Goal: Download file/media

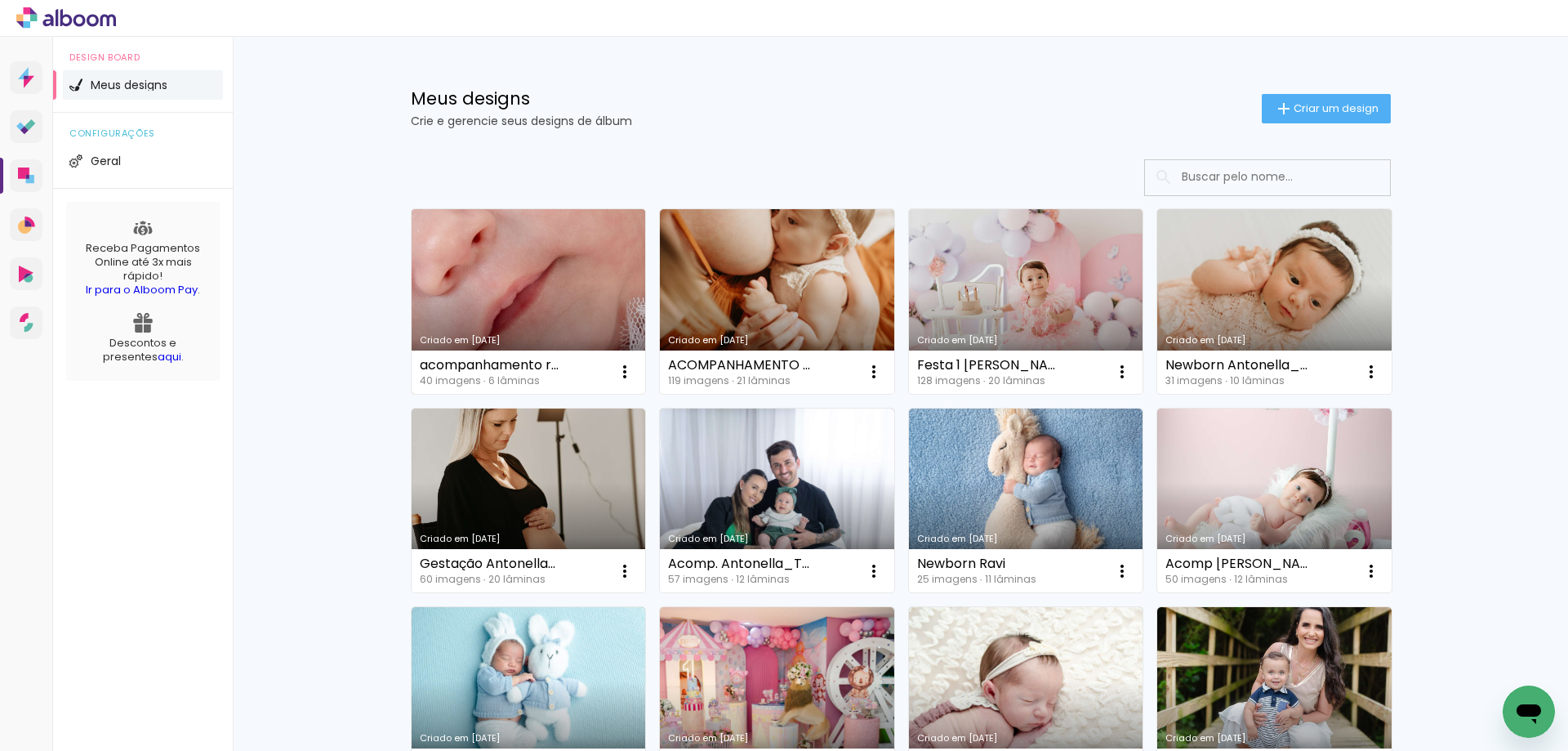
click at [560, 258] on link "Criado em [DATE]" at bounding box center [529, 301] width 235 height 184
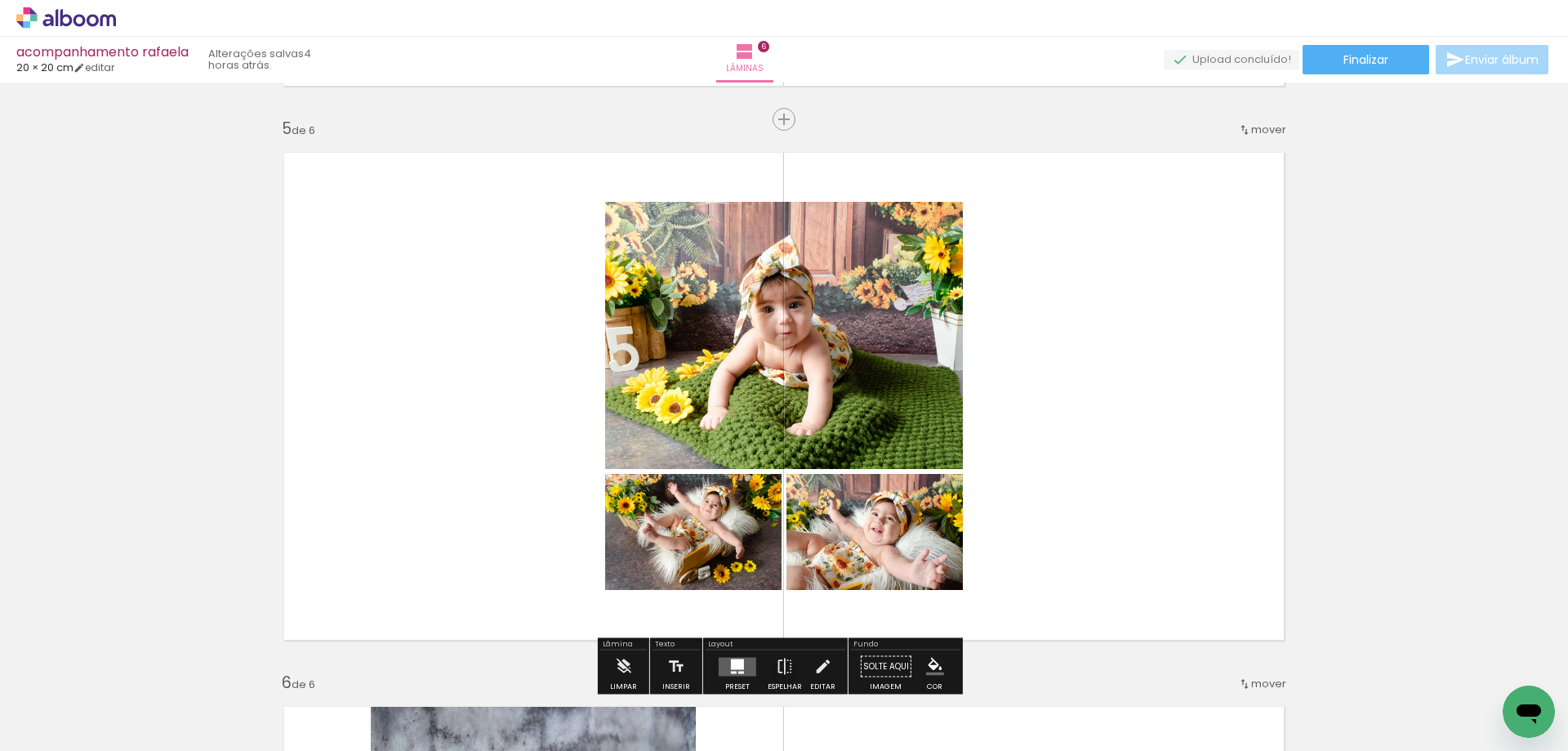
scroll to position [2370, 0]
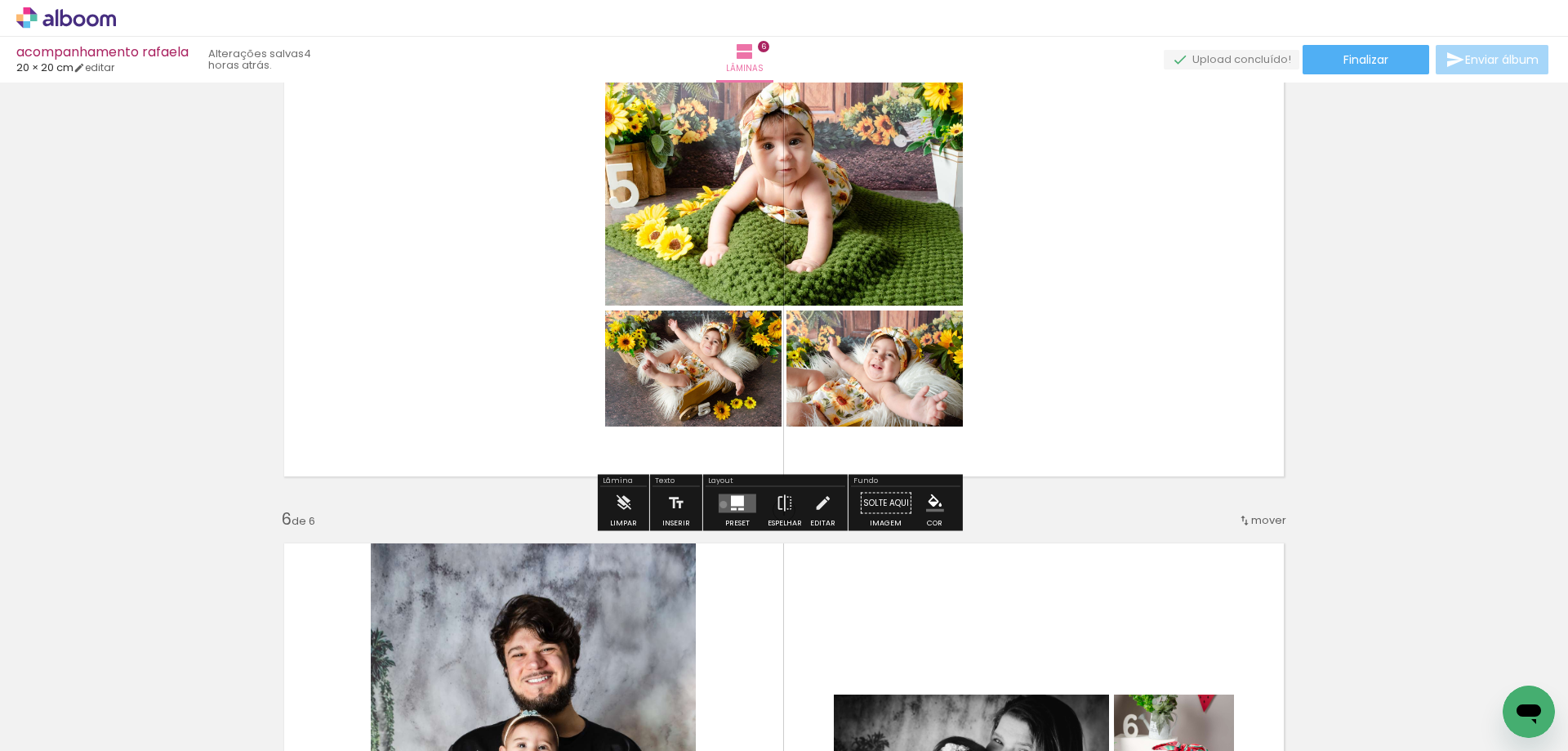
click at [719, 505] on quentale-layouter at bounding box center [738, 503] width 38 height 19
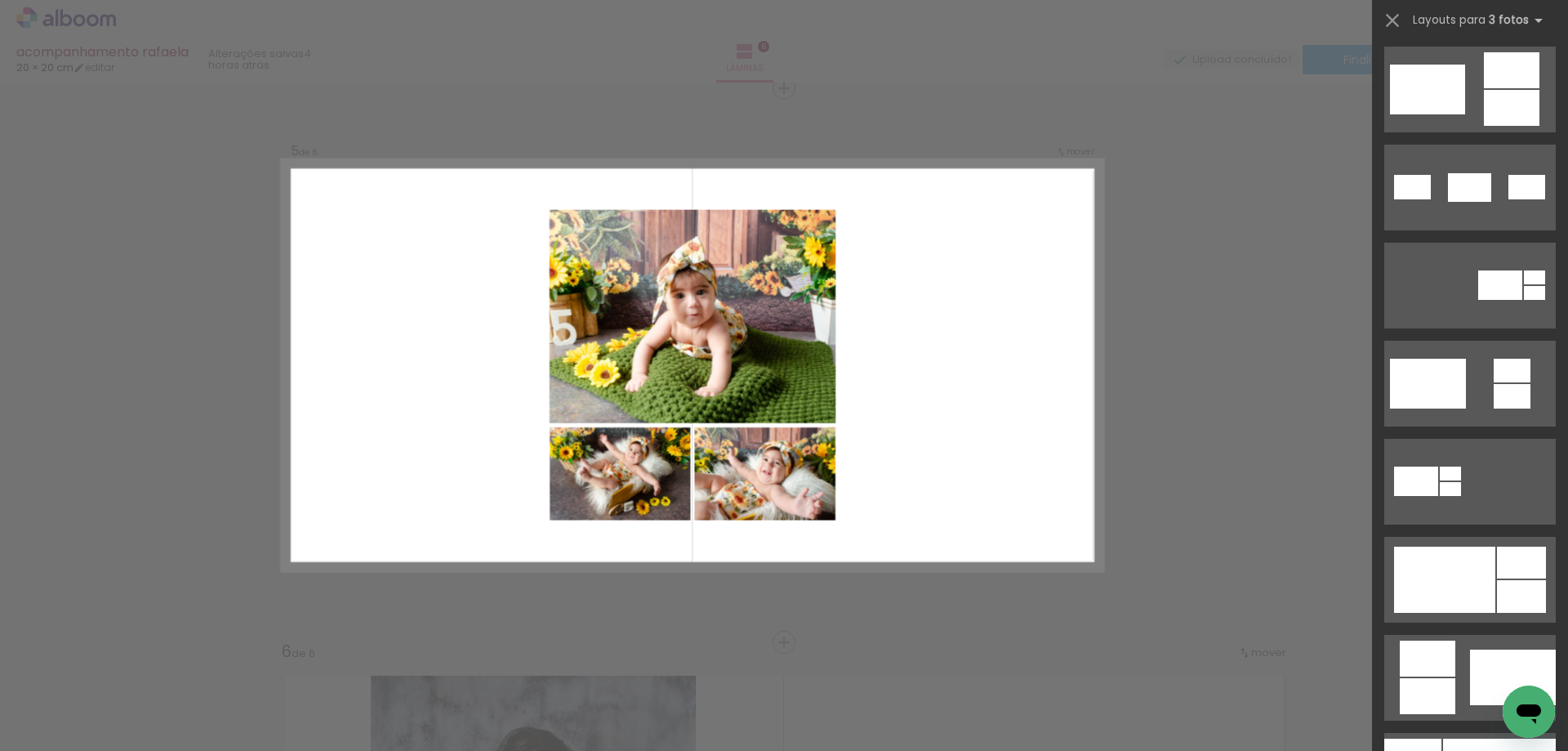
scroll to position [736, 0]
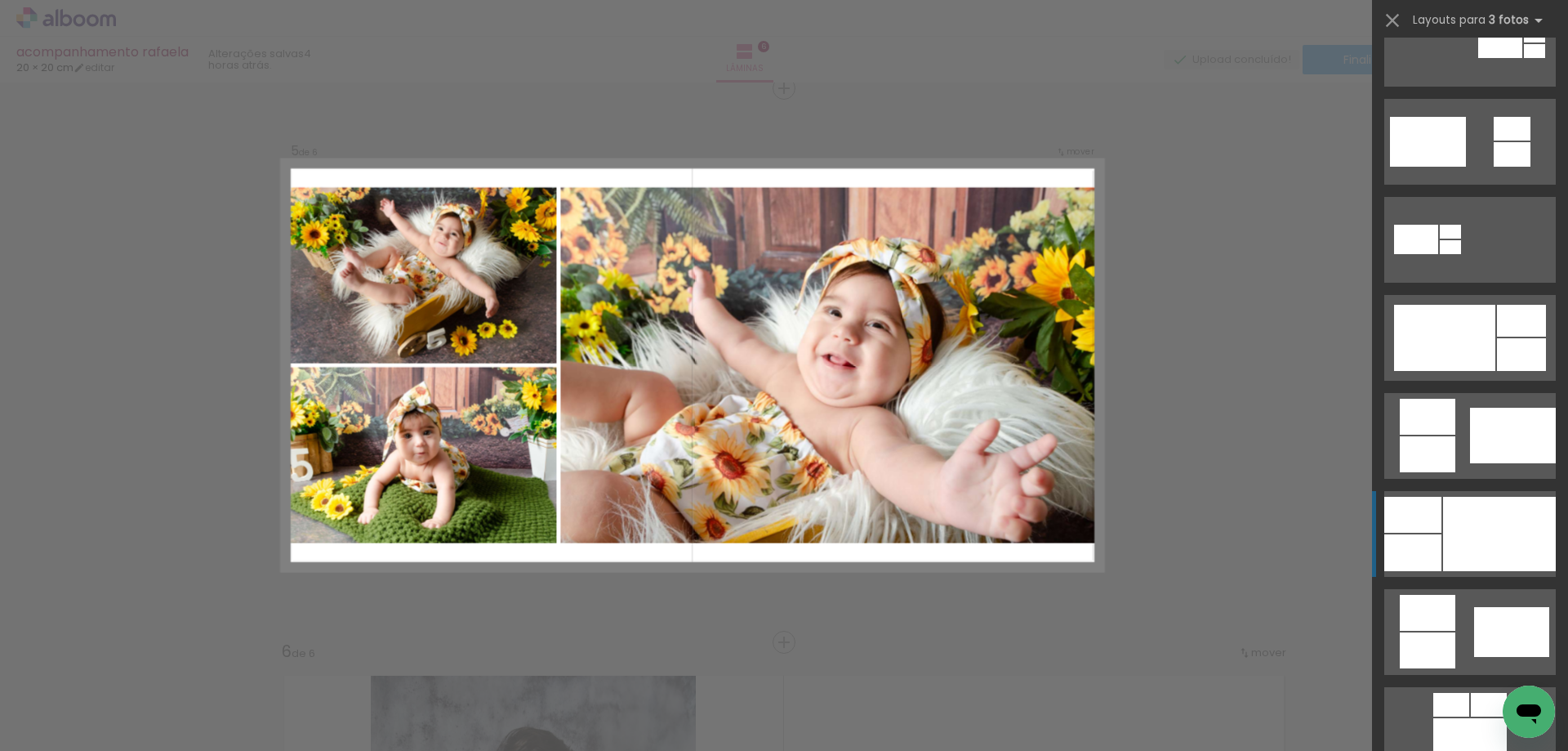
click at [1501, 531] on div at bounding box center [1499, 533] width 112 height 75
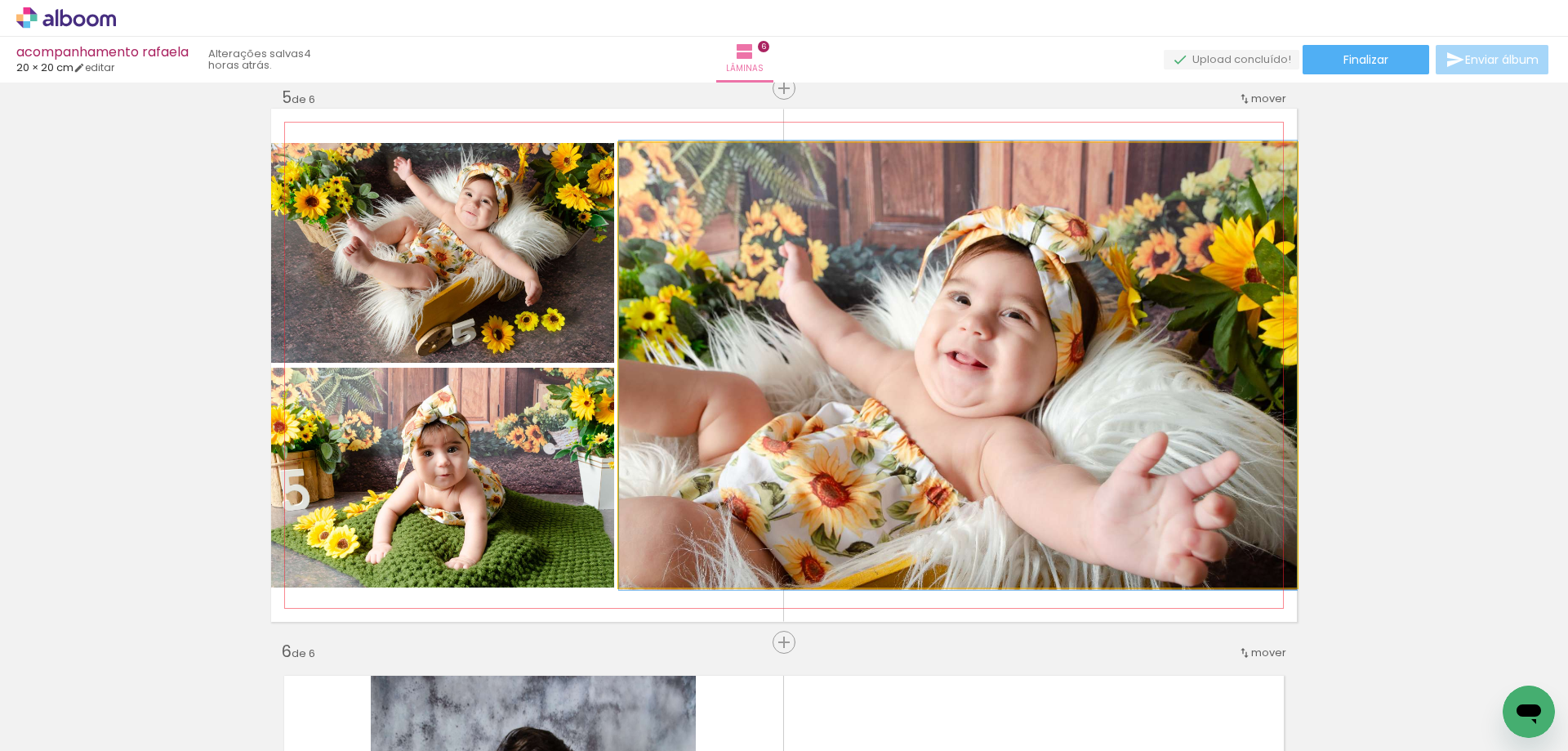
click at [748, 460] on quentale-photo at bounding box center [958, 365] width 678 height 444
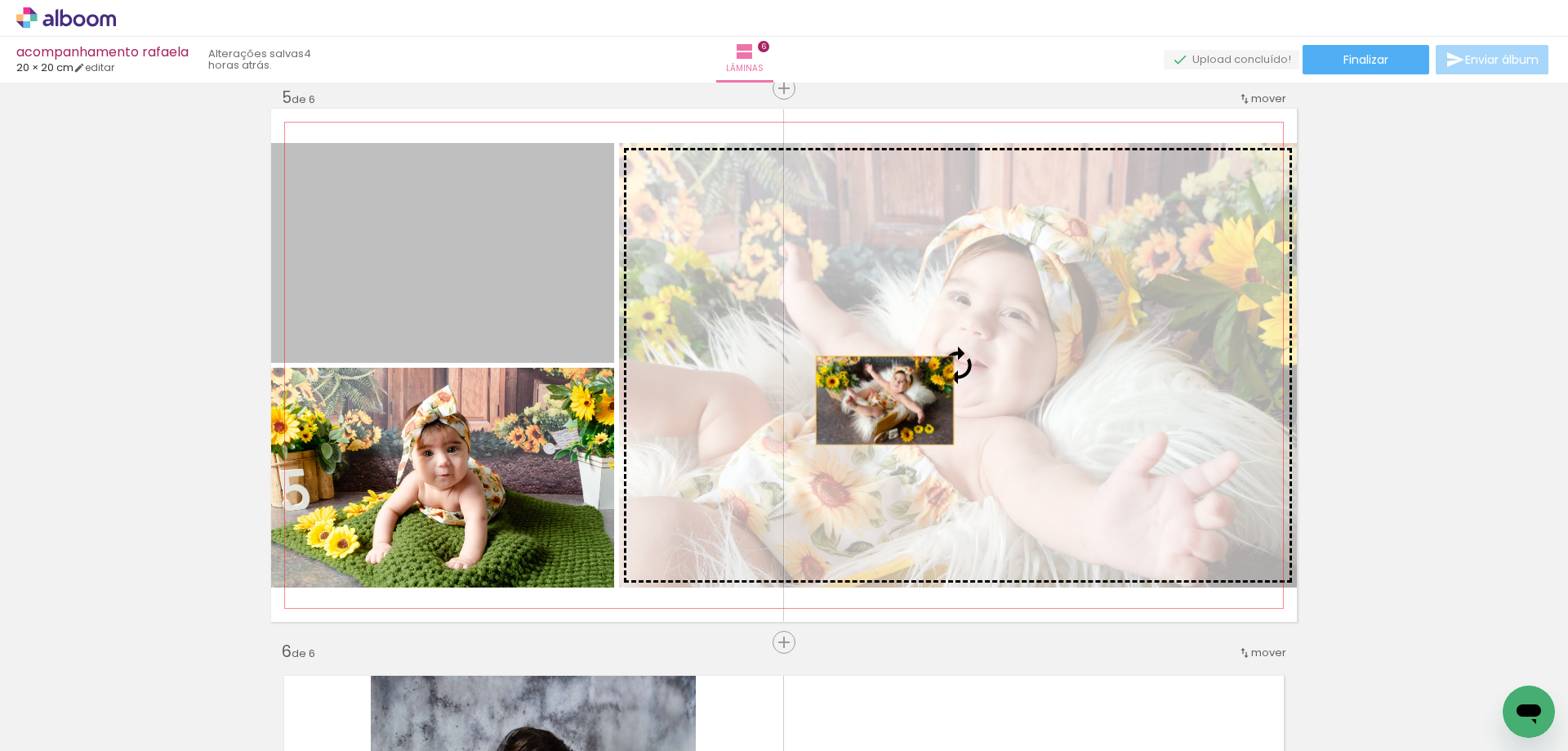
drag, startPoint x: 518, startPoint y: 253, endPoint x: 927, endPoint y: 413, distance: 439.2
click at [0, 0] on slot at bounding box center [0, 0] width 0 height 0
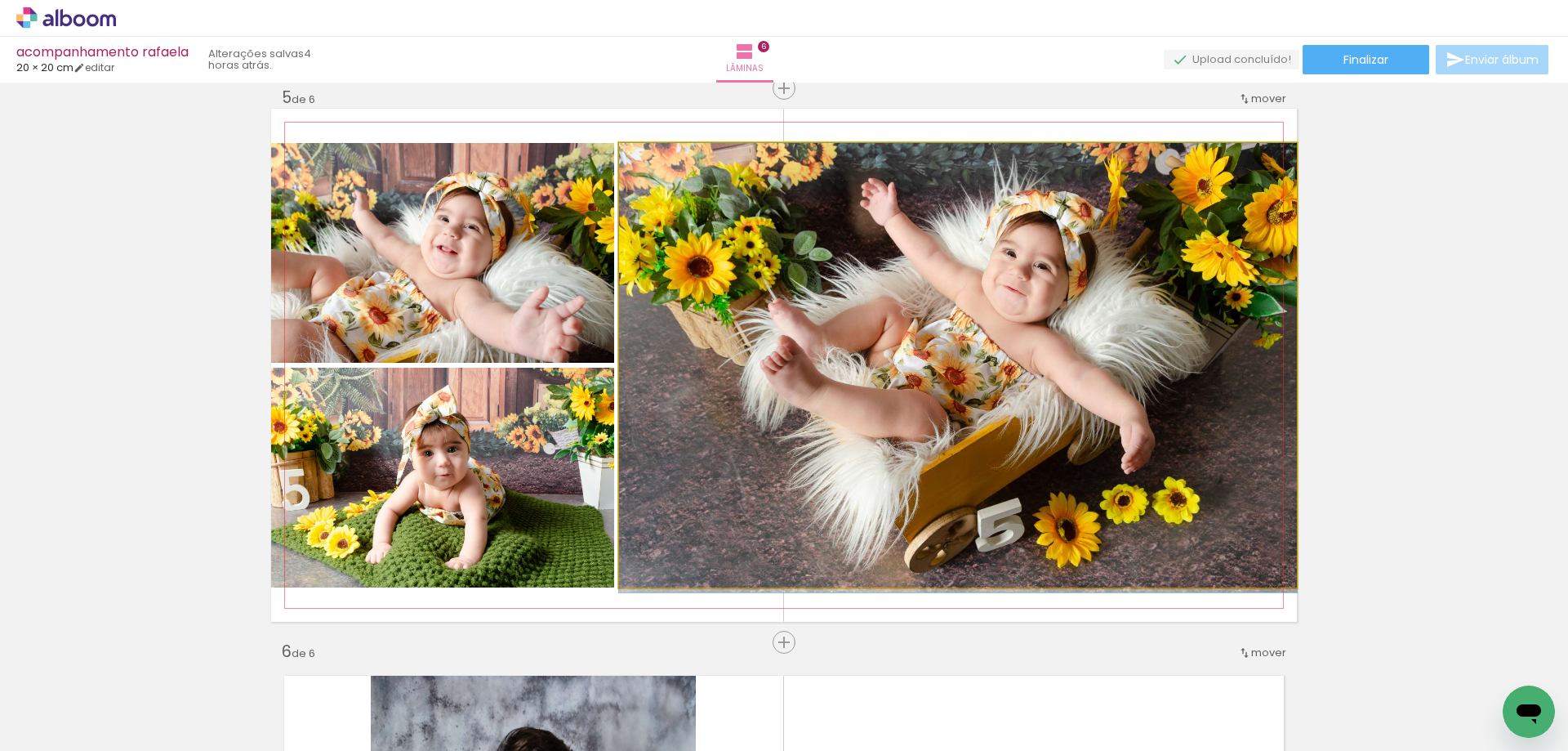
drag, startPoint x: 1029, startPoint y: 431, endPoint x: 1061, endPoint y: 434, distance: 32.1
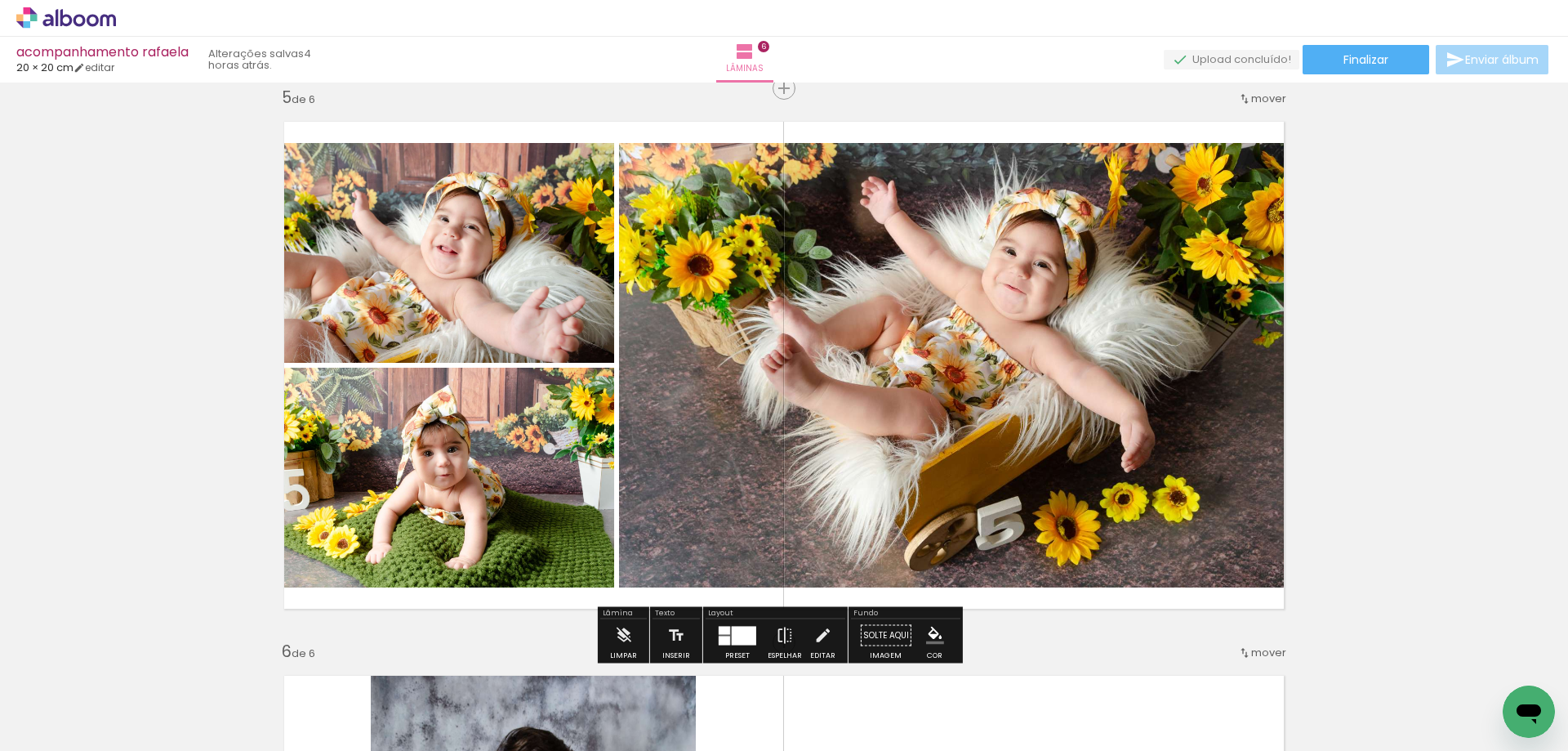
click at [1051, 361] on quentale-photo at bounding box center [958, 365] width 678 height 444
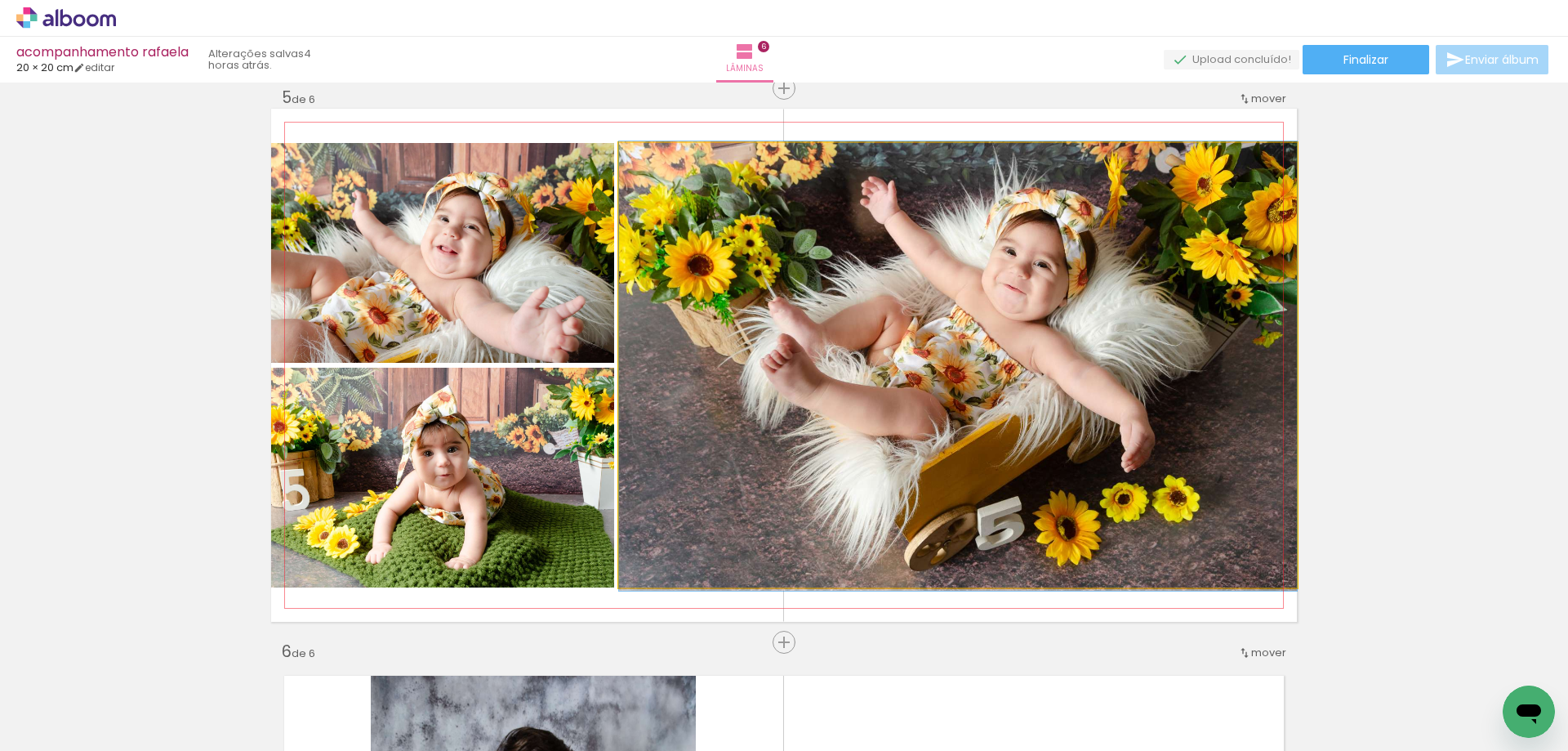
click at [1049, 361] on quentale-photo at bounding box center [958, 365] width 678 height 444
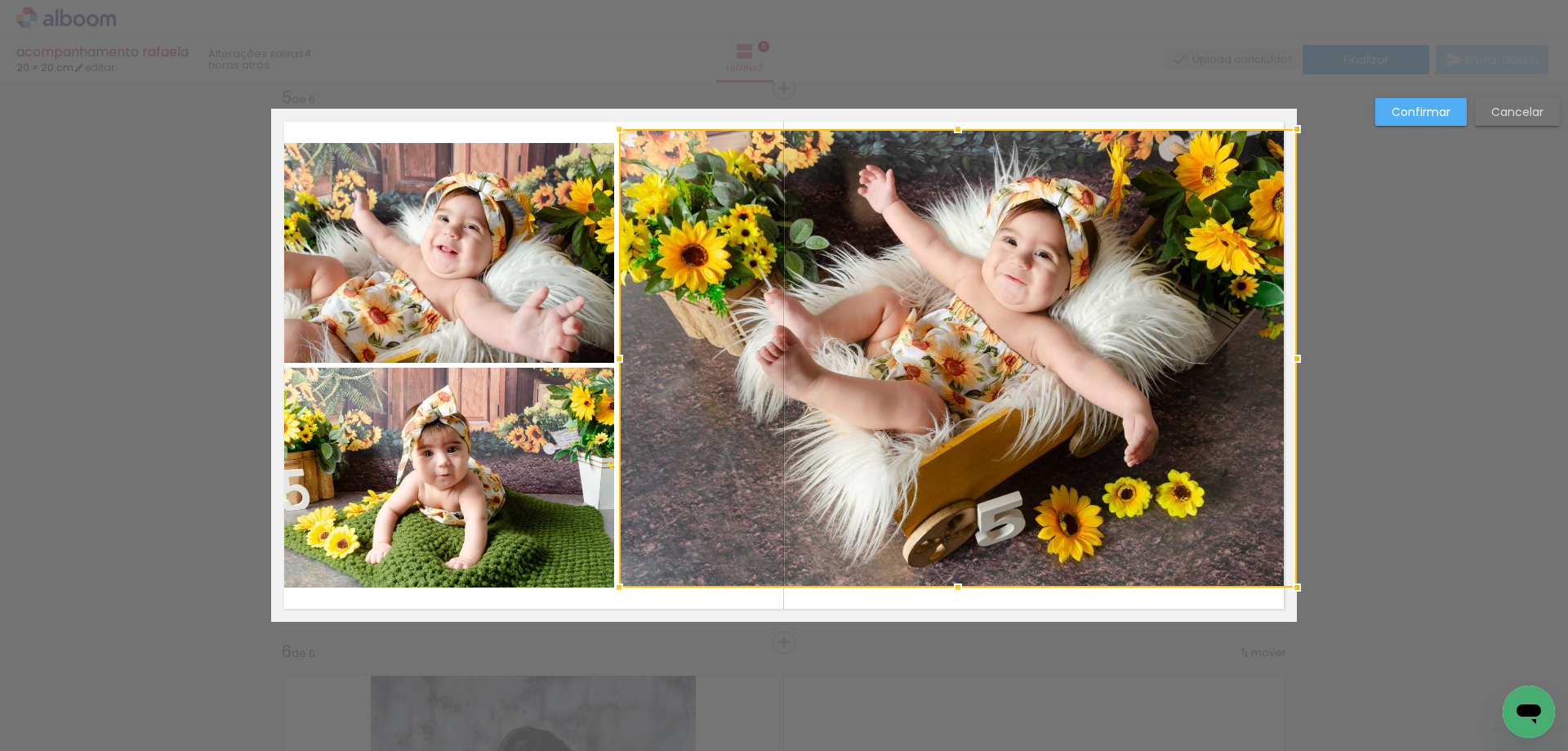
drag, startPoint x: 951, startPoint y: 139, endPoint x: 953, endPoint y: 126, distance: 13.2
click at [953, 126] on div at bounding box center [958, 129] width 32 height 32
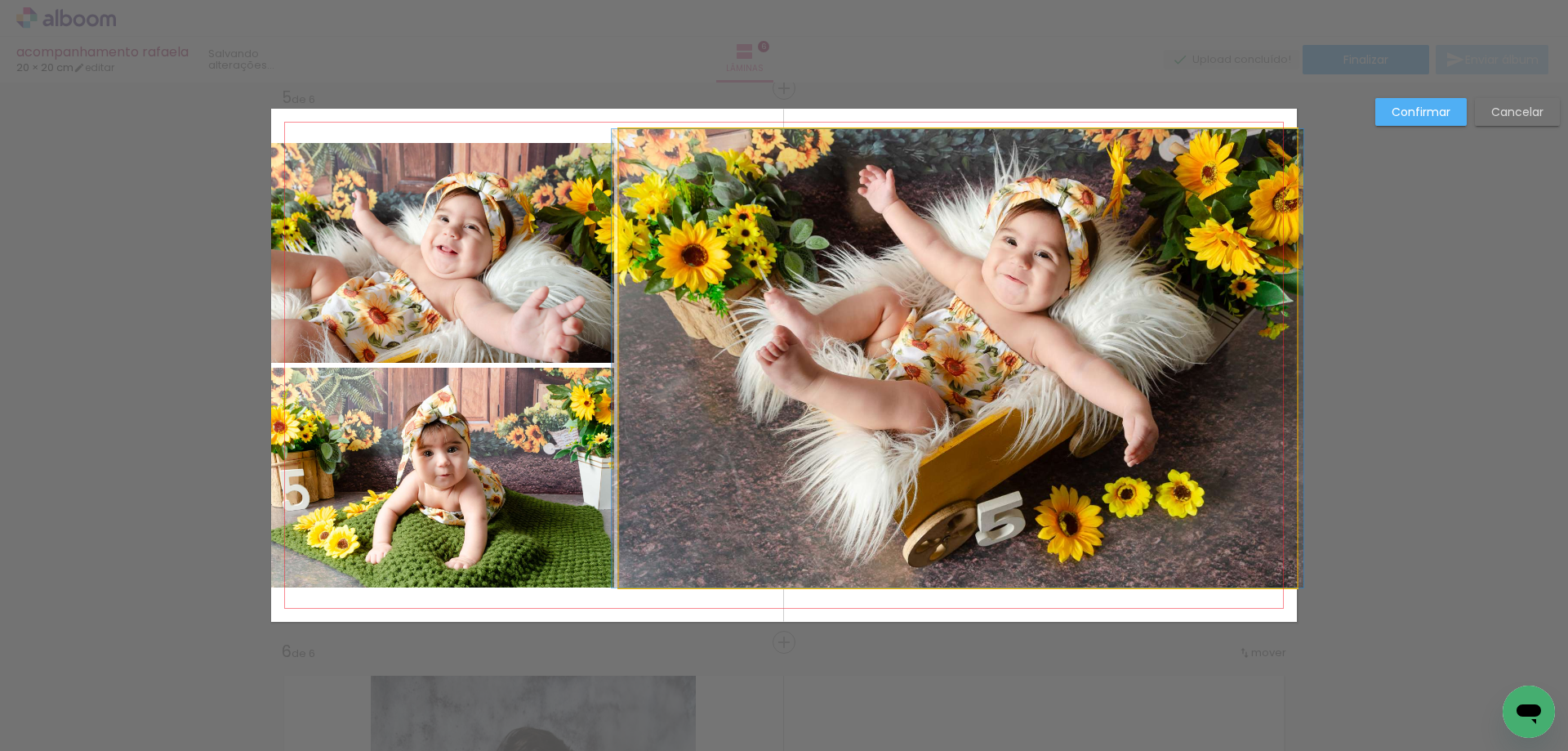
click at [942, 552] on quentale-photo at bounding box center [958, 359] width 678 height 459
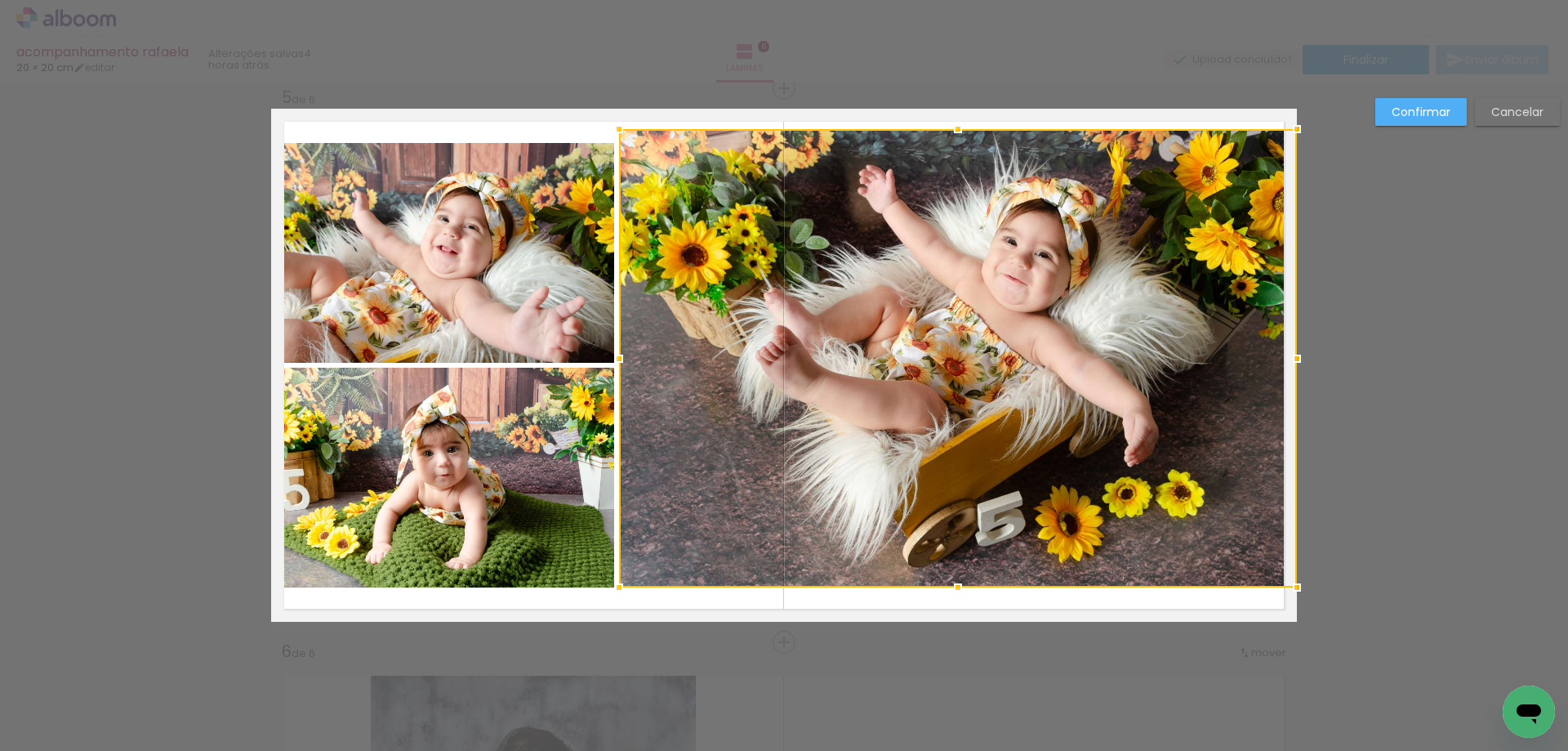
click at [942, 552] on div at bounding box center [958, 359] width 678 height 459
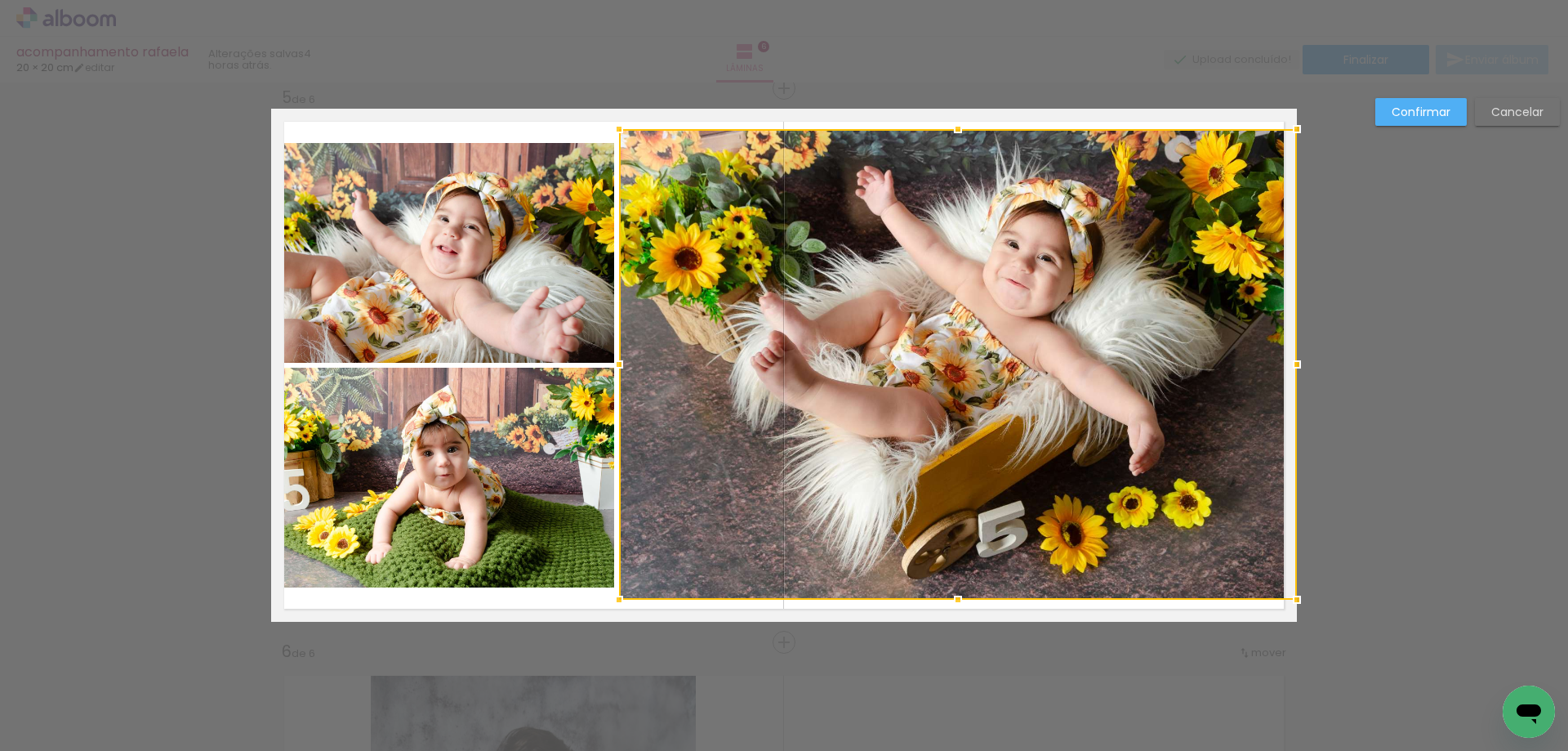
drag, startPoint x: 952, startPoint y: 593, endPoint x: 954, endPoint y: 604, distance: 11.2
click at [954, 604] on div at bounding box center [958, 600] width 32 height 32
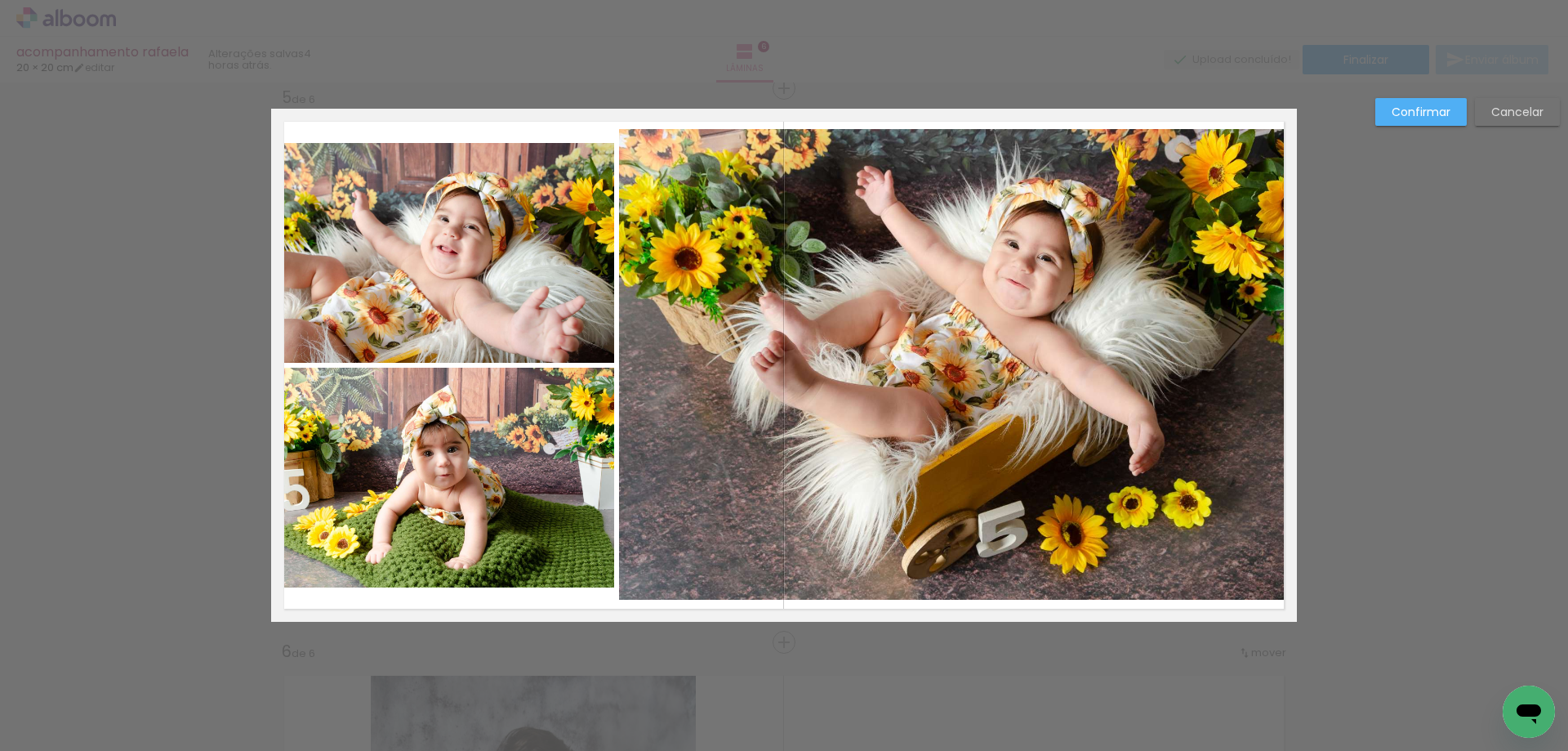
click at [469, 531] on quentale-photo at bounding box center [443, 478] width 343 height 219
click at [469, 530] on div at bounding box center [443, 478] width 343 height 219
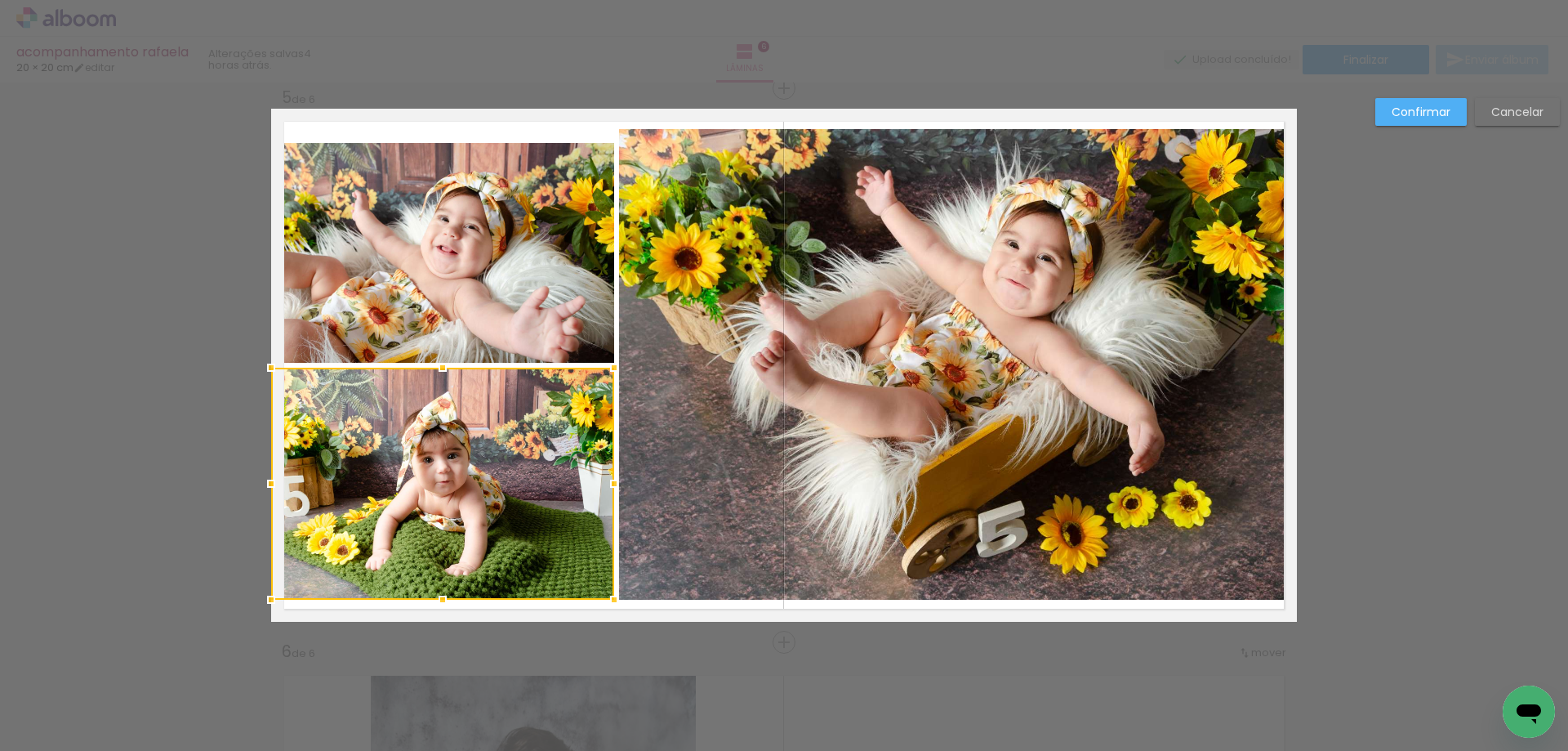
drag, startPoint x: 441, startPoint y: 584, endPoint x: 444, endPoint y: 595, distance: 11.4
click at [444, 595] on div at bounding box center [442, 600] width 32 height 32
click at [423, 218] on quentale-photo at bounding box center [443, 253] width 343 height 219
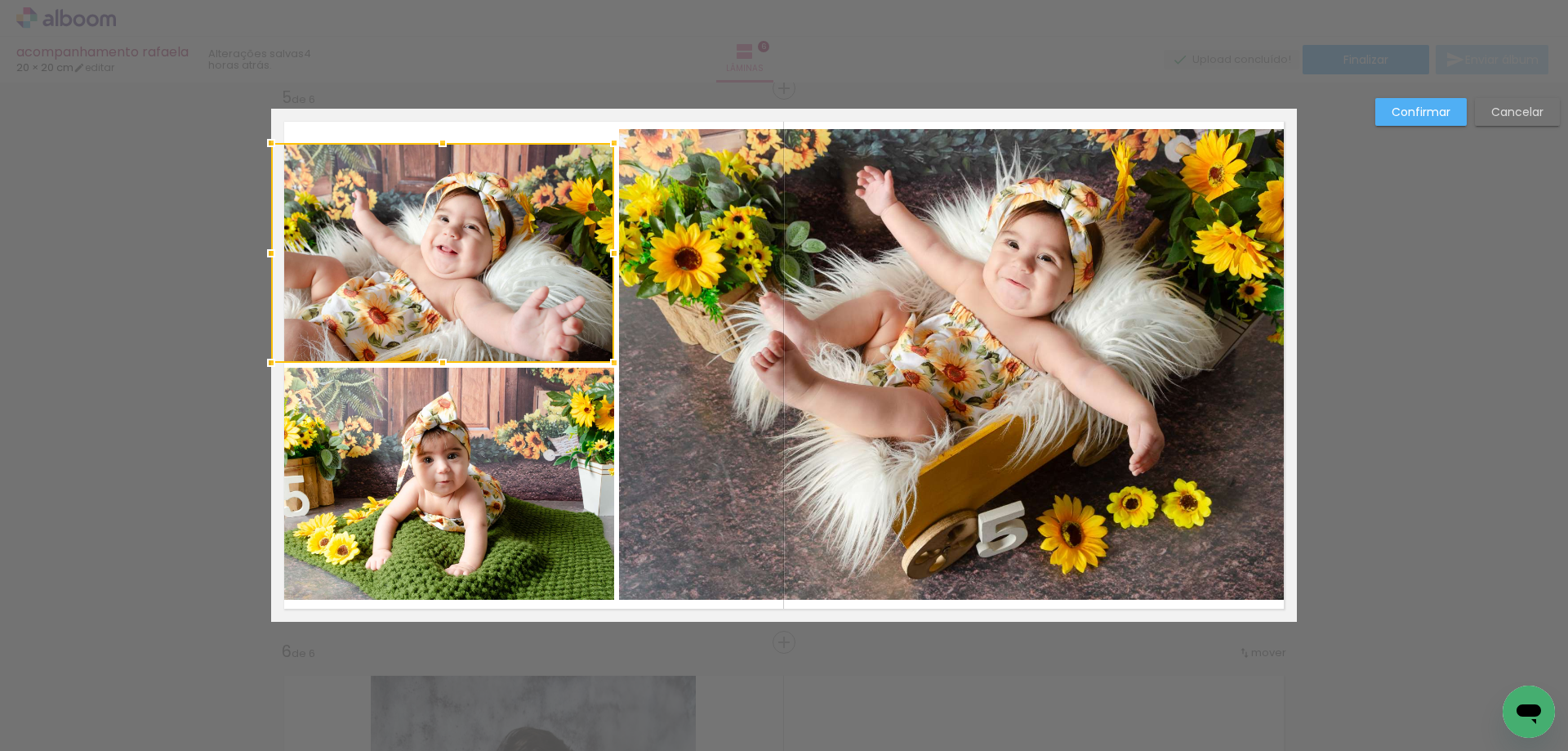
click at [423, 218] on div at bounding box center [443, 253] width 343 height 219
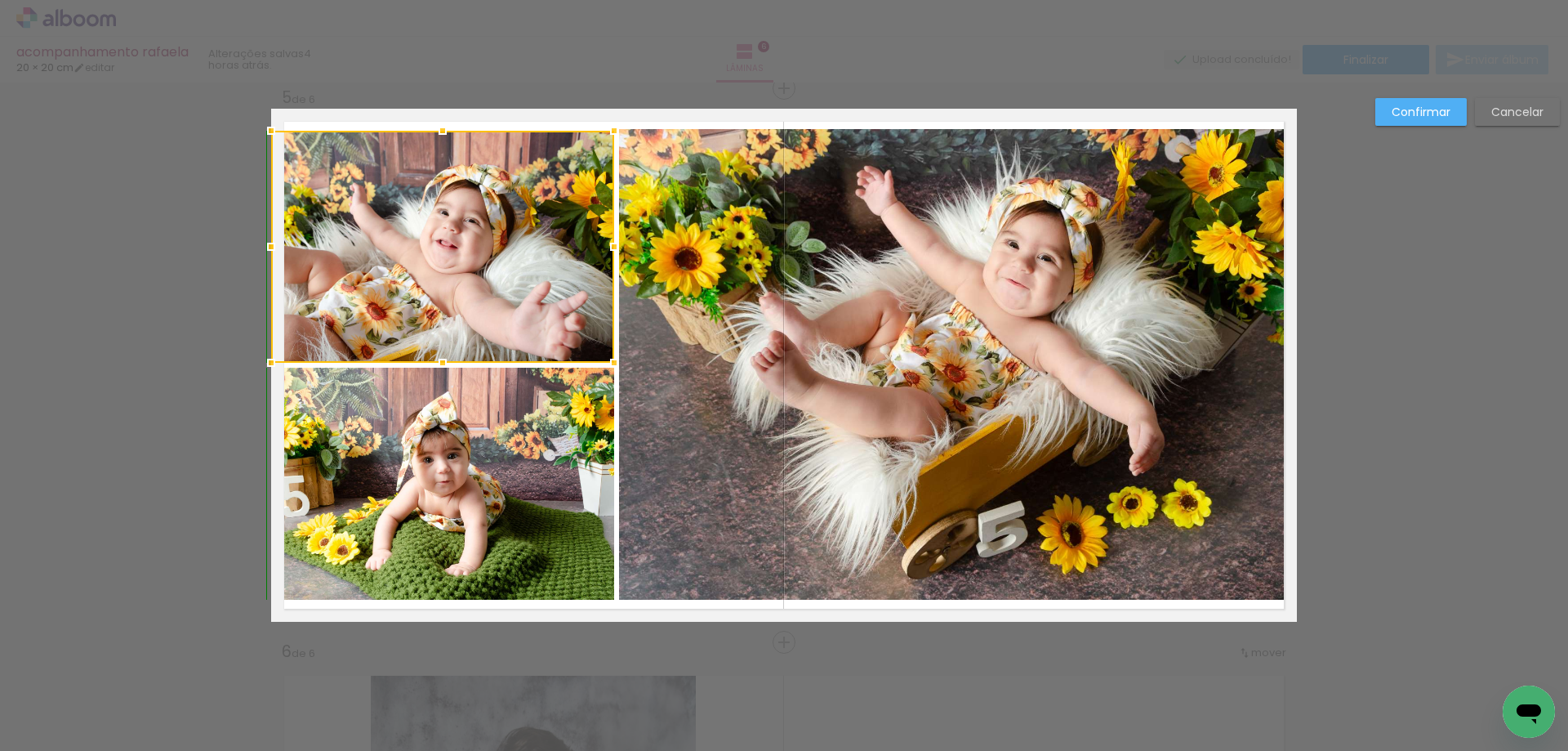
click at [429, 143] on div at bounding box center [442, 130] width 32 height 32
click at [0, 0] on slot "Confirmar" at bounding box center [0, 0] width 0 height 0
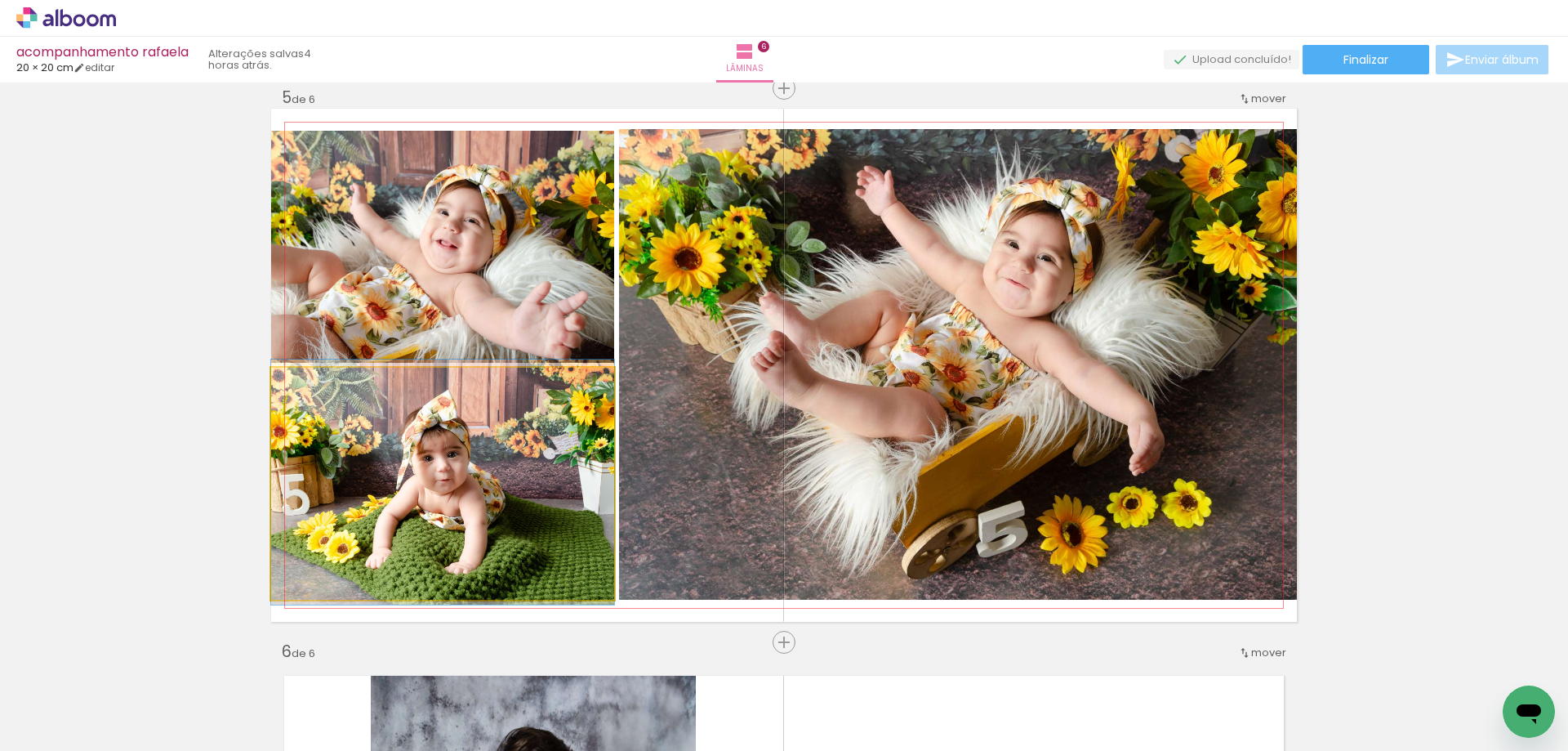
drag, startPoint x: 414, startPoint y: 441, endPoint x: 430, endPoint y: 441, distance: 16.0
click at [426, 441] on quentale-photo at bounding box center [443, 484] width 343 height 232
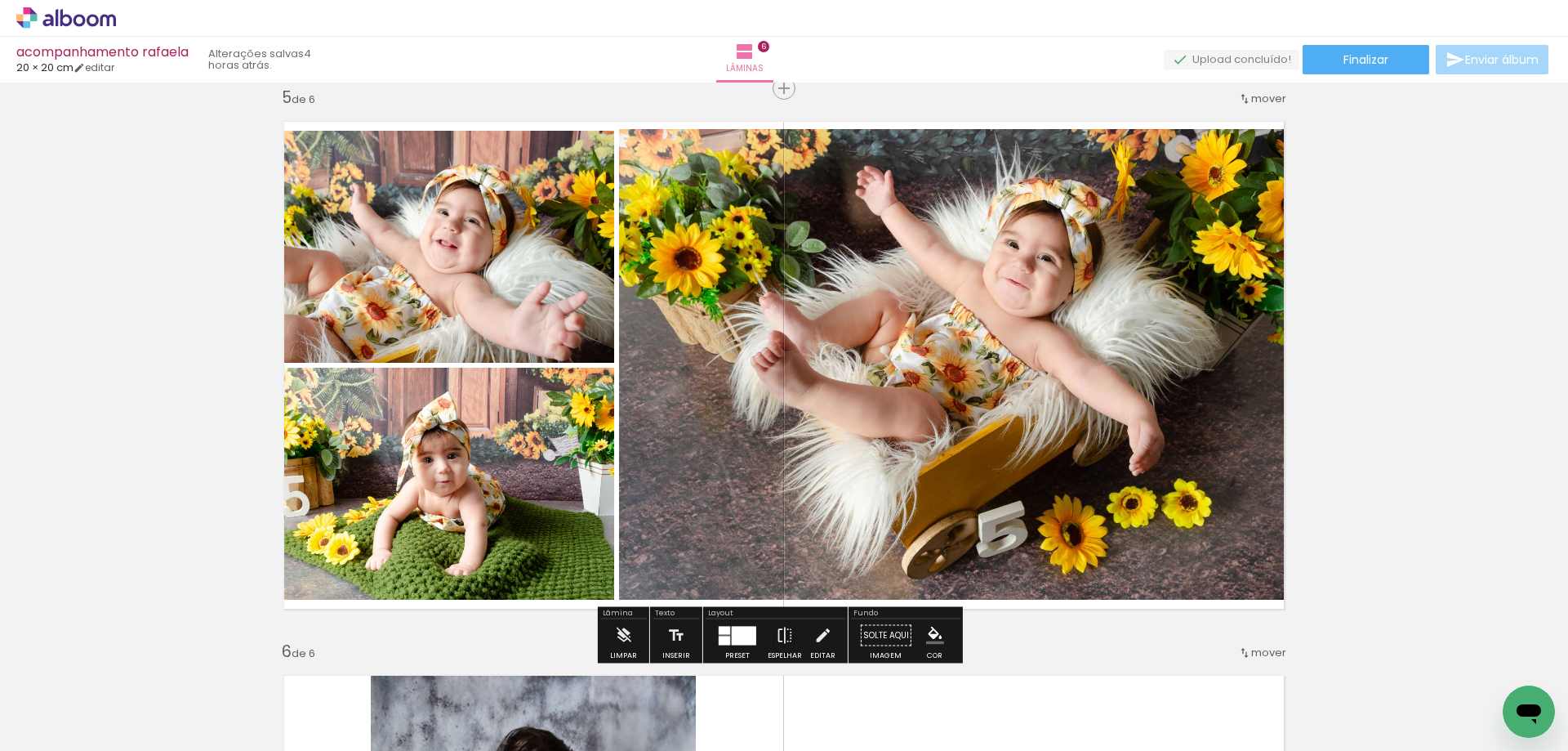
click at [419, 447] on quentale-photo at bounding box center [443, 484] width 343 height 232
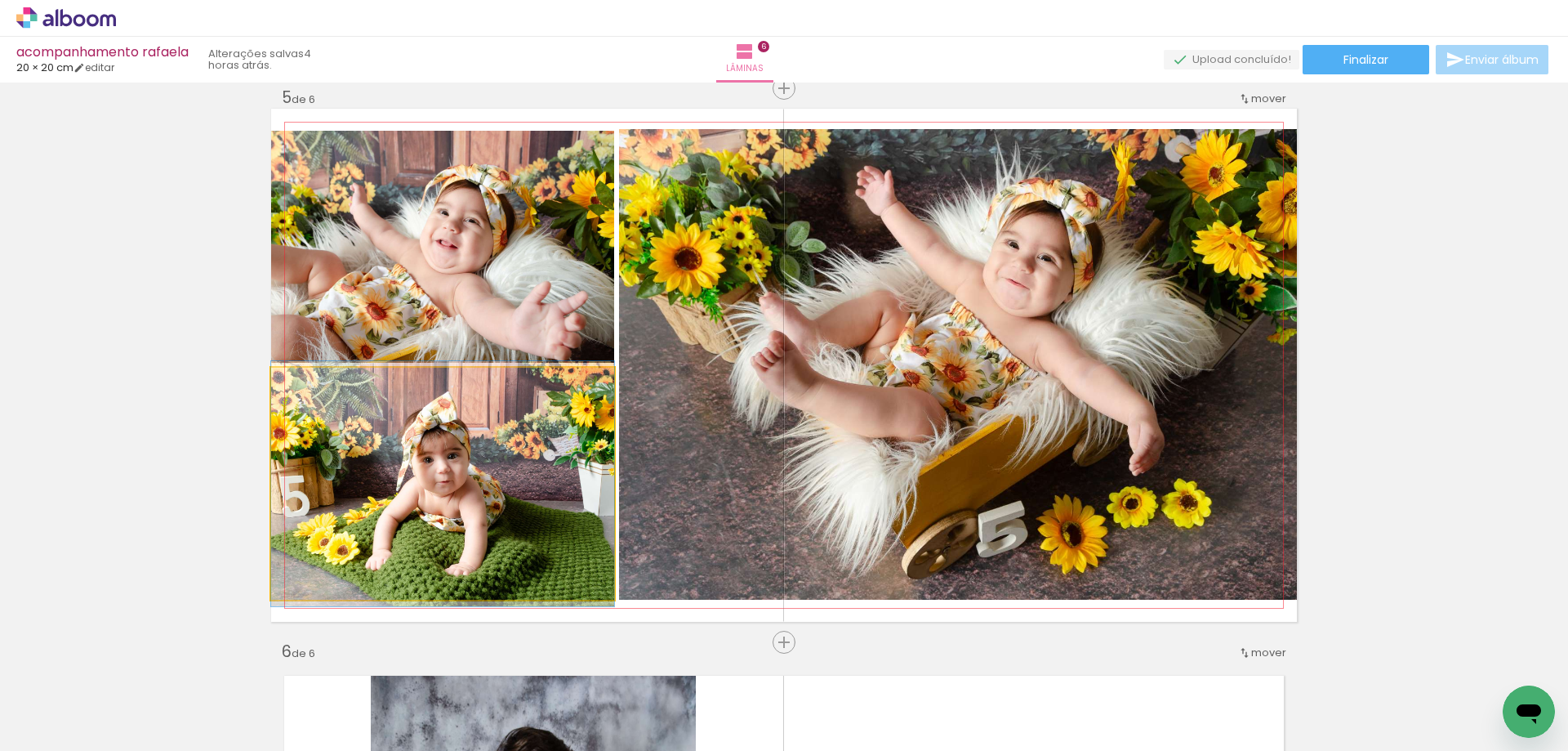
click at [419, 447] on quentale-photo at bounding box center [443, 484] width 343 height 232
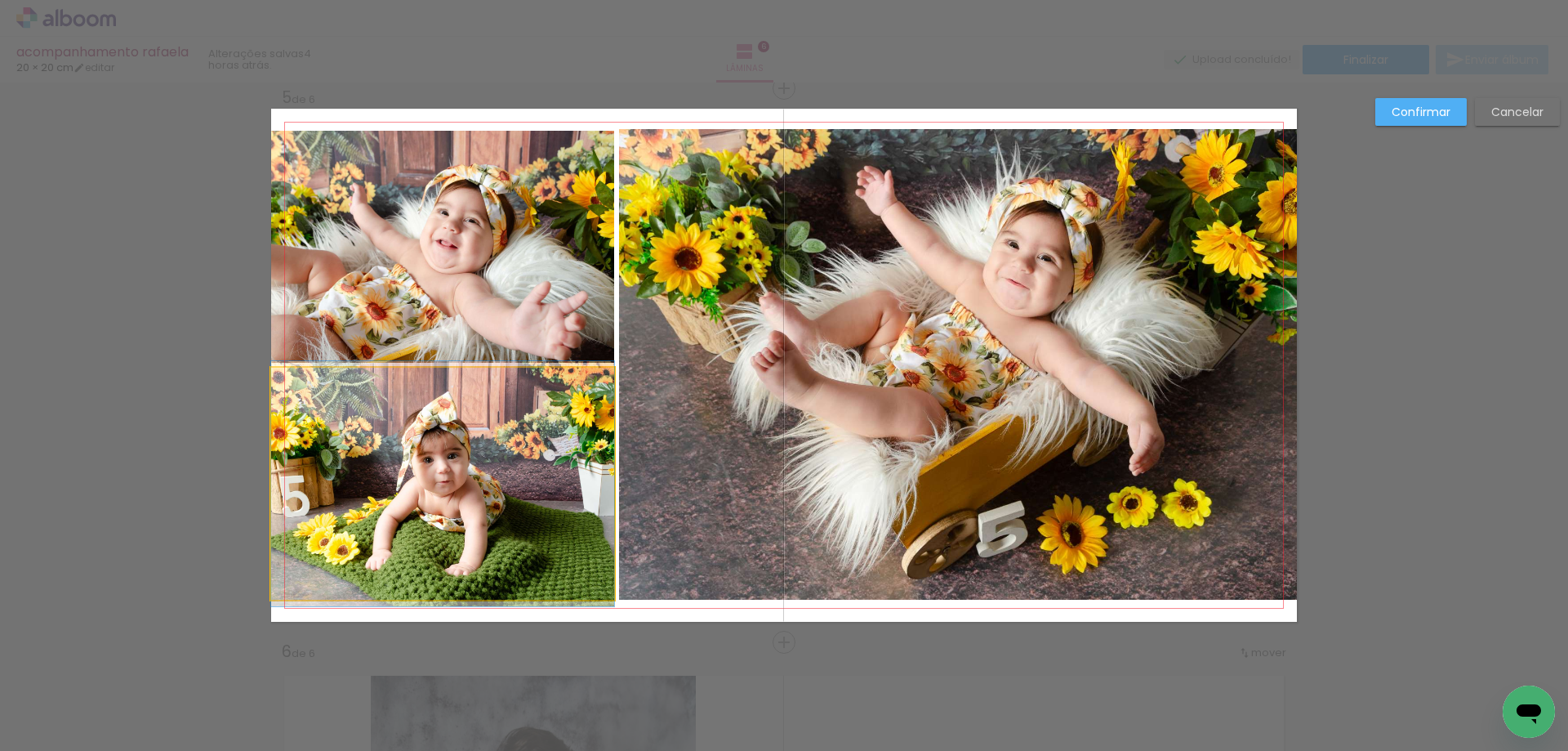
click at [331, 451] on quentale-photo at bounding box center [443, 484] width 343 height 232
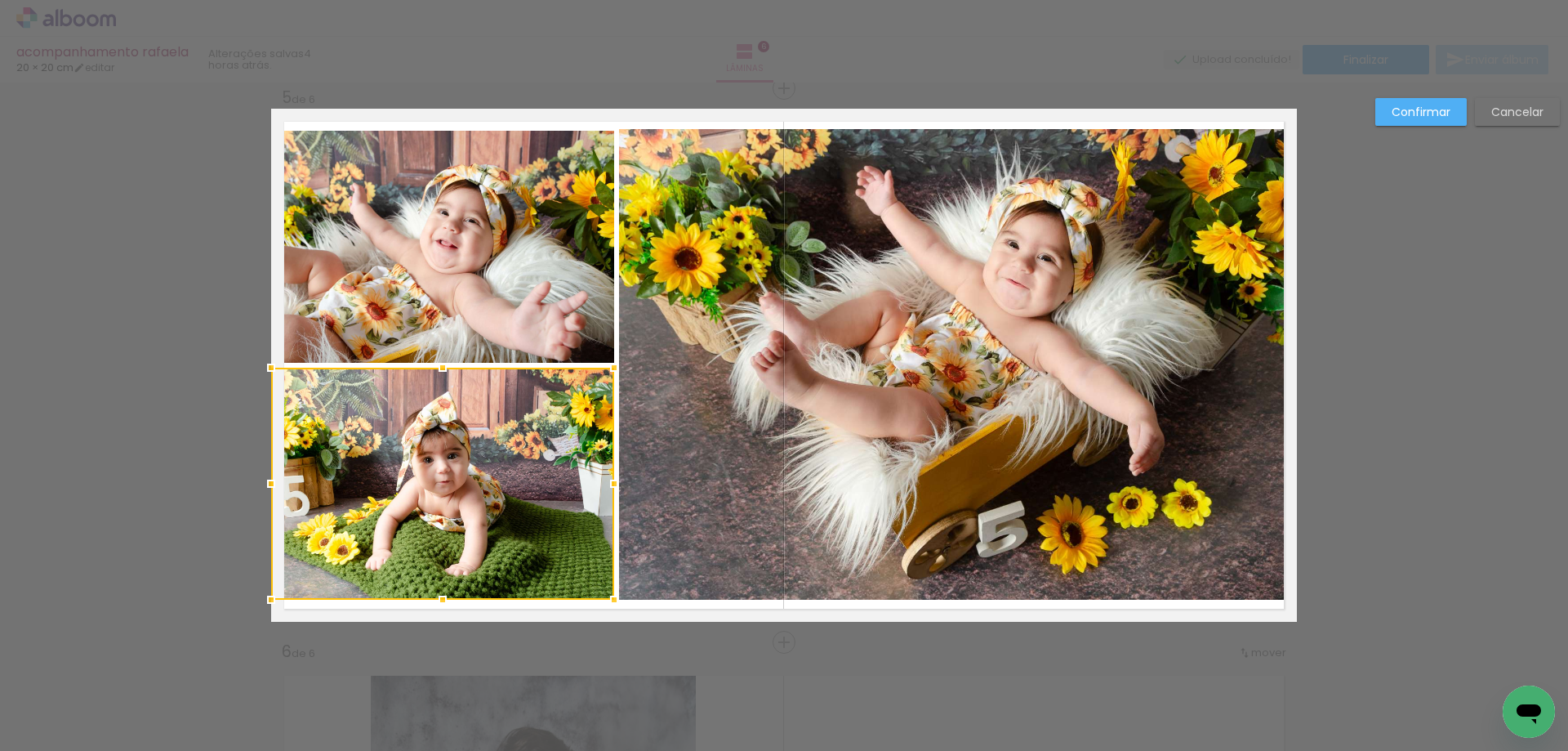
click at [331, 451] on div at bounding box center [443, 484] width 343 height 232
click at [0, 0] on slot "Confirmar" at bounding box center [0, 0] width 0 height 0
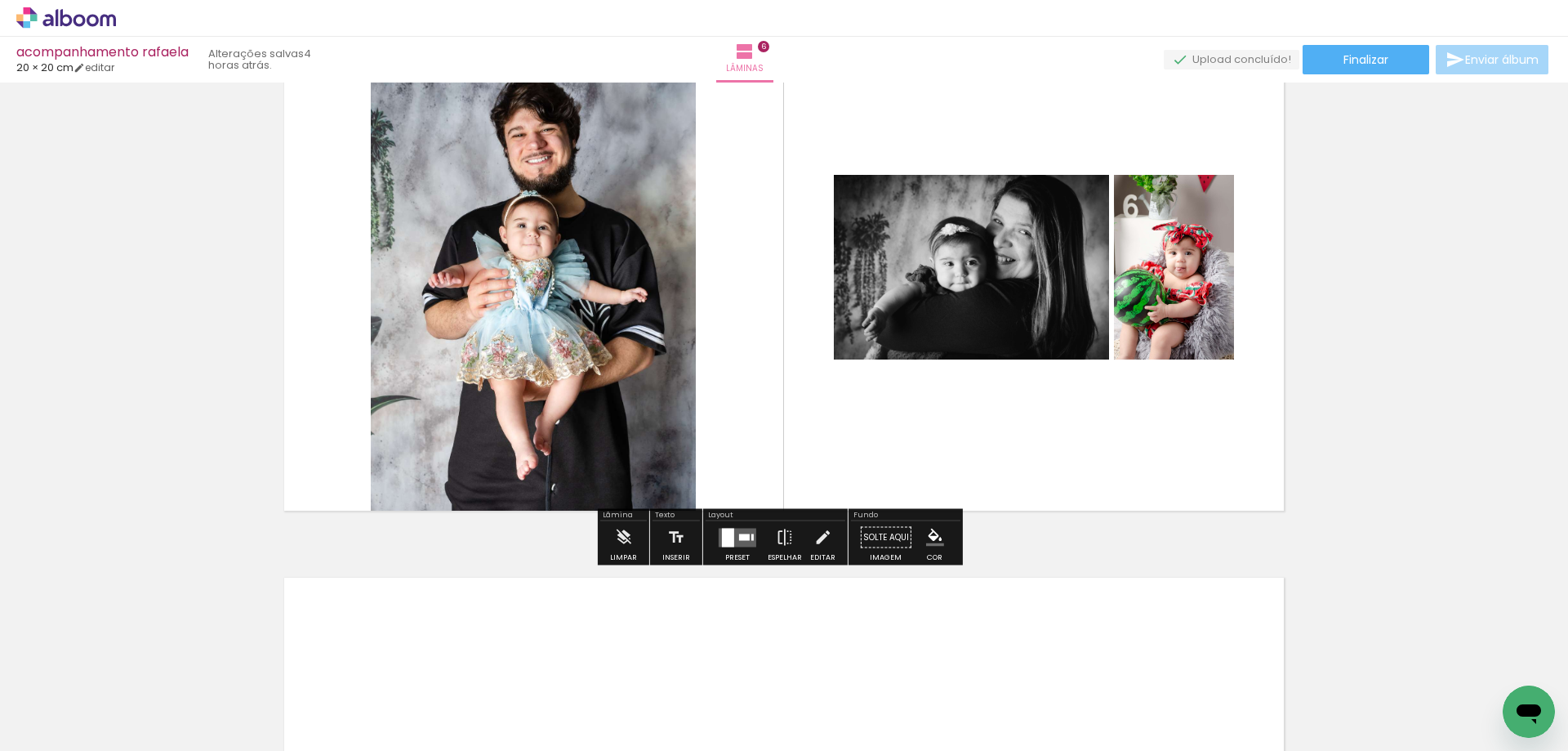
scroll to position [2891, 0]
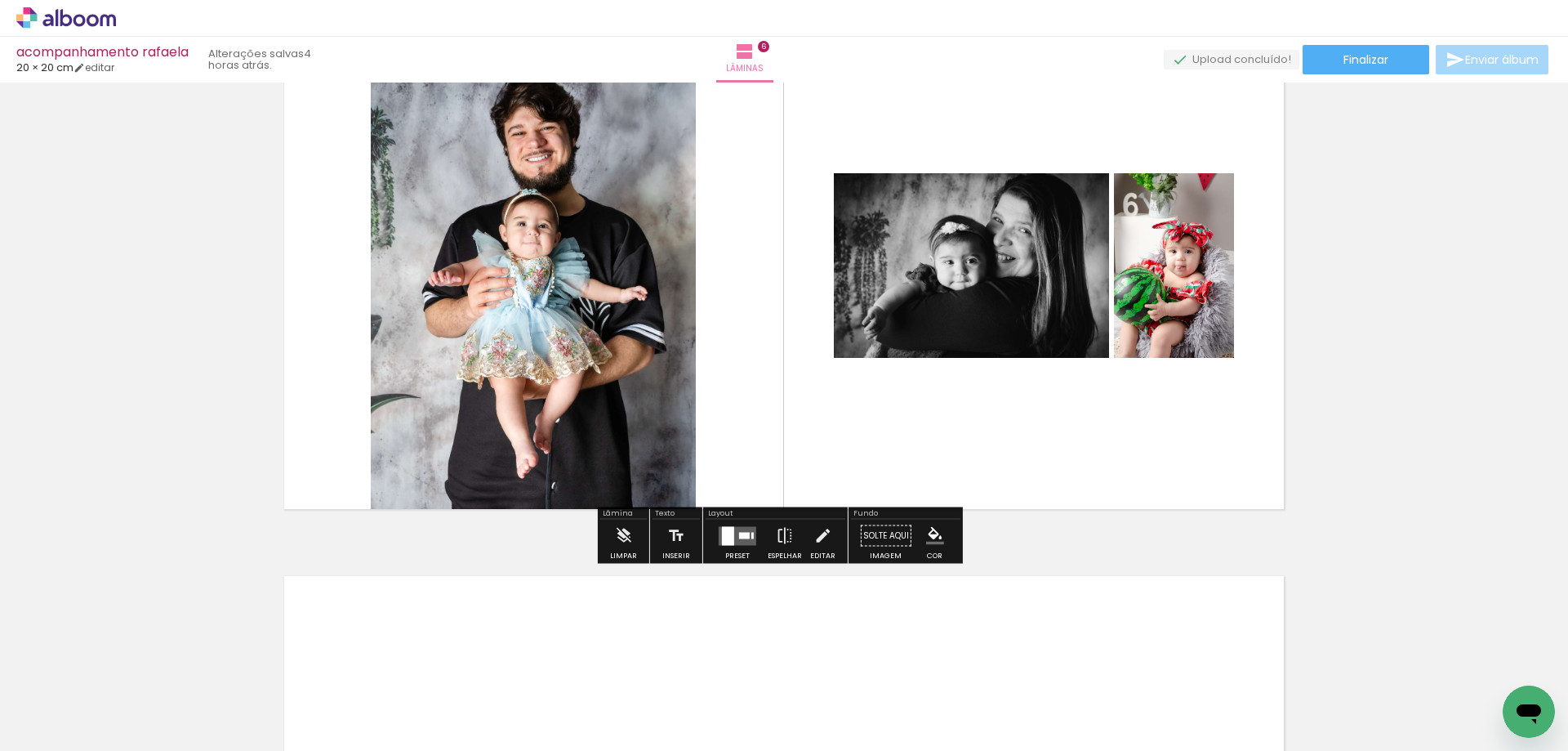
click at [734, 532] on quentale-layouter at bounding box center [738, 535] width 38 height 19
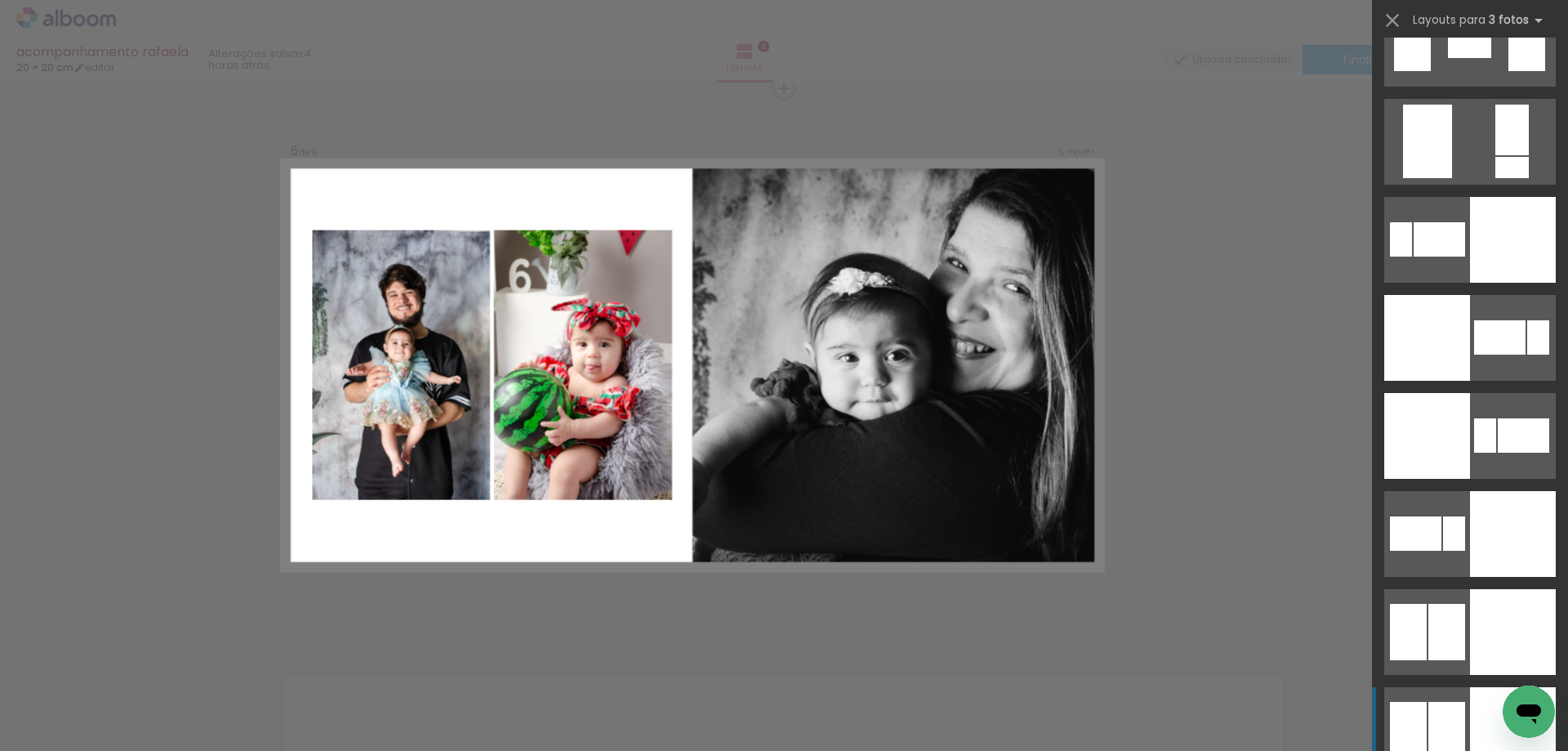
scroll to position [3563, 0]
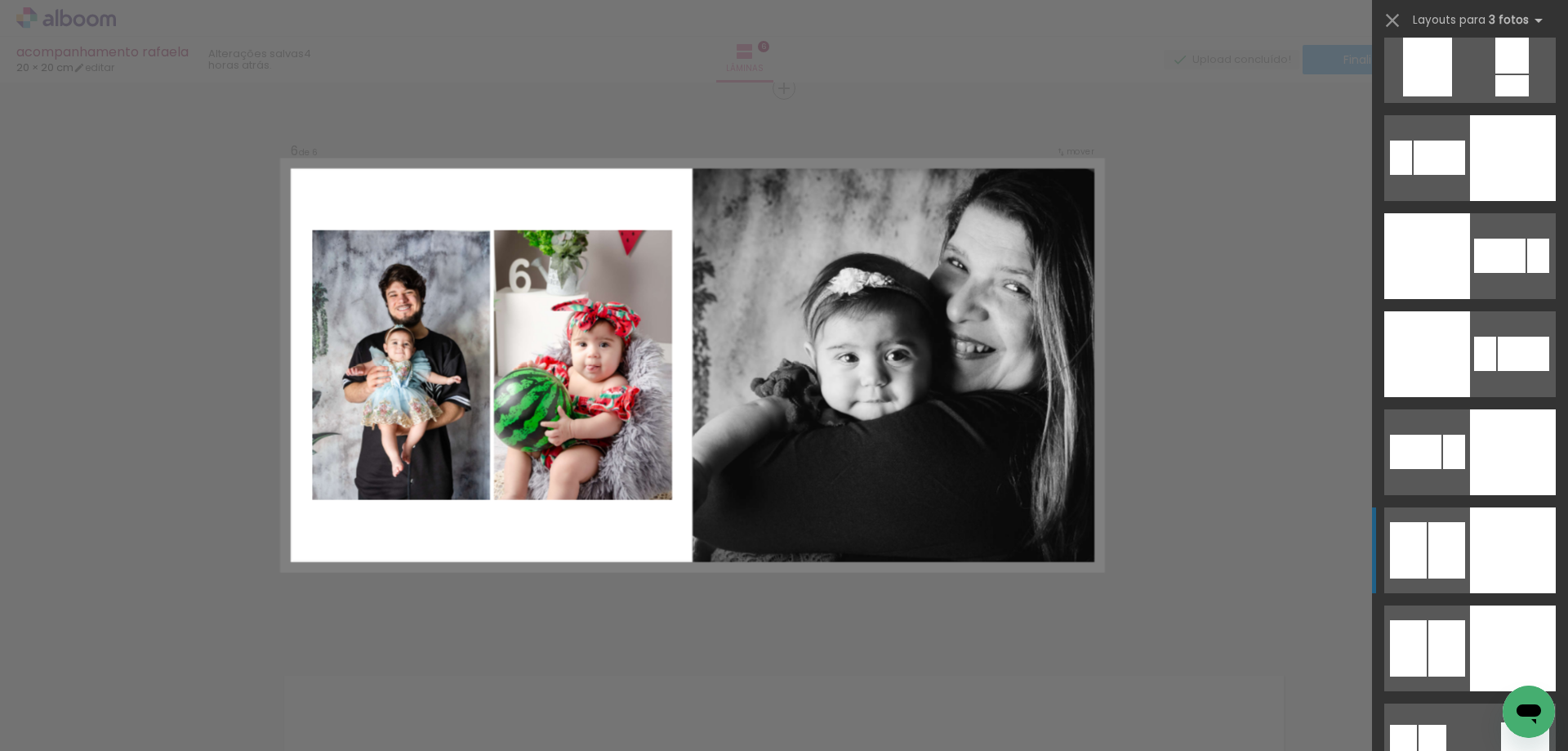
click at [1483, 550] on div at bounding box center [1512, 550] width 85 height 85
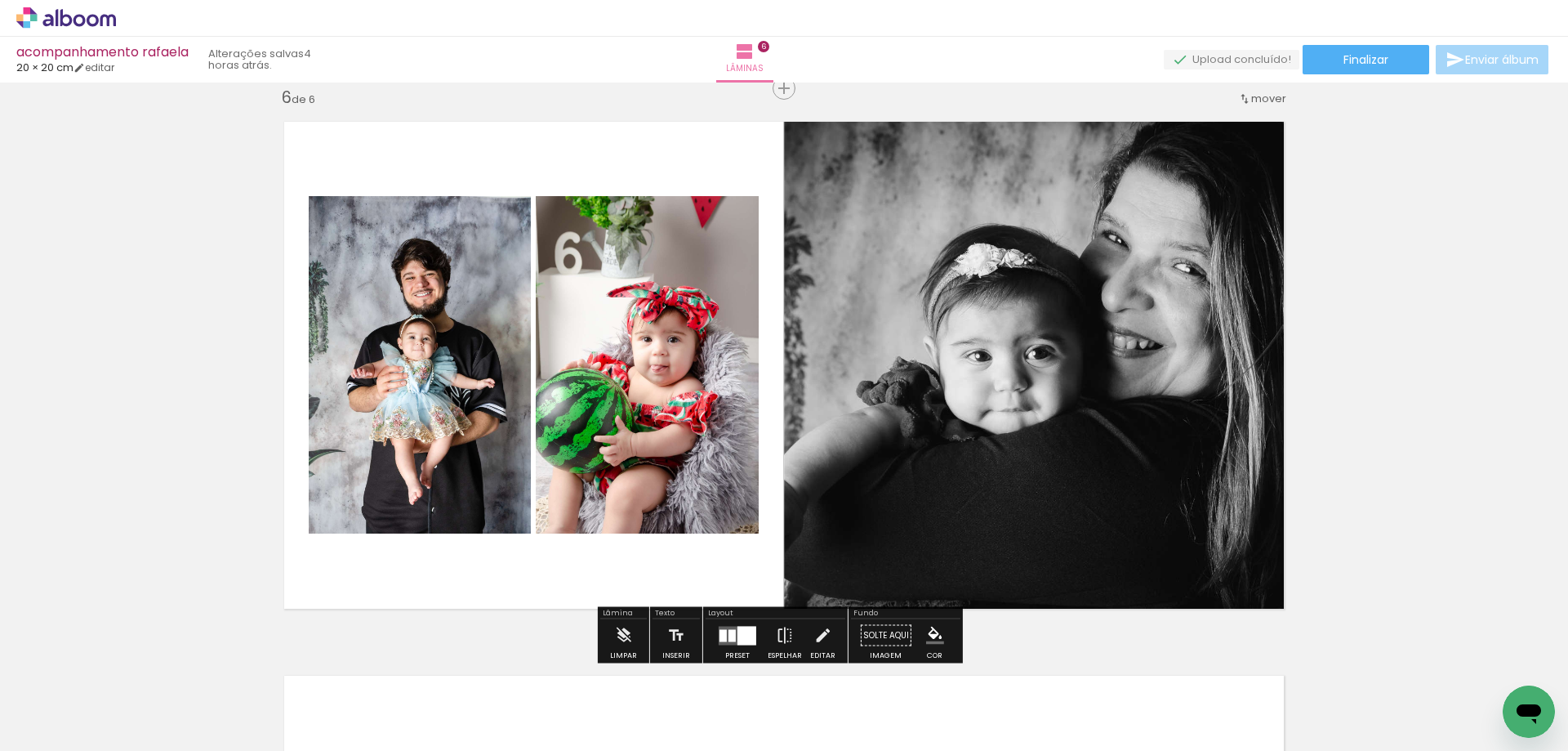
click at [852, 329] on quentale-photo at bounding box center [1040, 365] width 513 height 514
click at [852, 330] on quentale-photo at bounding box center [1040, 365] width 513 height 514
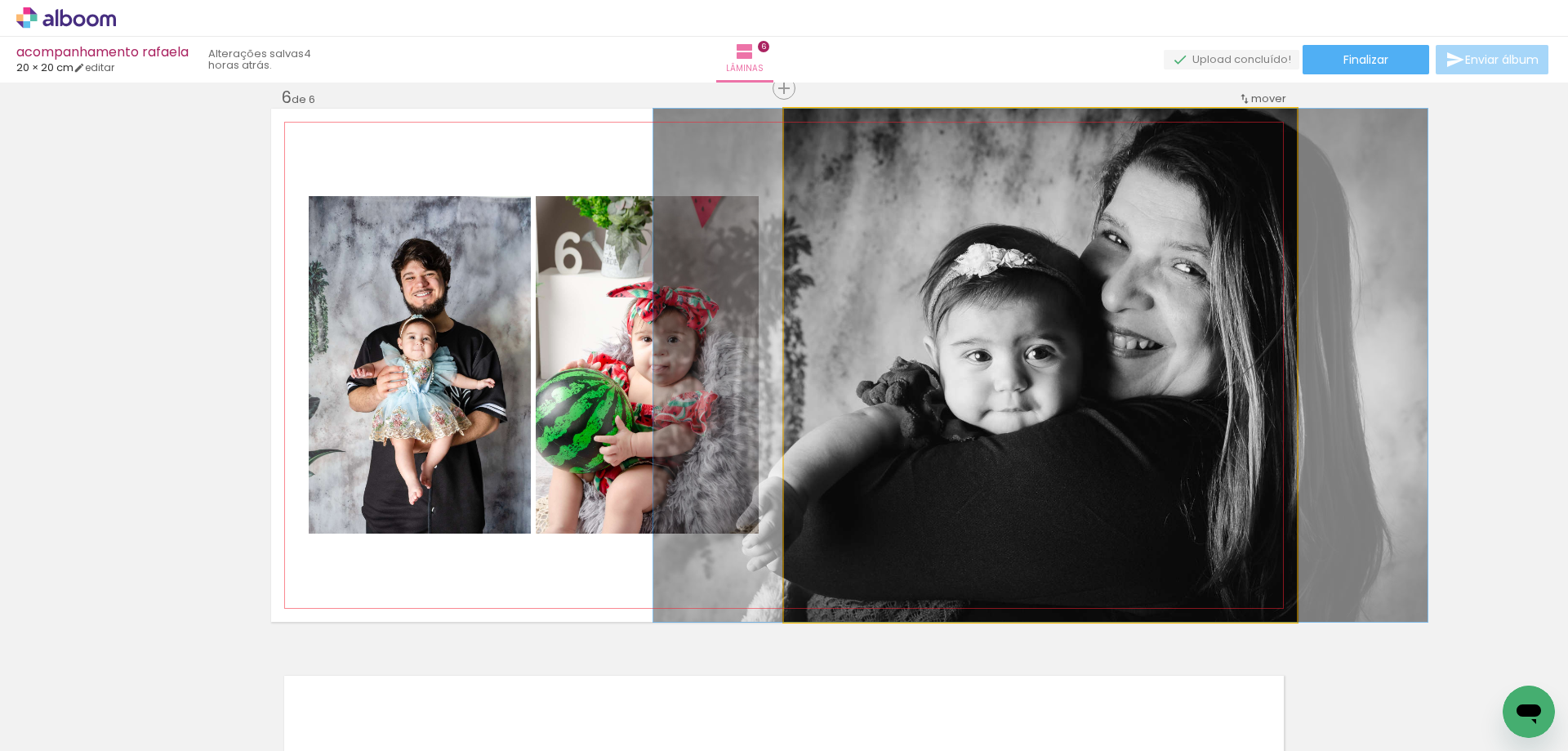
click at [852, 330] on quentale-photo at bounding box center [1040, 365] width 513 height 514
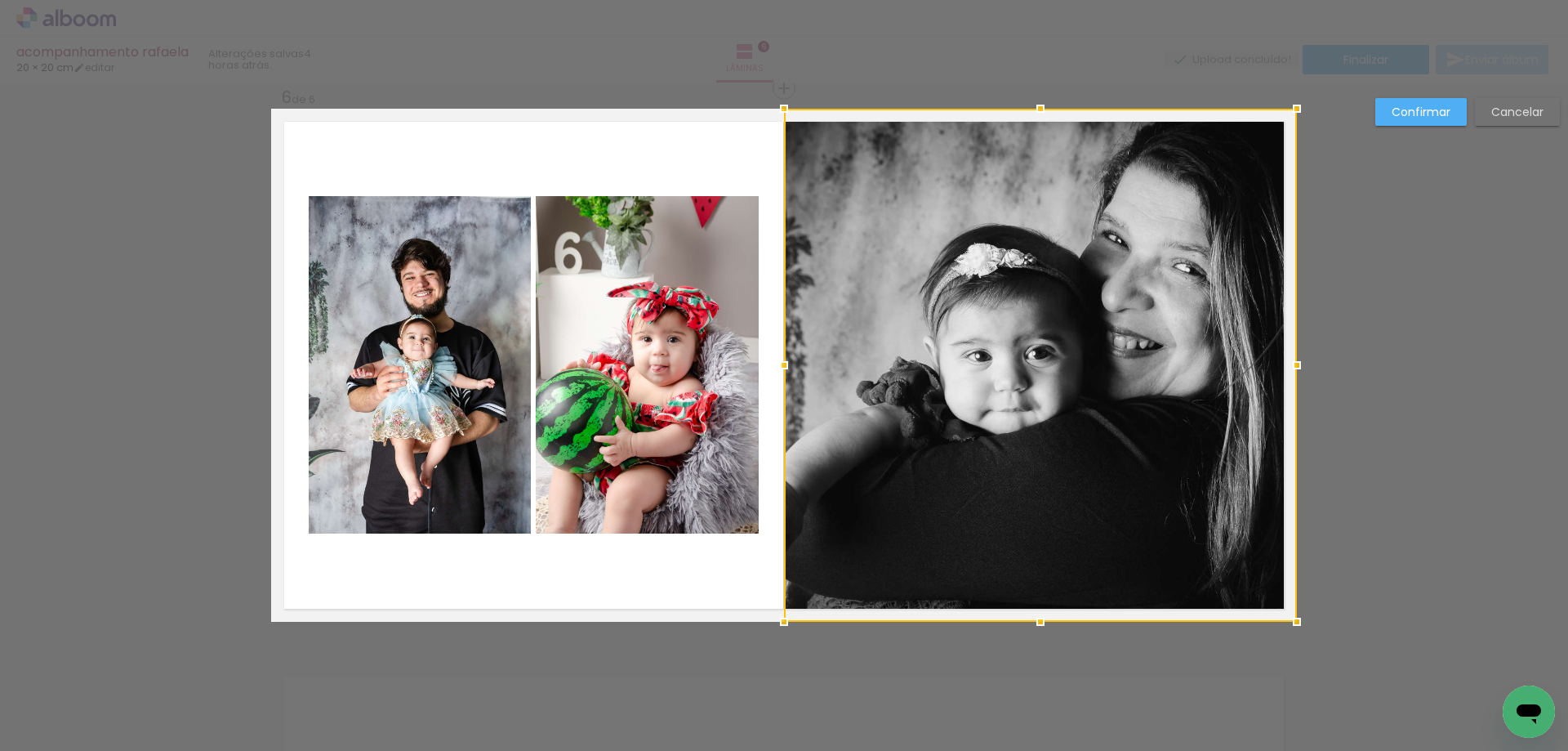
click at [1093, 384] on div at bounding box center [1040, 365] width 513 height 514
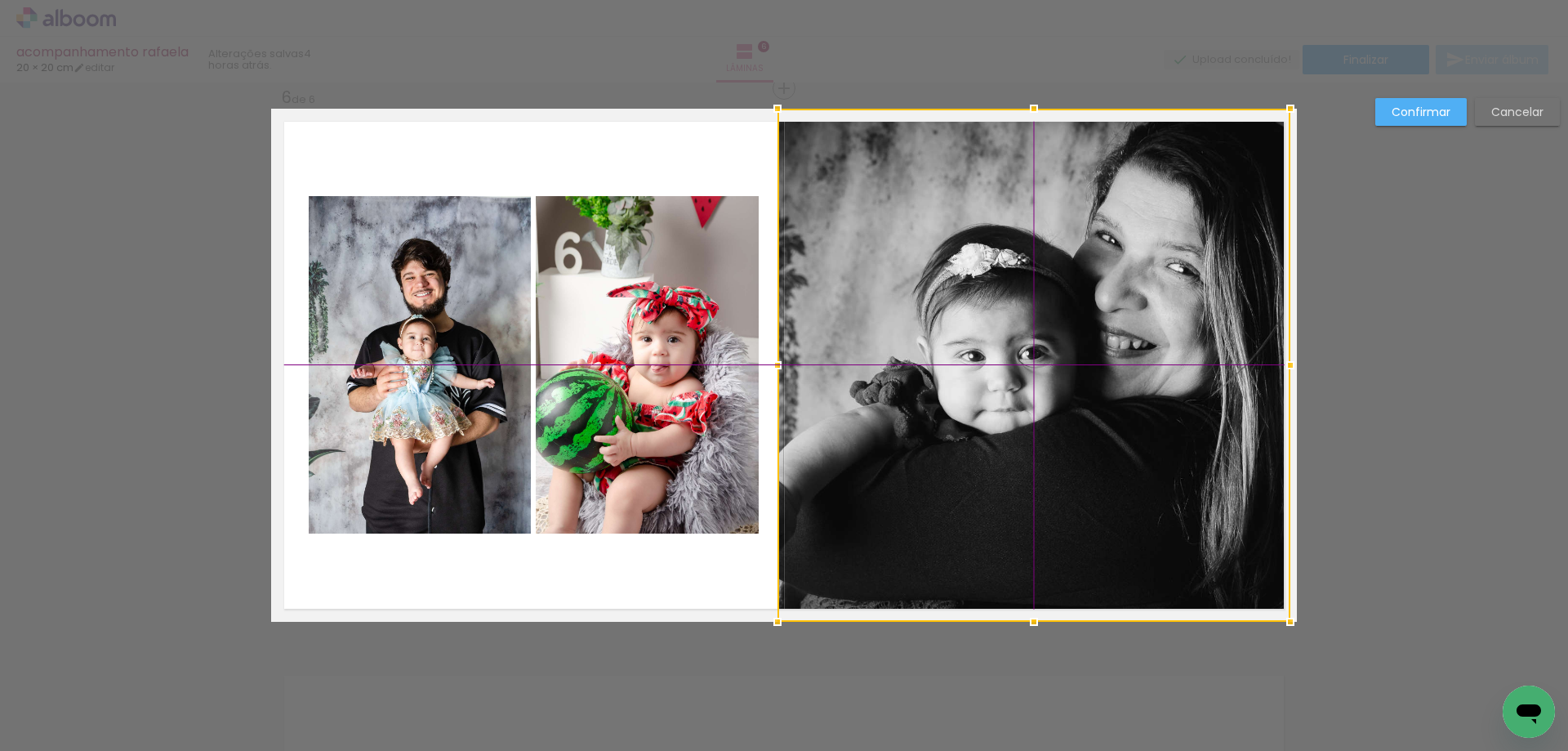
click at [1108, 380] on div at bounding box center [1034, 365] width 513 height 514
click at [0, 0] on slot "Confirmar" at bounding box center [0, 0] width 0 height 0
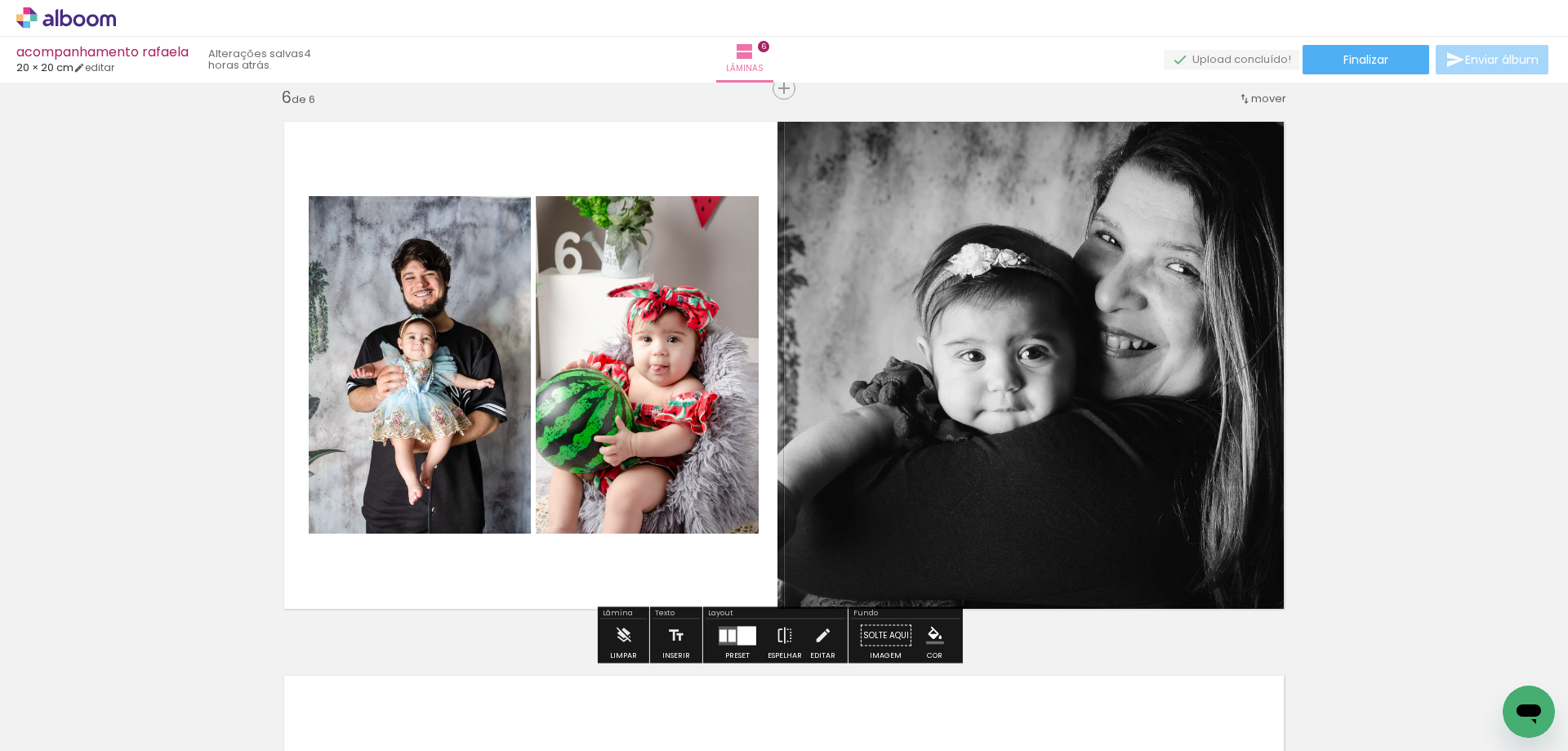
click at [1096, 353] on quentale-photo at bounding box center [1034, 365] width 513 height 514
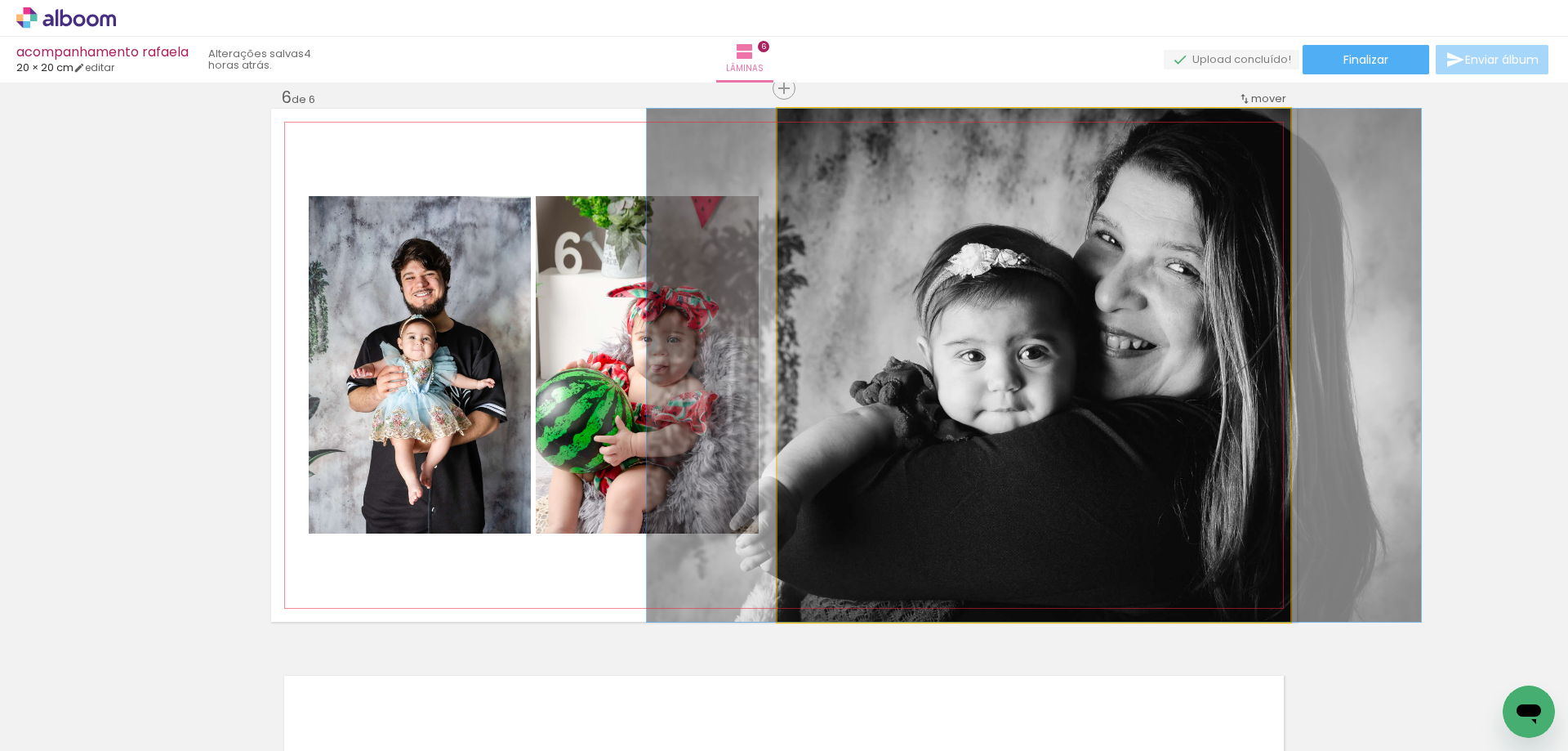
click at [1096, 353] on quentale-photo at bounding box center [1034, 365] width 513 height 514
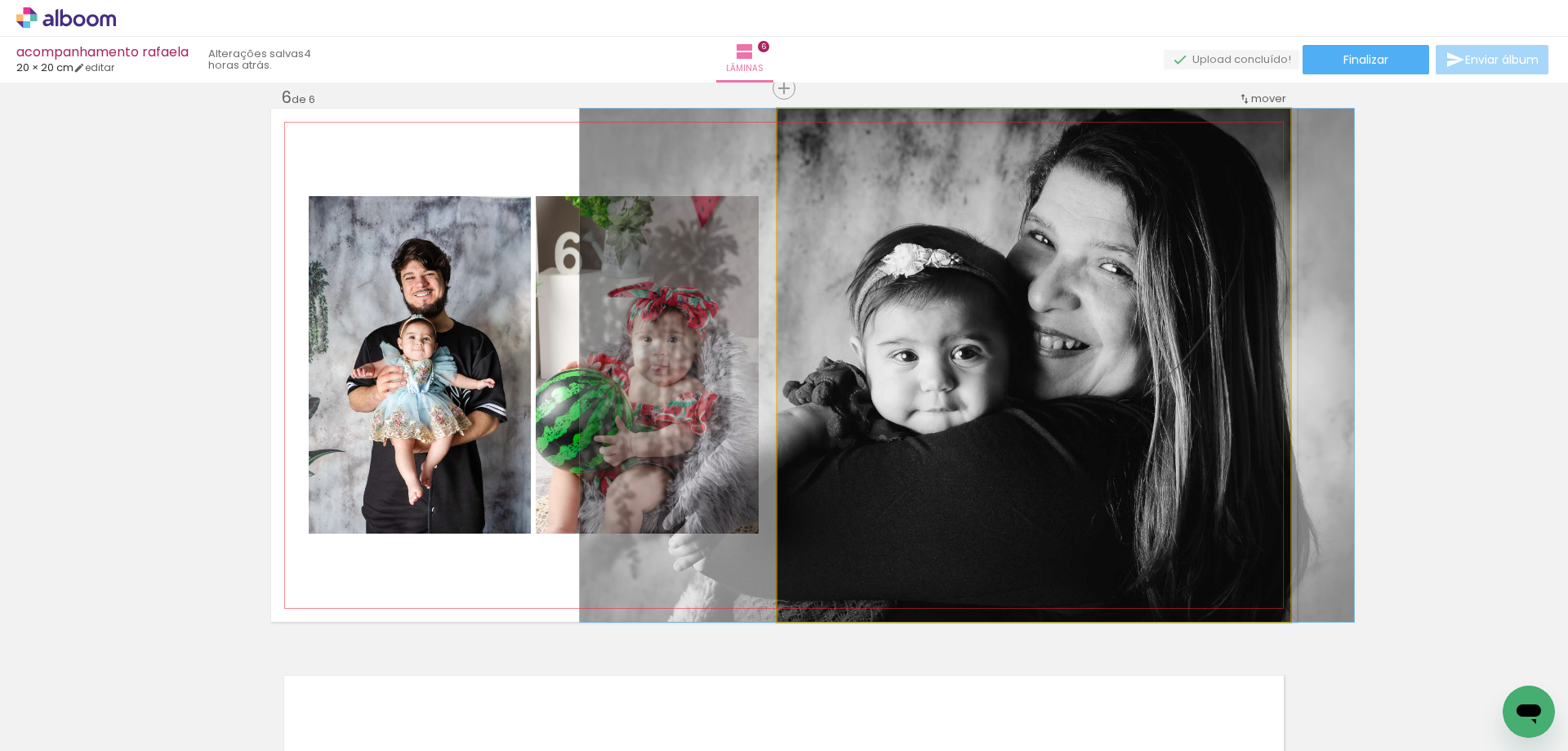
drag, startPoint x: 1103, startPoint y: 359, endPoint x: 1047, endPoint y: 357, distance: 56.0
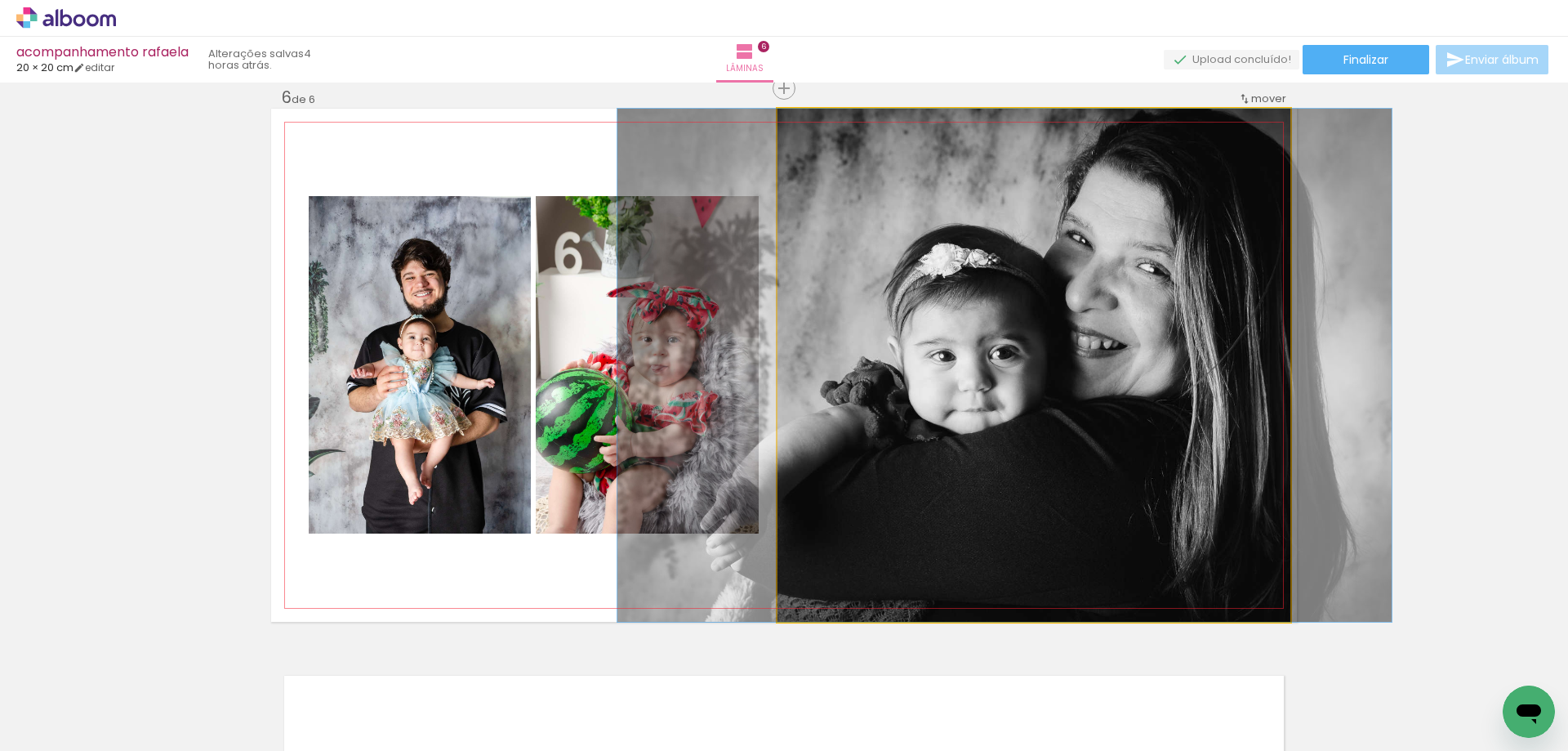
drag, startPoint x: 1042, startPoint y: 387, endPoint x: 1074, endPoint y: 387, distance: 32.0
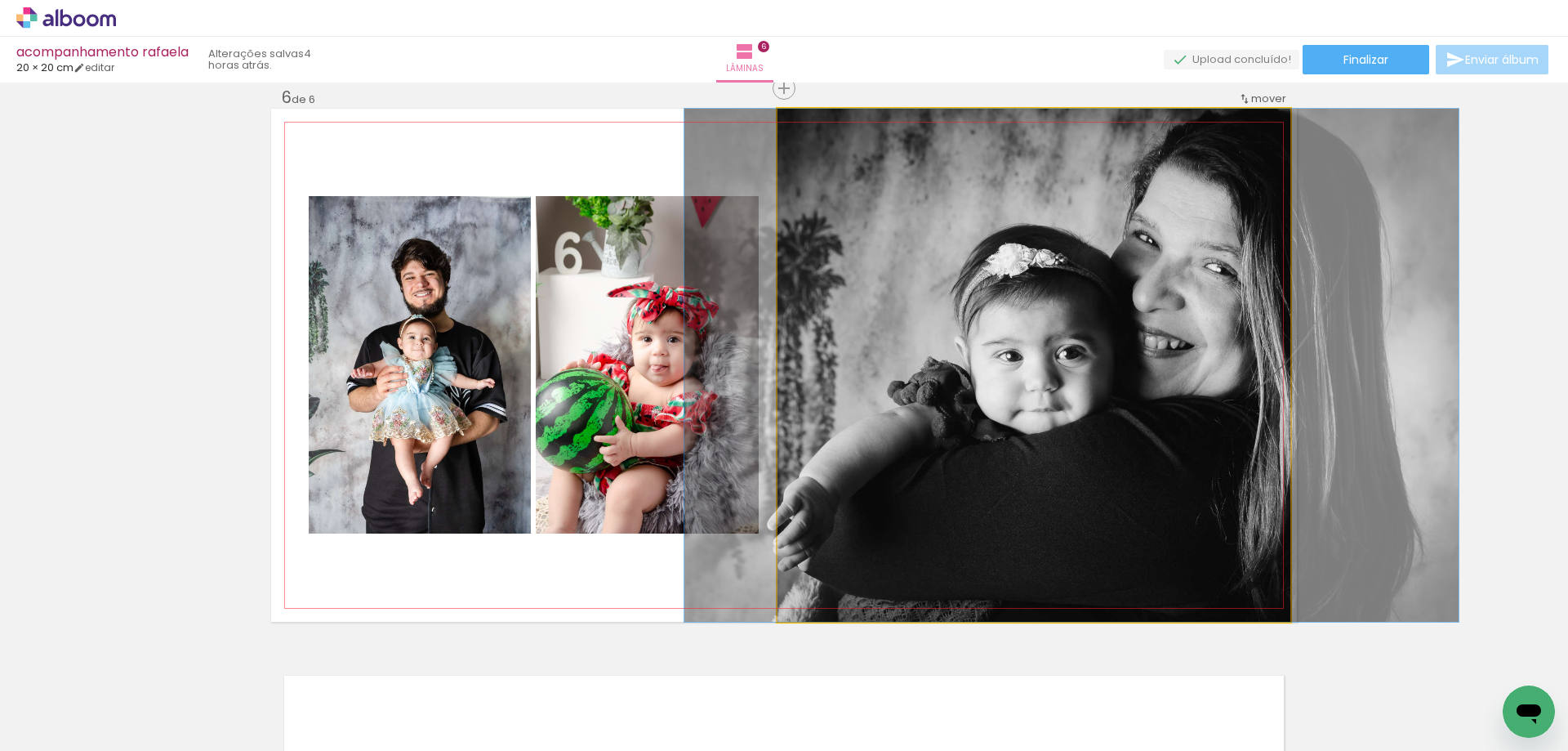
drag, startPoint x: 1079, startPoint y: 394, endPoint x: 1146, endPoint y: 412, distance: 69.4
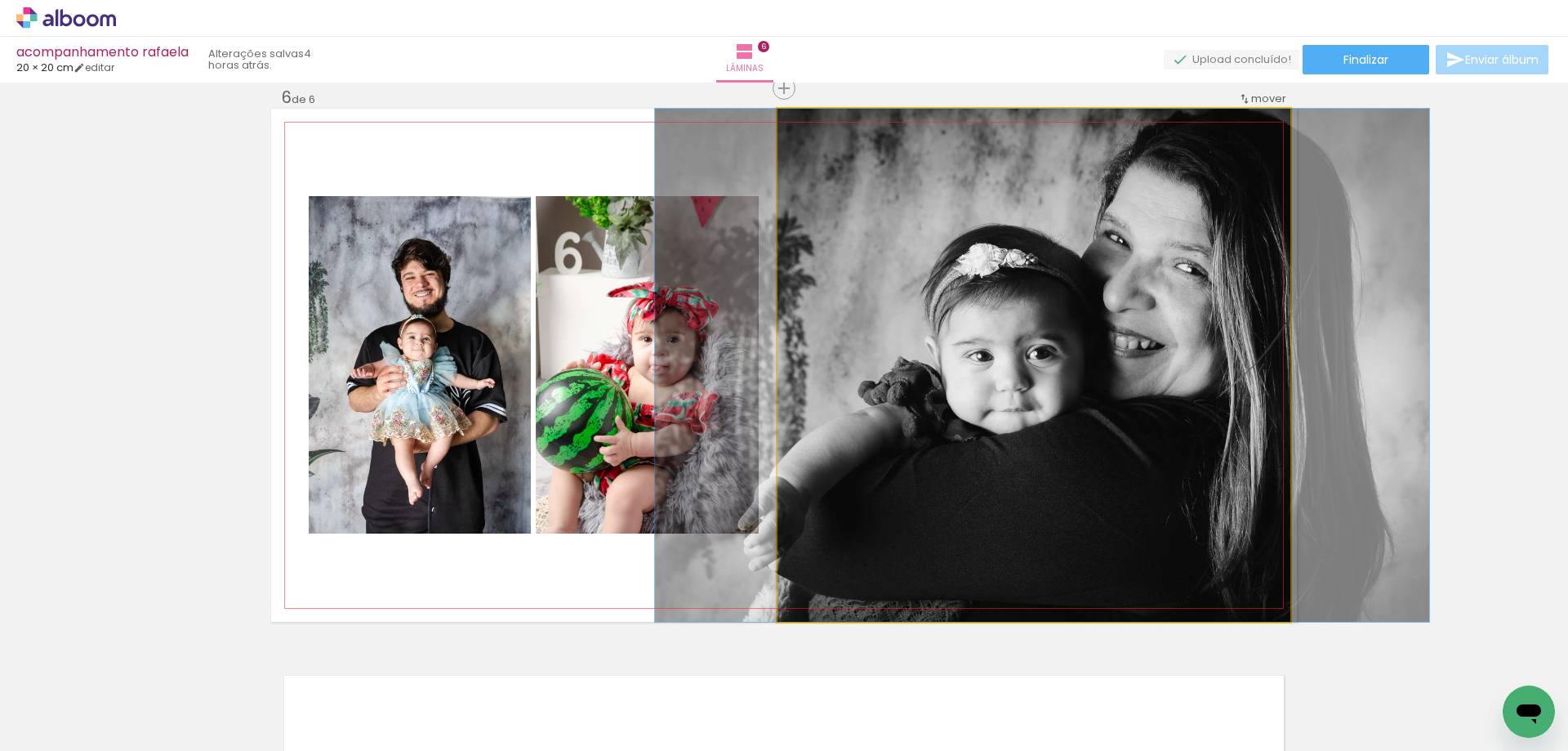
drag, startPoint x: 1151, startPoint y: 428, endPoint x: 1121, endPoint y: 435, distance: 30.8
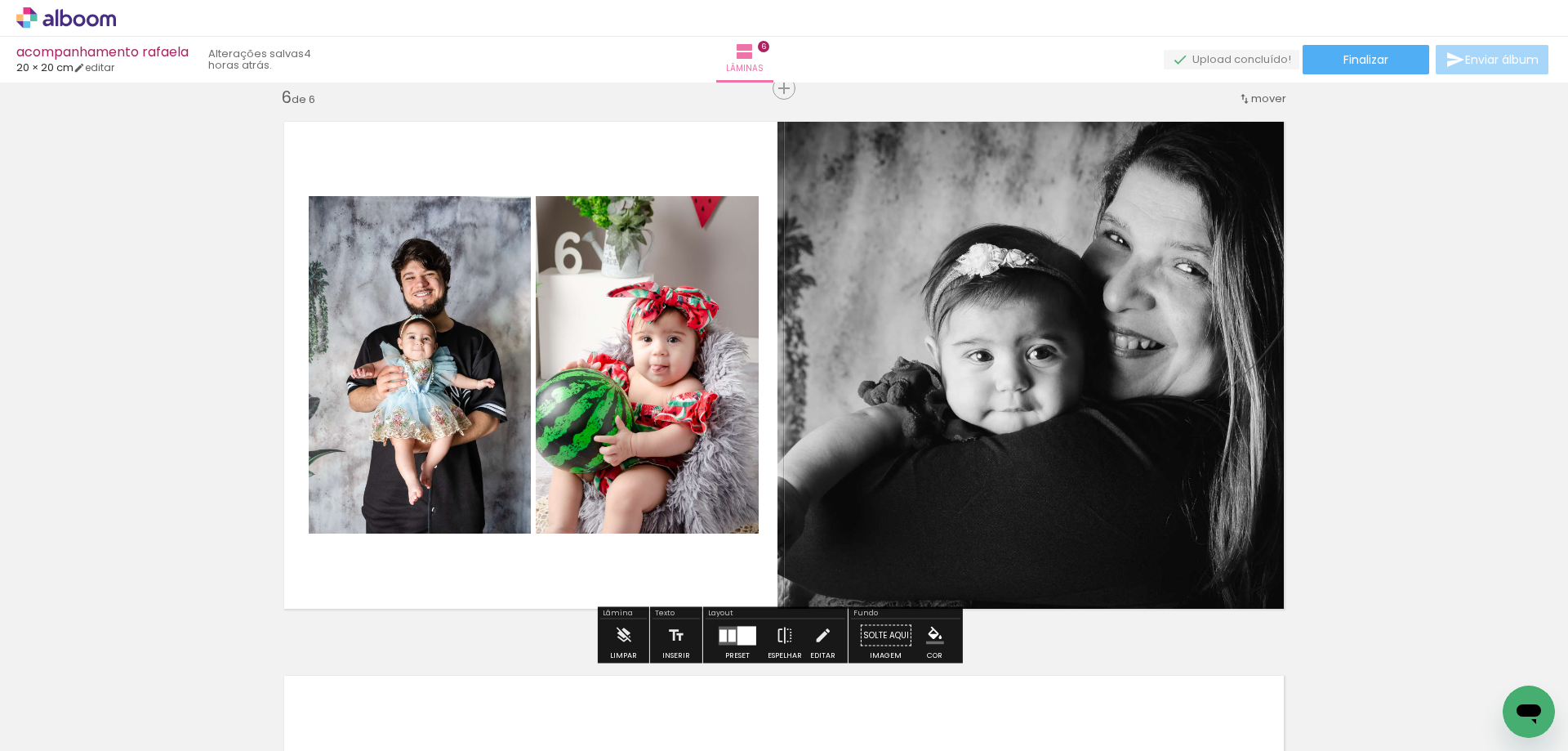
click at [873, 347] on quentale-photo at bounding box center [1034, 365] width 513 height 514
click at [871, 347] on quentale-photo at bounding box center [1034, 365] width 513 height 514
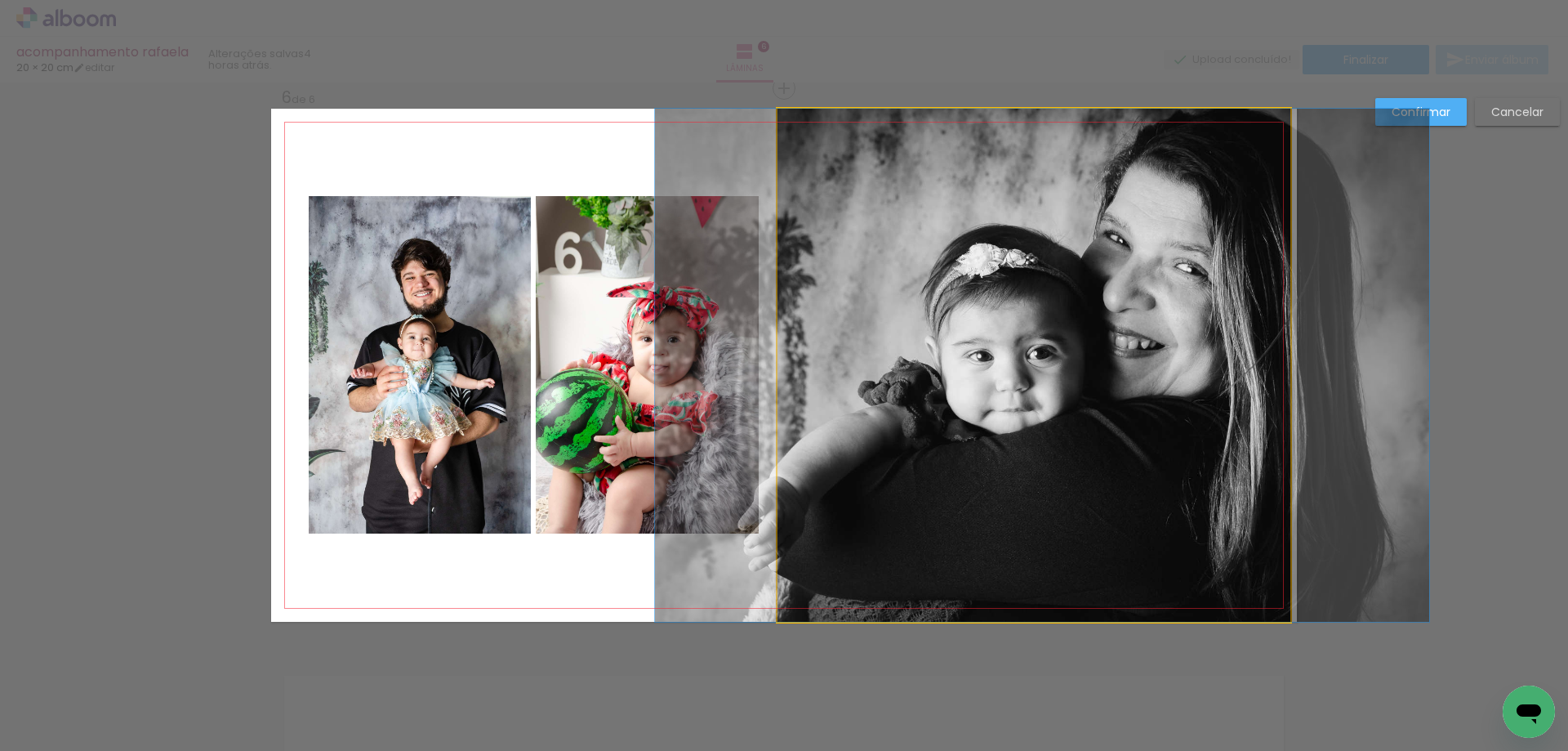
click at [923, 339] on quentale-photo at bounding box center [1034, 365] width 513 height 514
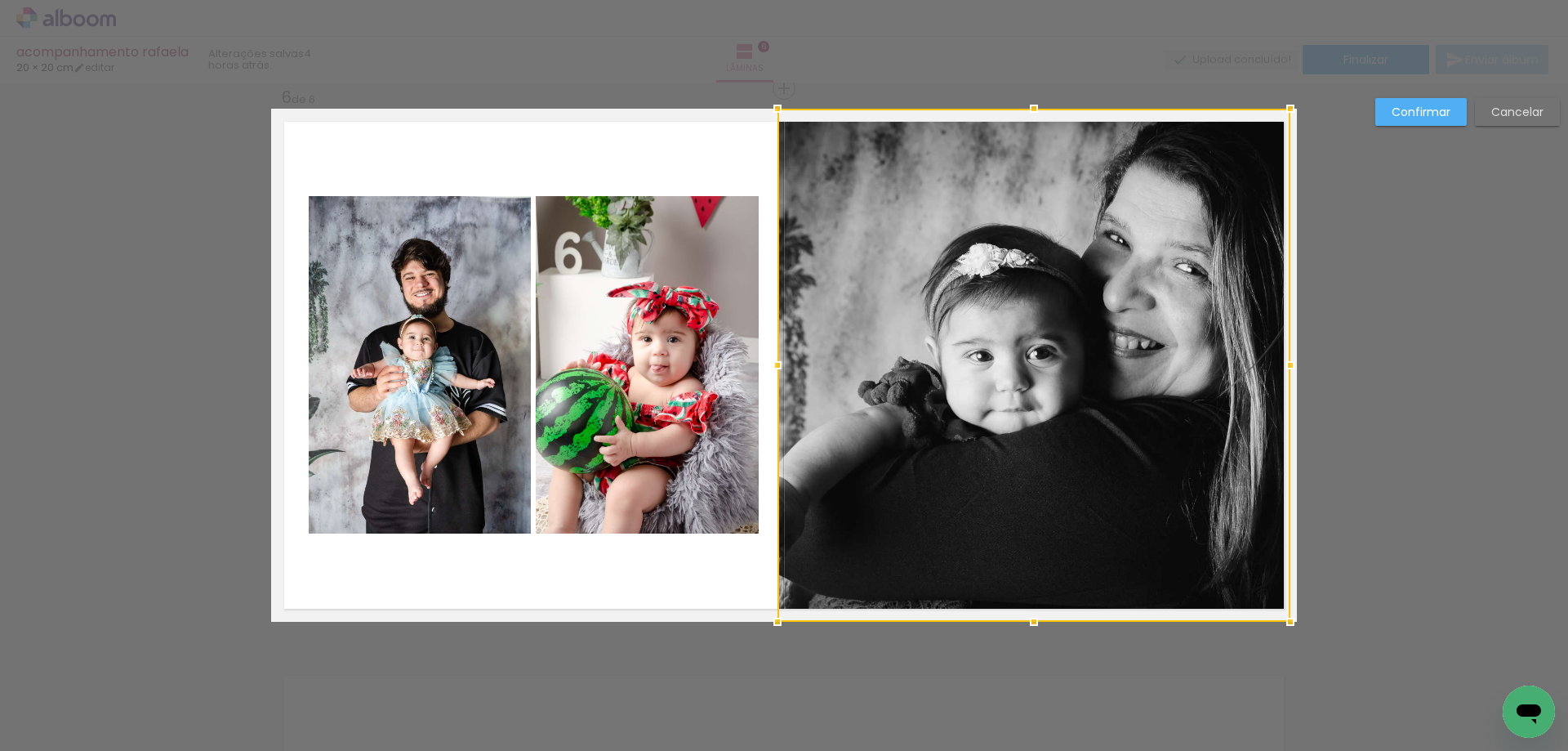
click at [922, 339] on div at bounding box center [1034, 365] width 513 height 514
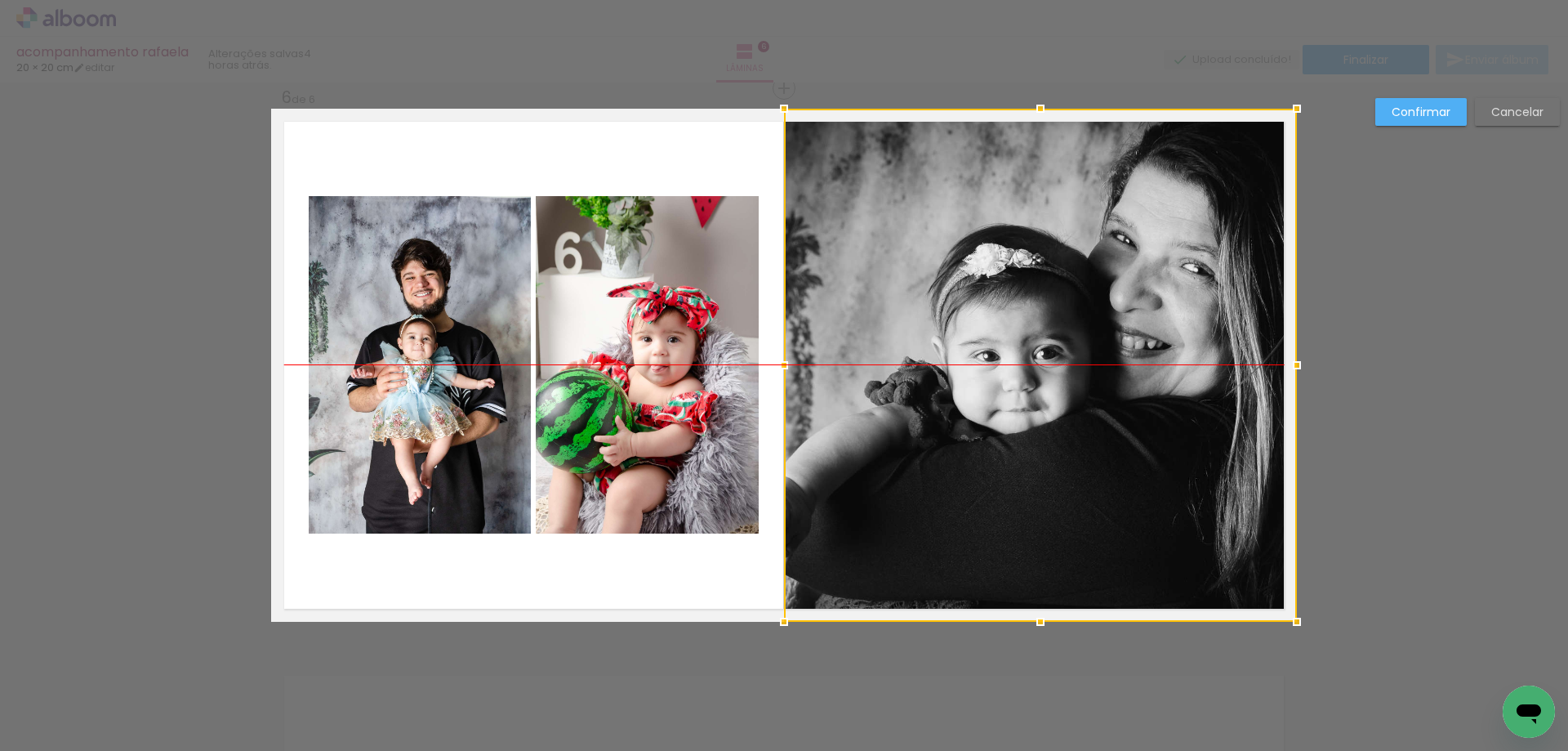
drag, startPoint x: 920, startPoint y: 339, endPoint x: 931, endPoint y: 339, distance: 11.0
click at [931, 339] on div at bounding box center [1040, 365] width 513 height 514
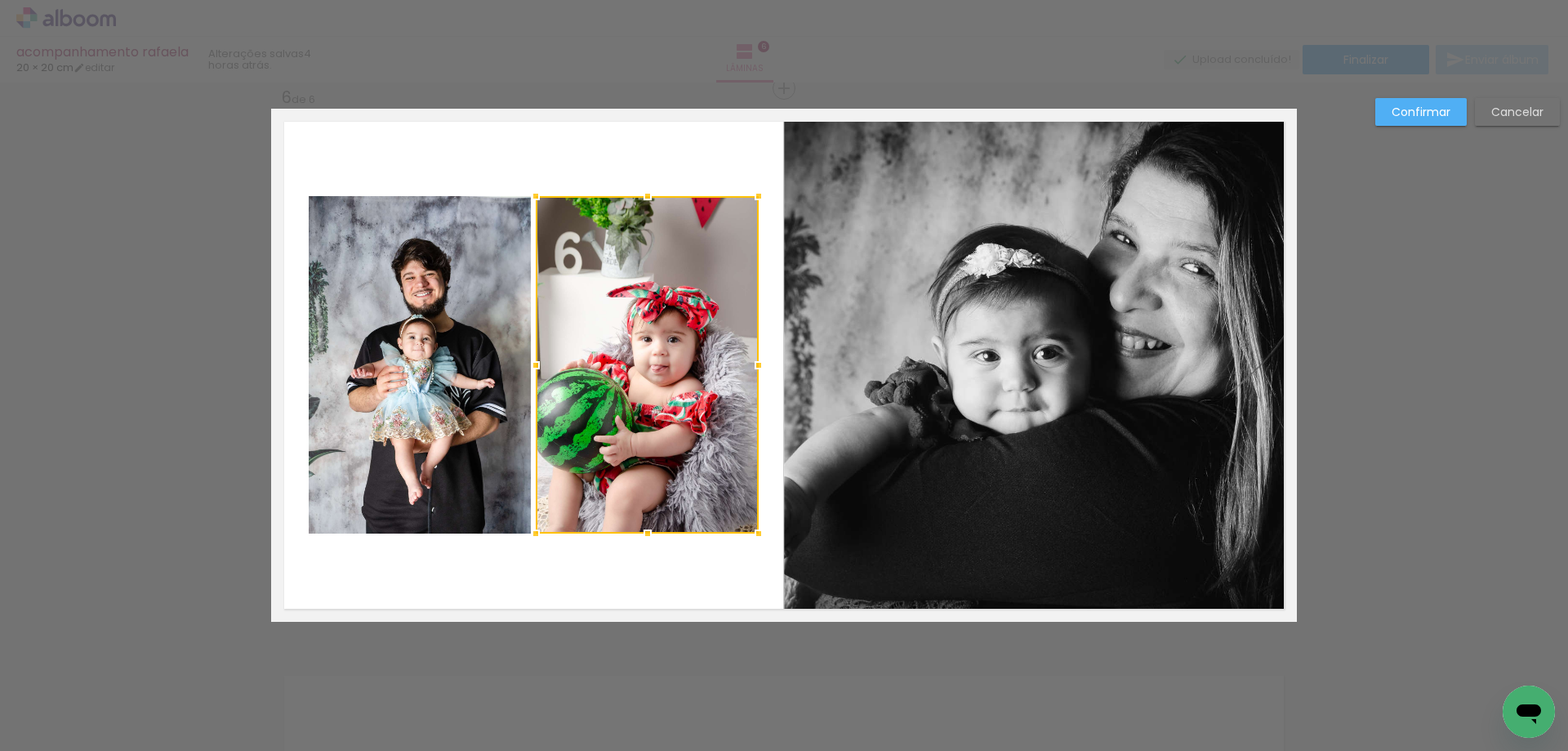
click at [670, 308] on div at bounding box center [647, 364] width 223 height 337
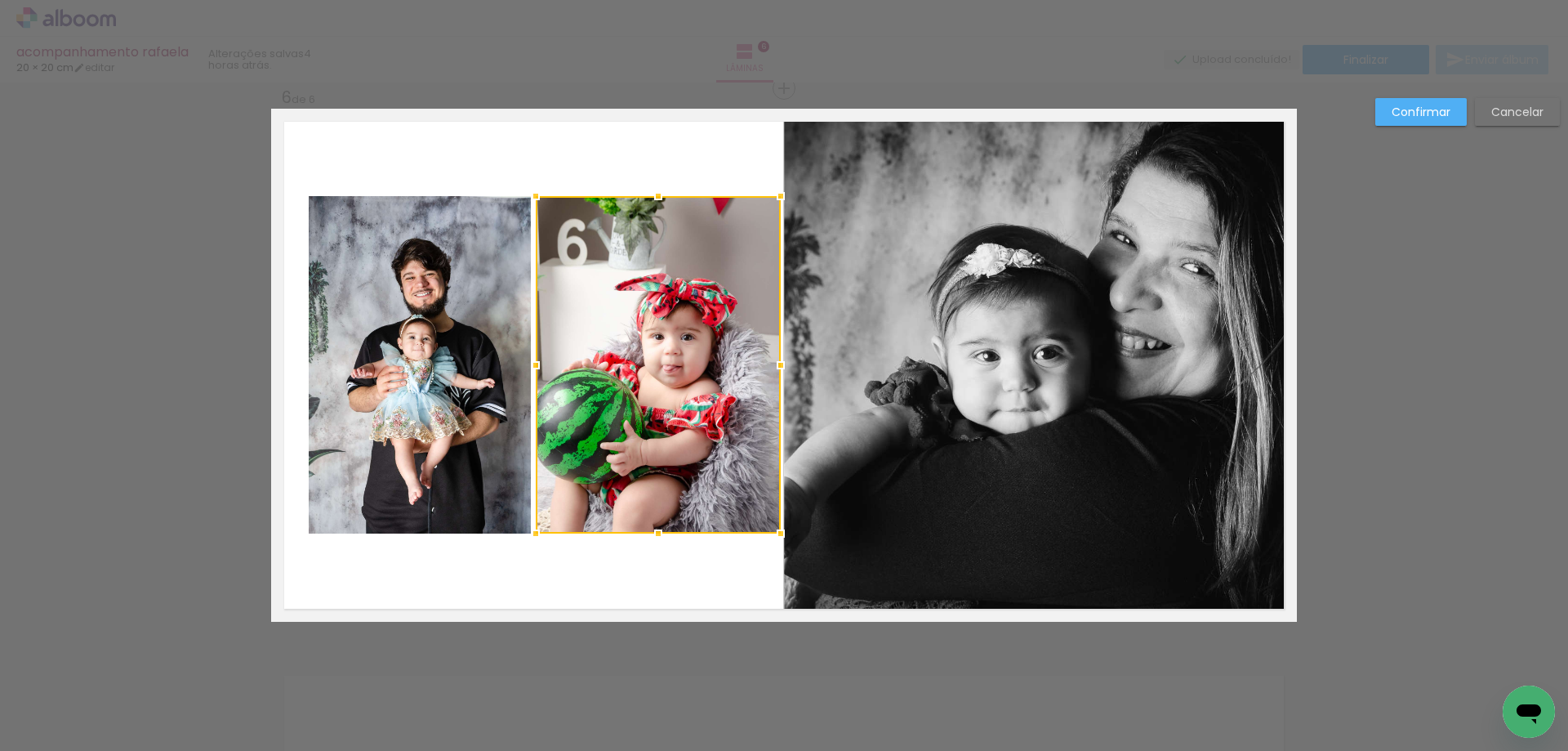
drag, startPoint x: 757, startPoint y: 362, endPoint x: 765, endPoint y: 363, distance: 8.1
click at [771, 362] on div at bounding box center [780, 365] width 32 height 32
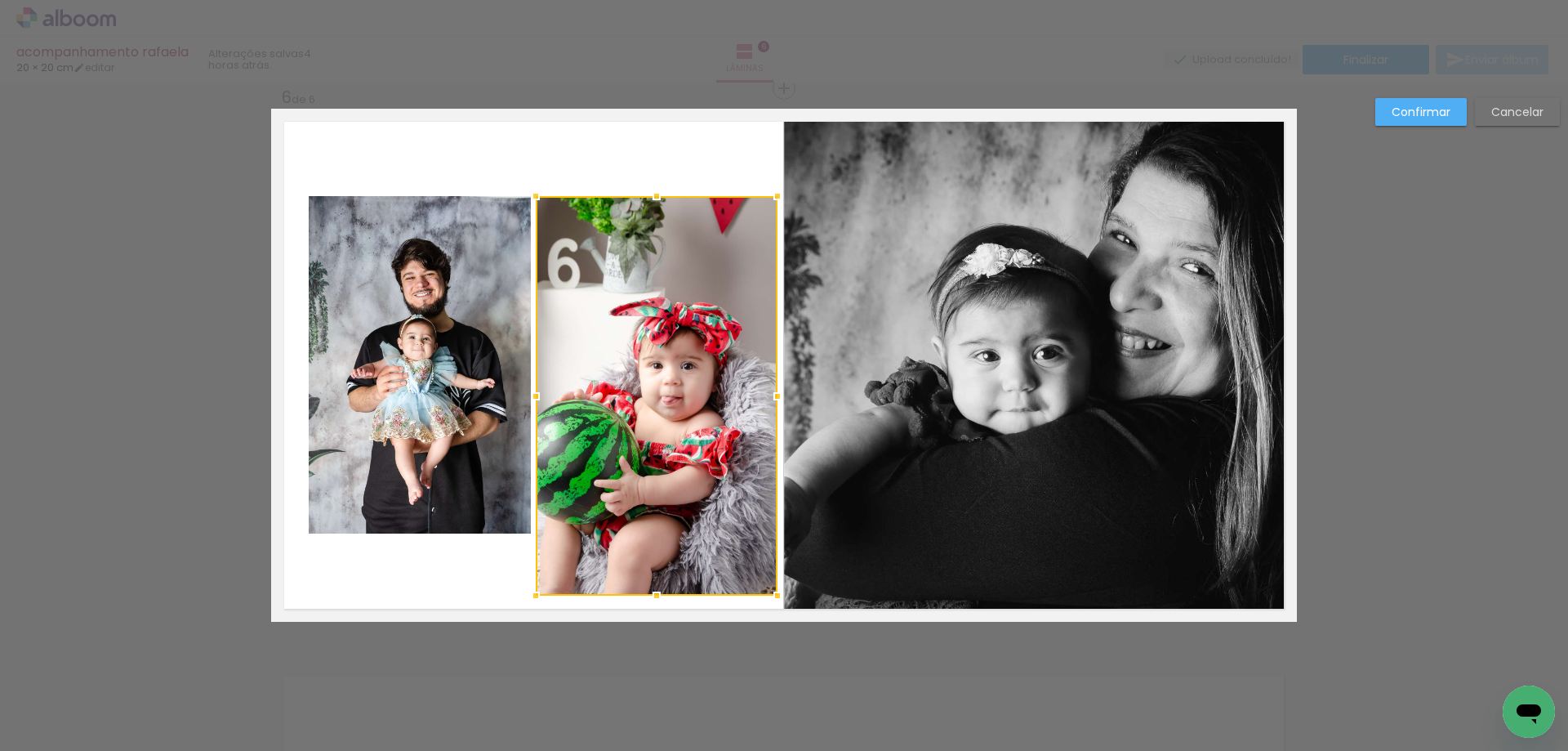
drag, startPoint x: 651, startPoint y: 532, endPoint x: 654, endPoint y: 595, distance: 63.1
click at [654, 595] on div at bounding box center [656, 595] width 32 height 32
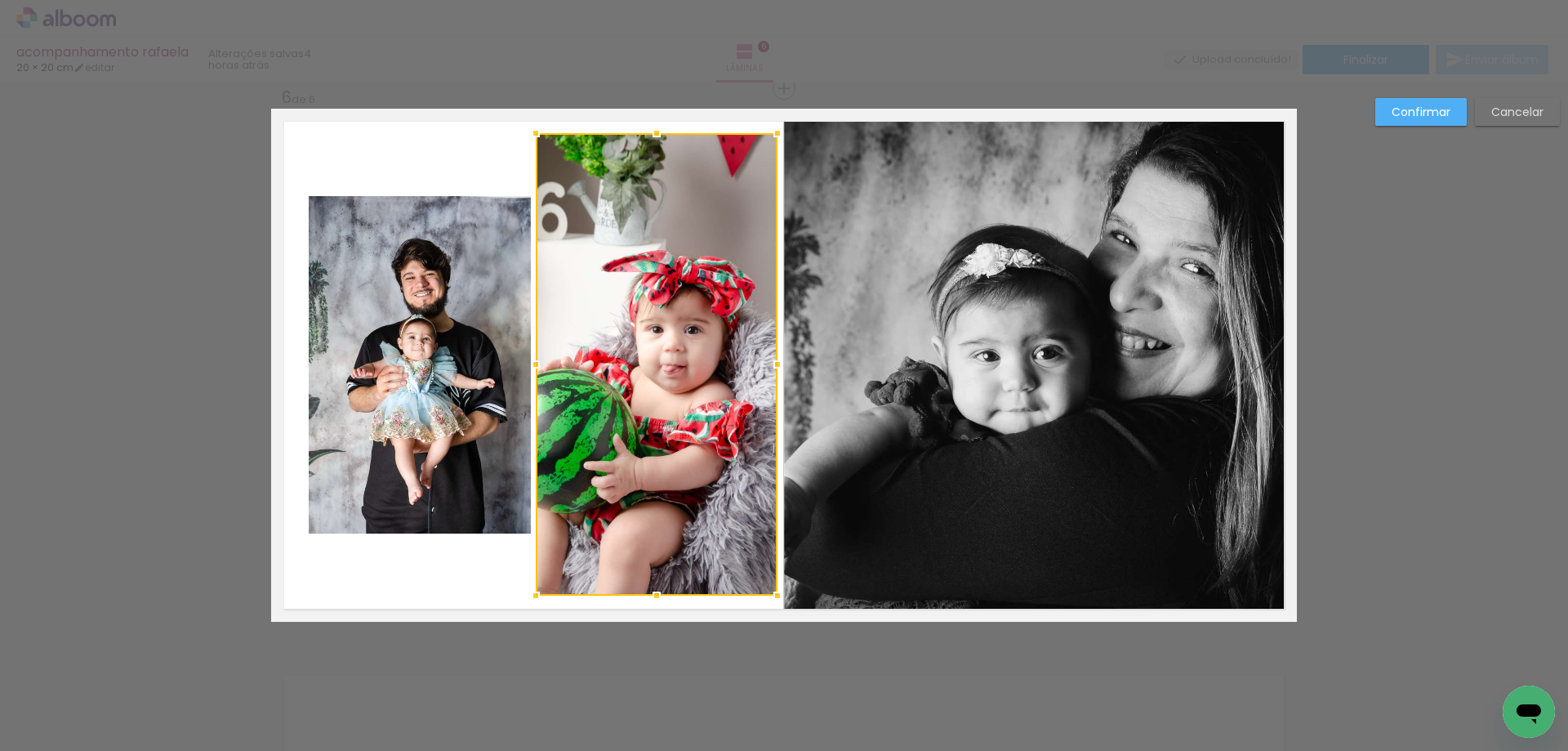
drag, startPoint x: 650, startPoint y: 201, endPoint x: 654, endPoint y: 139, distance: 62.1
click at [654, 139] on div at bounding box center [656, 133] width 32 height 32
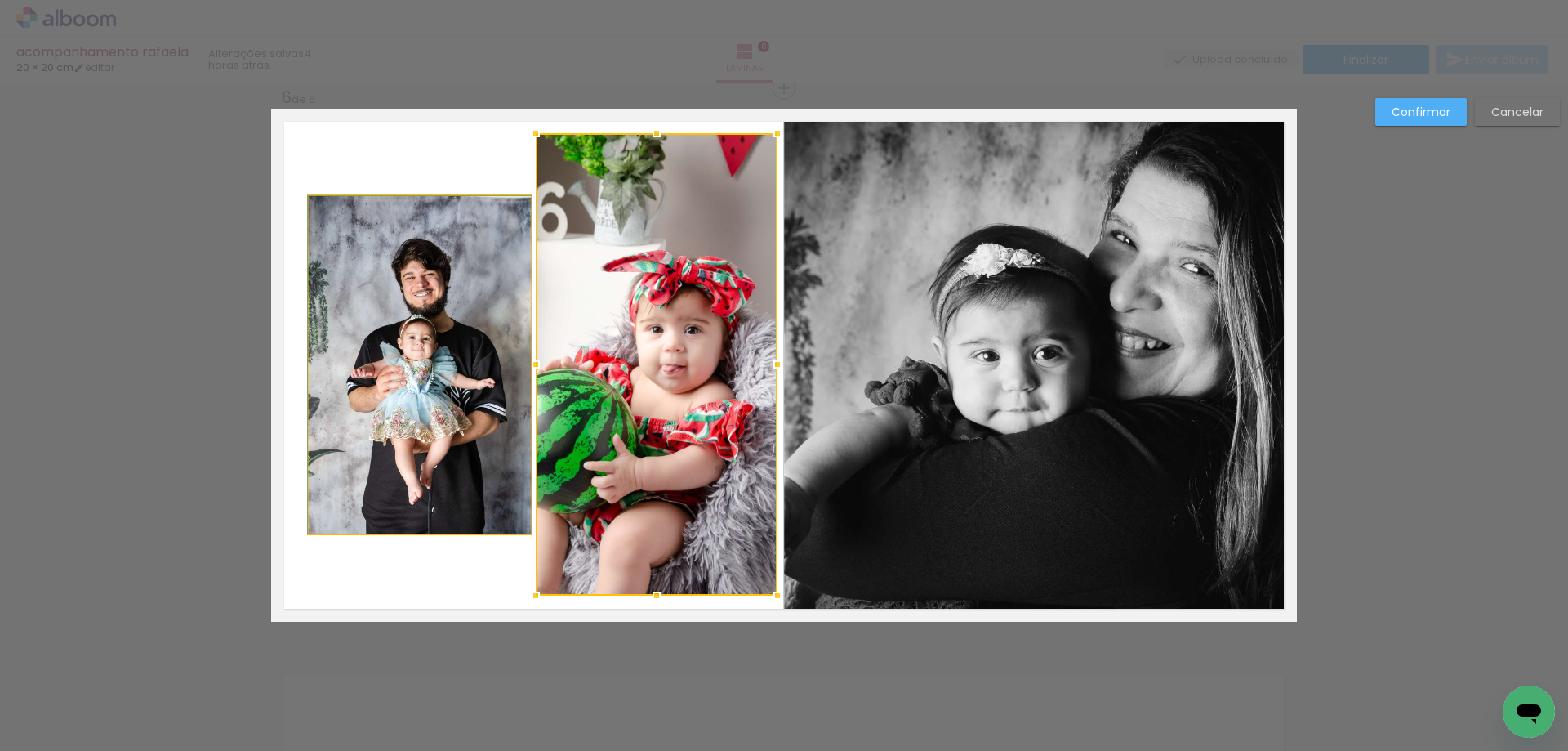
click at [397, 367] on quentale-photo at bounding box center [419, 364] width 222 height 337
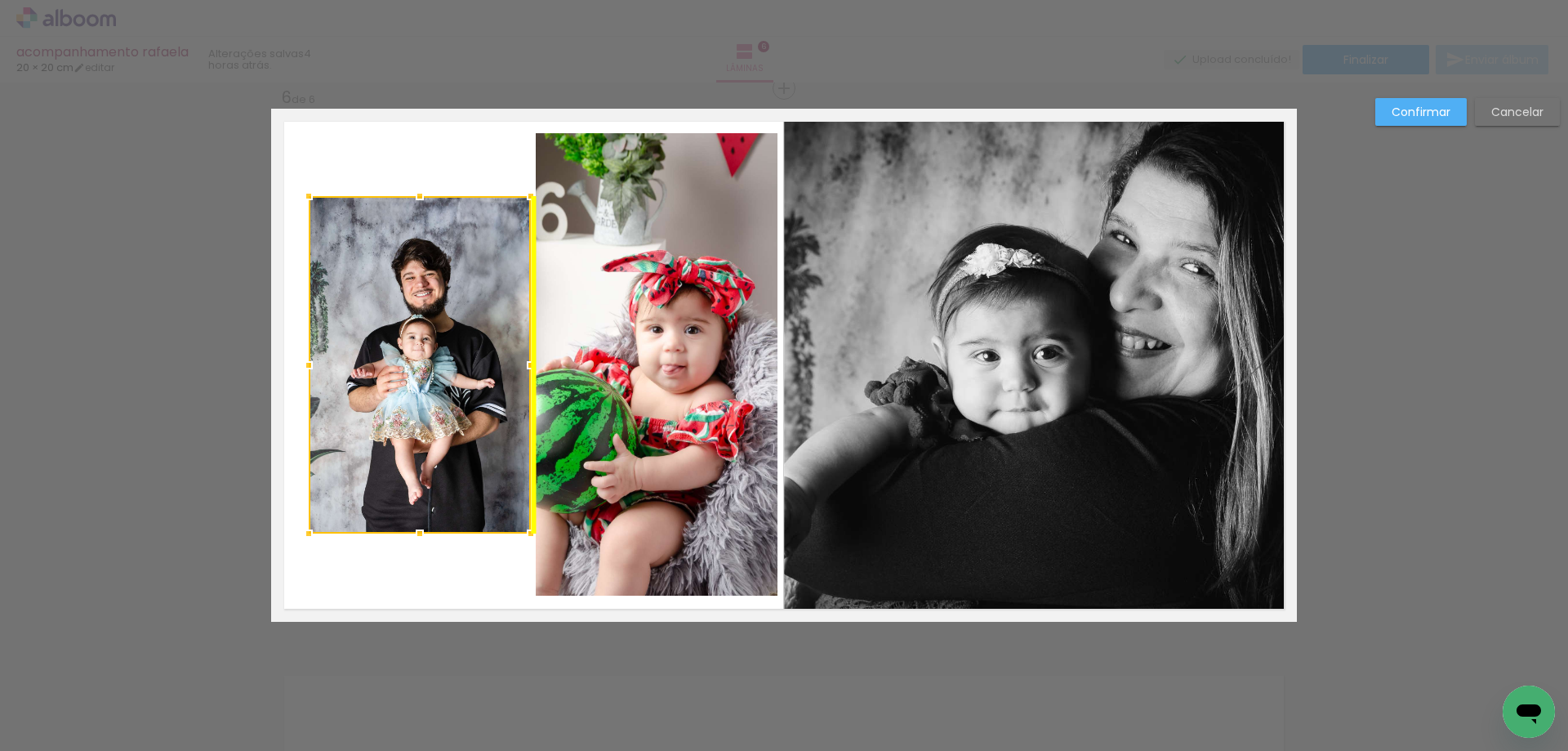
click at [394, 366] on div at bounding box center [419, 364] width 222 height 337
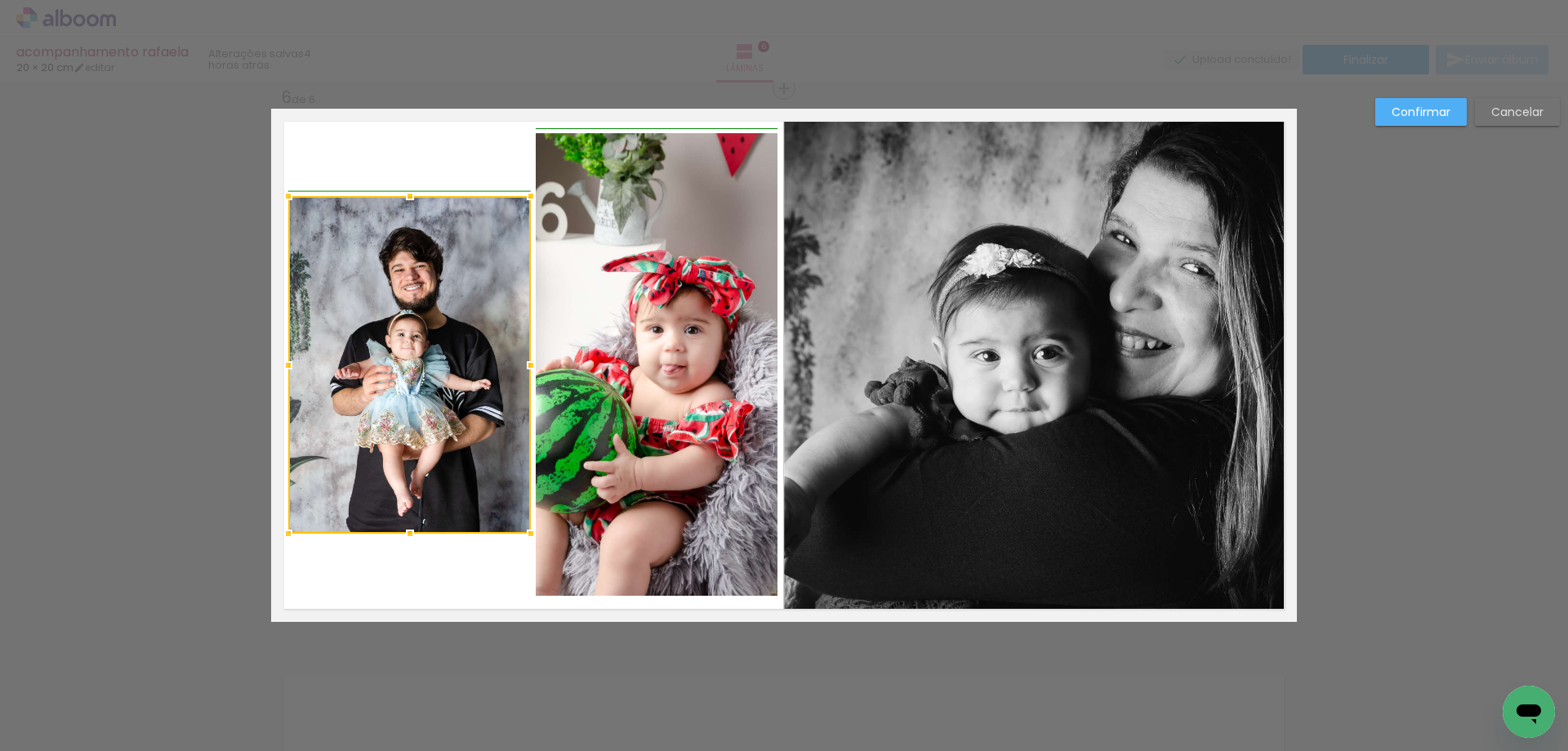
click at [292, 362] on div at bounding box center [289, 365] width 32 height 32
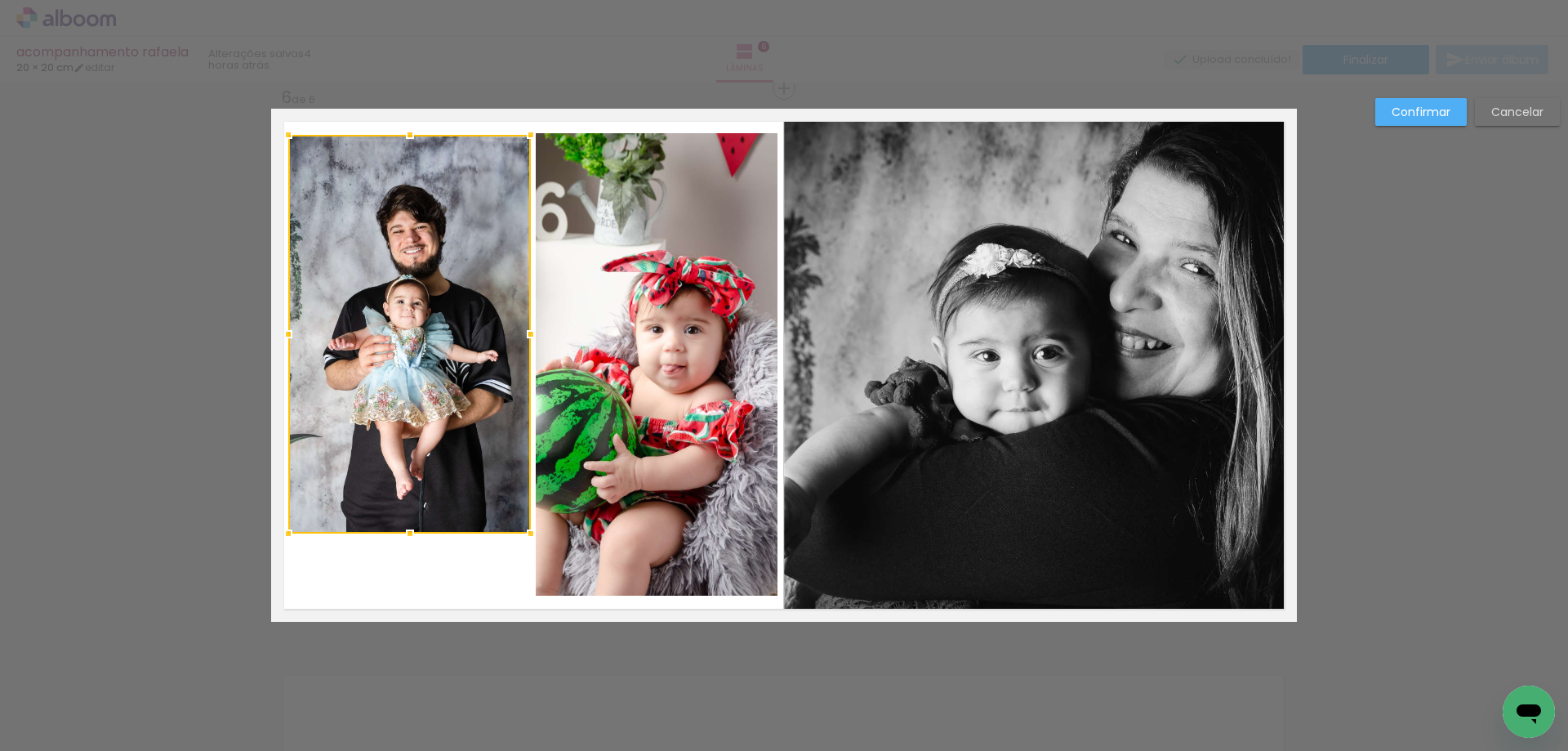
drag, startPoint x: 400, startPoint y: 192, endPoint x: 397, endPoint y: 131, distance: 61.1
click at [397, 131] on div at bounding box center [410, 135] width 32 height 32
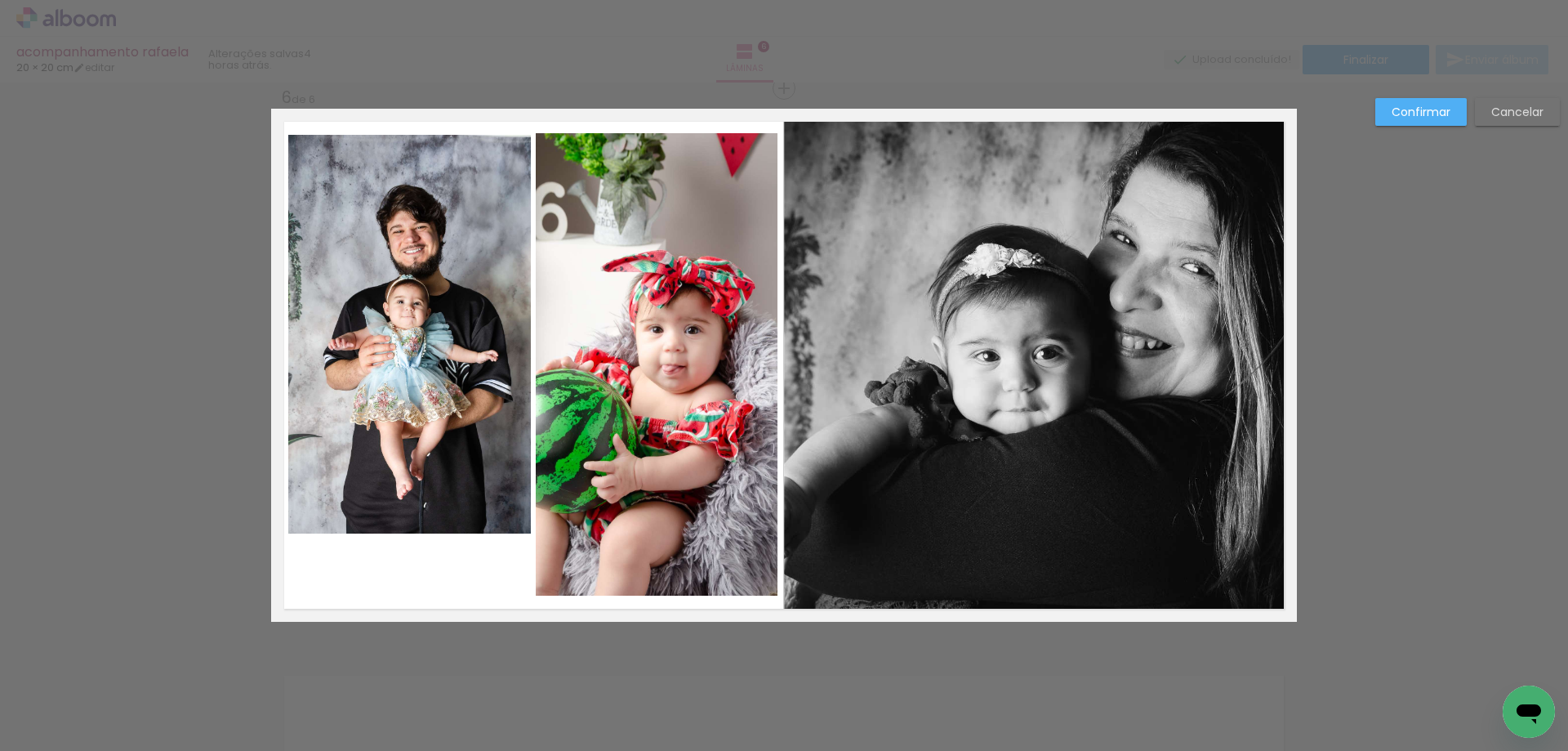
click at [387, 483] on quentale-photo at bounding box center [410, 334] width 243 height 398
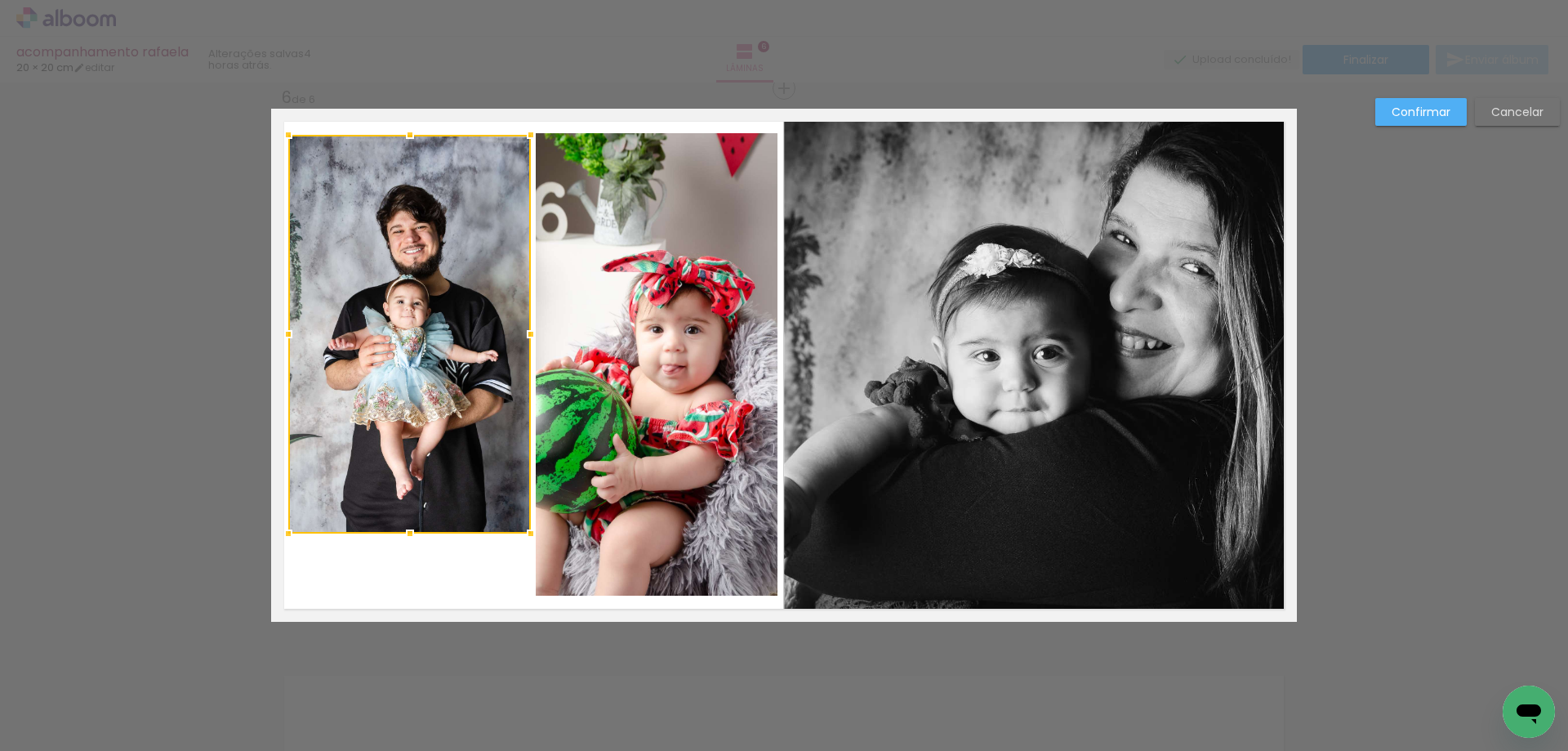
click at [387, 483] on div at bounding box center [410, 334] width 243 height 398
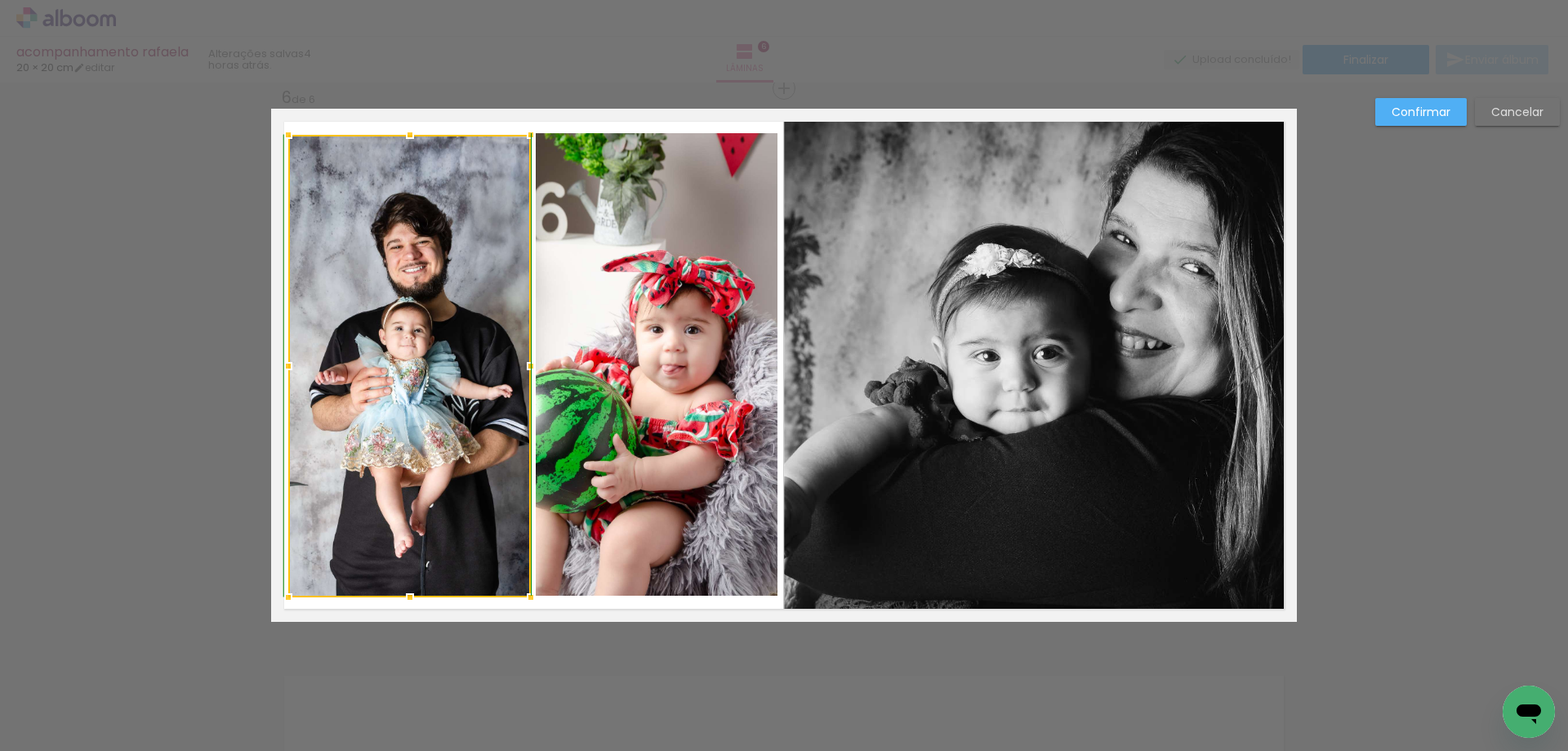
drag, startPoint x: 411, startPoint y: 549, endPoint x: 417, endPoint y: 595, distance: 46.4
click at [417, 595] on div at bounding box center [410, 597] width 32 height 32
drag, startPoint x: 1433, startPoint y: 104, endPoint x: 1266, endPoint y: 174, distance: 181.1
click at [0, 0] on slot "Confirmar" at bounding box center [0, 0] width 0 height 0
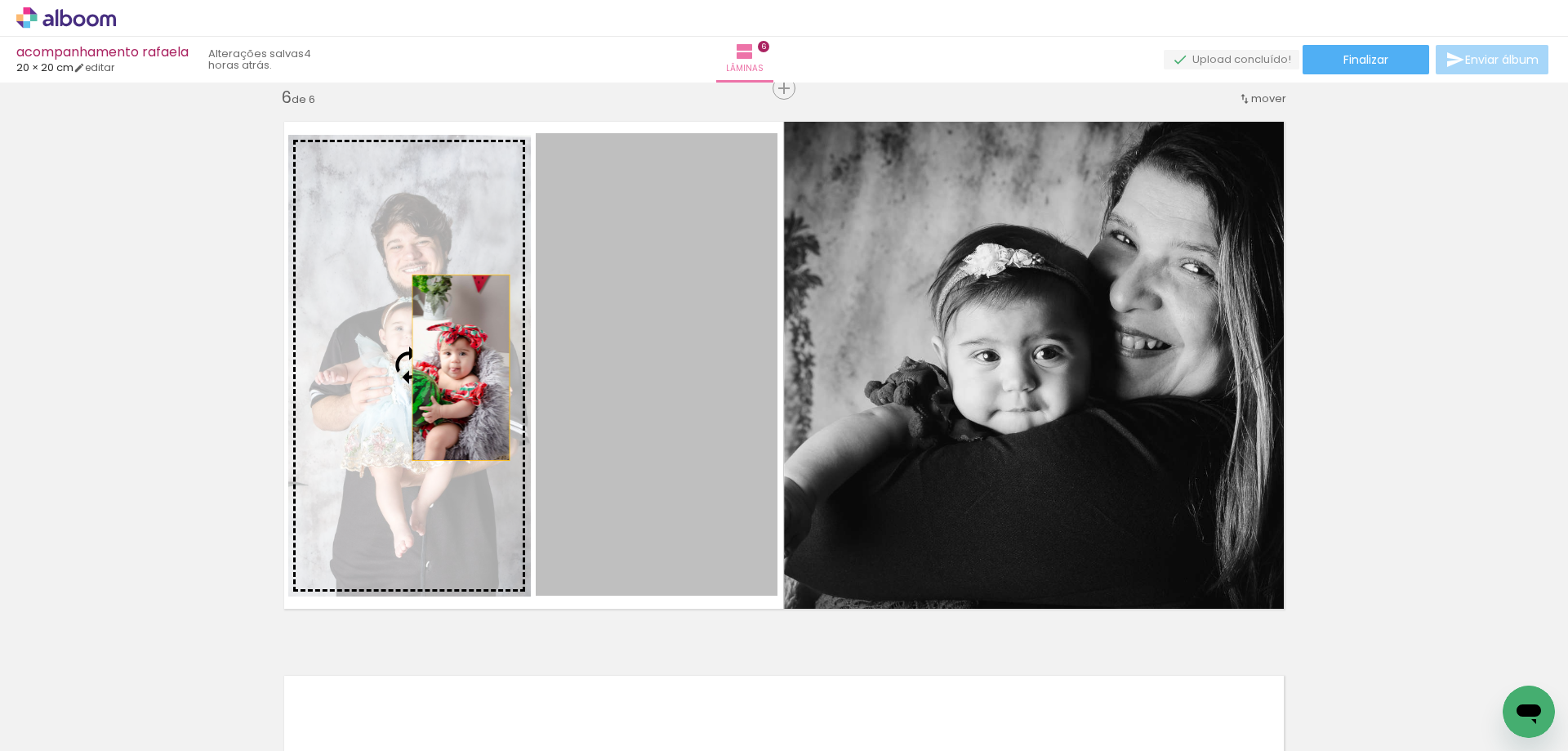
drag, startPoint x: 720, startPoint y: 365, endPoint x: 428, endPoint y: 366, distance: 292.0
click at [0, 0] on slot at bounding box center [0, 0] width 0 height 0
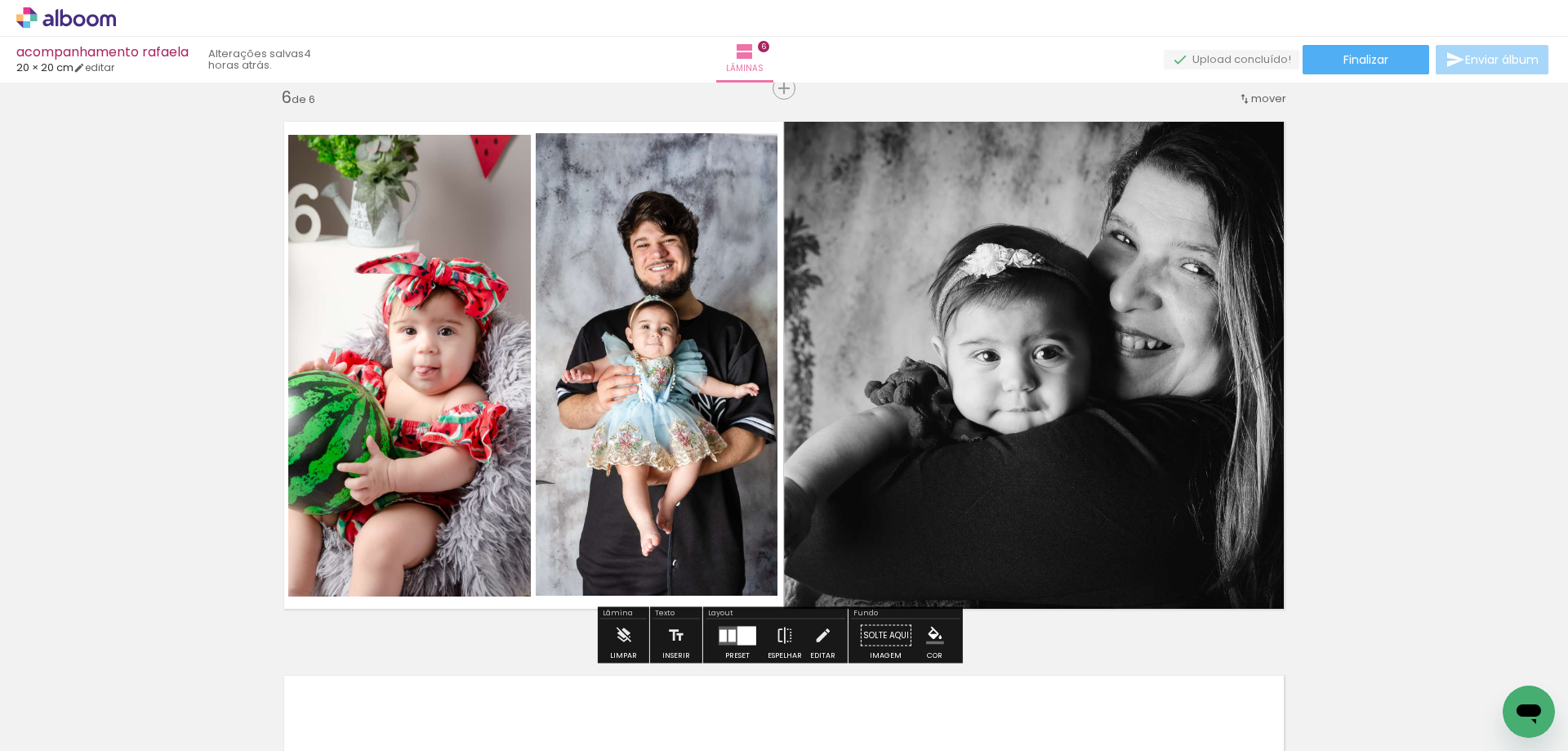
click at [444, 420] on quentale-photo at bounding box center [410, 366] width 243 height 462
drag, startPoint x: 442, startPoint y: 420, endPoint x: 277, endPoint y: 414, distance: 165.1
click at [439, 421] on quentale-photo at bounding box center [410, 366] width 243 height 462
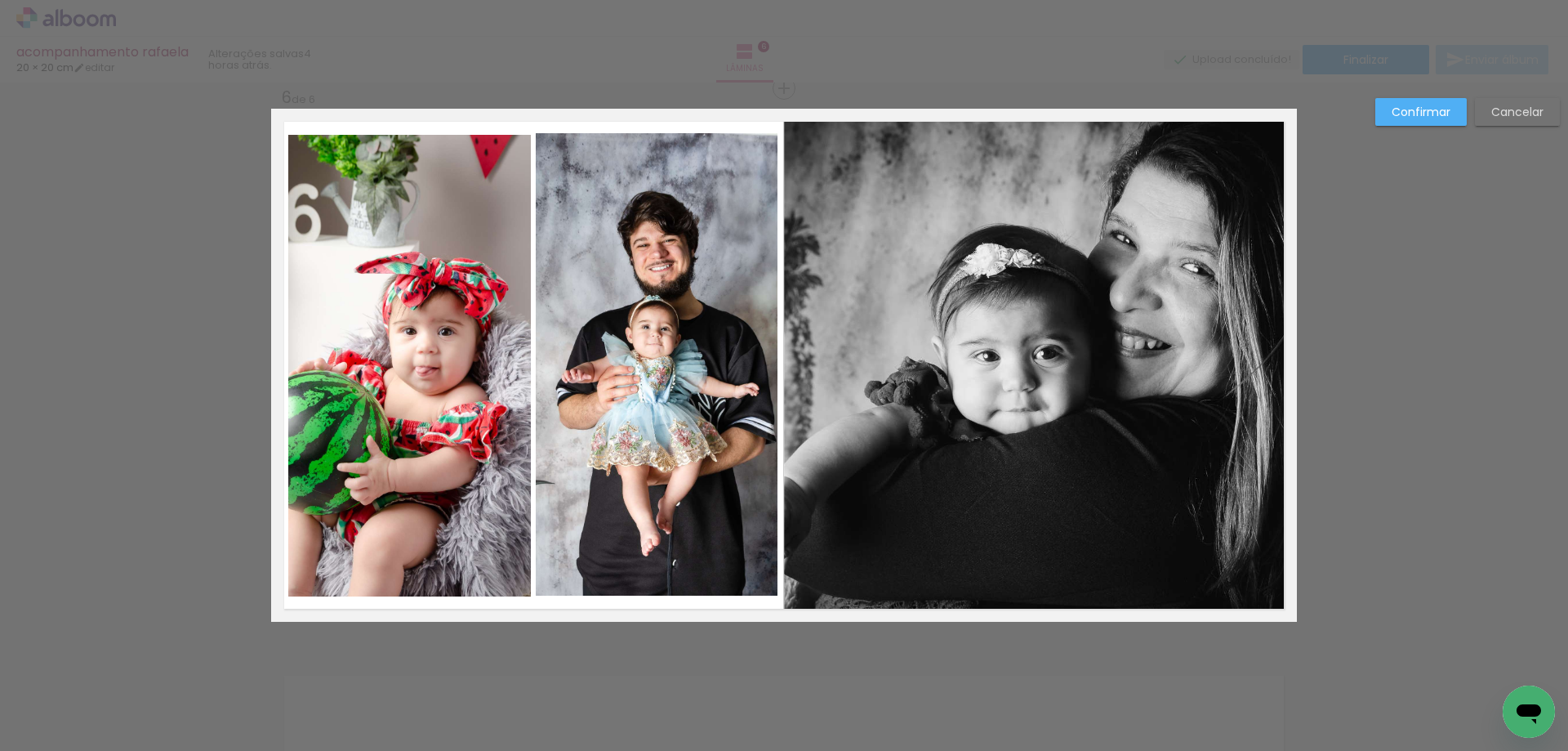
click at [311, 386] on quentale-photo at bounding box center [410, 366] width 243 height 462
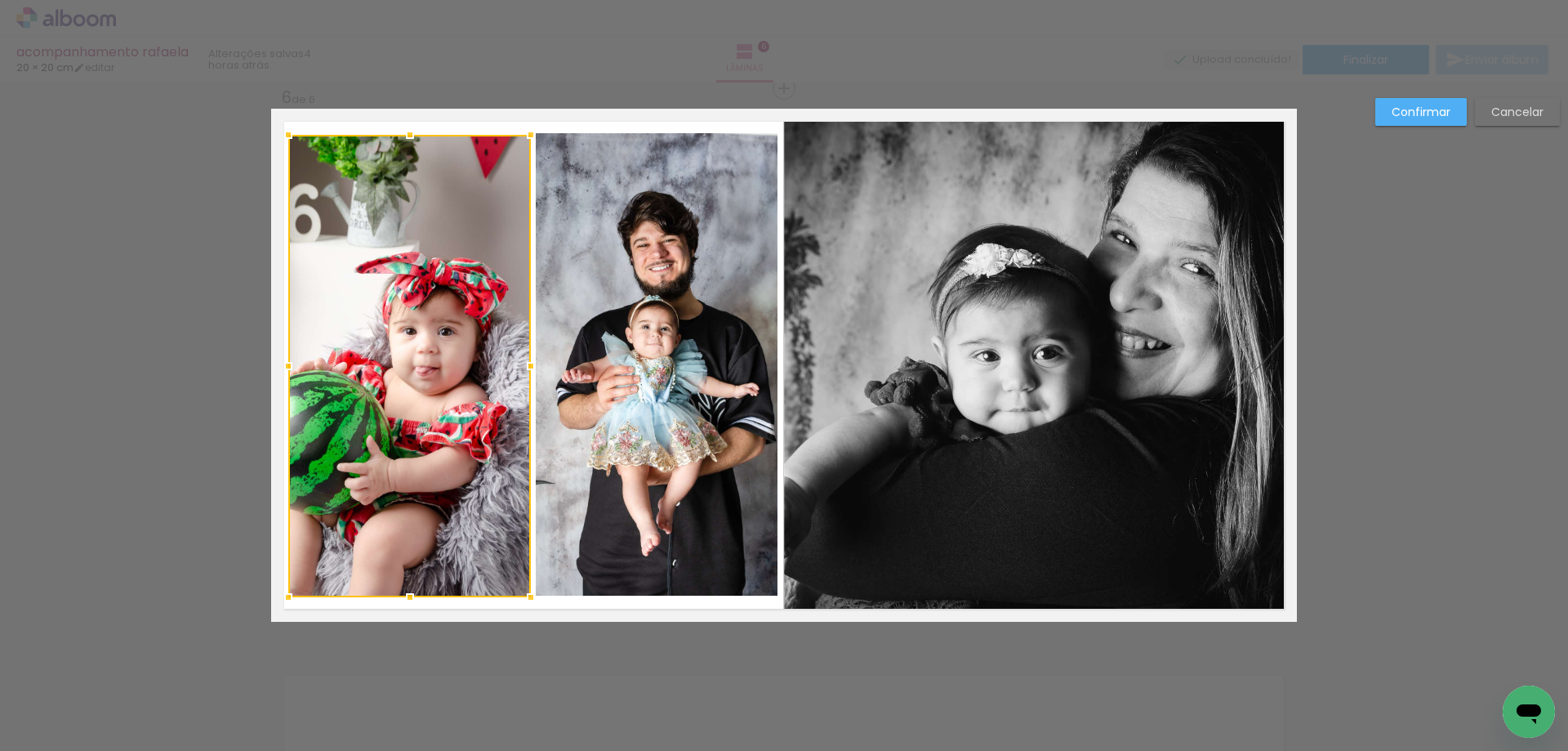
click at [311, 386] on div at bounding box center [410, 366] width 243 height 462
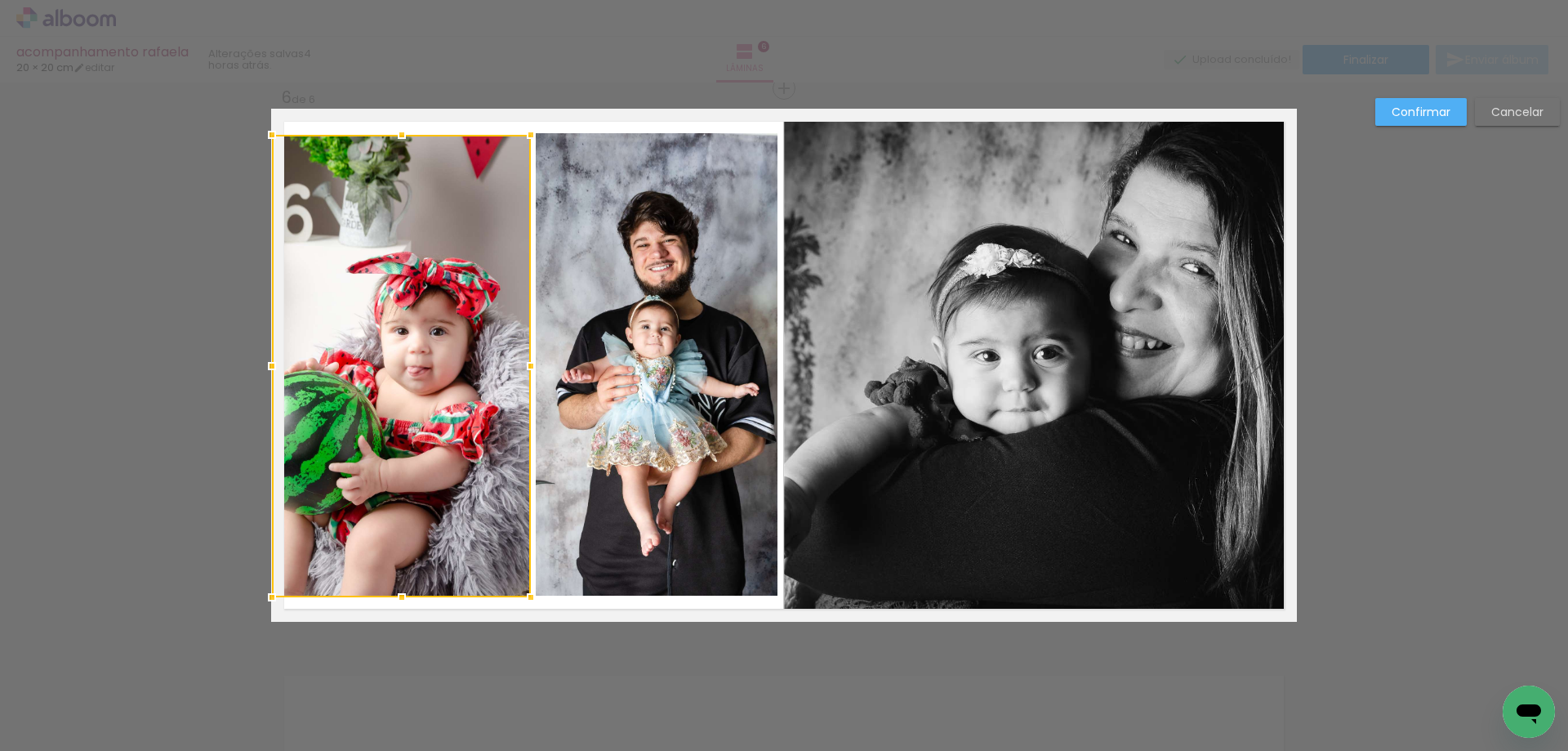
drag, startPoint x: 281, startPoint y: 368, endPoint x: 229, endPoint y: 360, distance: 52.6
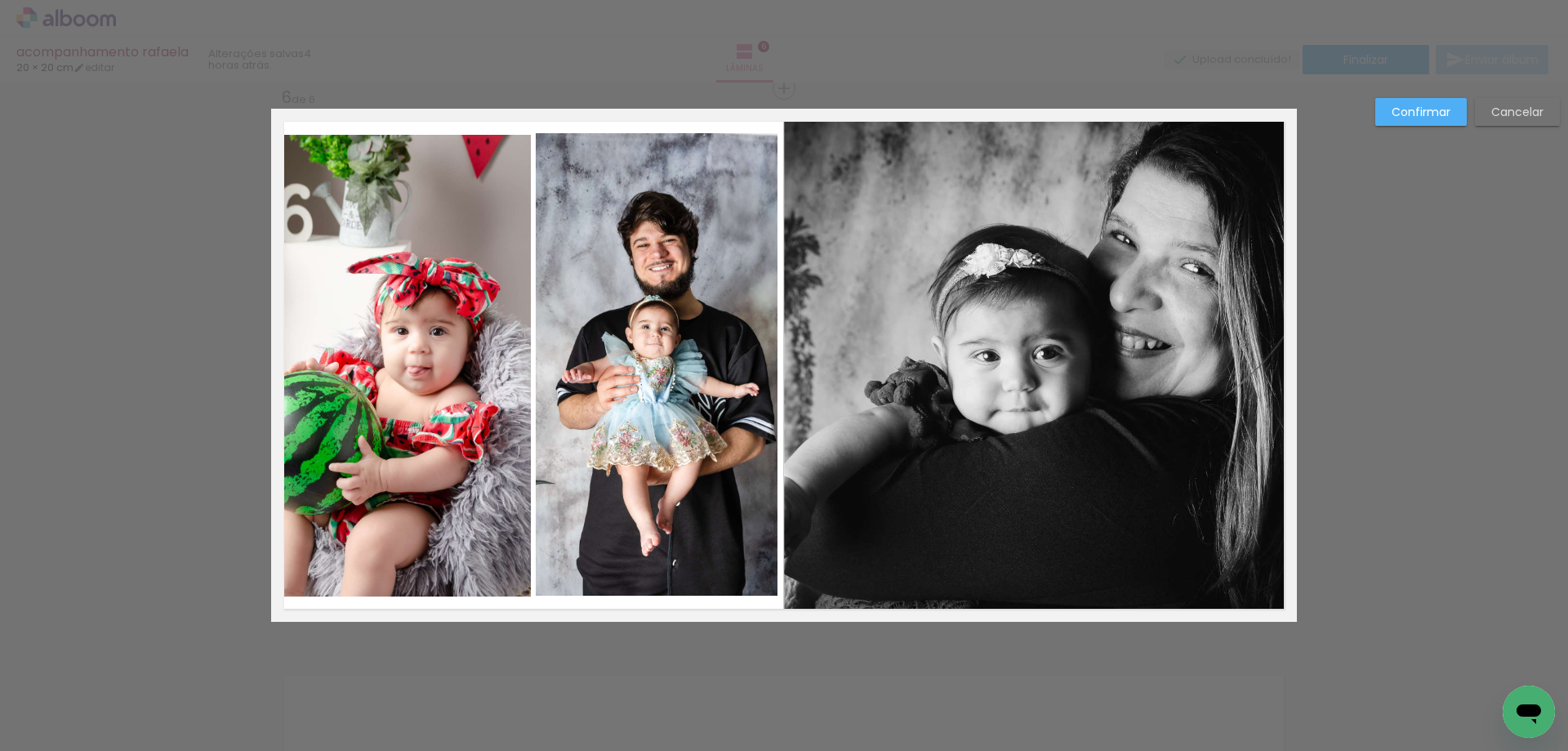
click at [0, 0] on slot "Confirmar" at bounding box center [0, 0] width 0 height 0
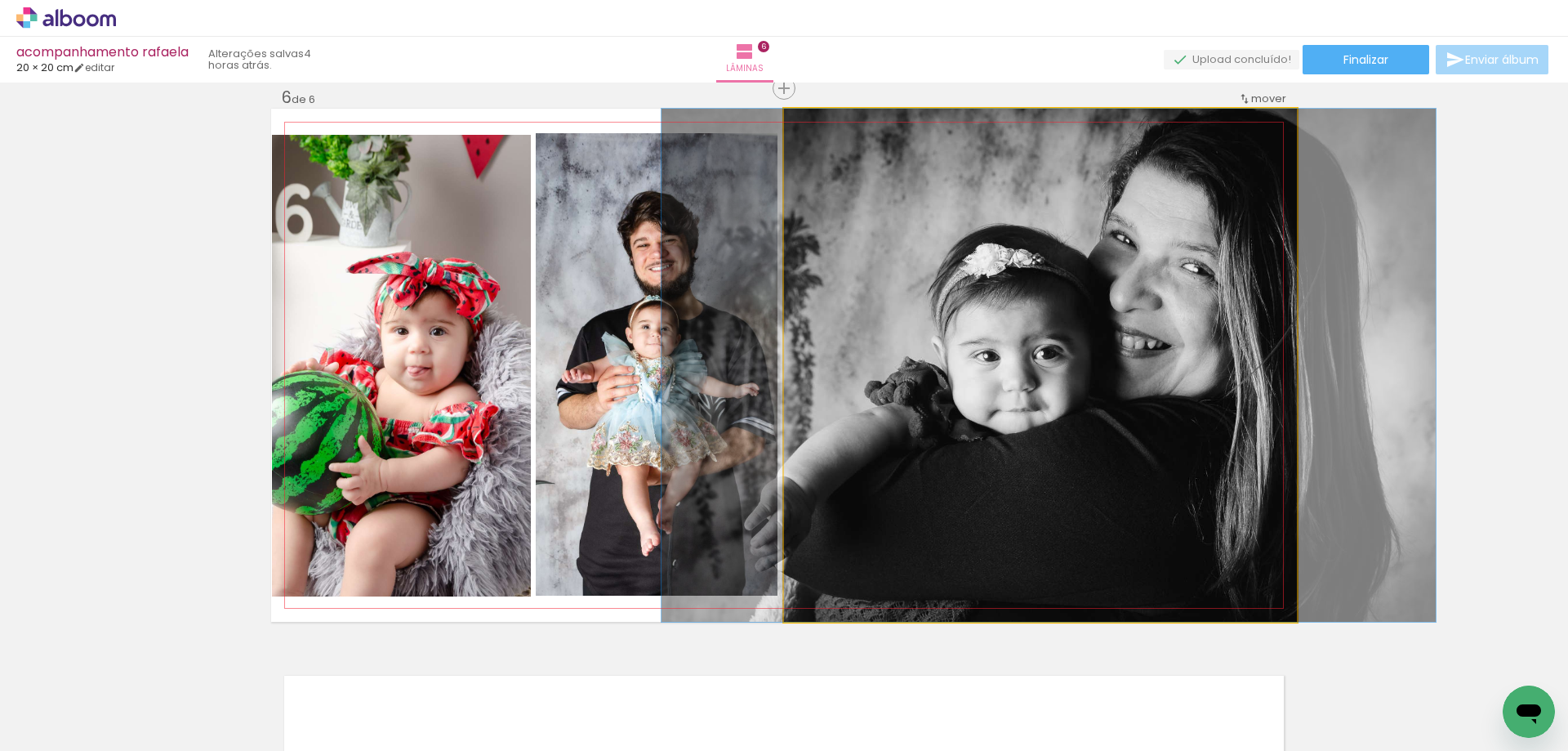
click at [1127, 355] on quentale-photo at bounding box center [1040, 365] width 513 height 514
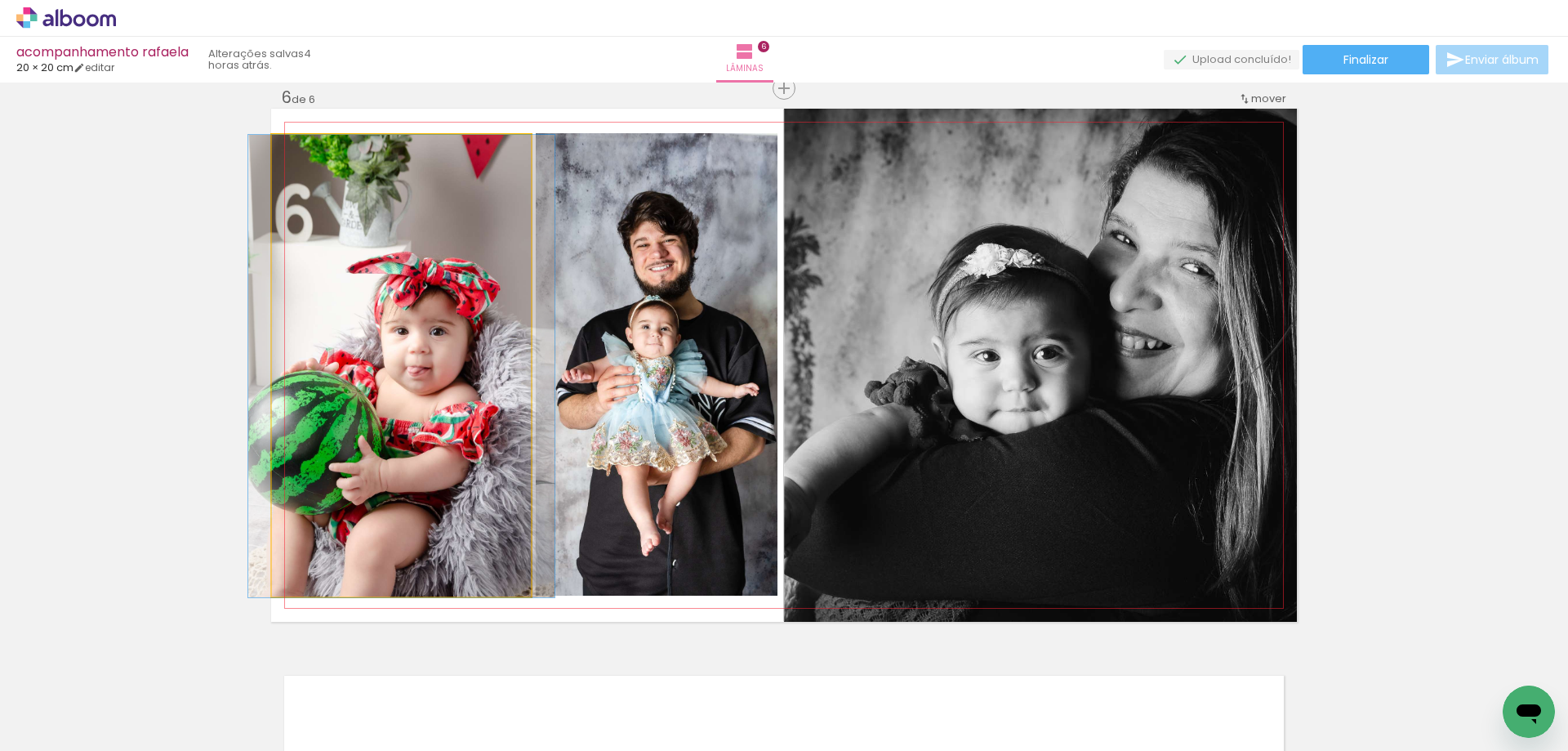
click at [443, 400] on quentale-photo at bounding box center [402, 366] width 259 height 462
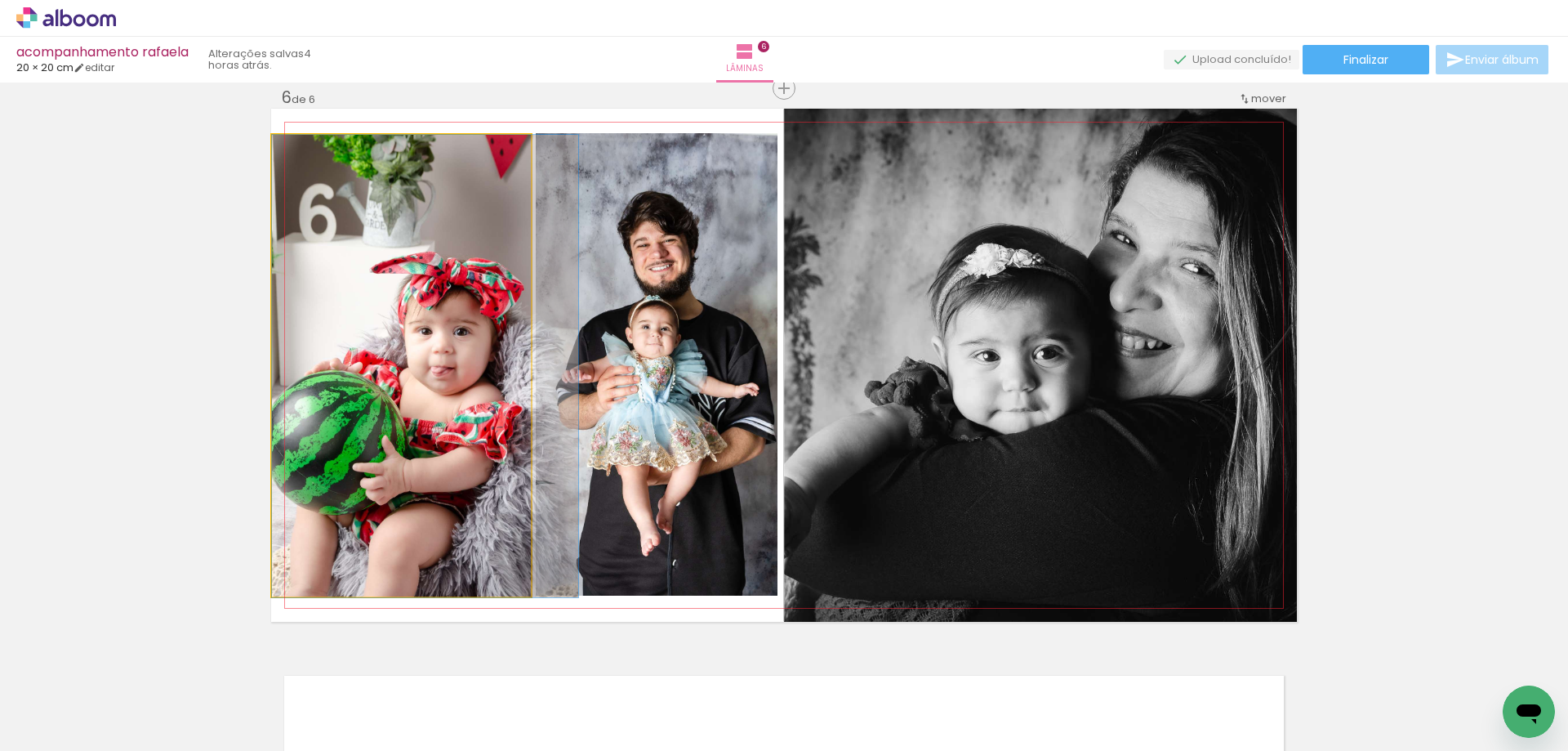
drag, startPoint x: 413, startPoint y: 411, endPoint x: 455, endPoint y: 416, distance: 42.3
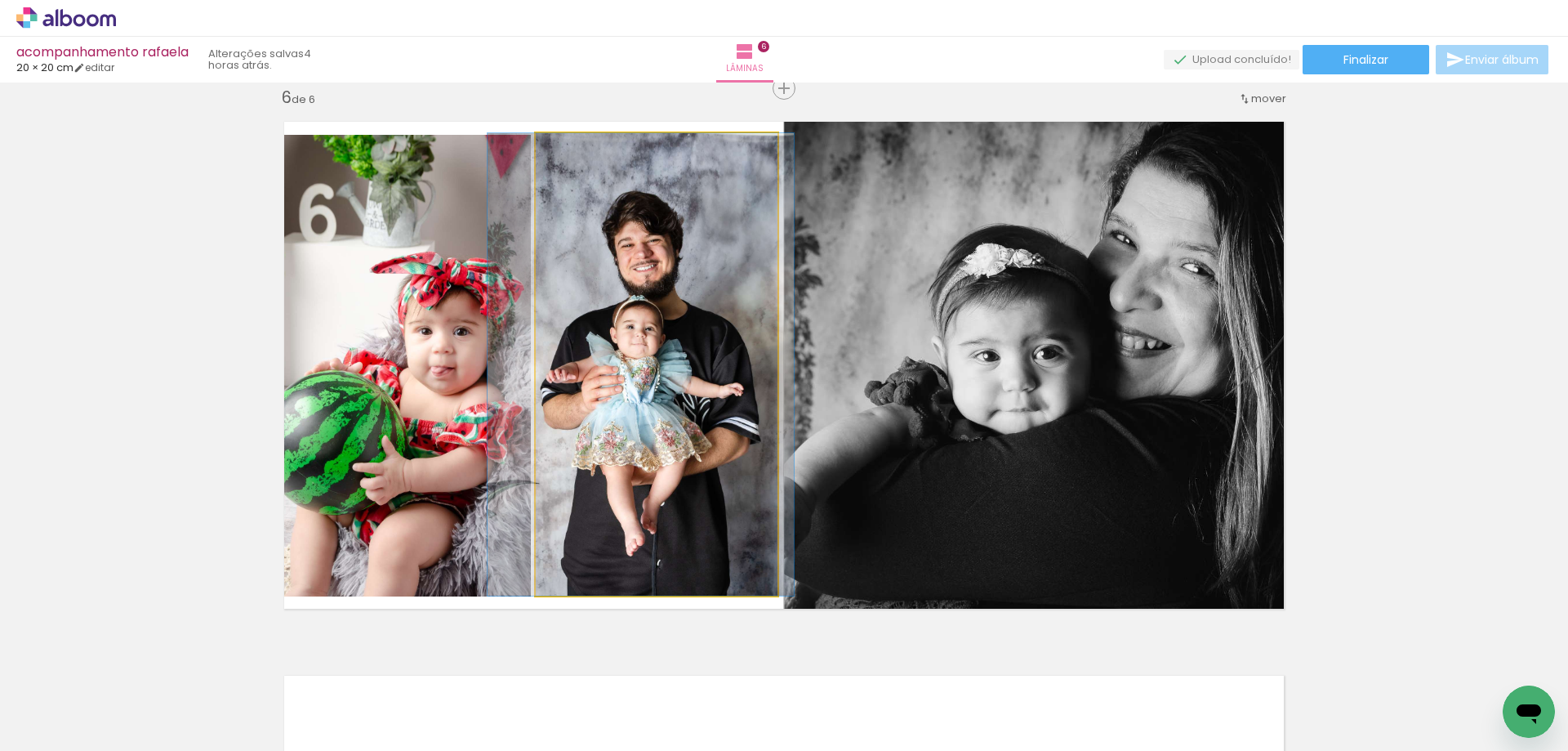
drag, startPoint x: 652, startPoint y: 445, endPoint x: 637, endPoint y: 444, distance: 15.0
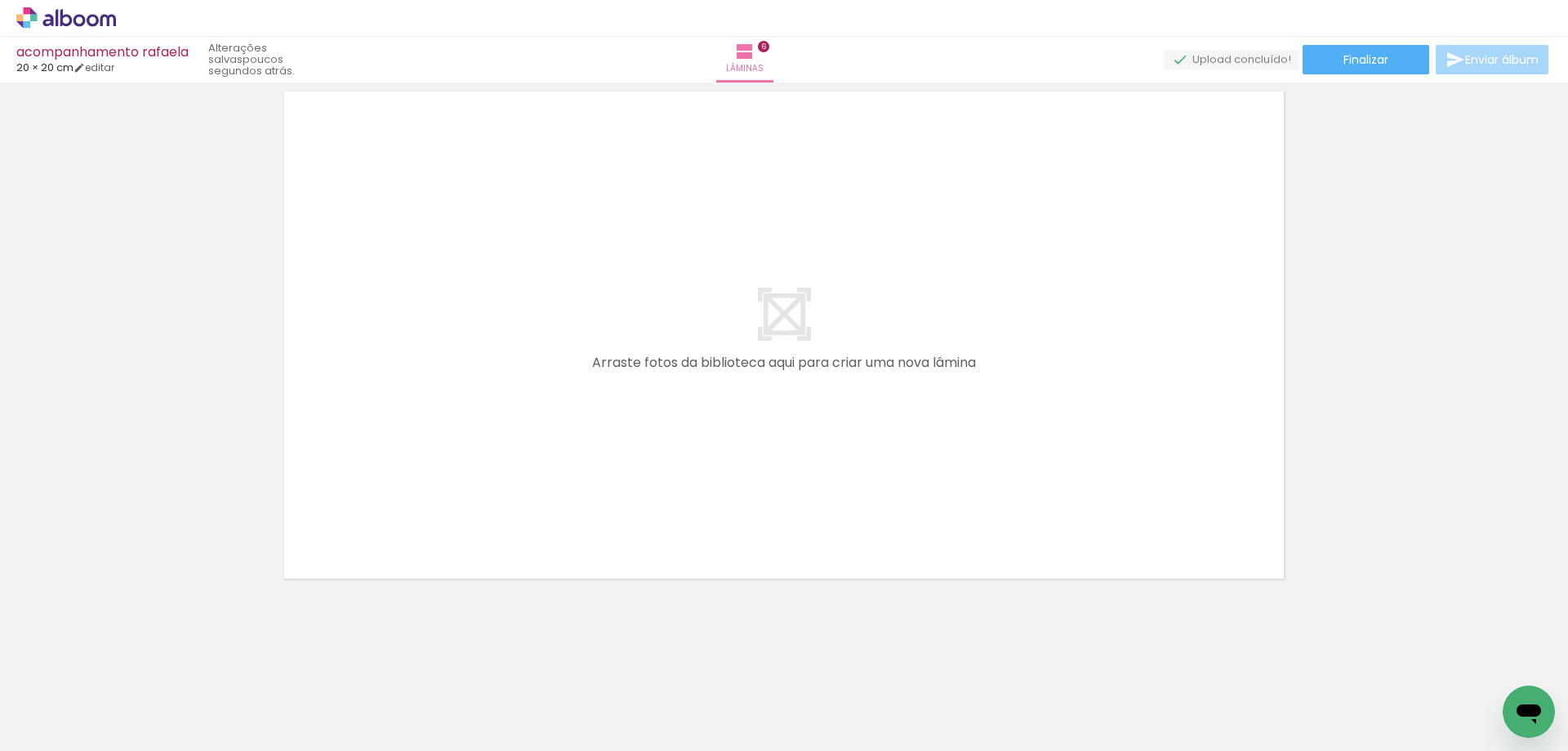
scroll to position [3212, 0]
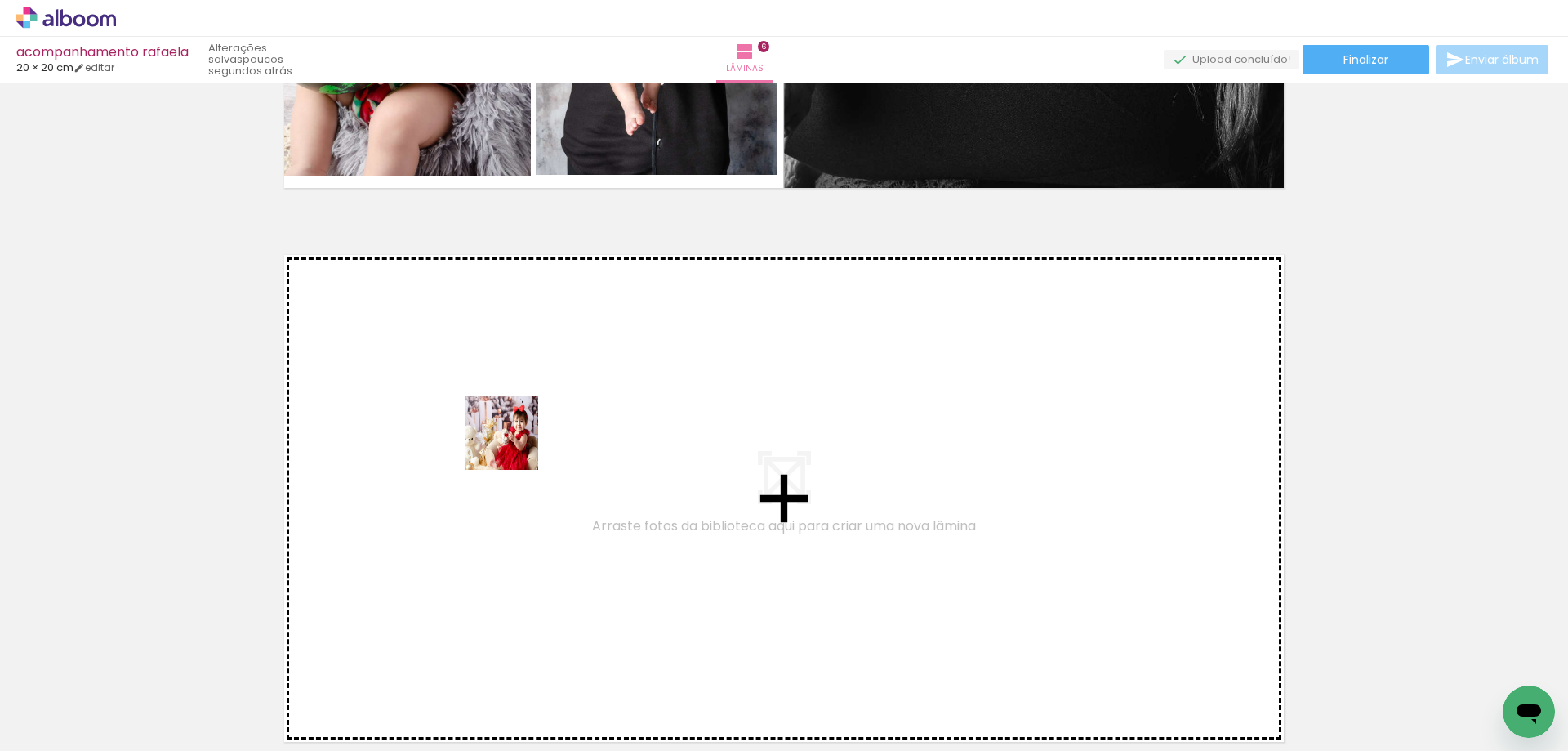
drag, startPoint x: 667, startPoint y: 665, endPoint x: 491, endPoint y: 416, distance: 304.9
click at [491, 416] on quentale-workspace at bounding box center [784, 375] width 1568 height 751
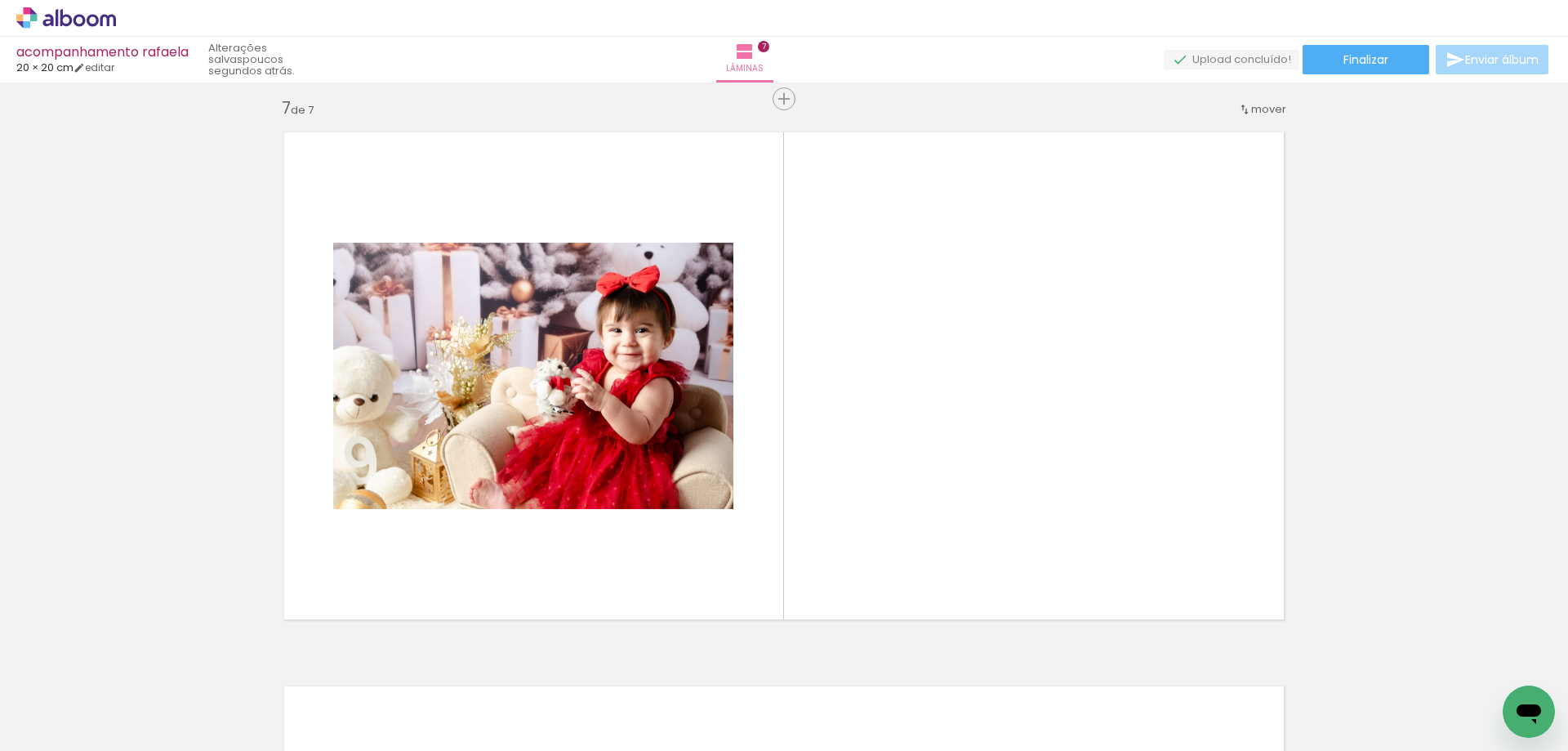
scroll to position [3346, 0]
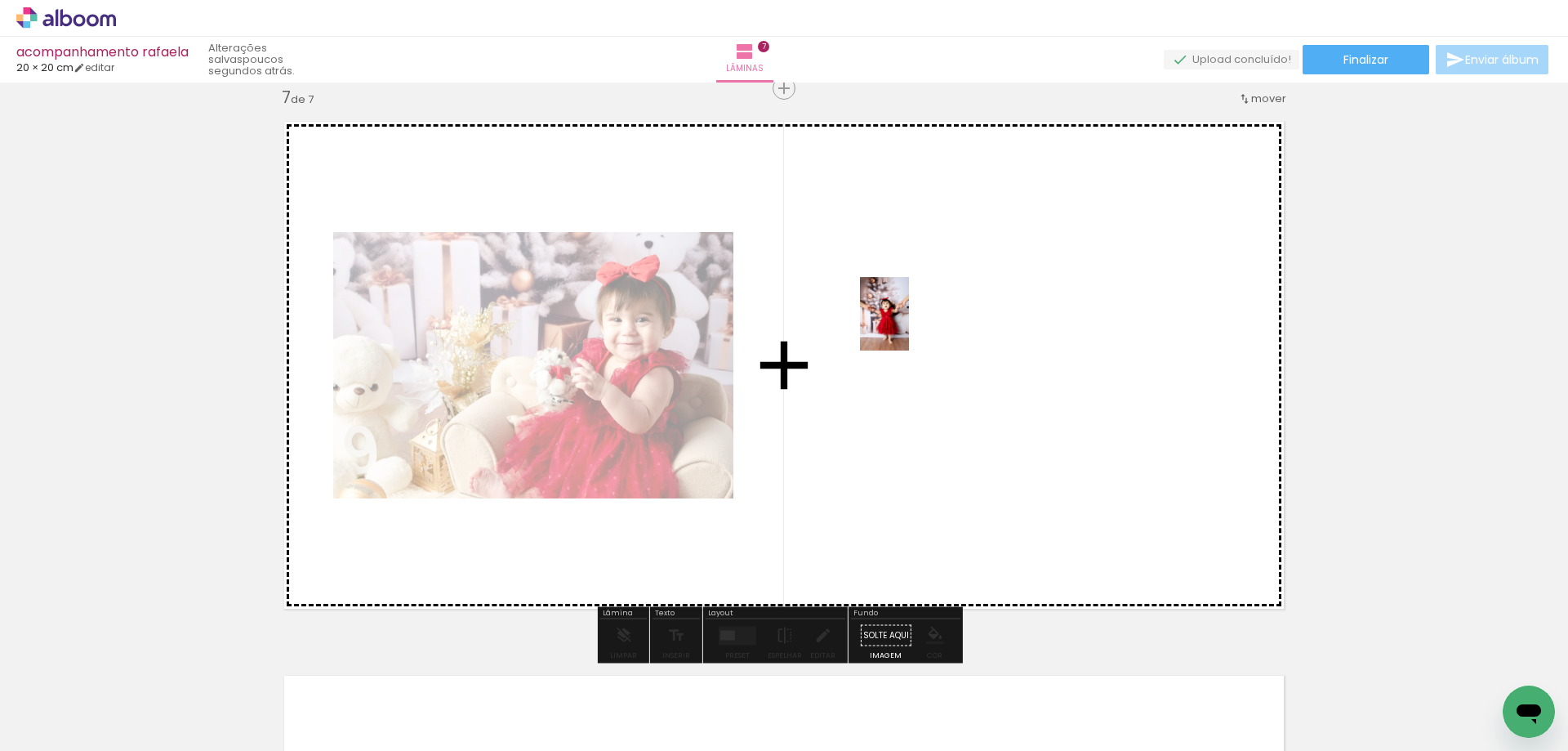
drag, startPoint x: 803, startPoint y: 692, endPoint x: 909, endPoint y: 326, distance: 381.0
click at [909, 326] on quentale-workspace at bounding box center [784, 375] width 1568 height 751
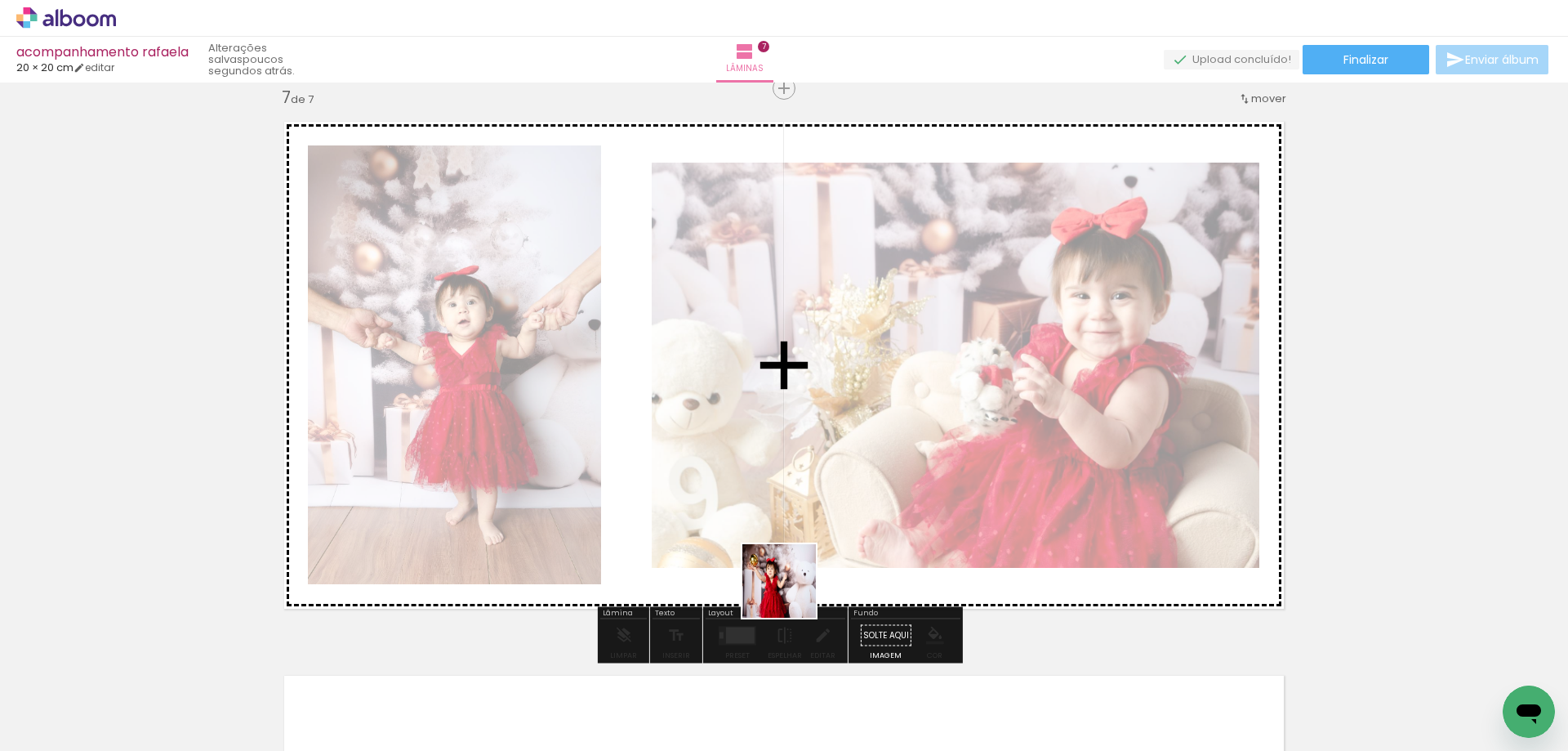
drag, startPoint x: 870, startPoint y: 695, endPoint x: 696, endPoint y: 424, distance: 322.1
click at [696, 424] on quentale-workspace at bounding box center [784, 375] width 1568 height 751
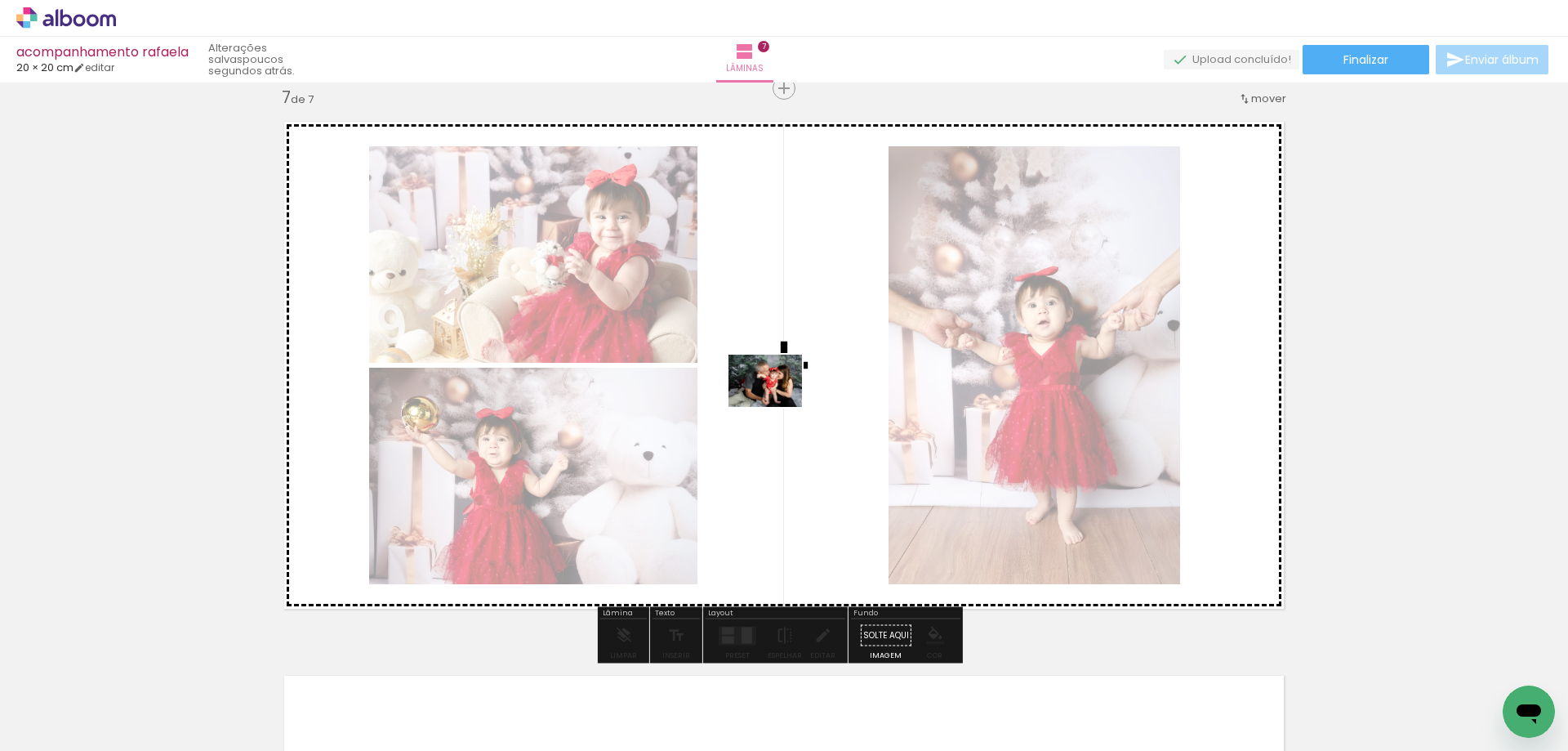
drag, startPoint x: 879, startPoint y: 538, endPoint x: 778, endPoint y: 404, distance: 167.8
click at [778, 404] on quentale-workspace at bounding box center [784, 375] width 1568 height 751
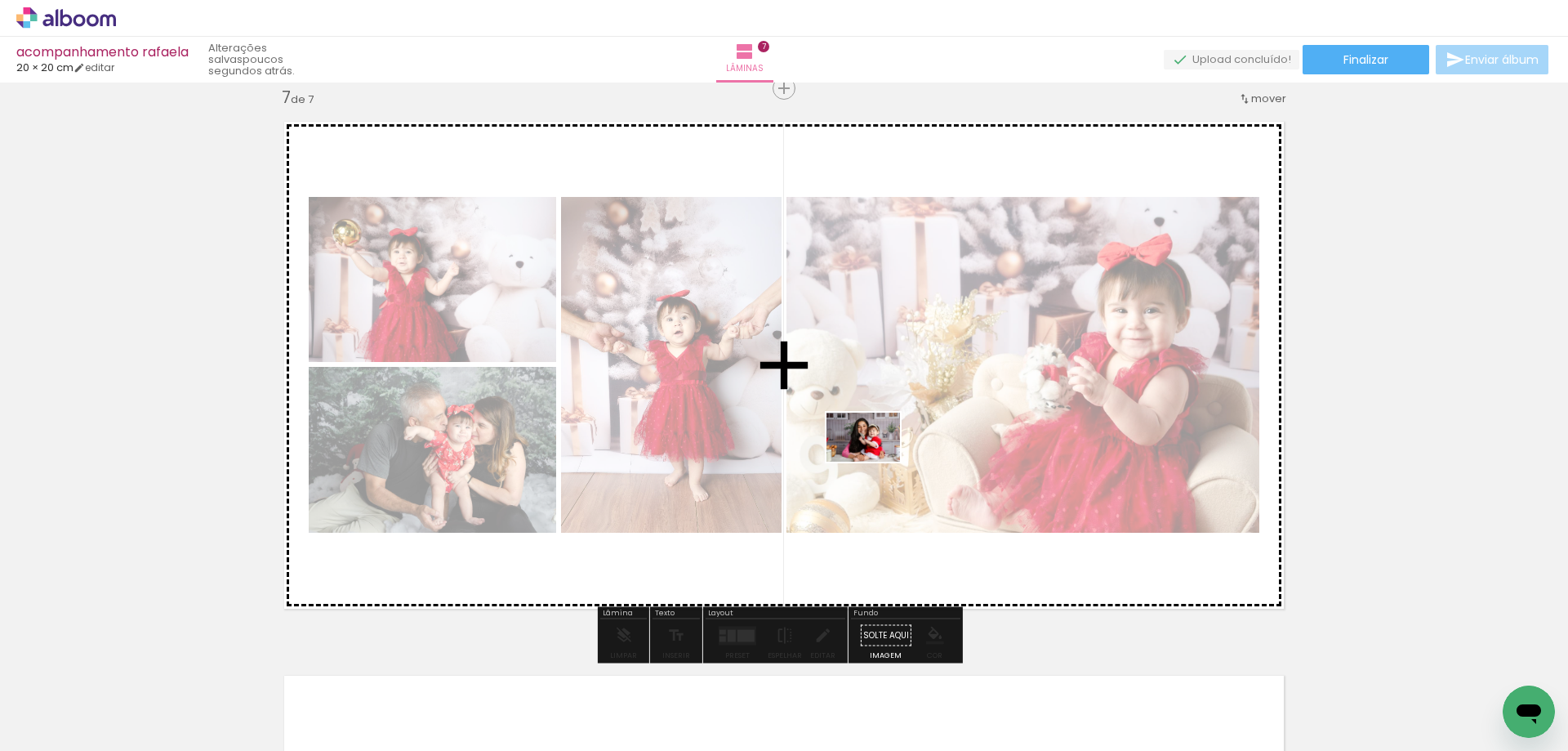
drag, startPoint x: 1079, startPoint y: 711, endPoint x: 876, endPoint y: 460, distance: 322.8
click at [876, 460] on quentale-workspace at bounding box center [784, 375] width 1568 height 751
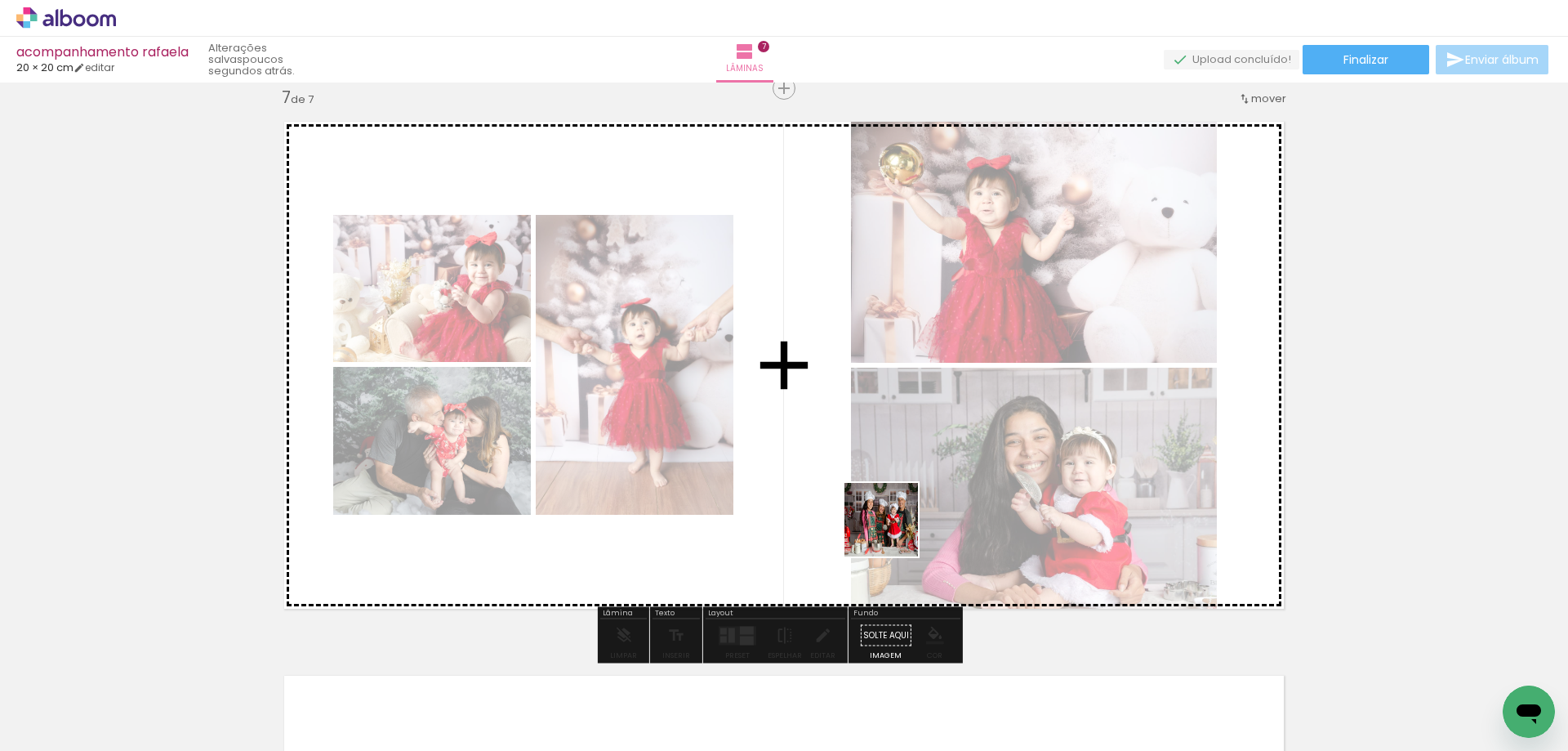
drag, startPoint x: 1162, startPoint y: 710, endPoint x: 861, endPoint y: 515, distance: 358.6
click at [873, 525] on quentale-workspace at bounding box center [784, 375] width 1568 height 751
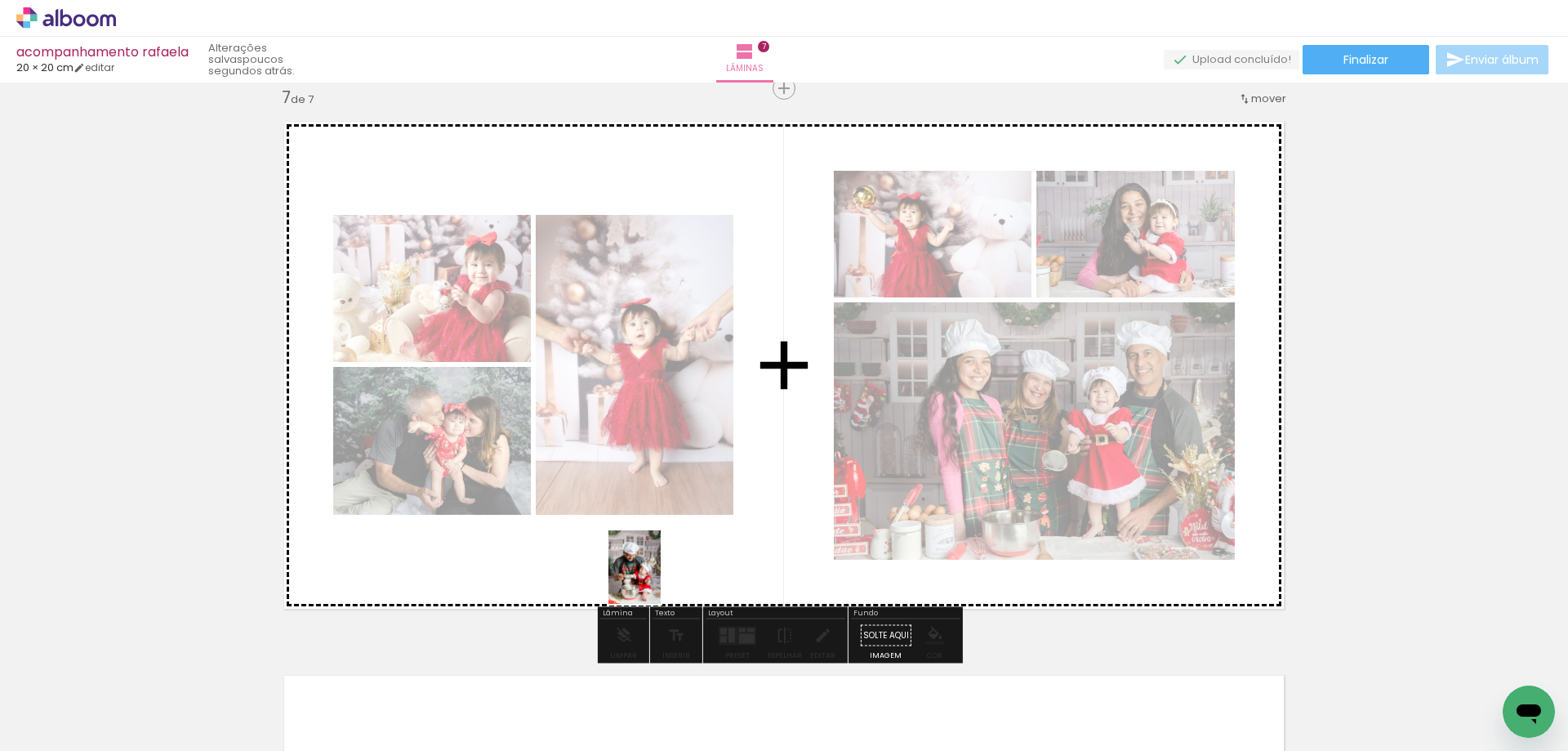
drag, startPoint x: 1248, startPoint y: 729, endPoint x: 656, endPoint y: 579, distance: 610.7
click at [656, 579] on quentale-workspace at bounding box center [784, 375] width 1568 height 751
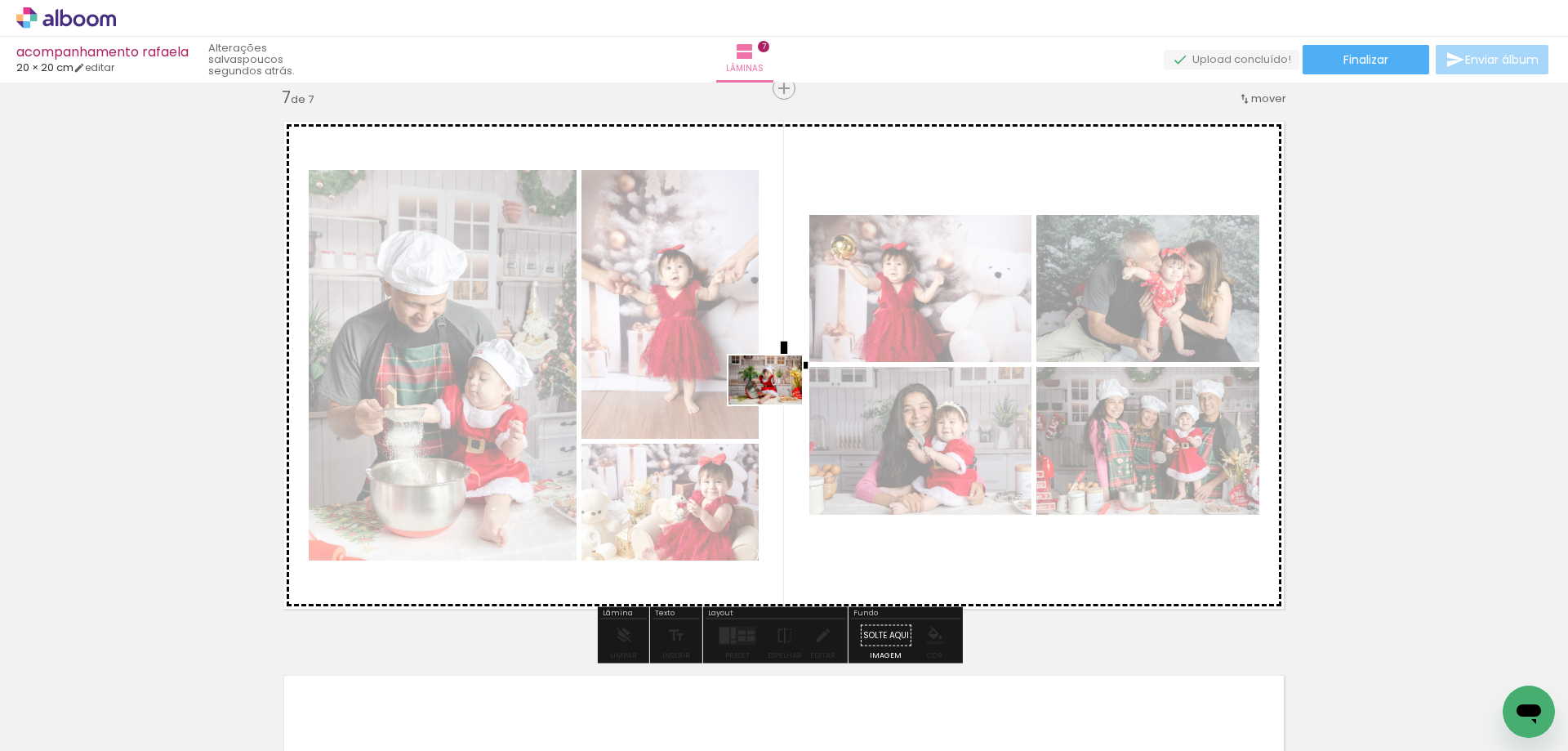
drag, startPoint x: 1341, startPoint y: 708, endPoint x: 854, endPoint y: 415, distance: 568.3
click at [777, 404] on quentale-workspace at bounding box center [784, 375] width 1568 height 751
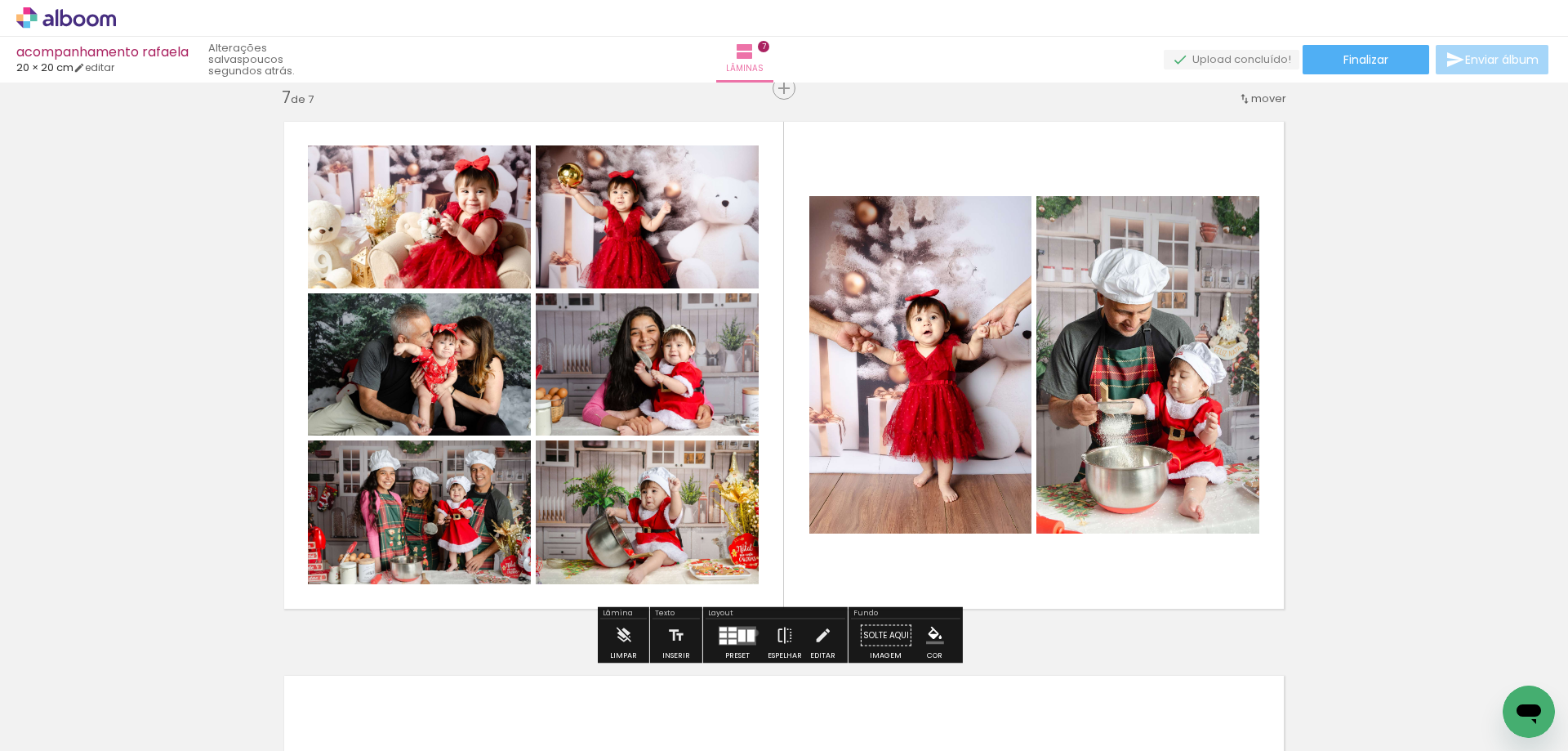
click at [752, 632] on quentale-layouter at bounding box center [738, 635] width 38 height 19
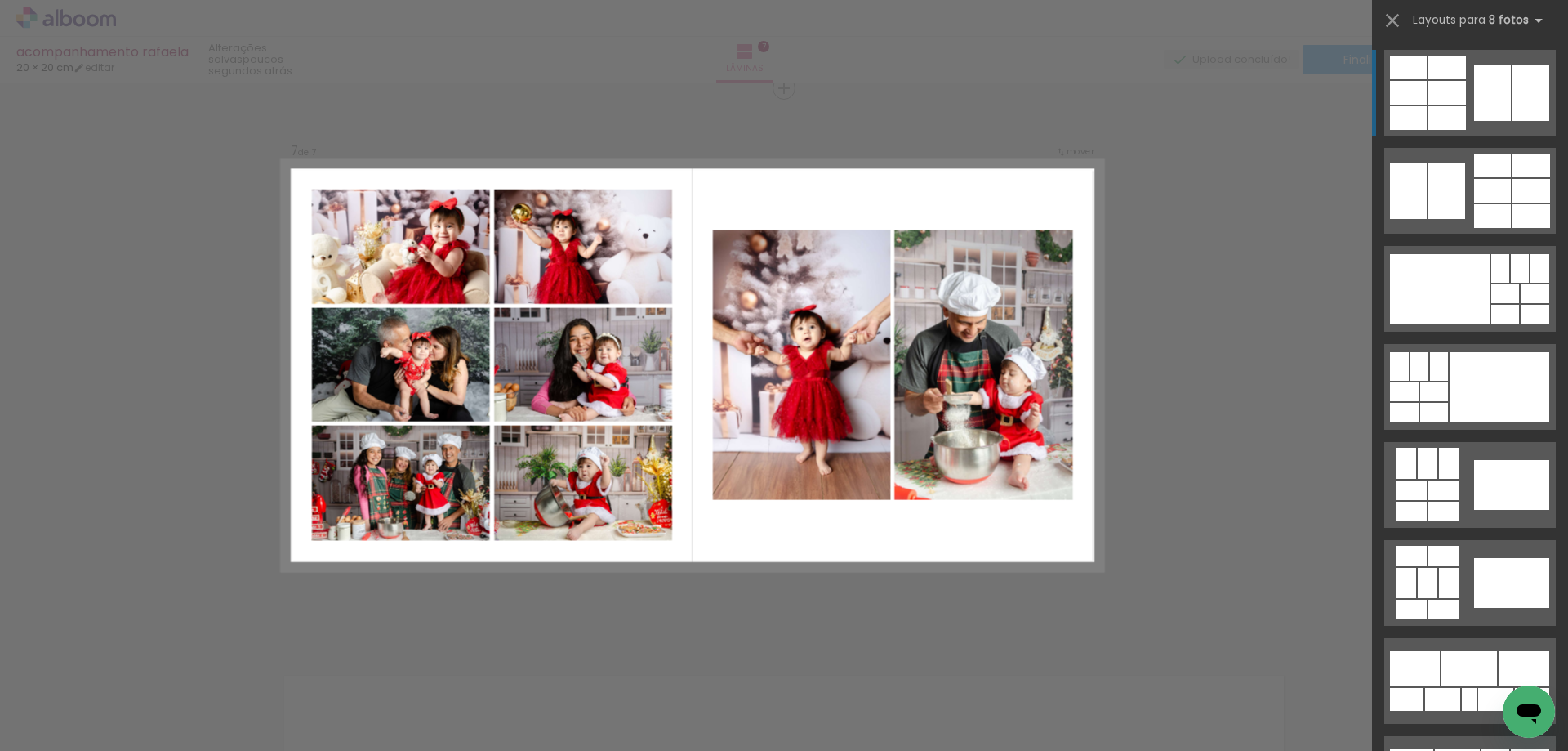
scroll to position [3345, 0]
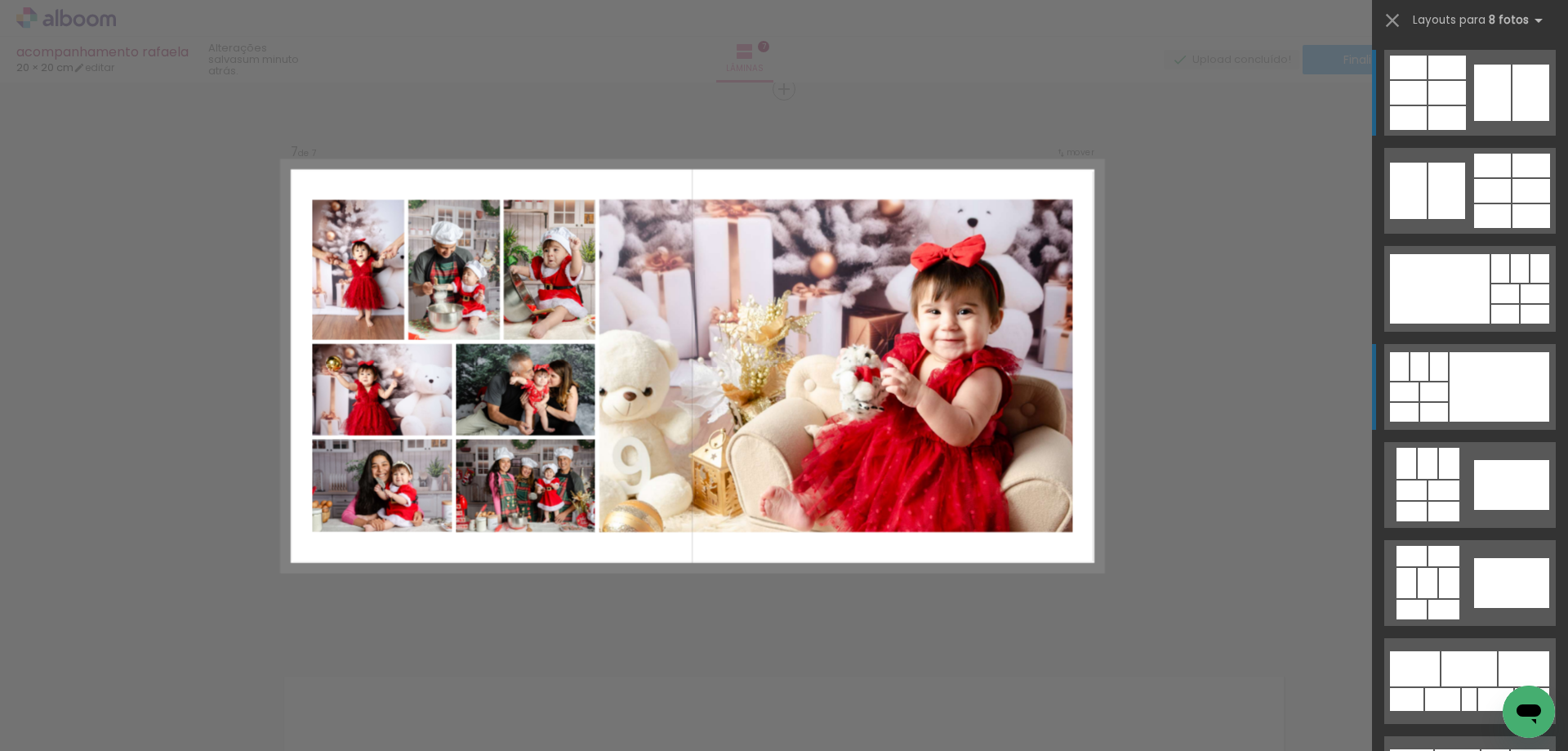
click at [1455, 382] on div at bounding box center [1500, 387] width 100 height 69
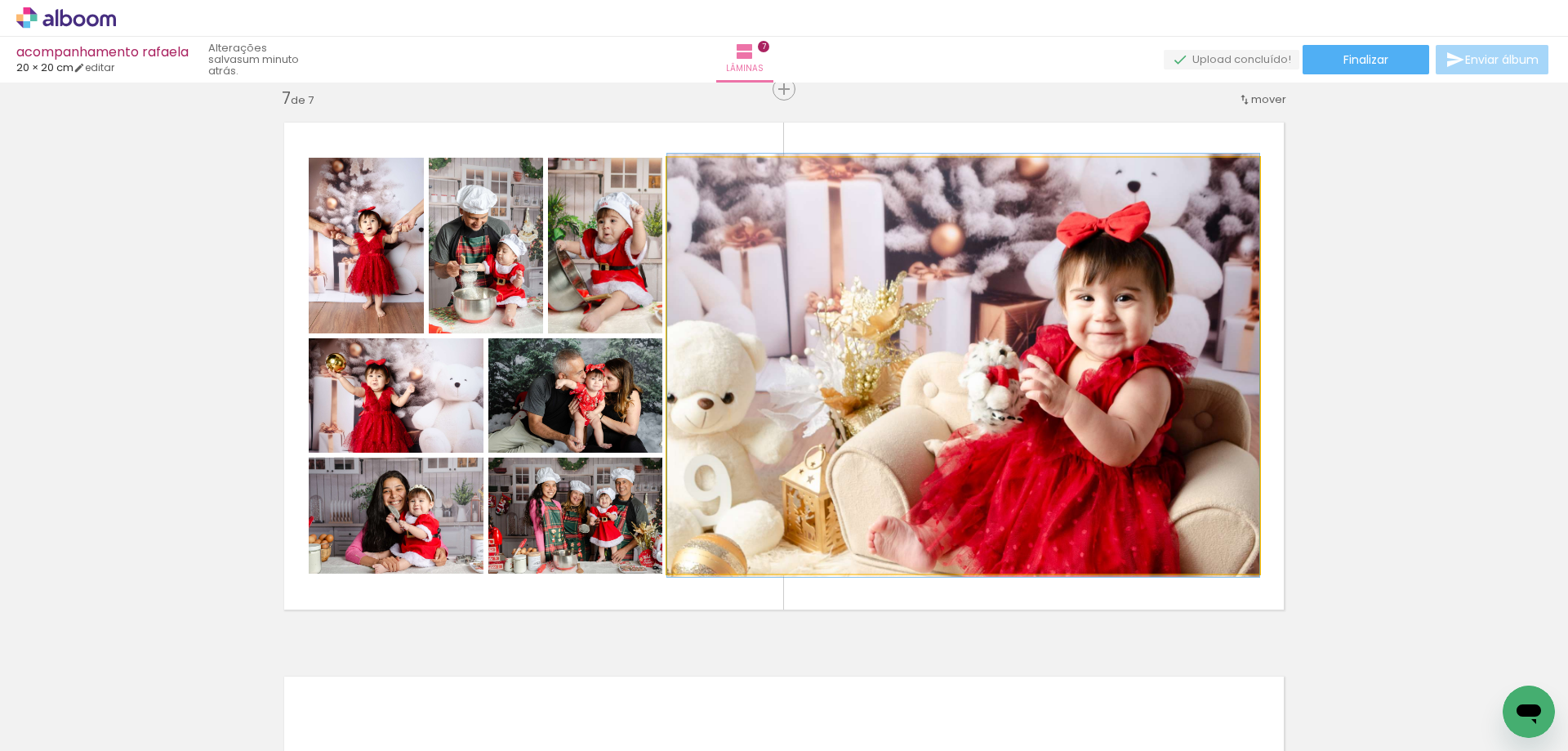
click at [859, 466] on quentale-photo at bounding box center [963, 365] width 592 height 416
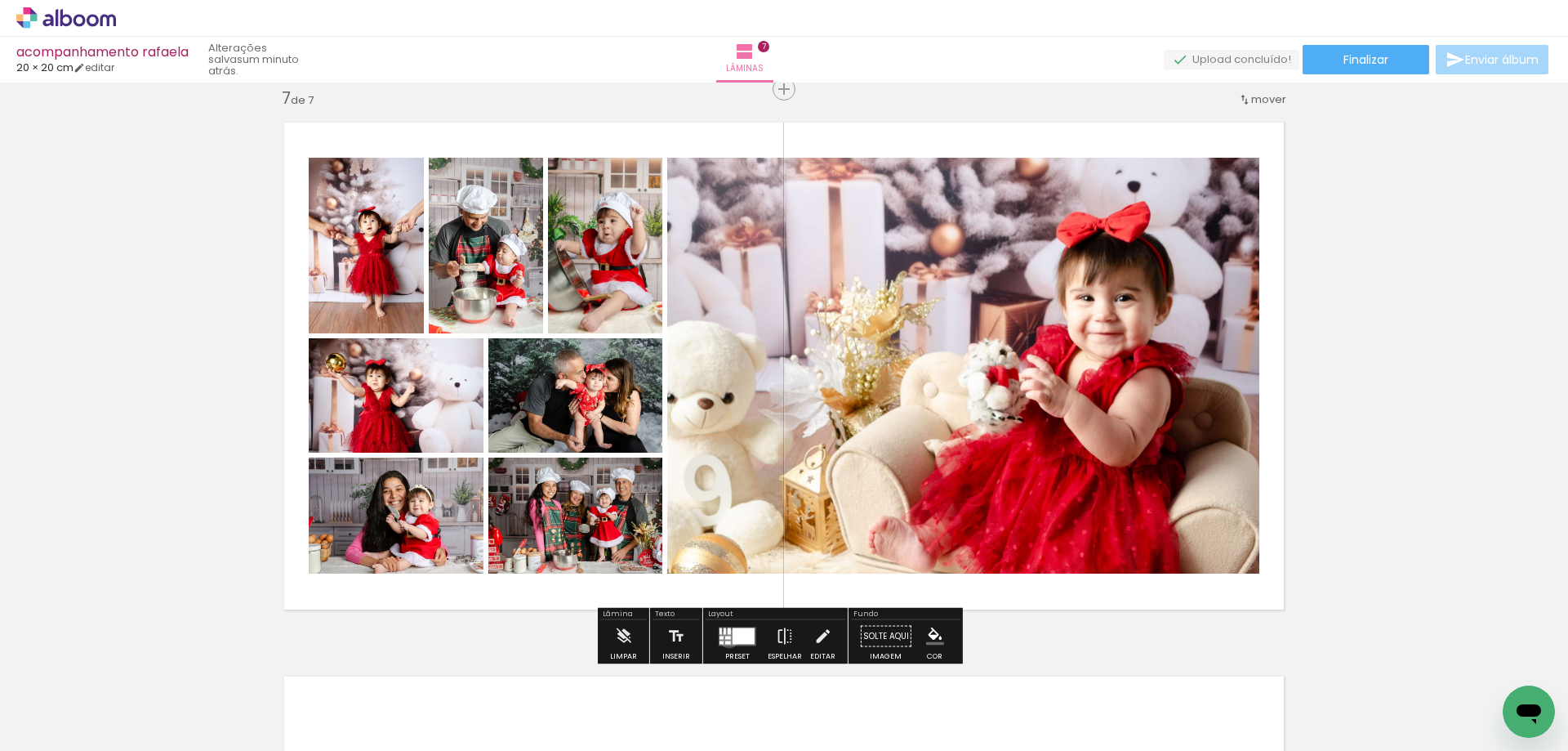
click at [726, 639] on div at bounding box center [728, 638] width 5 height 4
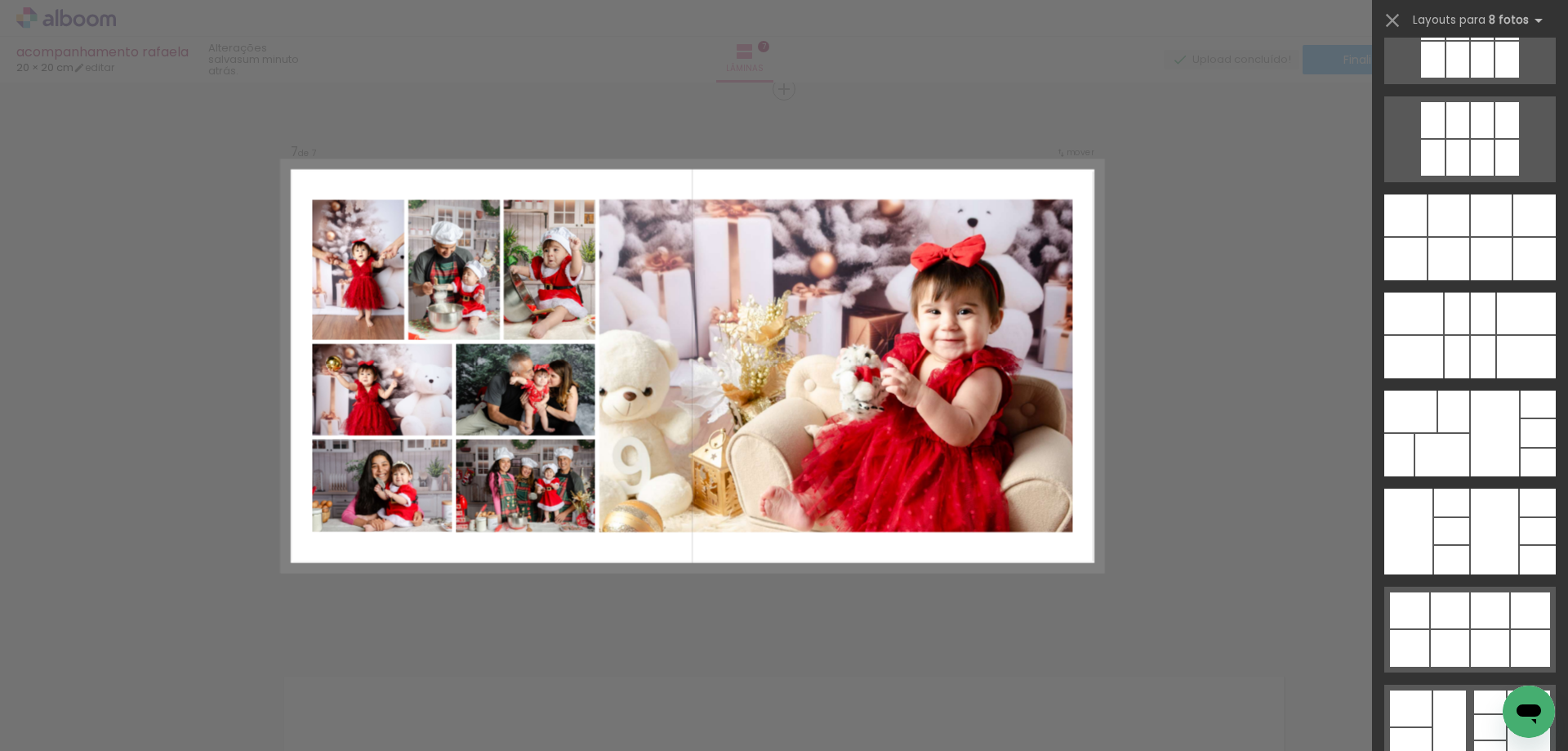
scroll to position [8504, 0]
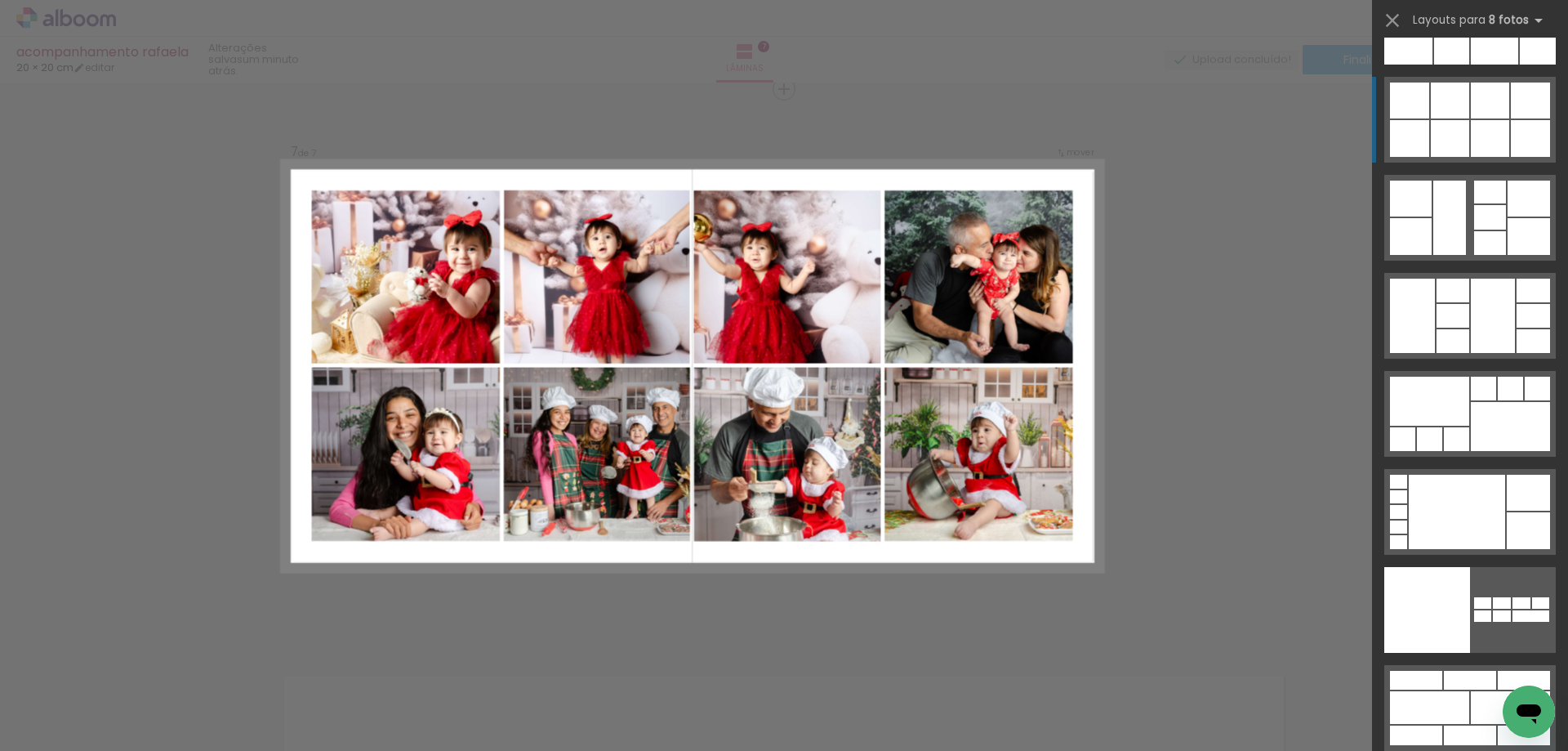
click at [1482, 114] on div at bounding box center [1490, 101] width 39 height 36
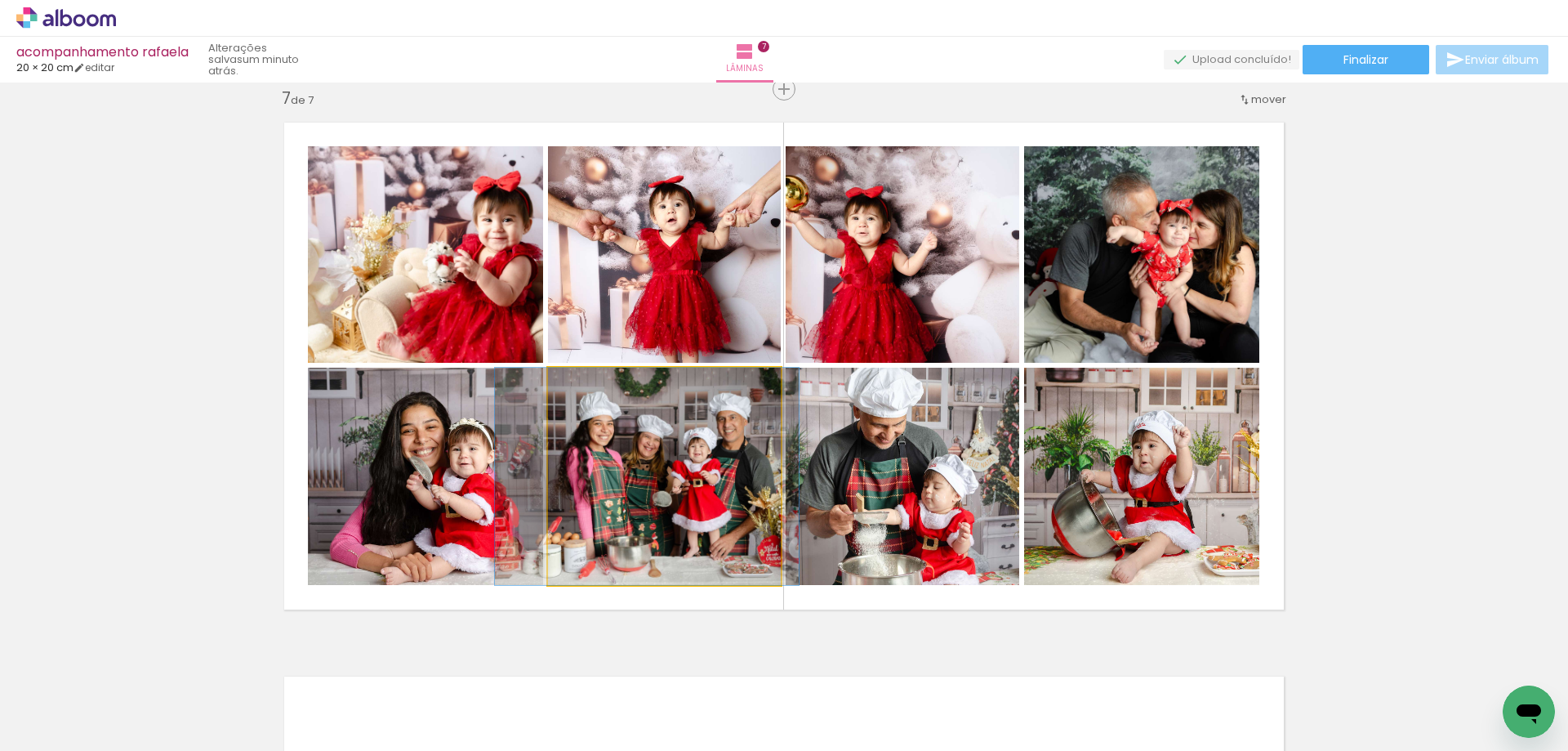
drag, startPoint x: 689, startPoint y: 517, endPoint x: 669, endPoint y: 513, distance: 20.4
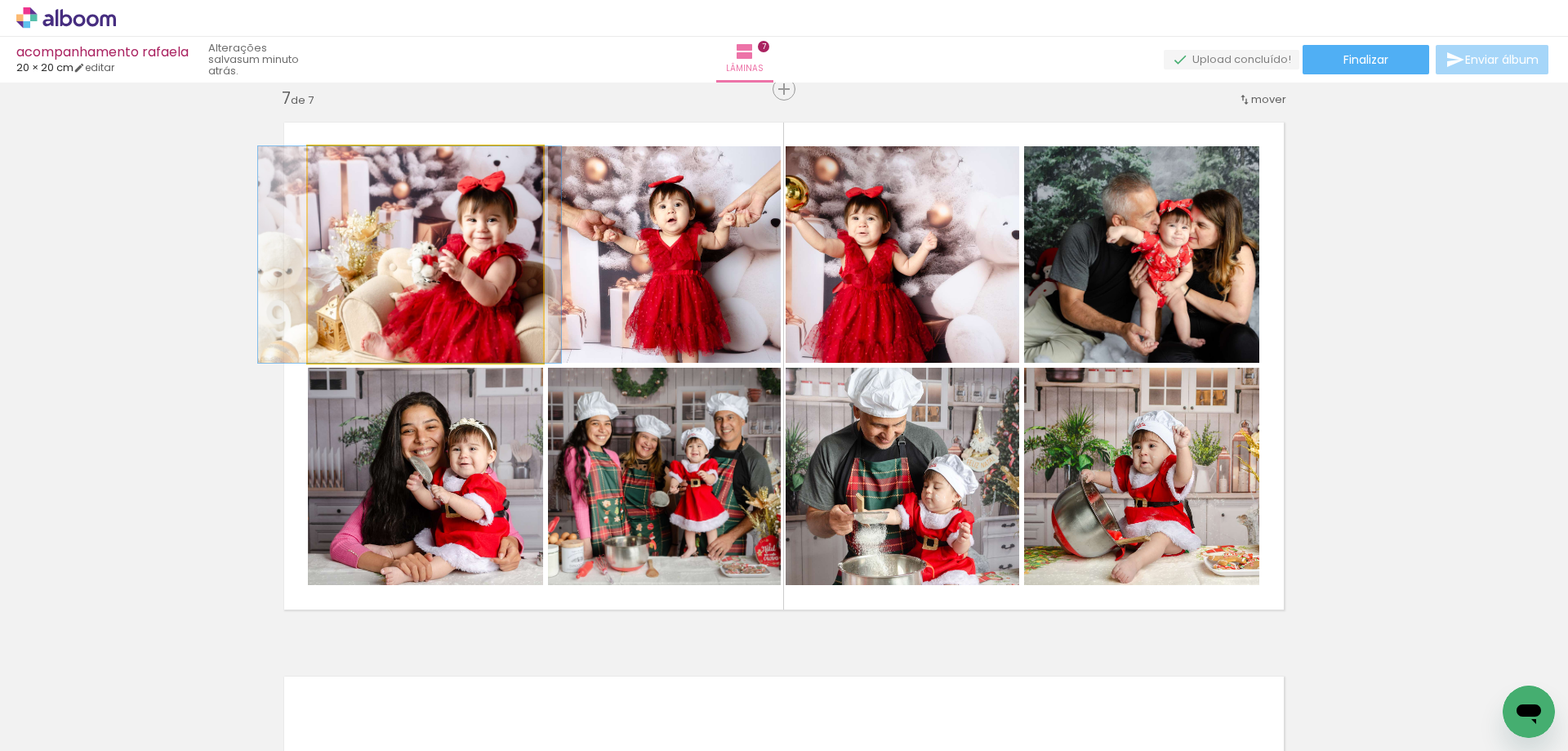
drag, startPoint x: 459, startPoint y: 265, endPoint x: 443, endPoint y: 265, distance: 16.0
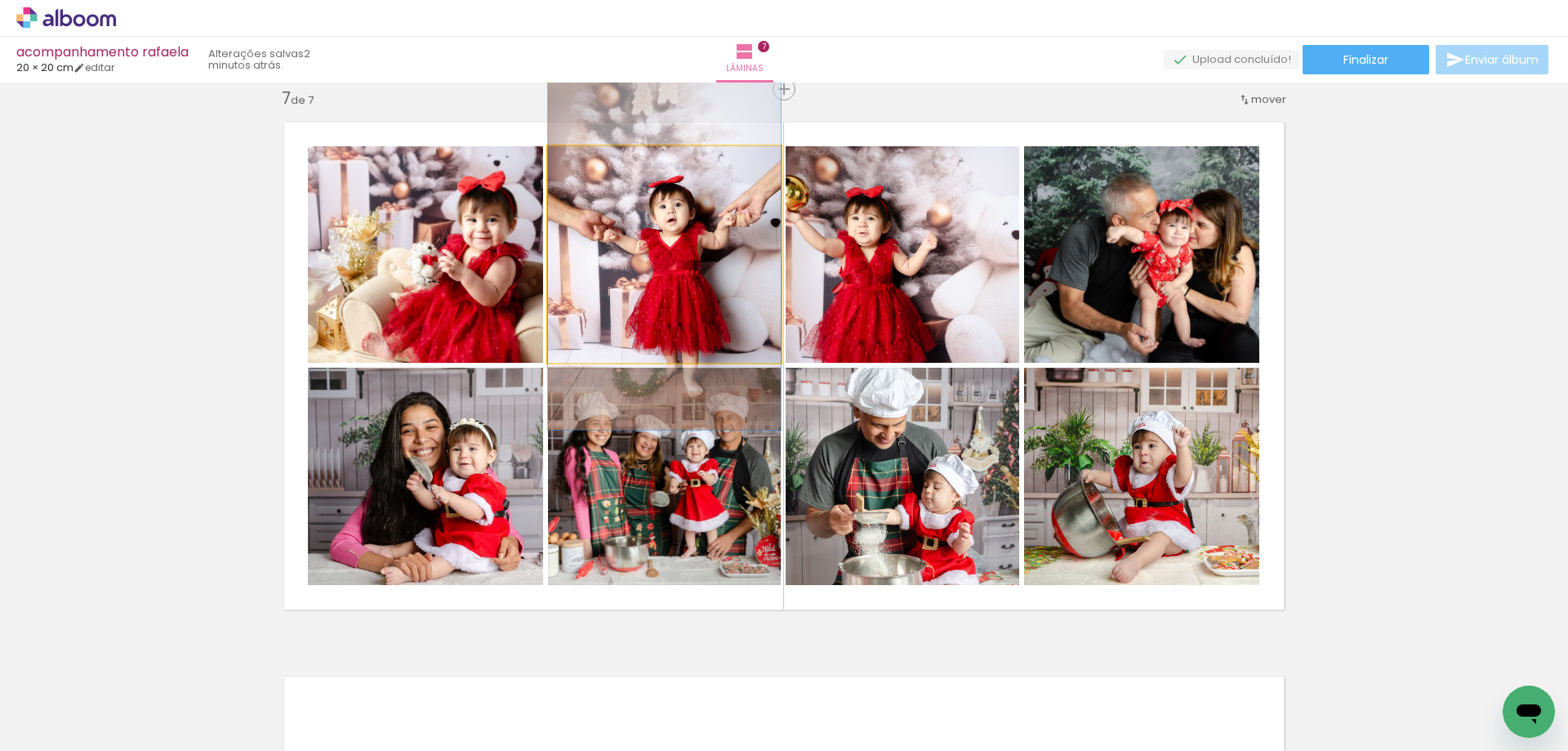
scroll to position [0, 1025]
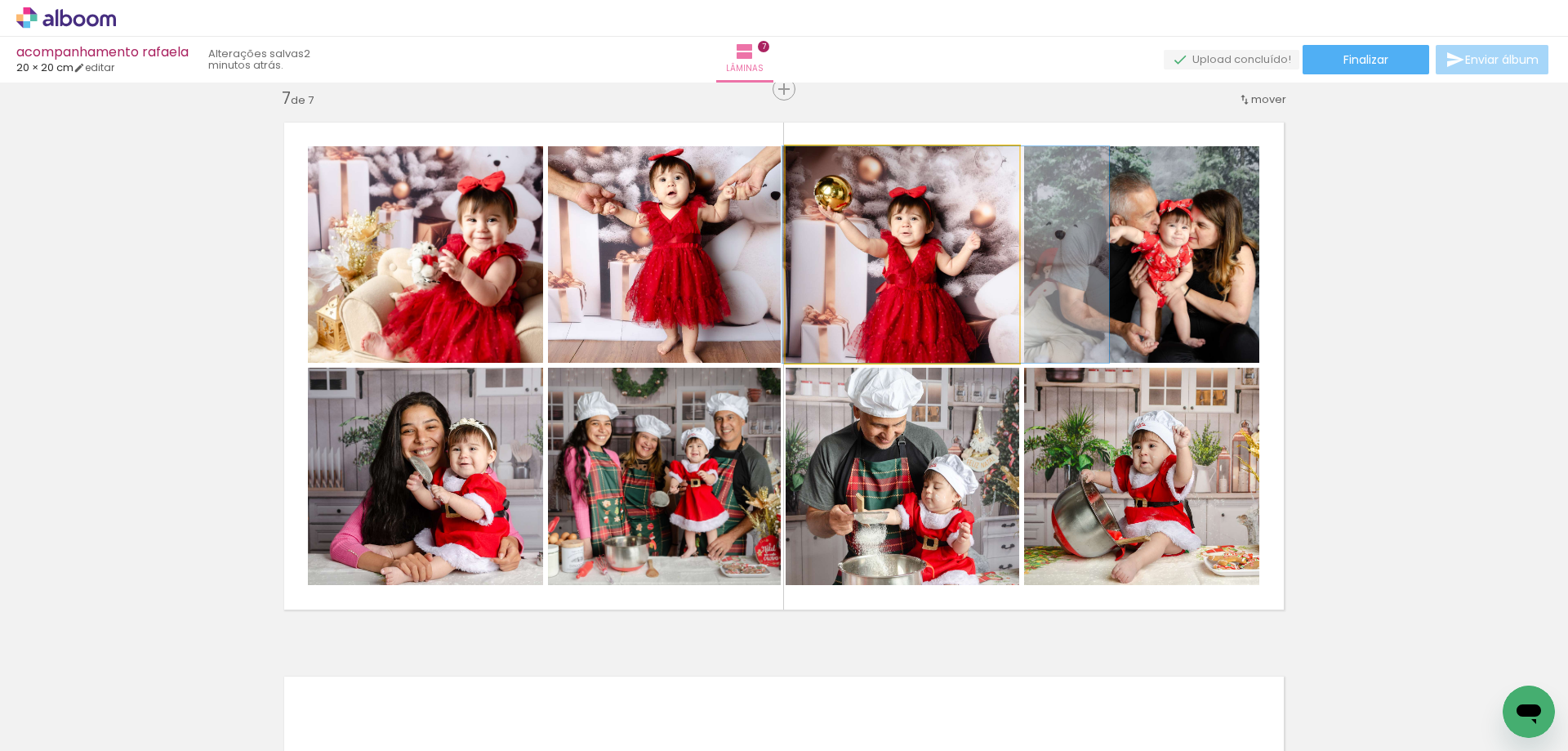
drag, startPoint x: 940, startPoint y: 282, endPoint x: 984, endPoint y: 282, distance: 44.0
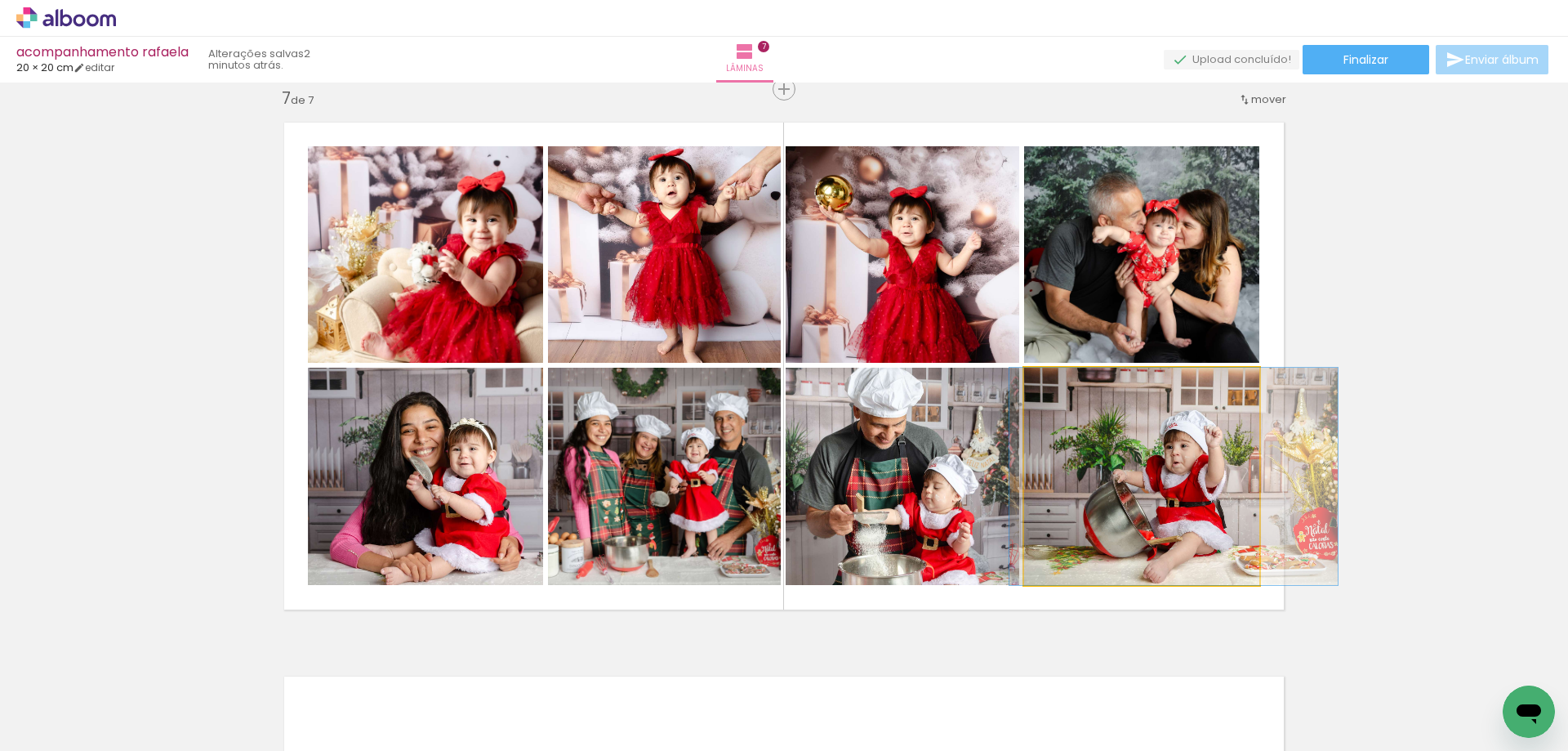
drag, startPoint x: 1147, startPoint y: 523, endPoint x: 1179, endPoint y: 523, distance: 32.0
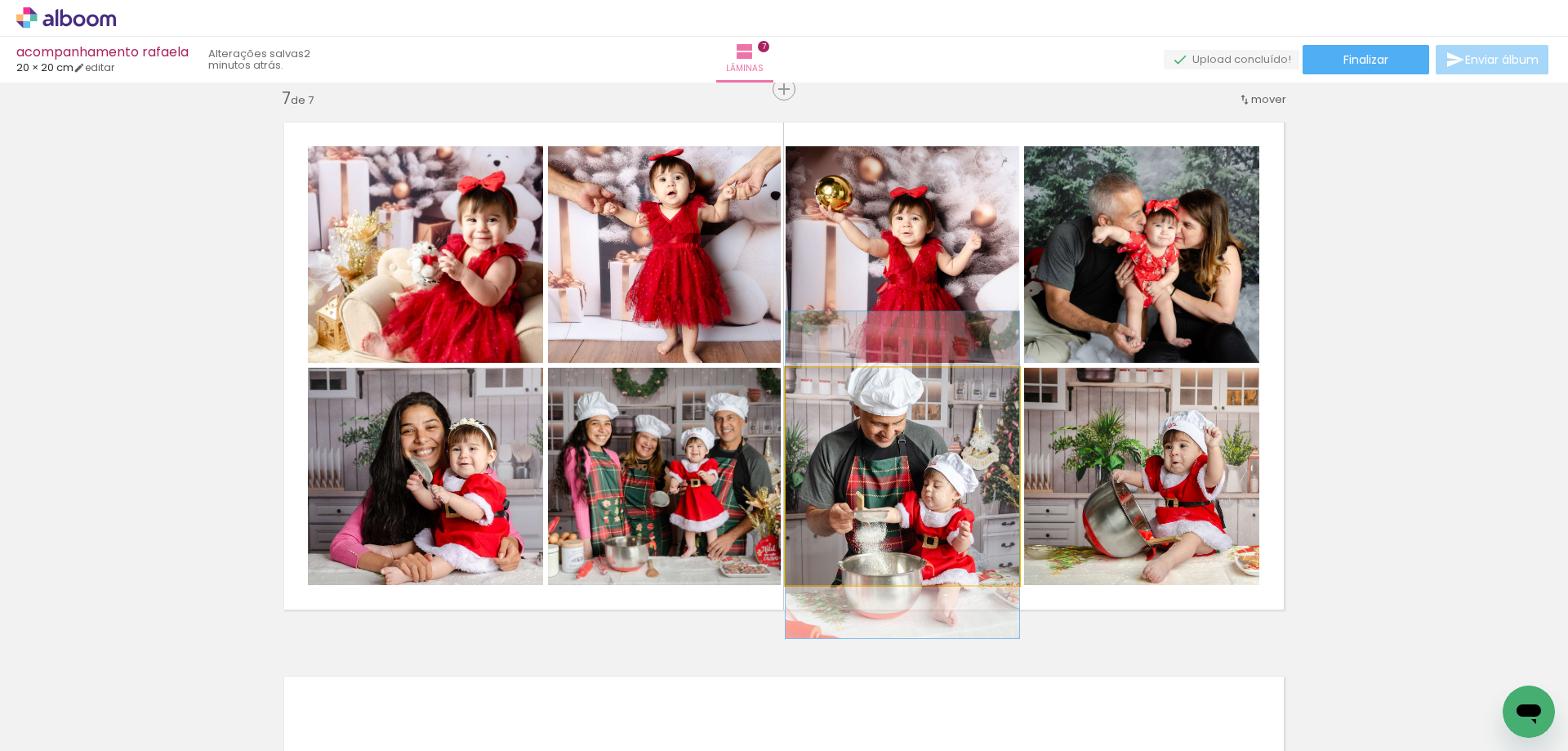
drag, startPoint x: 908, startPoint y: 517, endPoint x: 899, endPoint y: 515, distance: 9.2
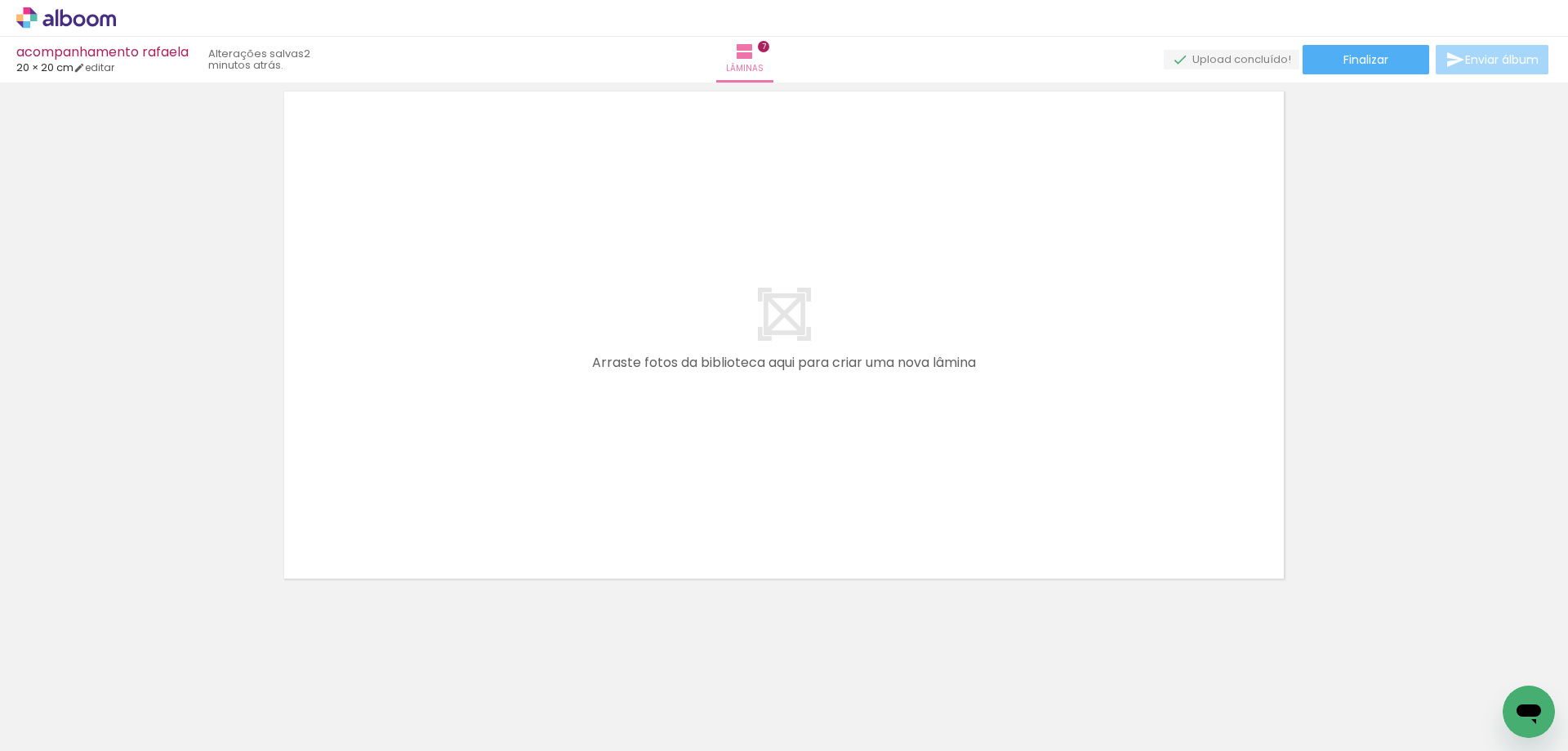
scroll to position [0, 1777]
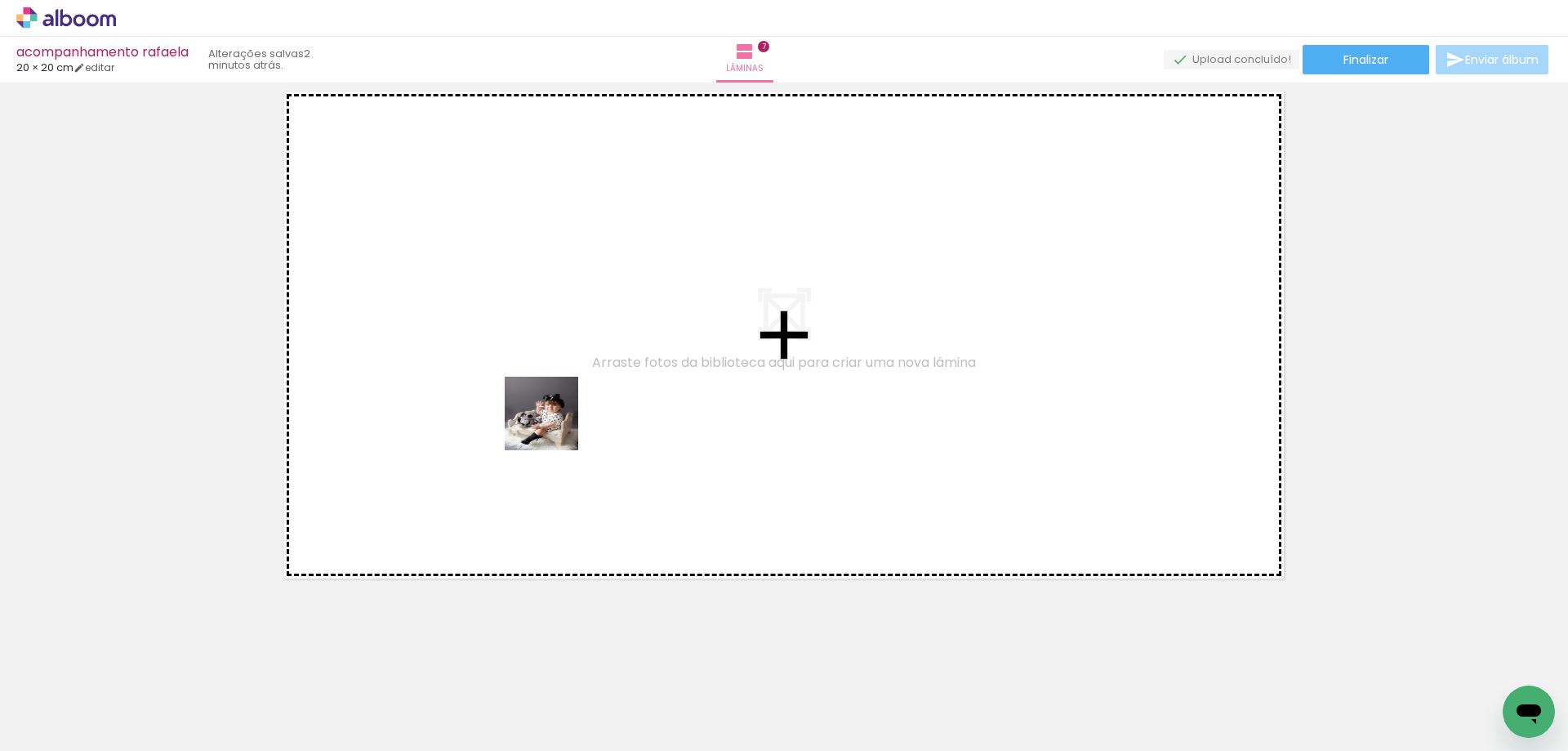
drag, startPoint x: 683, startPoint y: 711, endPoint x: 554, endPoint y: 425, distance: 313.7
click at [554, 425] on quentale-workspace at bounding box center [784, 375] width 1568 height 751
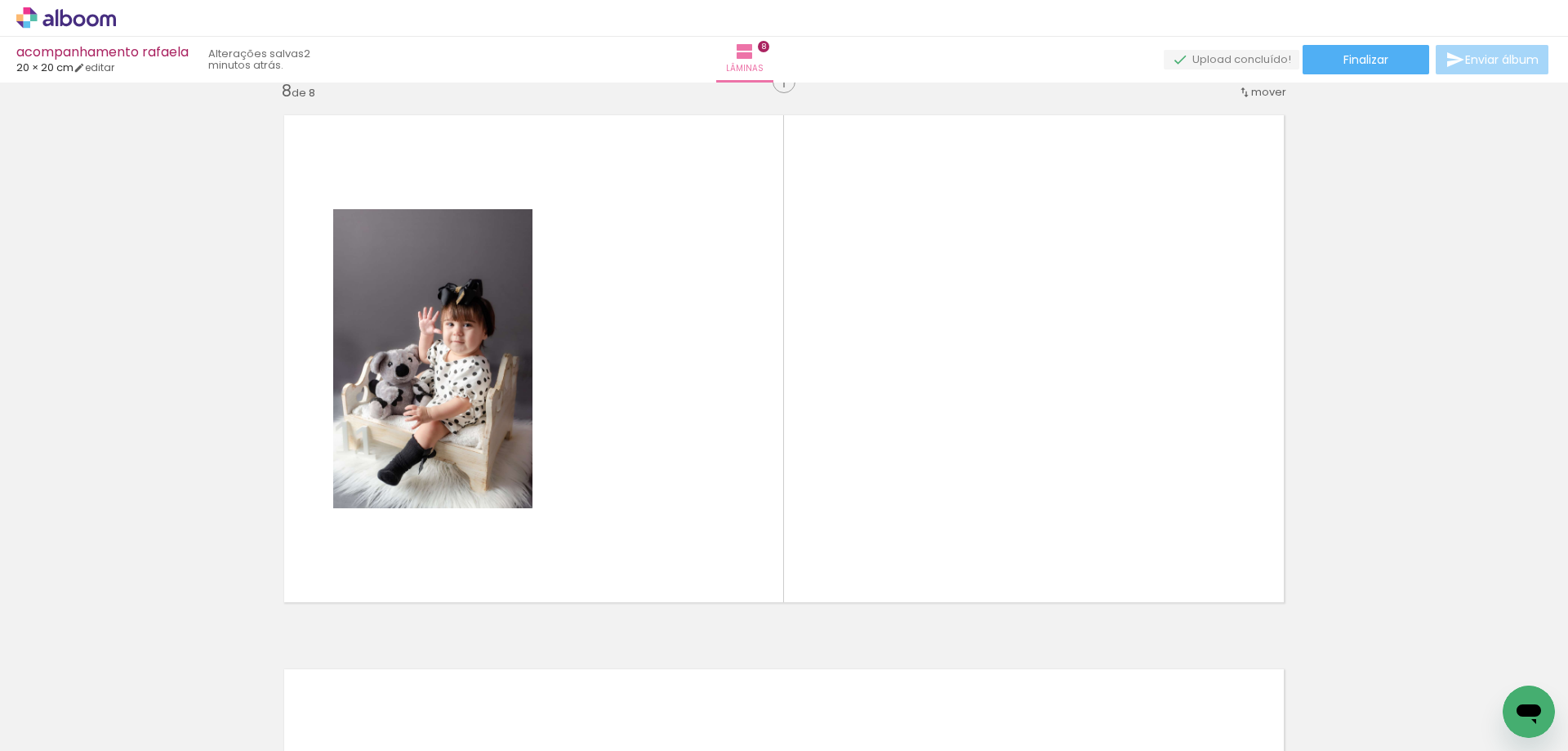
scroll to position [3899, 0]
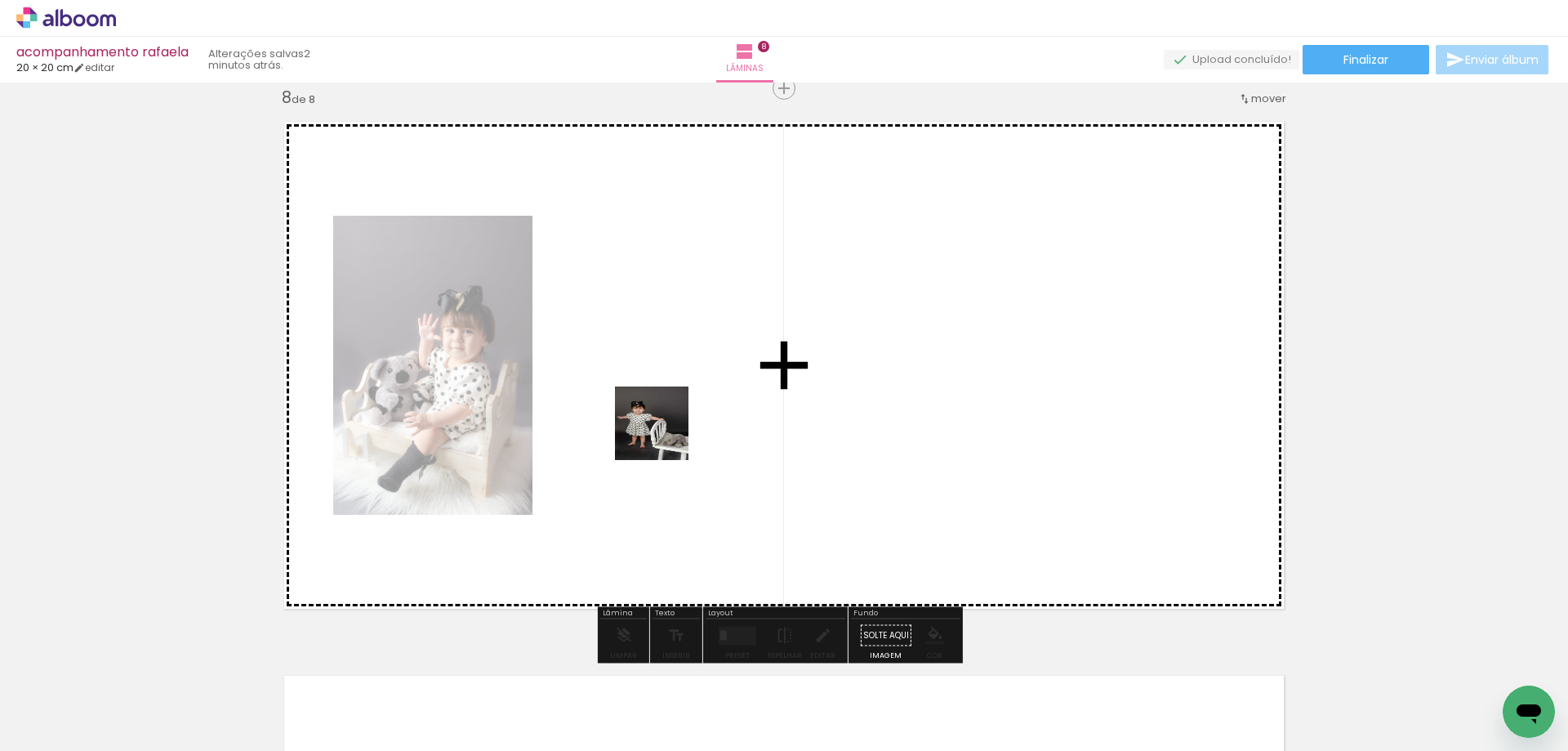
drag, startPoint x: 780, startPoint y: 711, endPoint x: 645, endPoint y: 396, distance: 342.7
click at [645, 396] on quentale-workspace at bounding box center [784, 375] width 1568 height 751
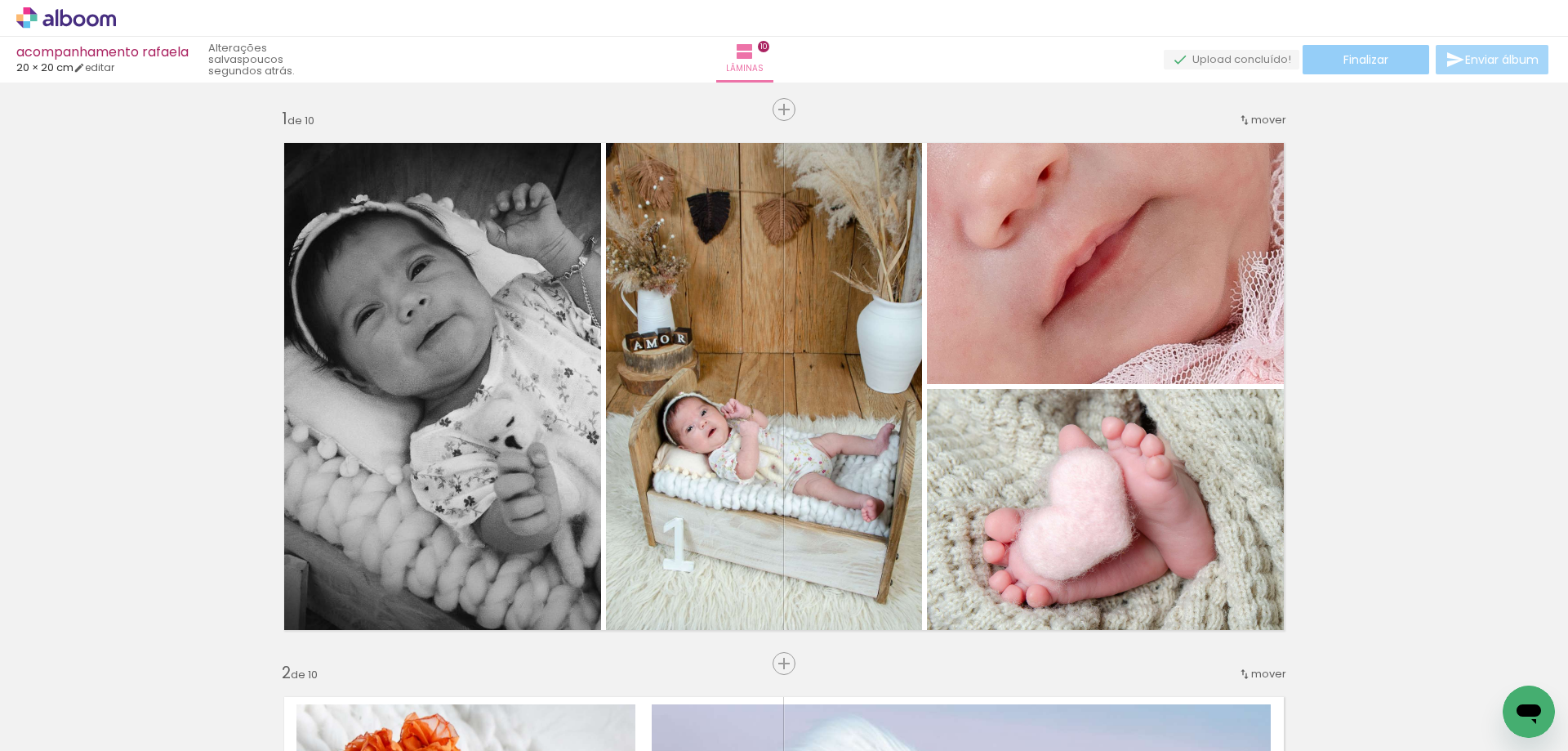
click at [1363, 58] on span "Finalizar" at bounding box center [1367, 59] width 45 height 12
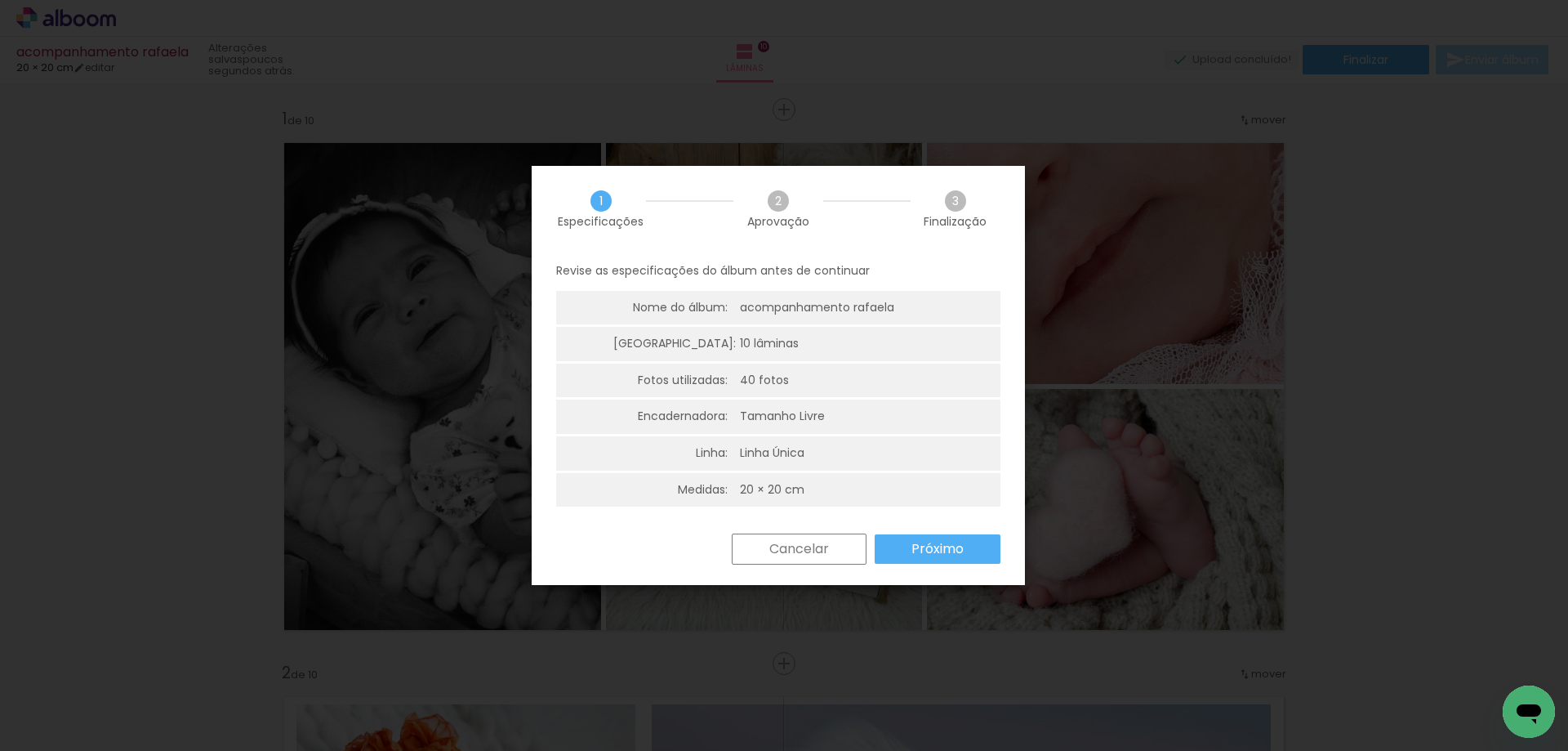
click at [0, 0] on slot "Próximo" at bounding box center [0, 0] width 0 height 0
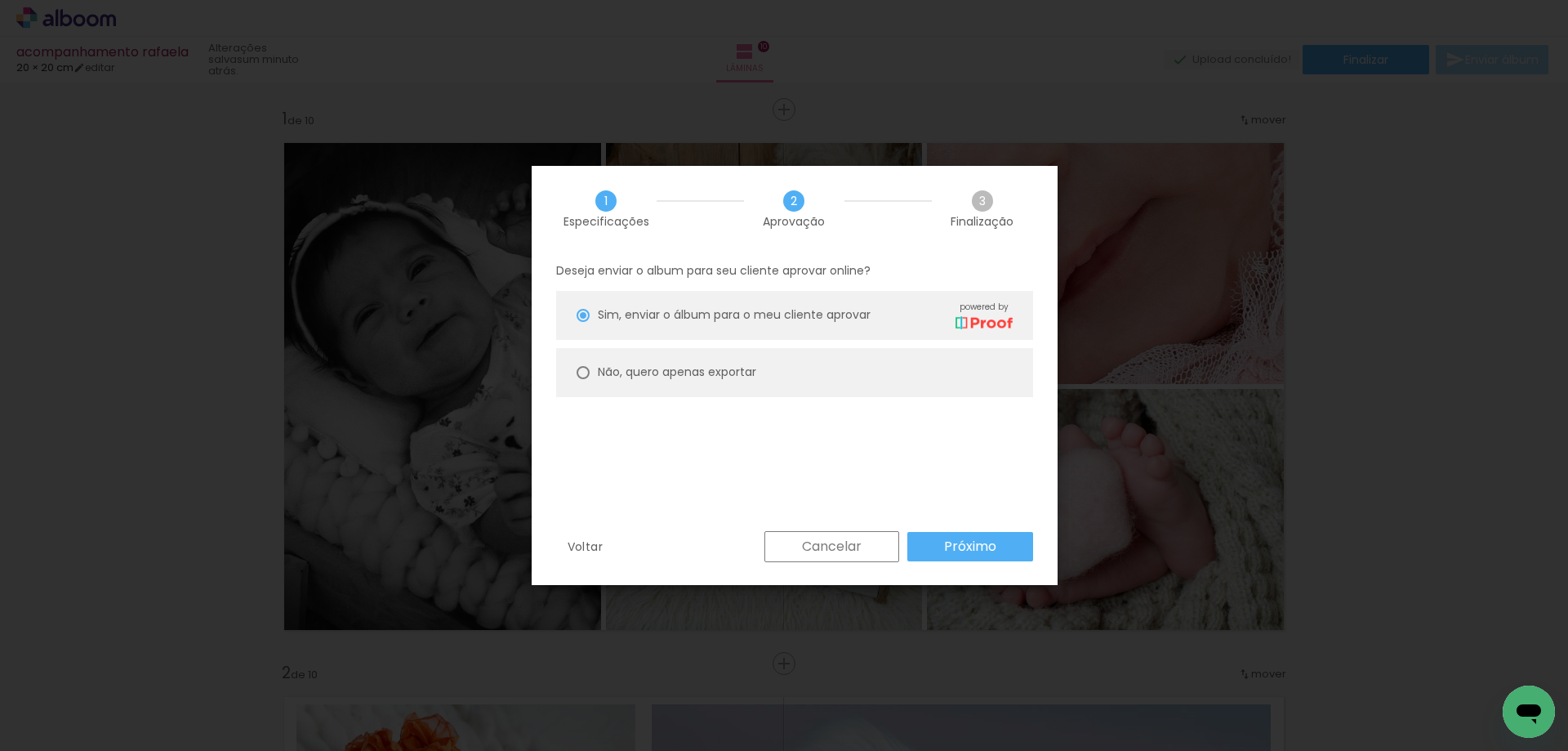
click at [0, 0] on slot "Próximo" at bounding box center [0, 0] width 0 height 0
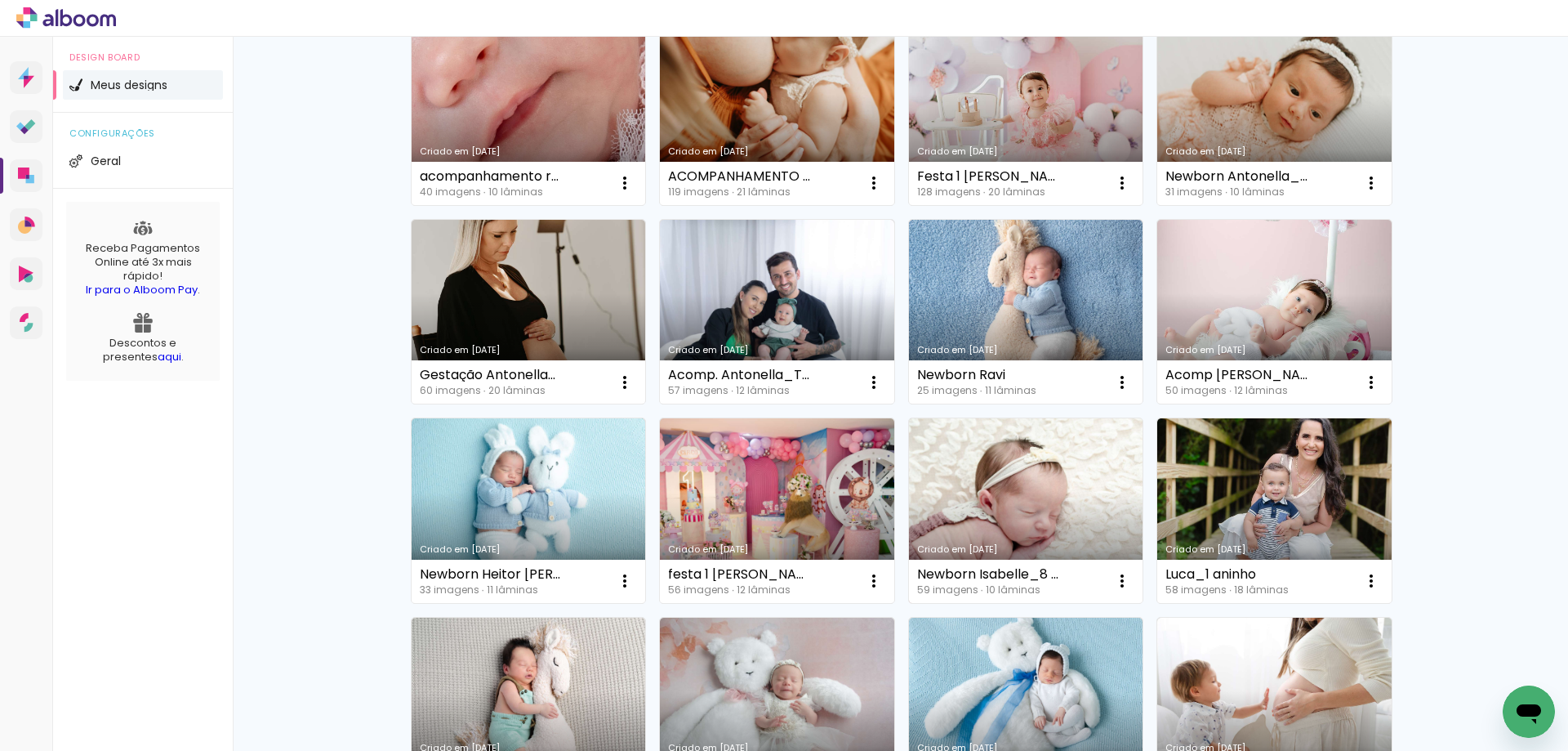
scroll to position [246, 0]
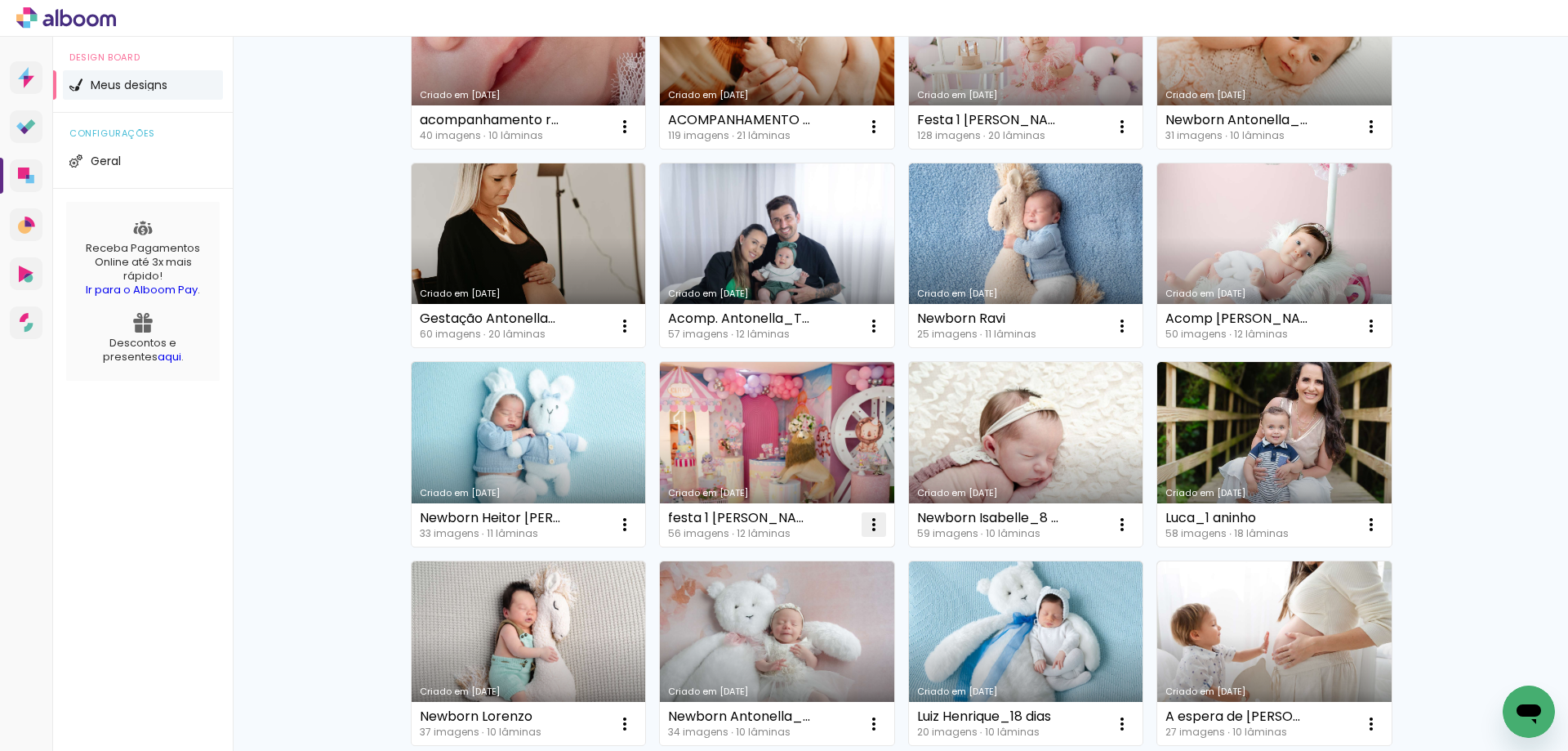
click at [864, 523] on iron-icon at bounding box center [874, 524] width 20 height 20
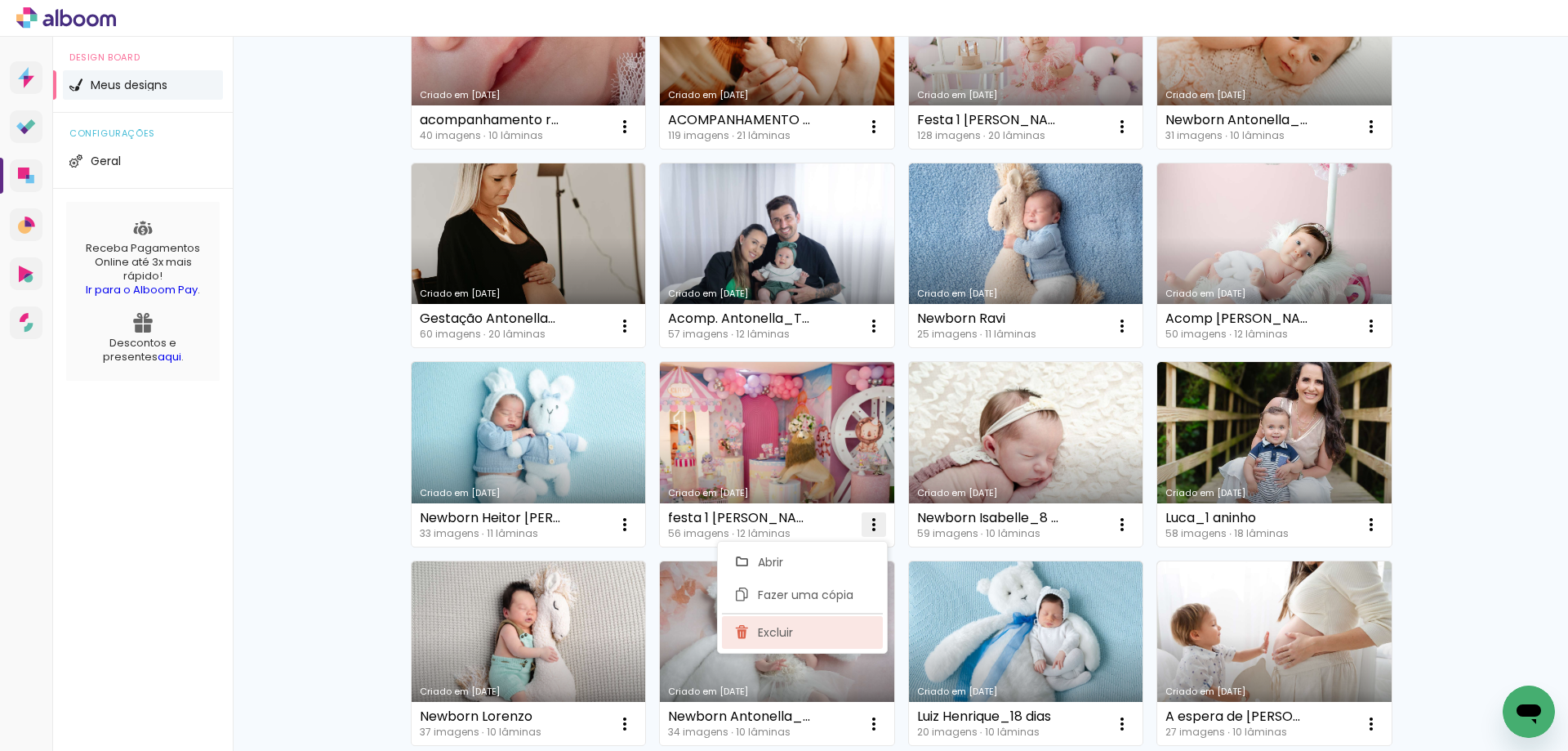
click at [754, 635] on paper-item "Excluir" at bounding box center [802, 632] width 161 height 32
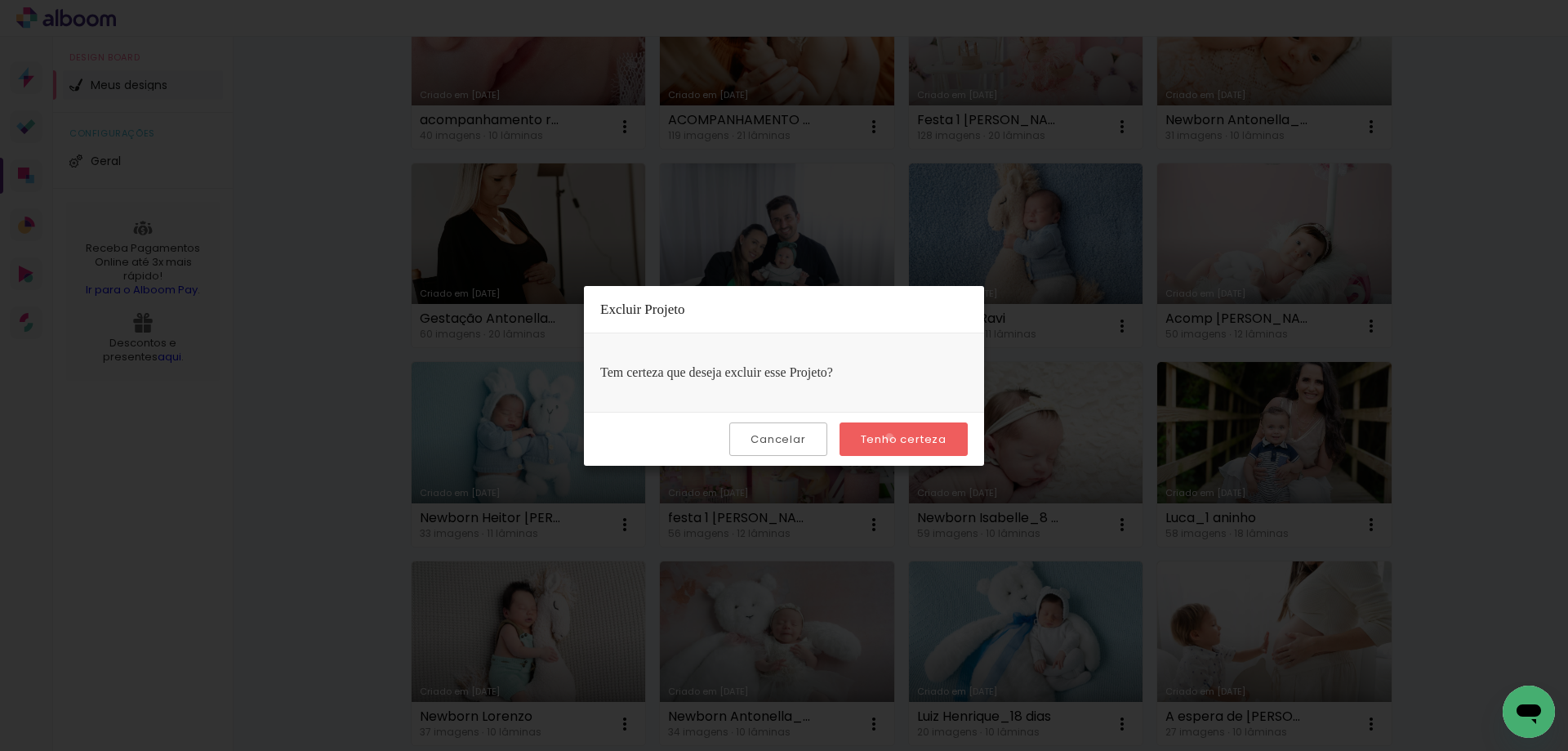
click at [0, 0] on slot "Tenho certeza" at bounding box center [0, 0] width 0 height 0
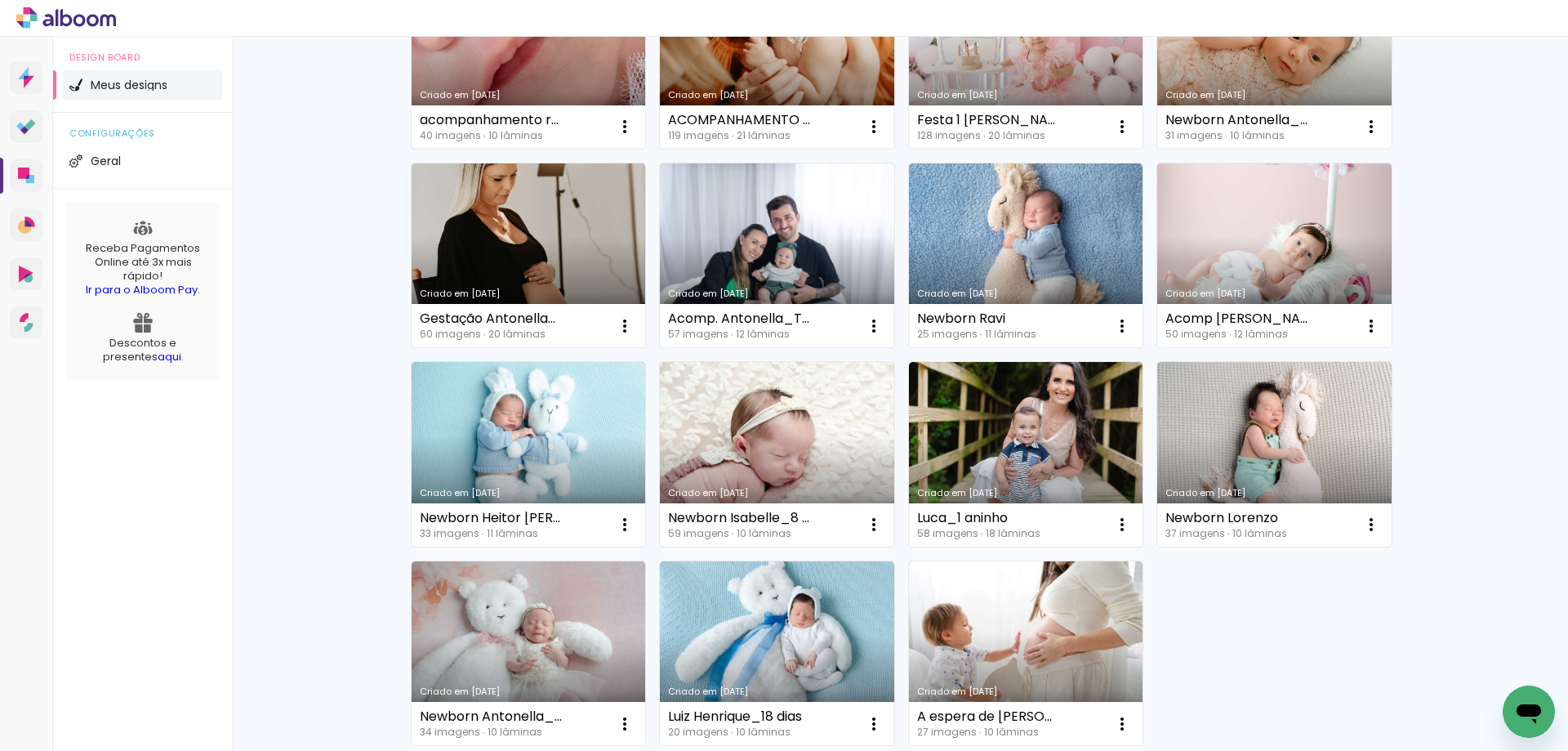
click at [539, 49] on link "Criado em [DATE]" at bounding box center [529, 56] width 235 height 184
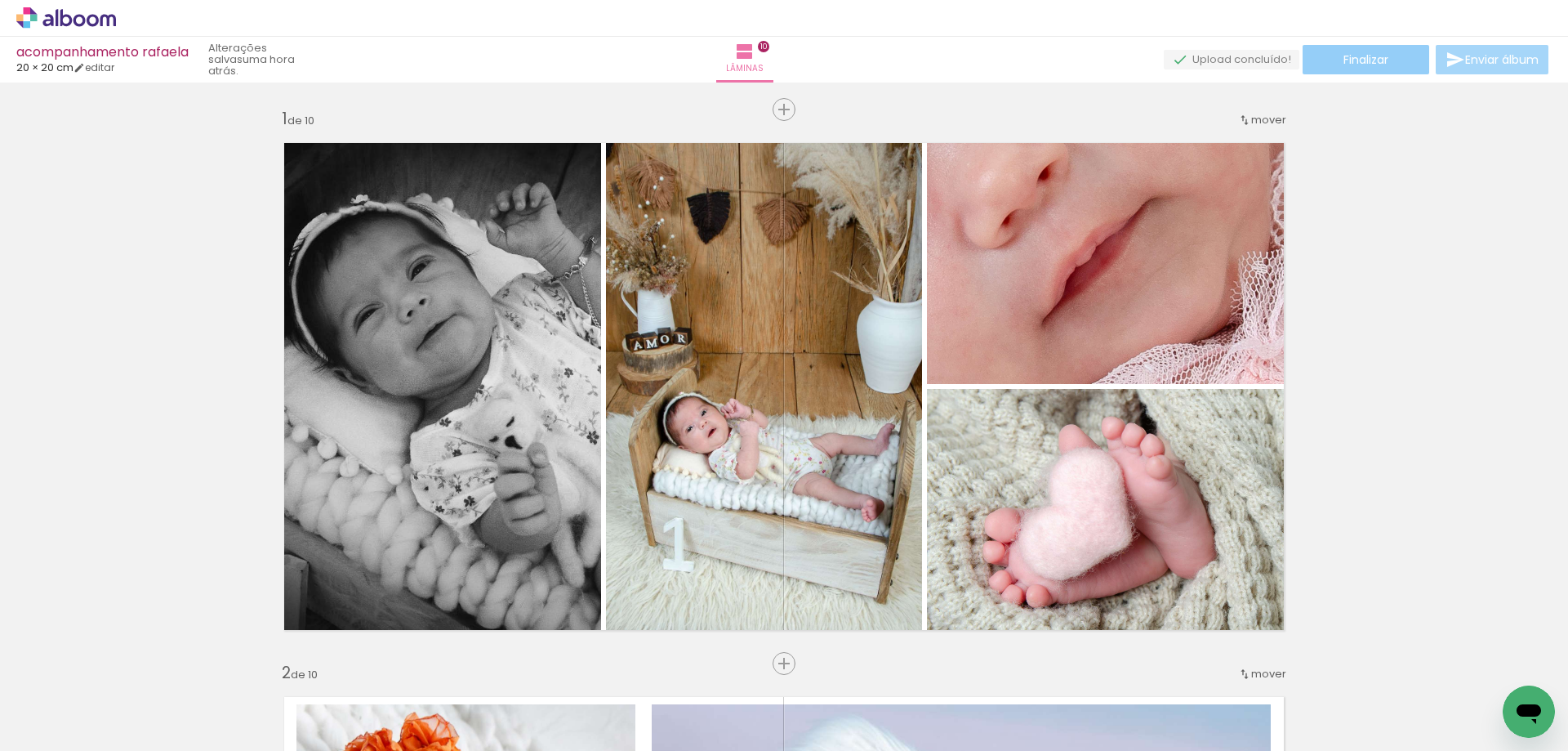
click at [1362, 54] on span "Finalizar" at bounding box center [1367, 59] width 45 height 12
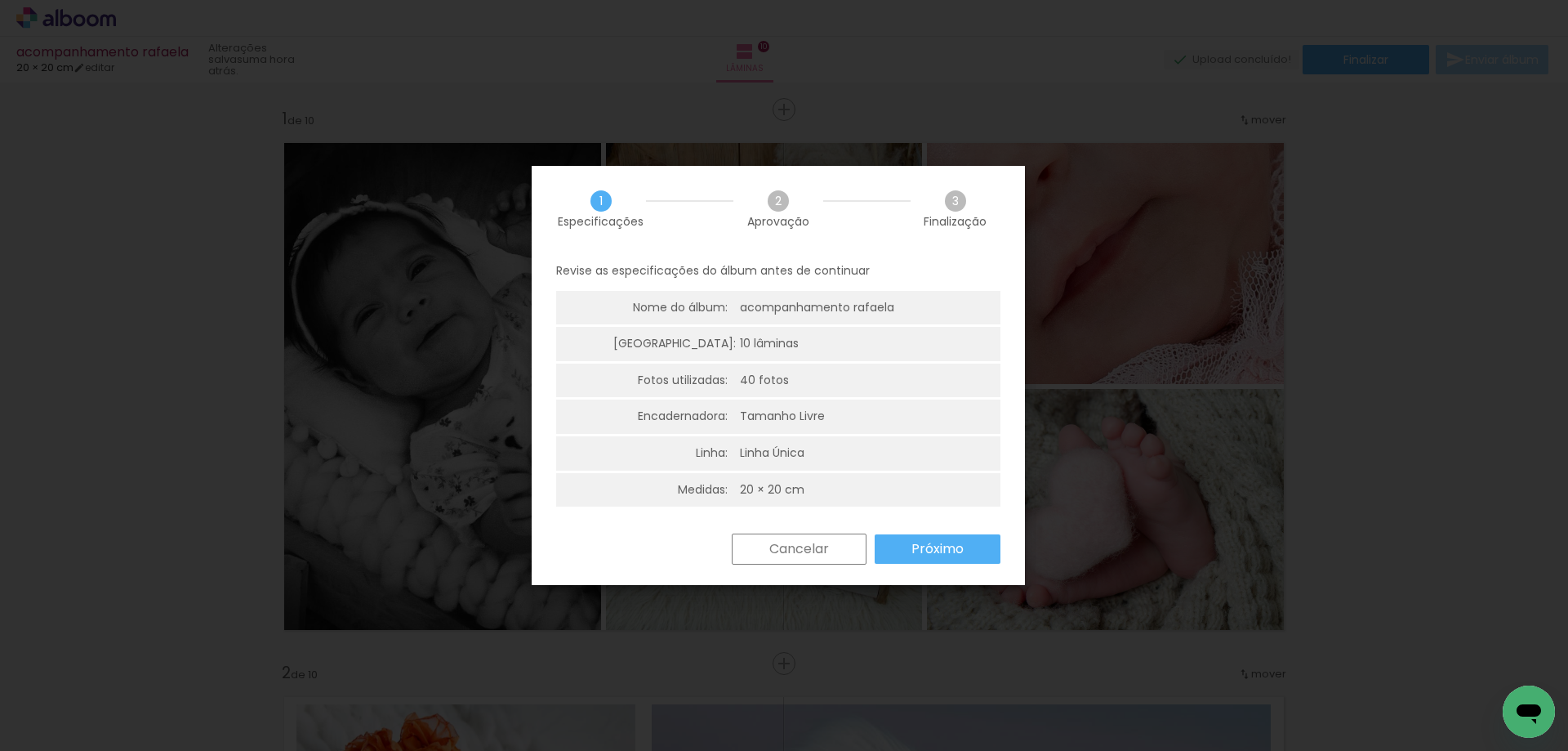
click at [0, 0] on slot "Próximo" at bounding box center [0, 0] width 0 height 0
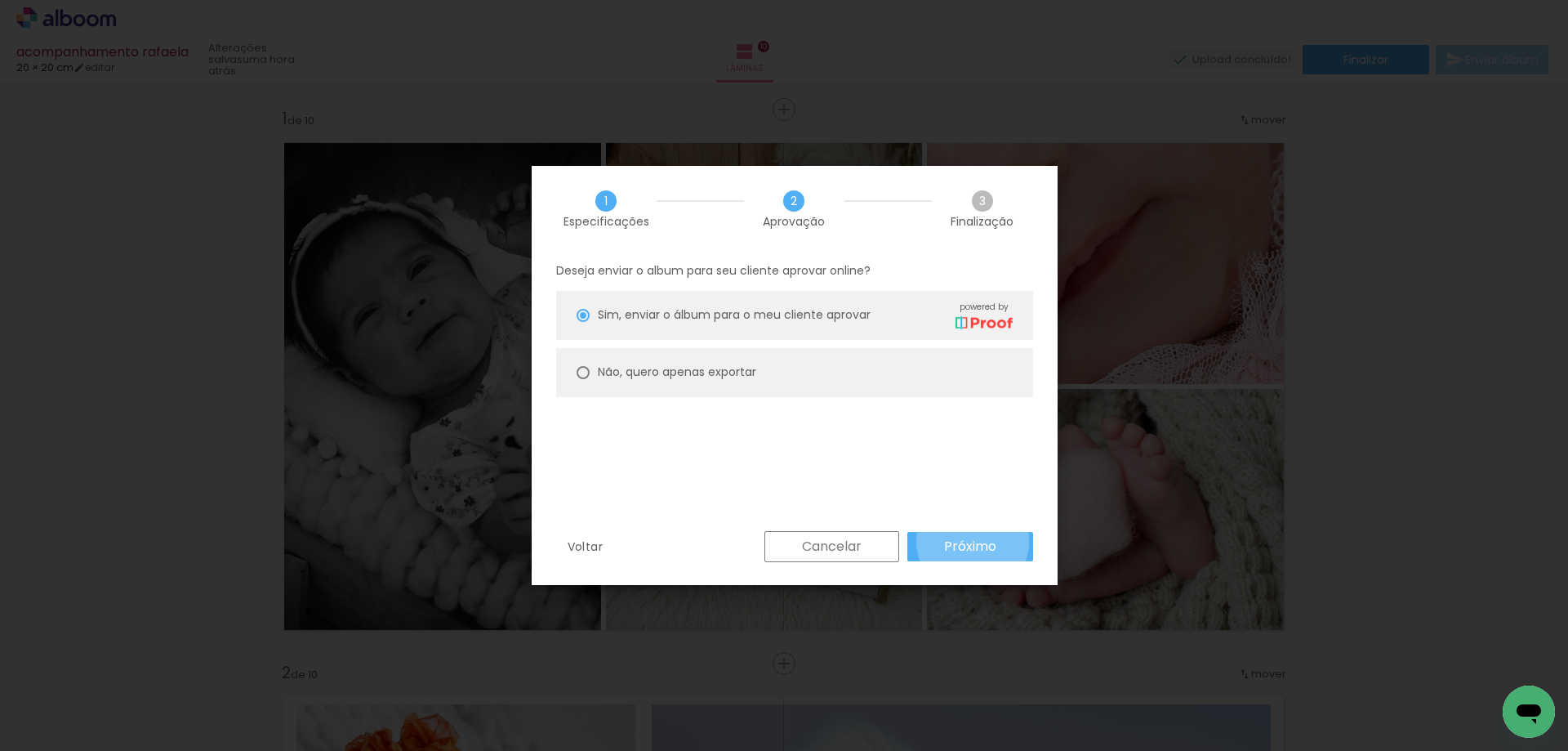
click at [0, 0] on slot "Próximo" at bounding box center [0, 0] width 0 height 0
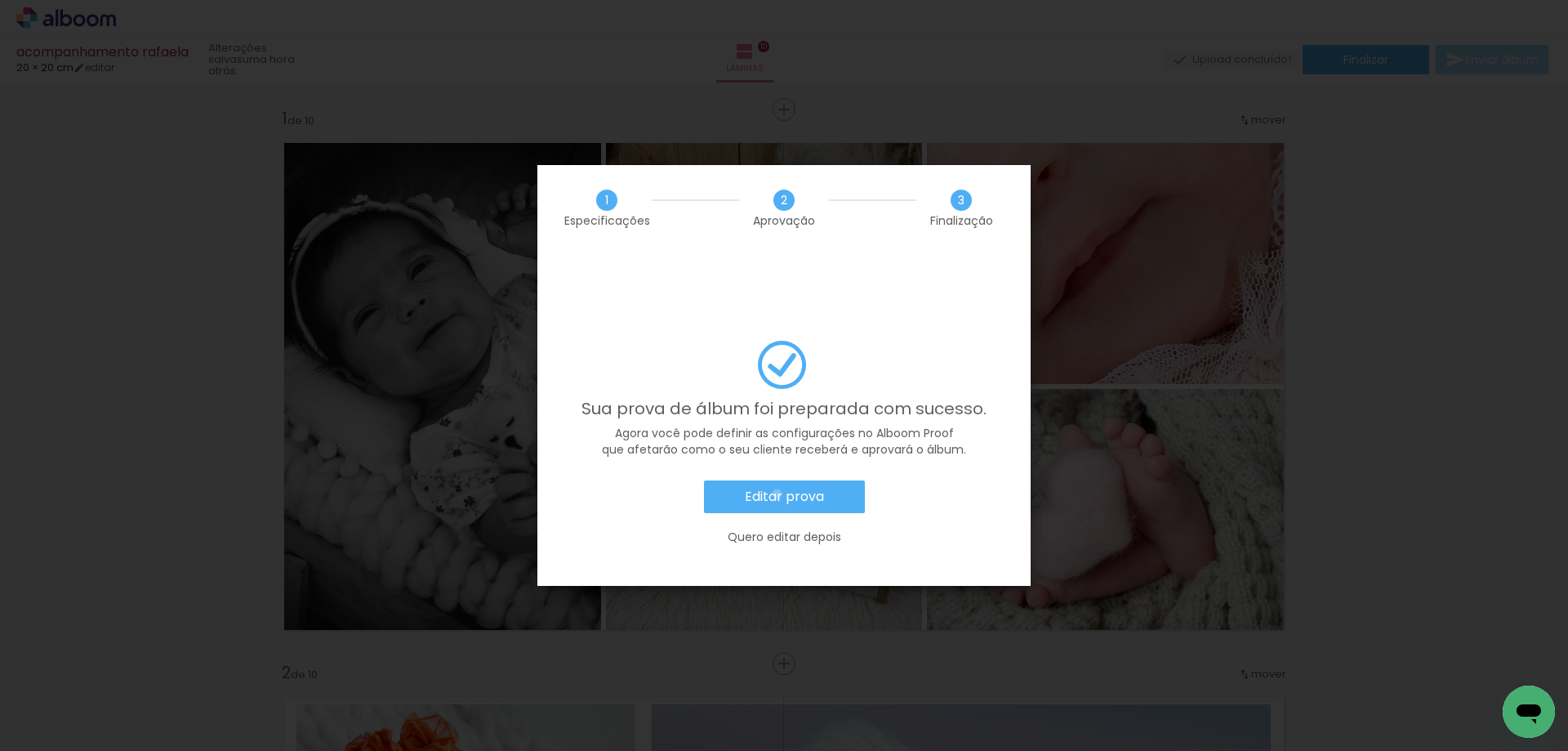
click at [0, 0] on slot "Editar prova" at bounding box center [0, 0] width 0 height 0
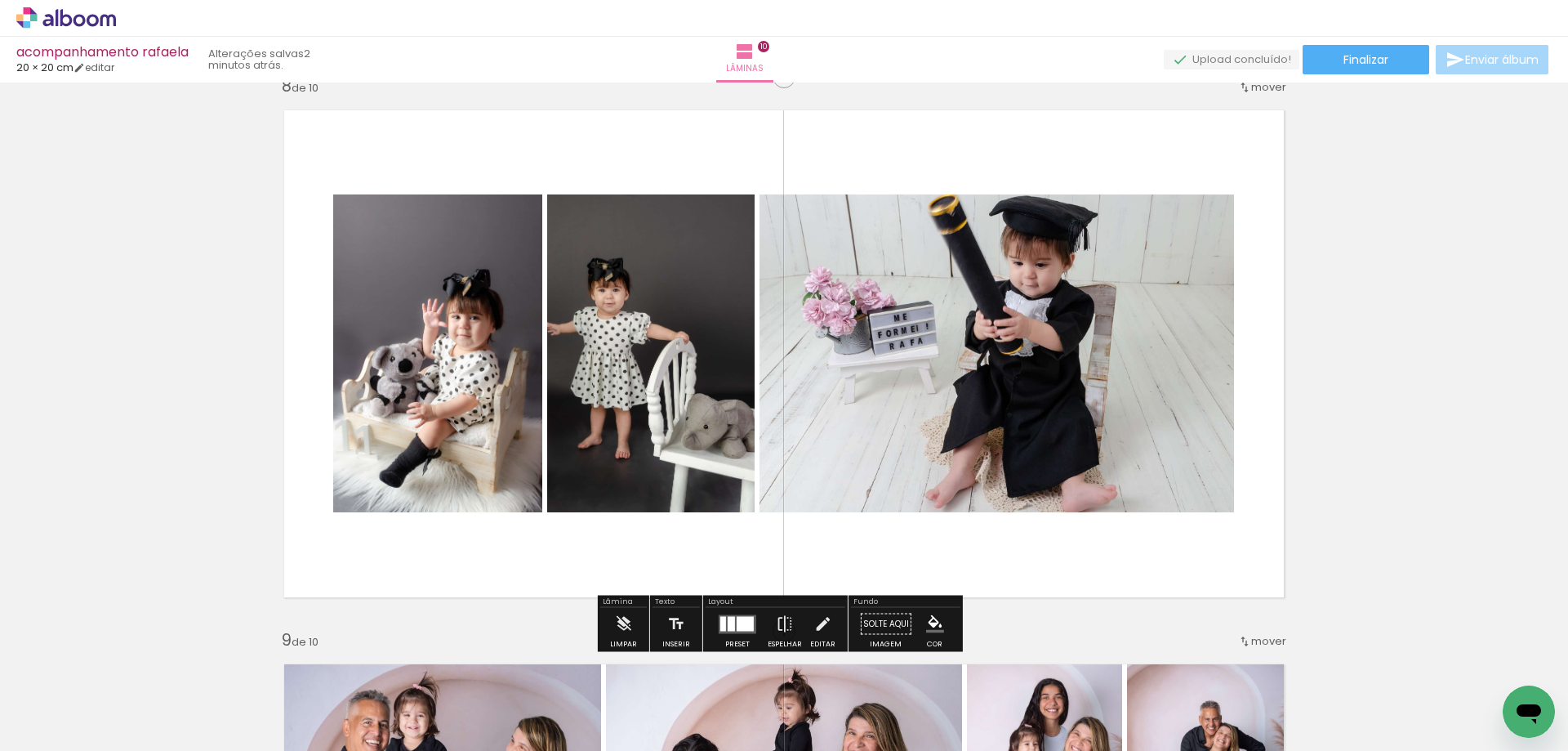
scroll to position [4004, 0]
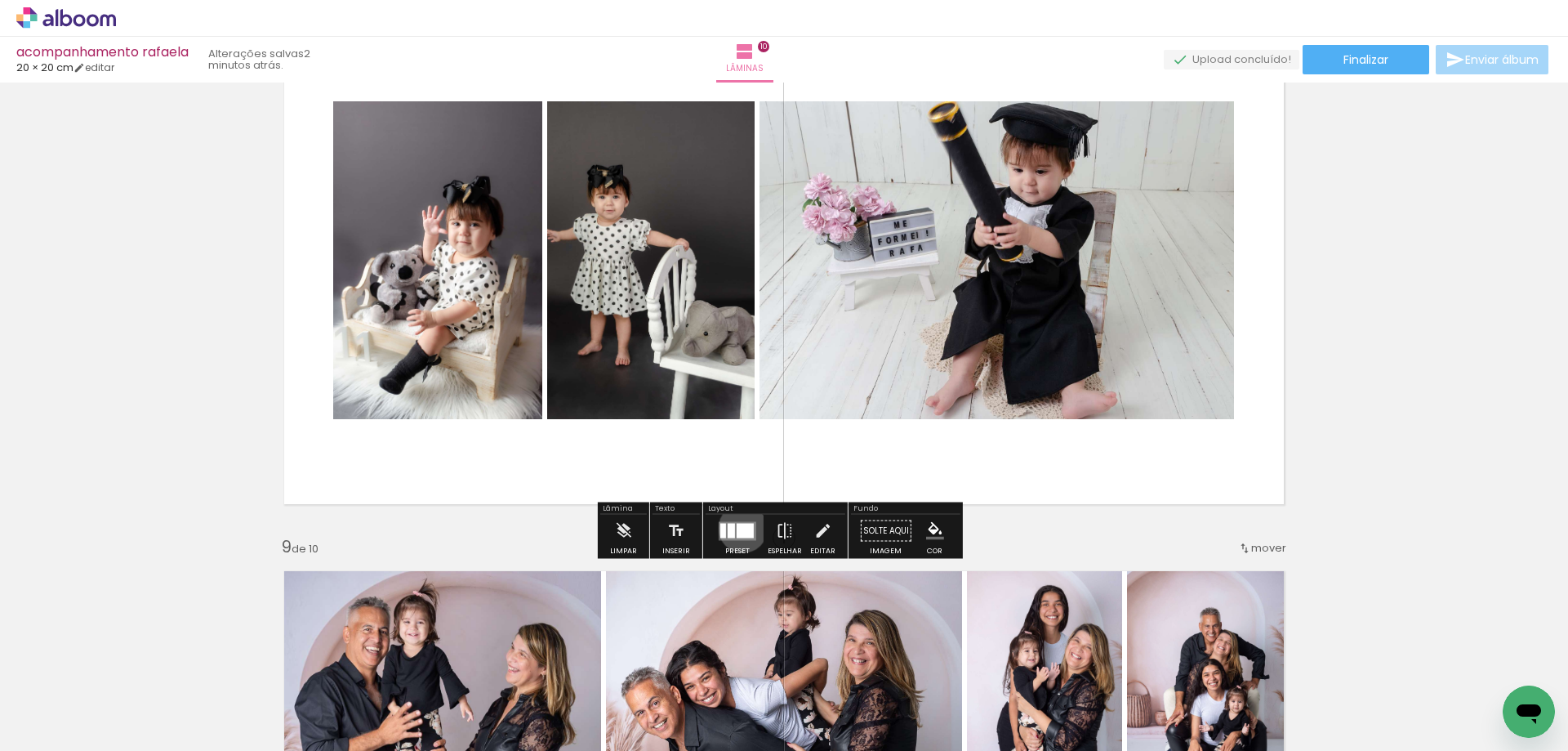
click at [739, 528] on div at bounding box center [744, 530] width 17 height 14
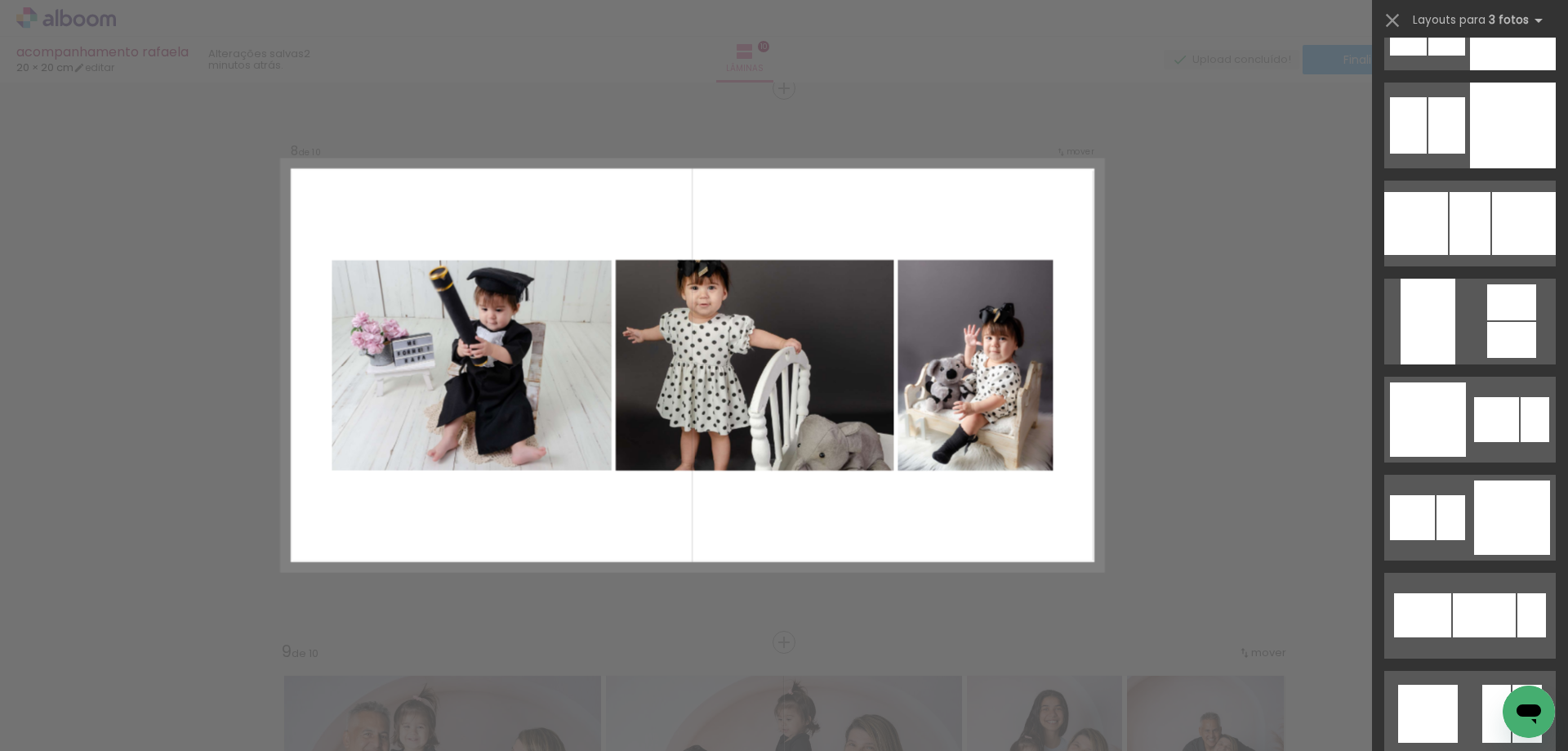
scroll to position [4821, 0]
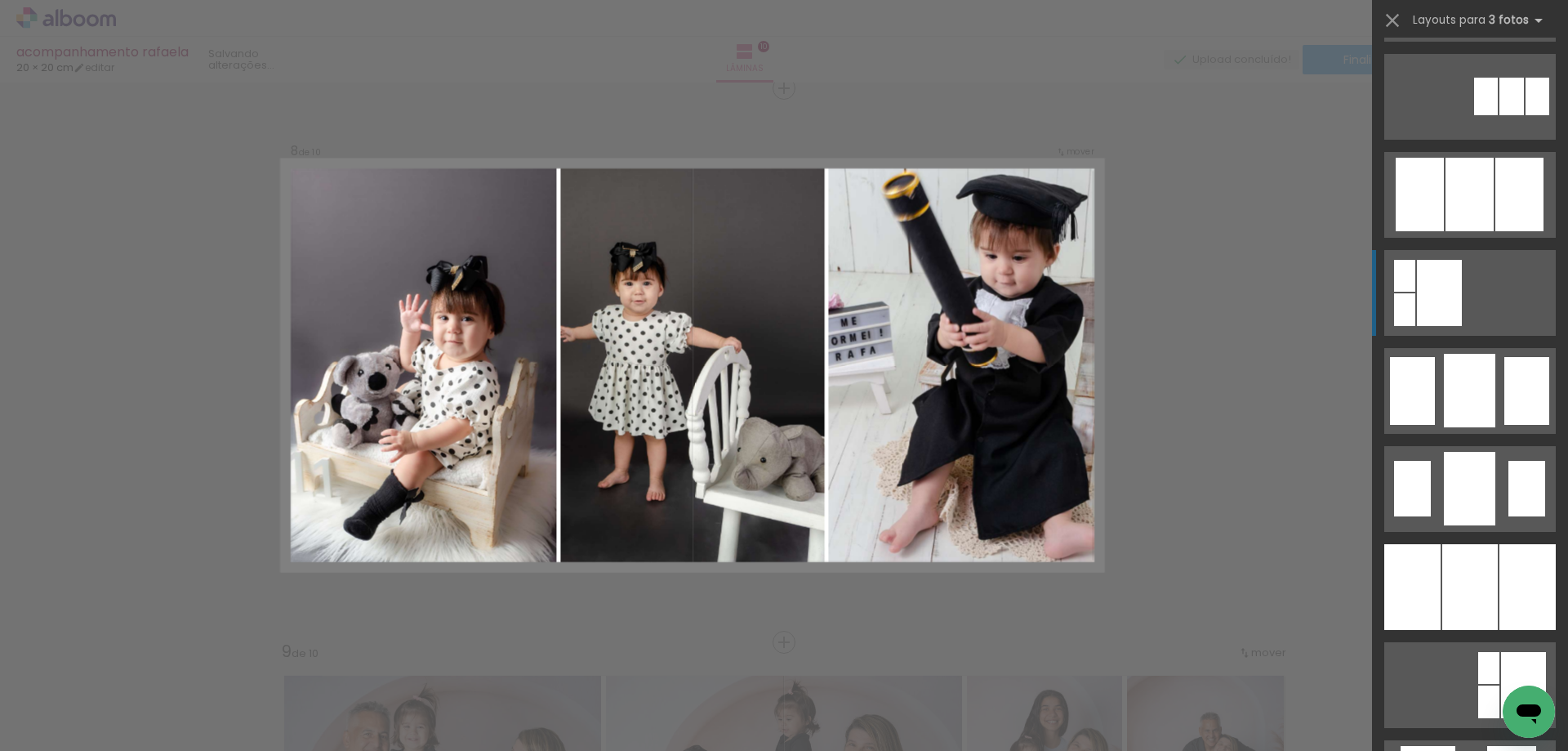
scroll to position [6455, 0]
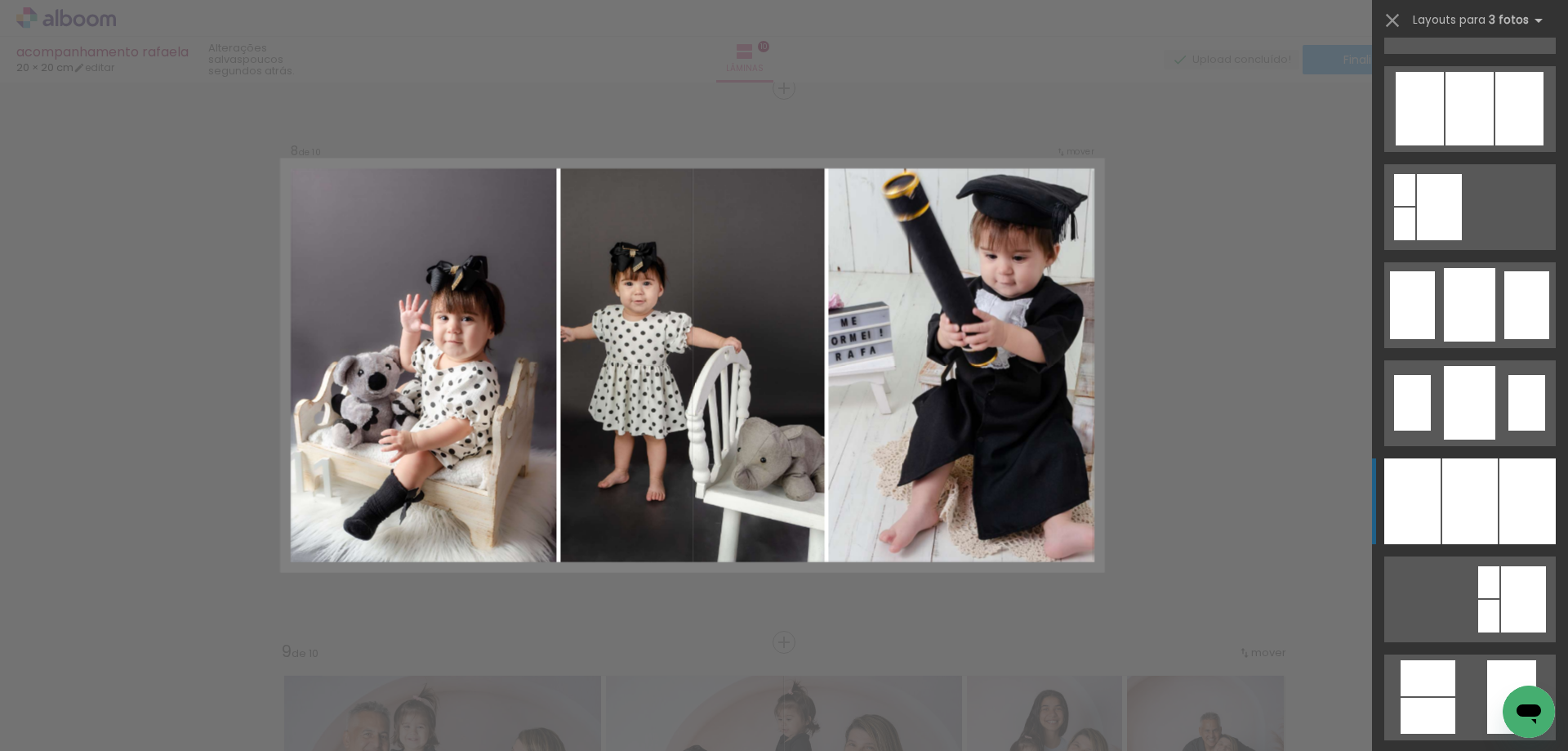
click at [1465, 489] on div at bounding box center [1470, 501] width 56 height 85
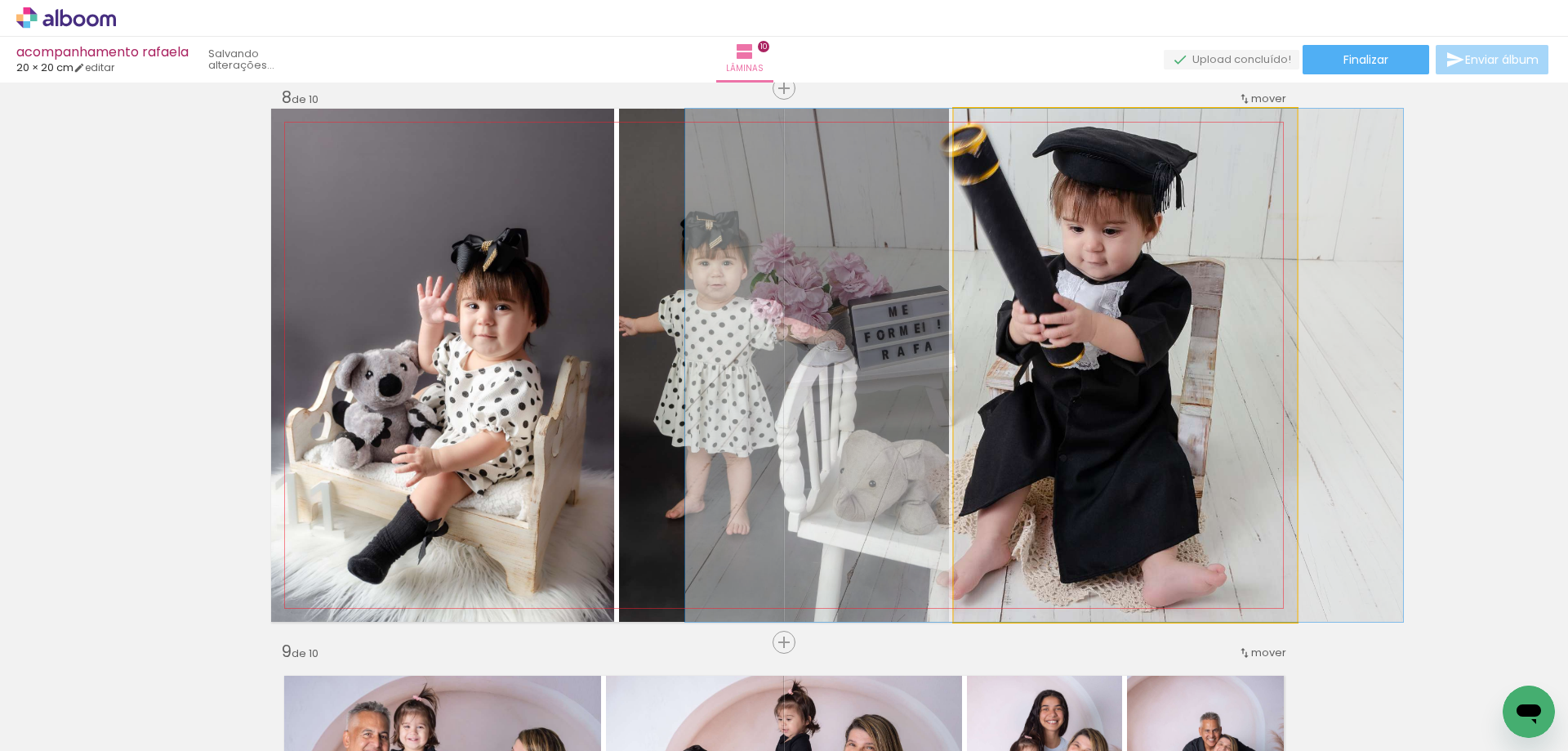
drag, startPoint x: 1192, startPoint y: 492, endPoint x: 1112, endPoint y: 488, distance: 80.1
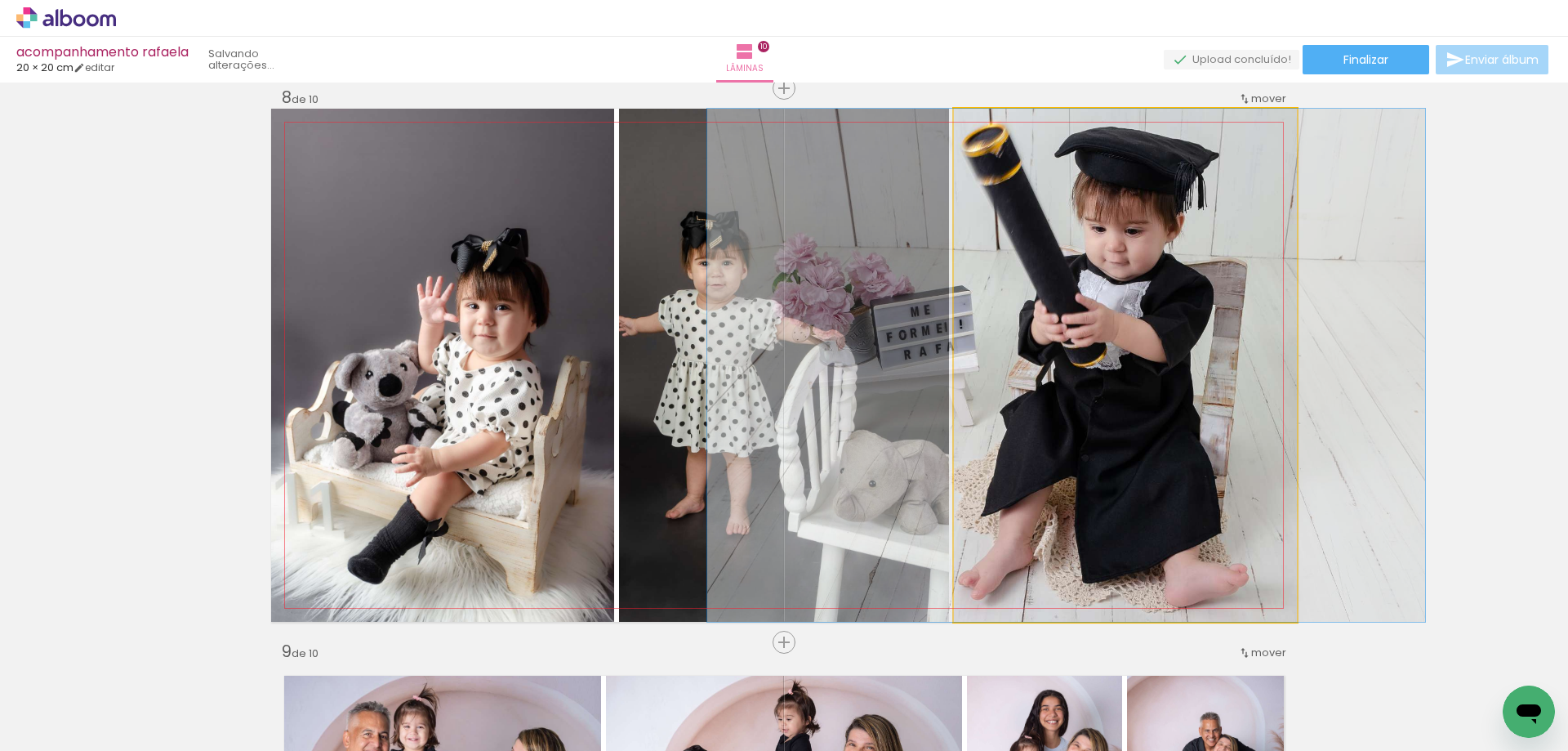
drag, startPoint x: 1132, startPoint y: 501, endPoint x: 1151, endPoint y: 504, distance: 19.2
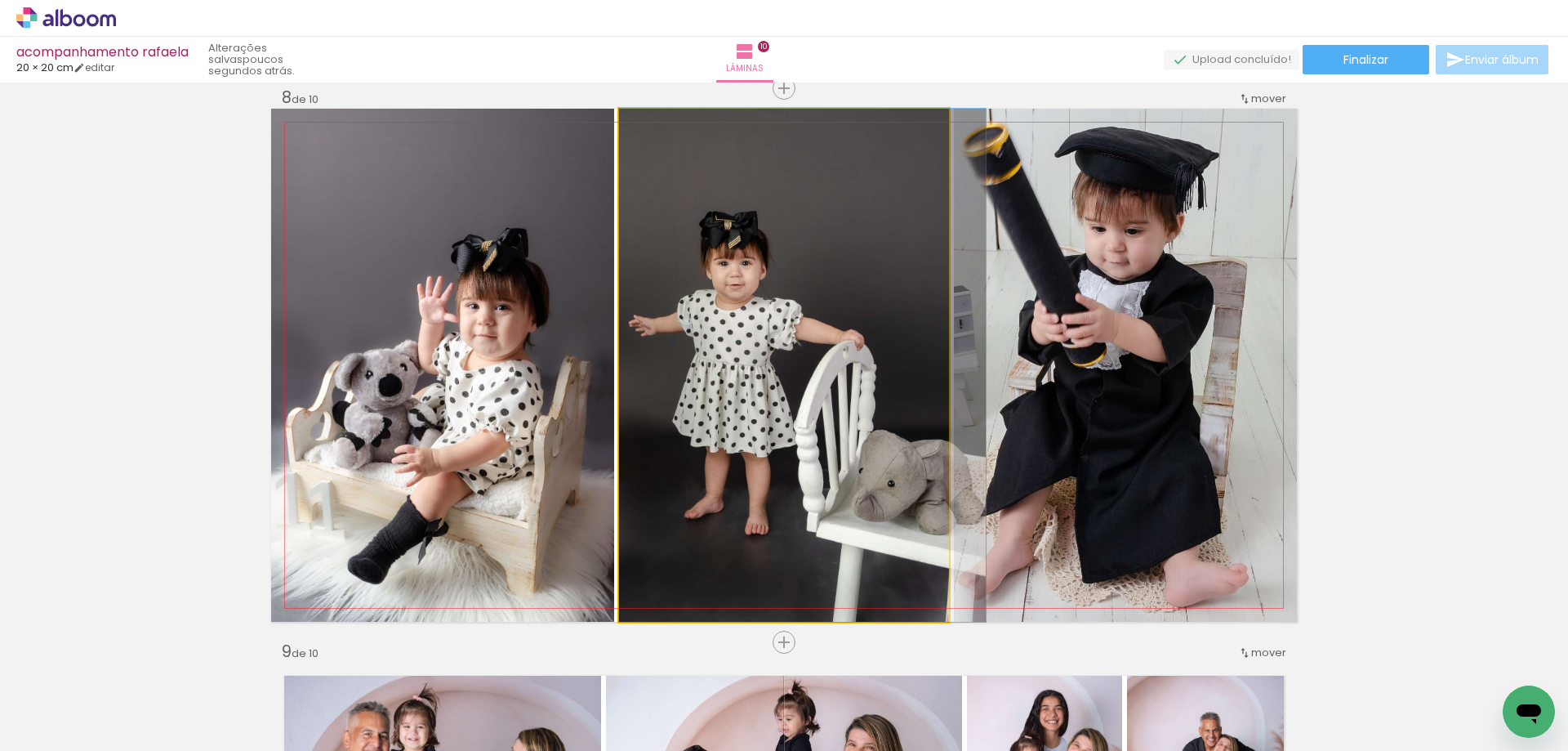
drag, startPoint x: 855, startPoint y: 486, endPoint x: 876, endPoint y: 487, distance: 21.0
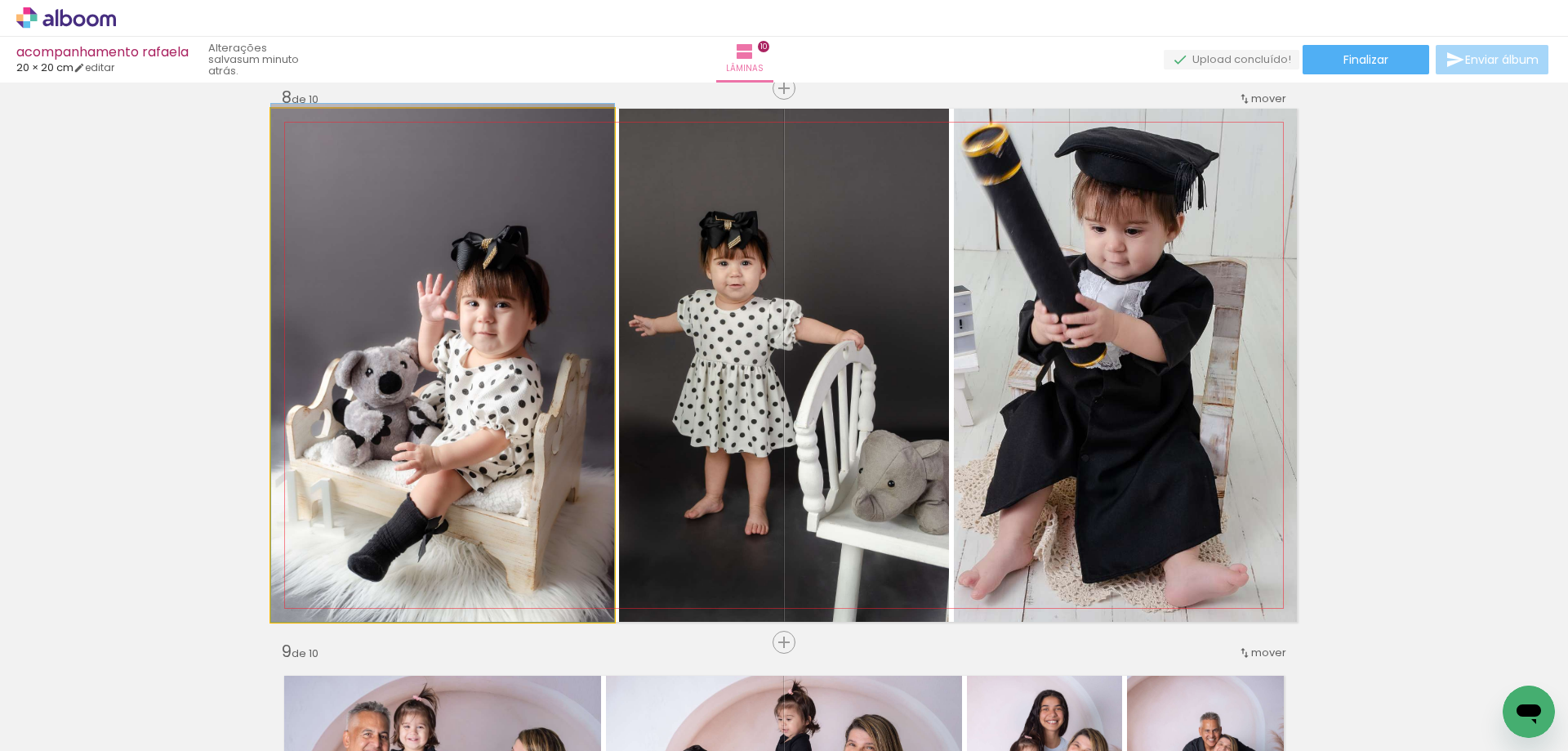
drag, startPoint x: 516, startPoint y: 491, endPoint x: 534, endPoint y: 429, distance: 64.6
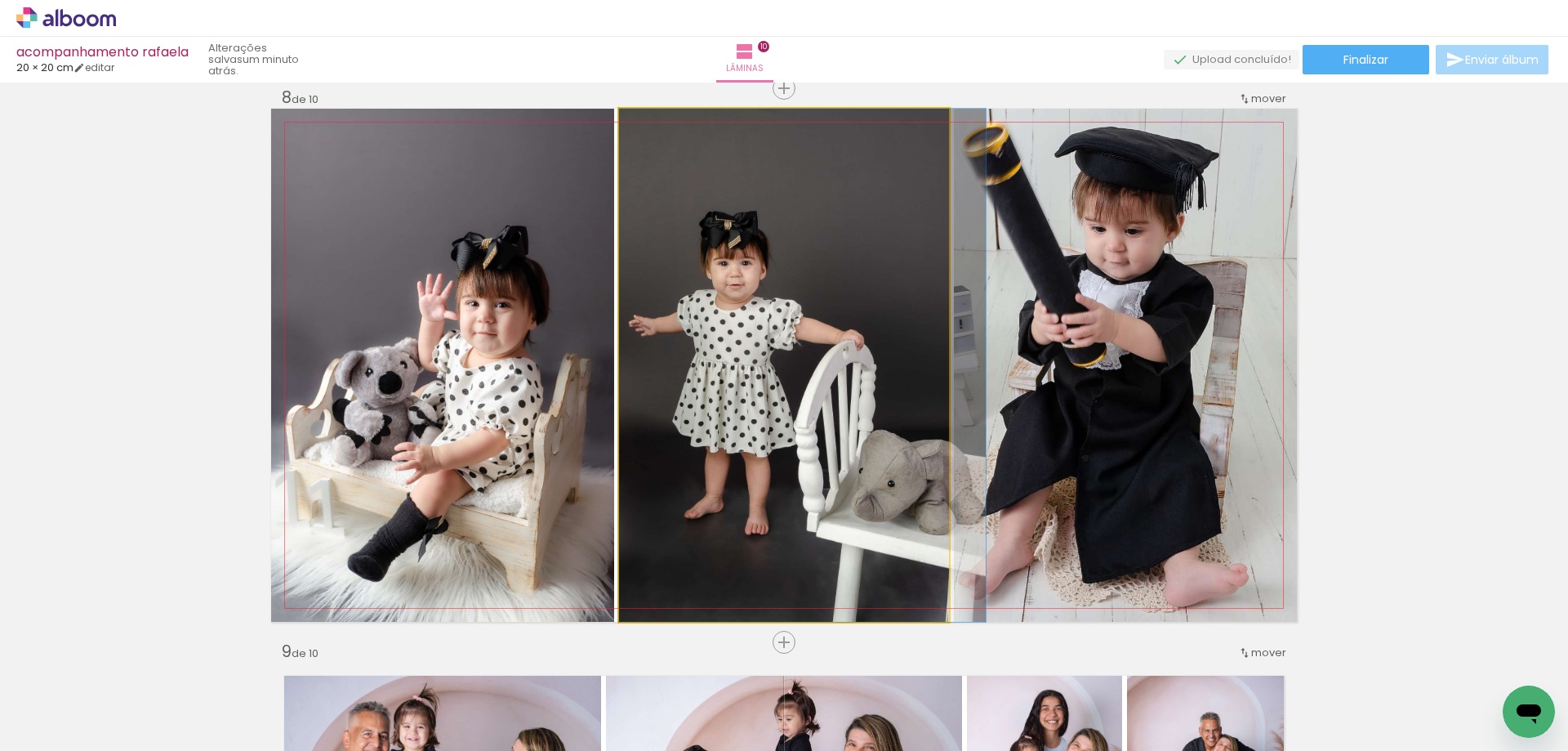
drag, startPoint x: 744, startPoint y: 460, endPoint x: 749, endPoint y: 441, distance: 19.6
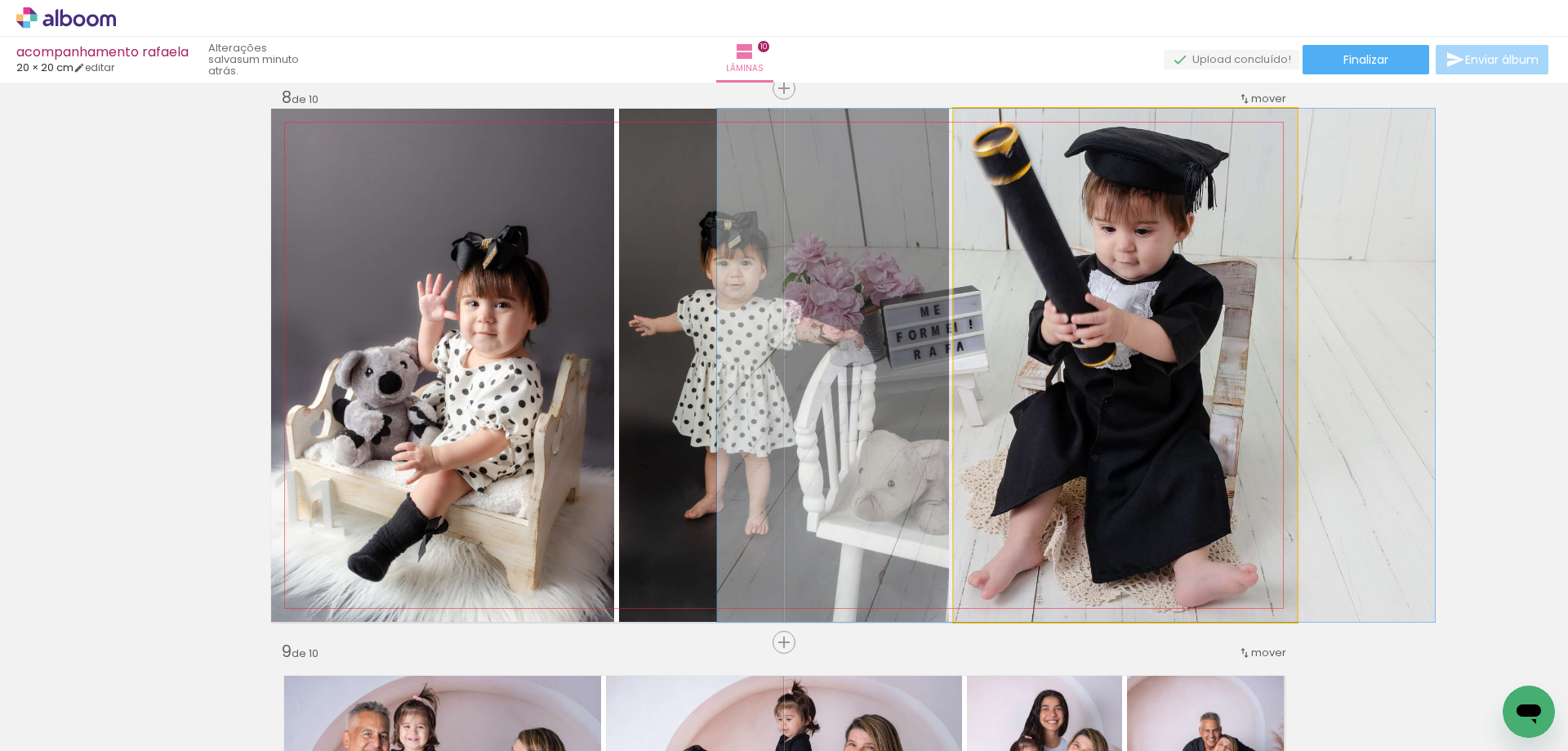
drag, startPoint x: 1118, startPoint y: 458, endPoint x: 1127, endPoint y: 460, distance: 9.2
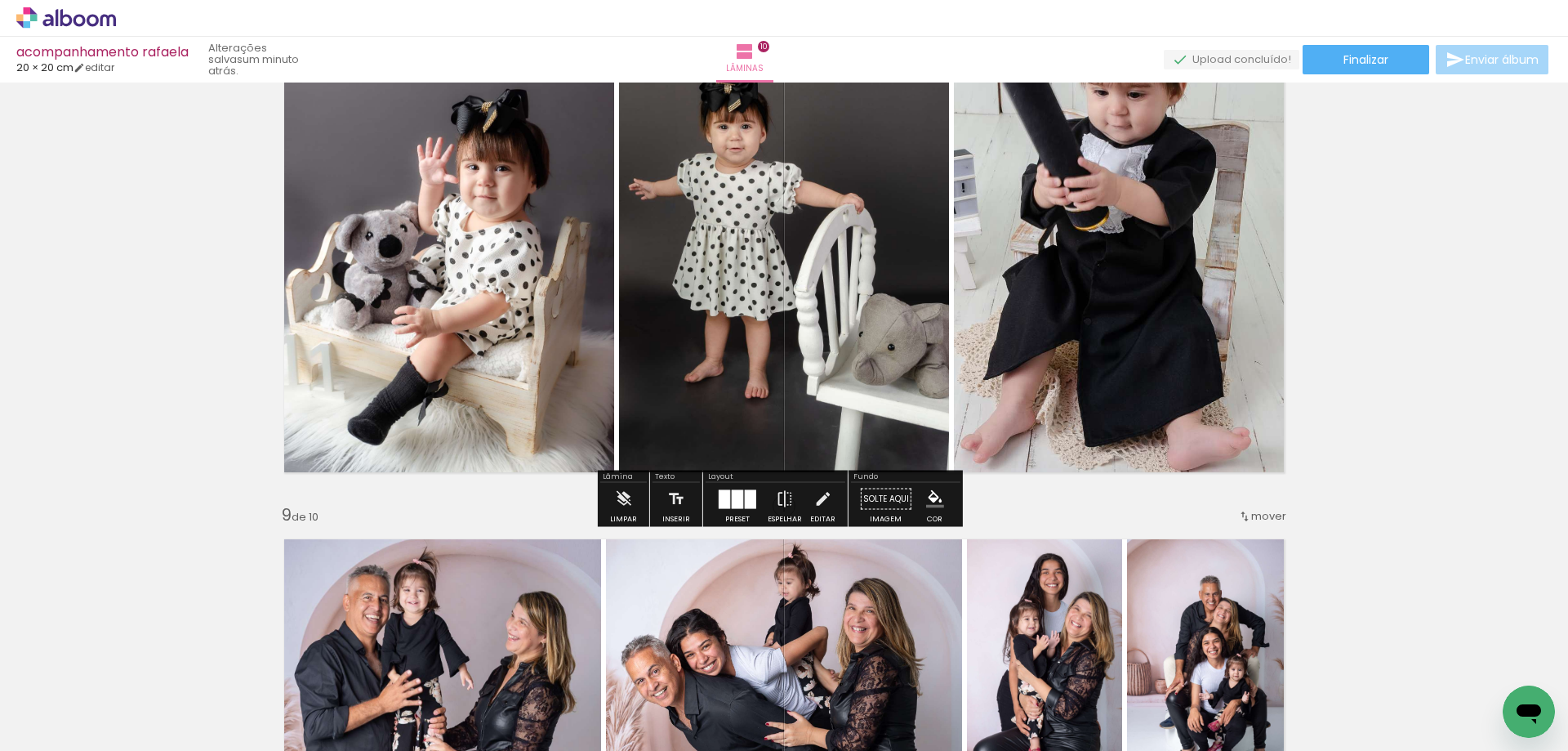
scroll to position [4308, 0]
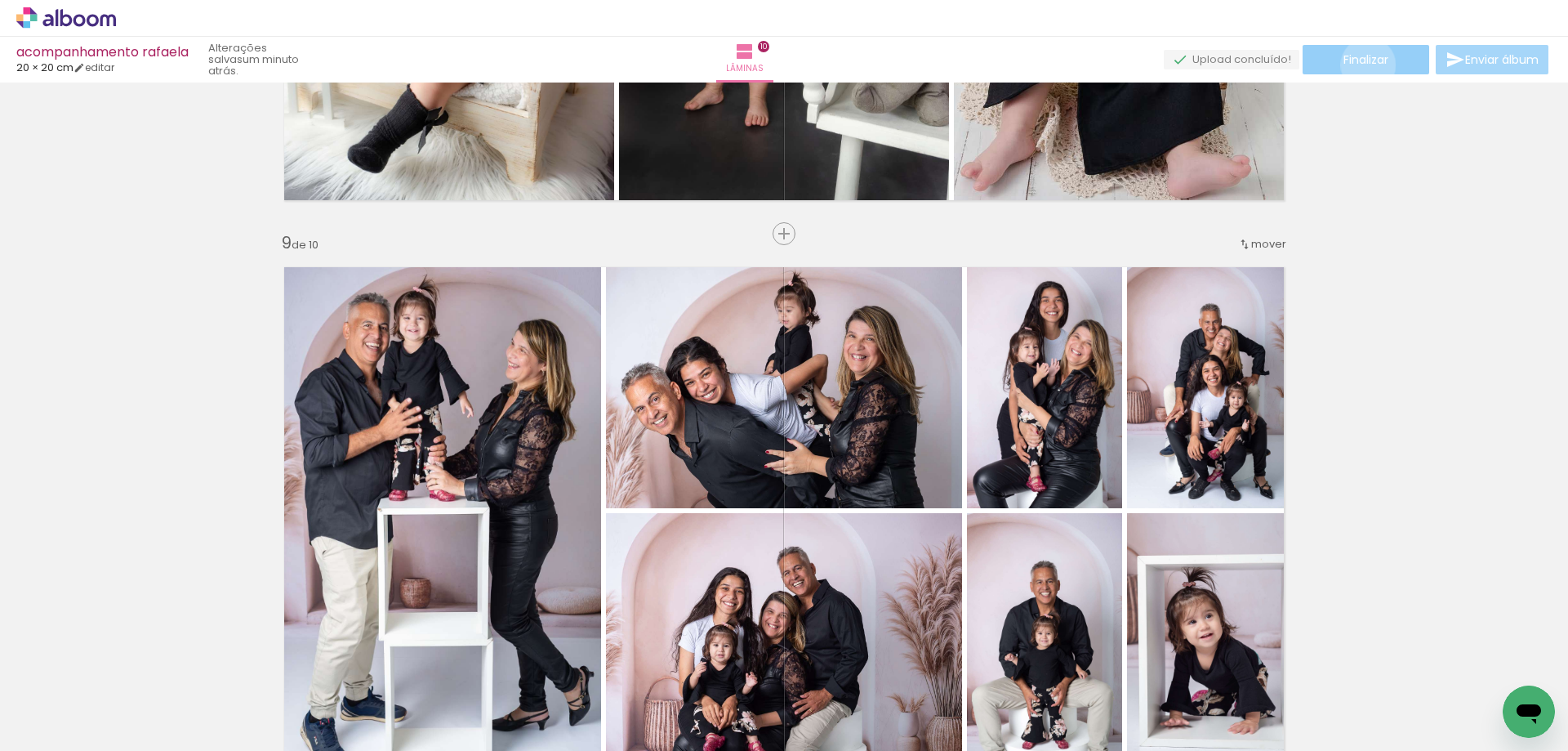
click at [1362, 65] on span "Finalizar" at bounding box center [1367, 59] width 45 height 12
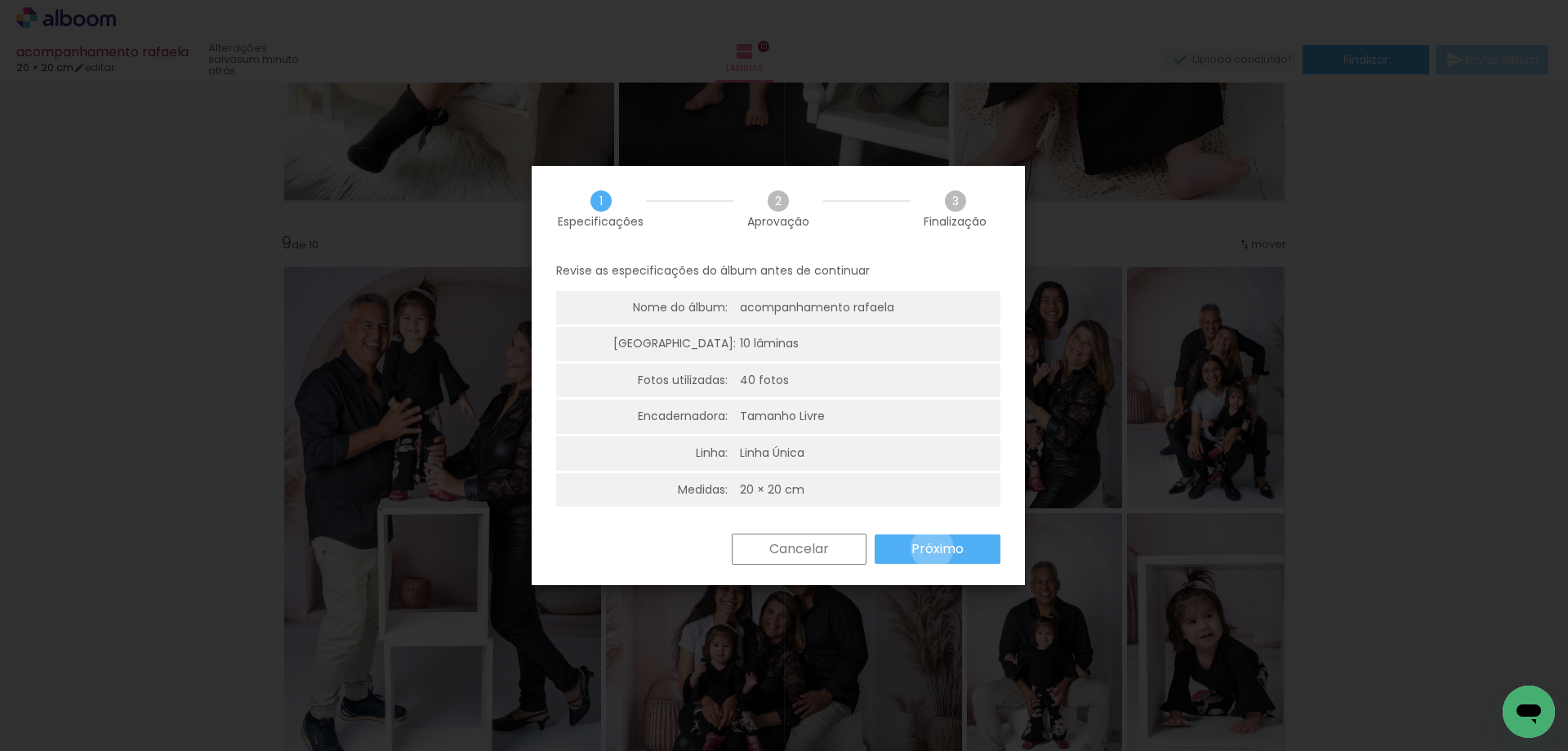
click at [0, 0] on slot "Próximo" at bounding box center [0, 0] width 0 height 0
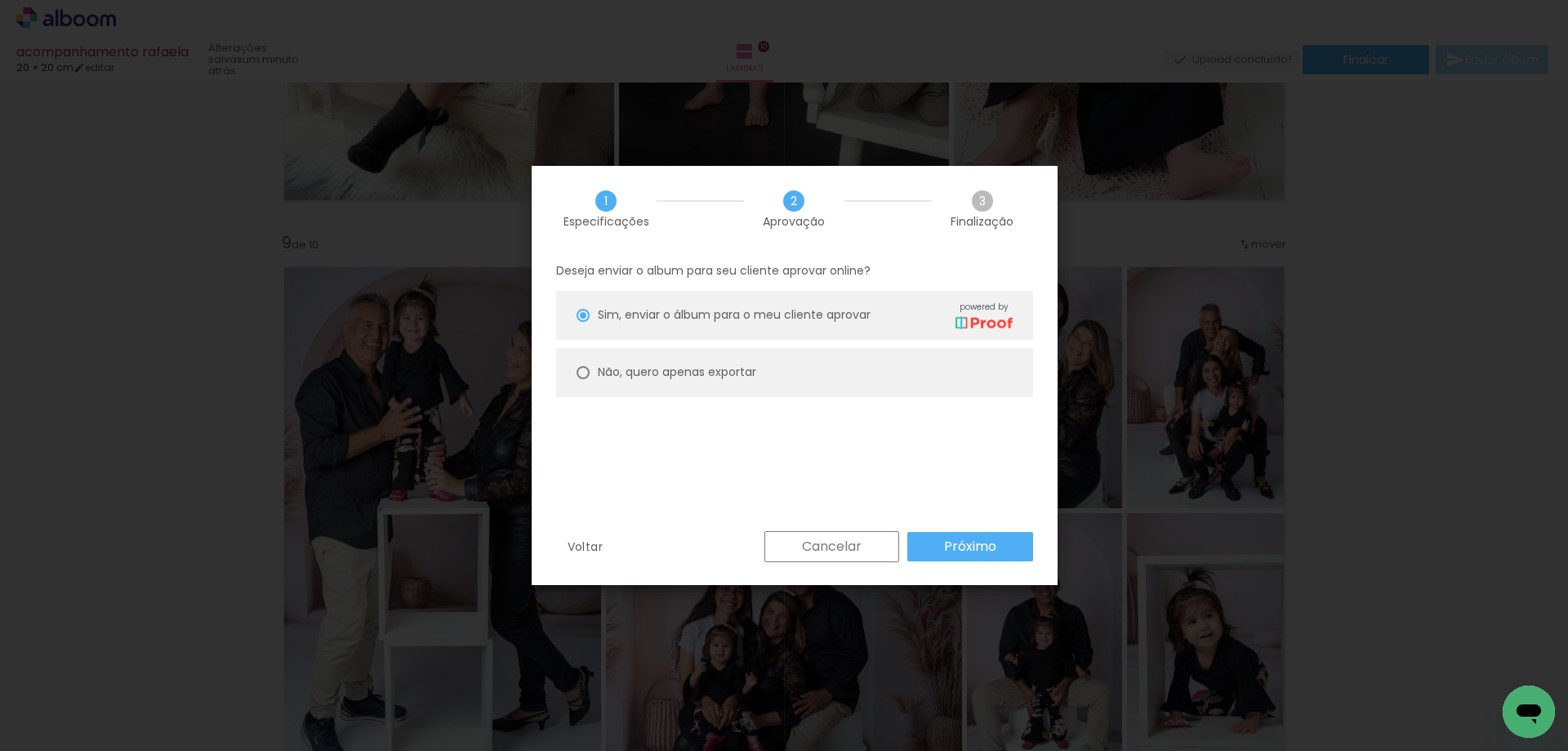
click at [0, 0] on slot "Próximo" at bounding box center [0, 0] width 0 height 0
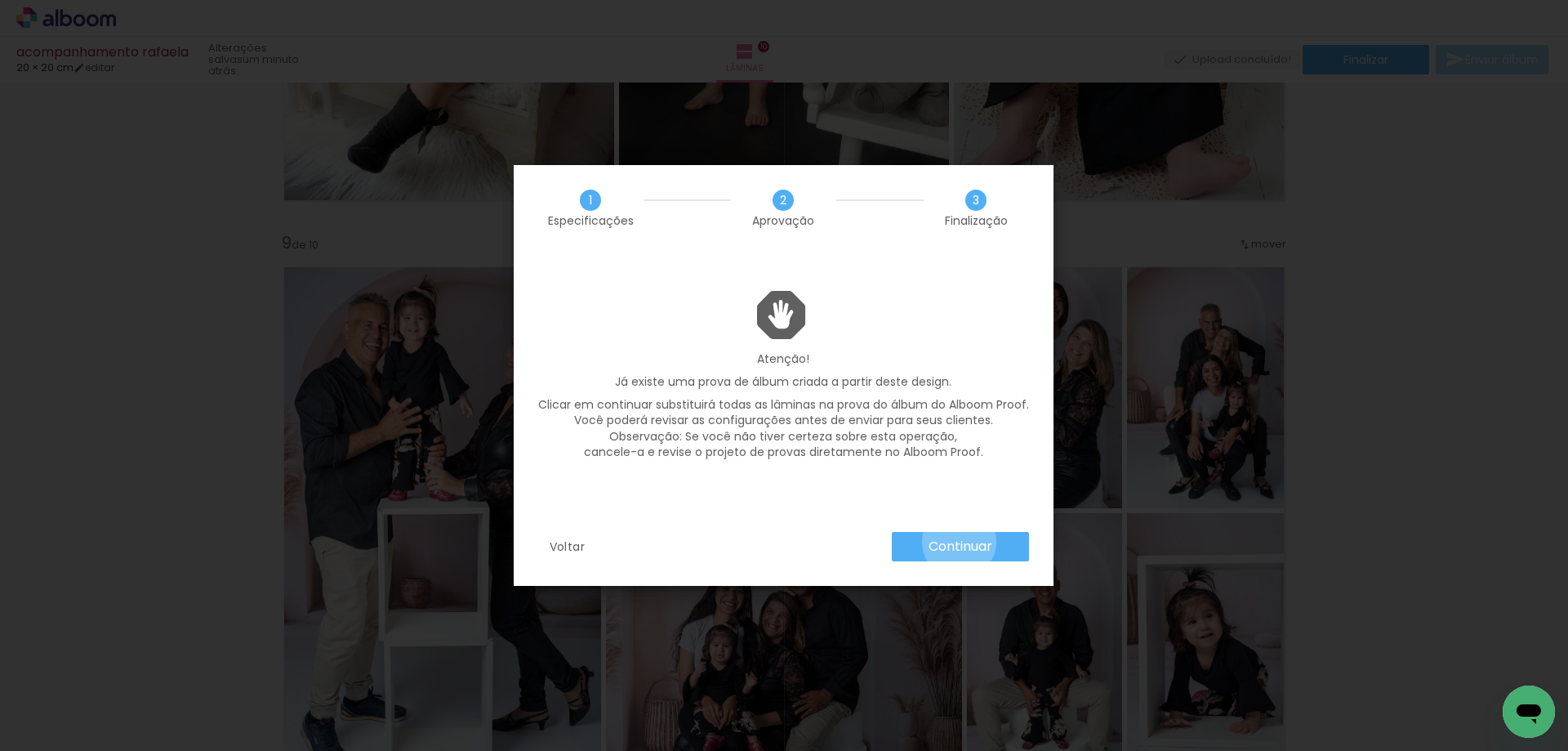
click at [0, 0] on slot "Continuar" at bounding box center [0, 0] width 0 height 0
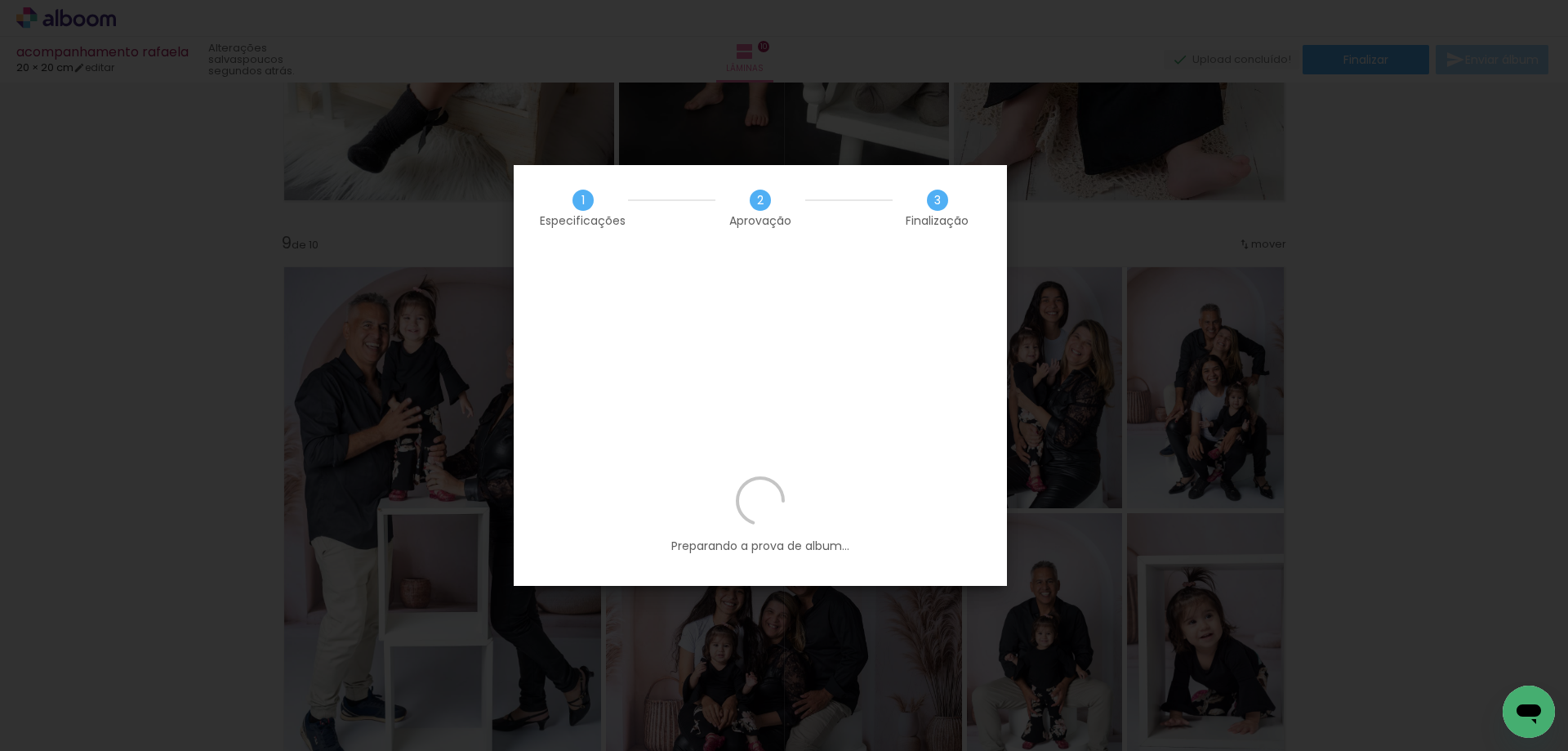
scroll to position [0, 1497]
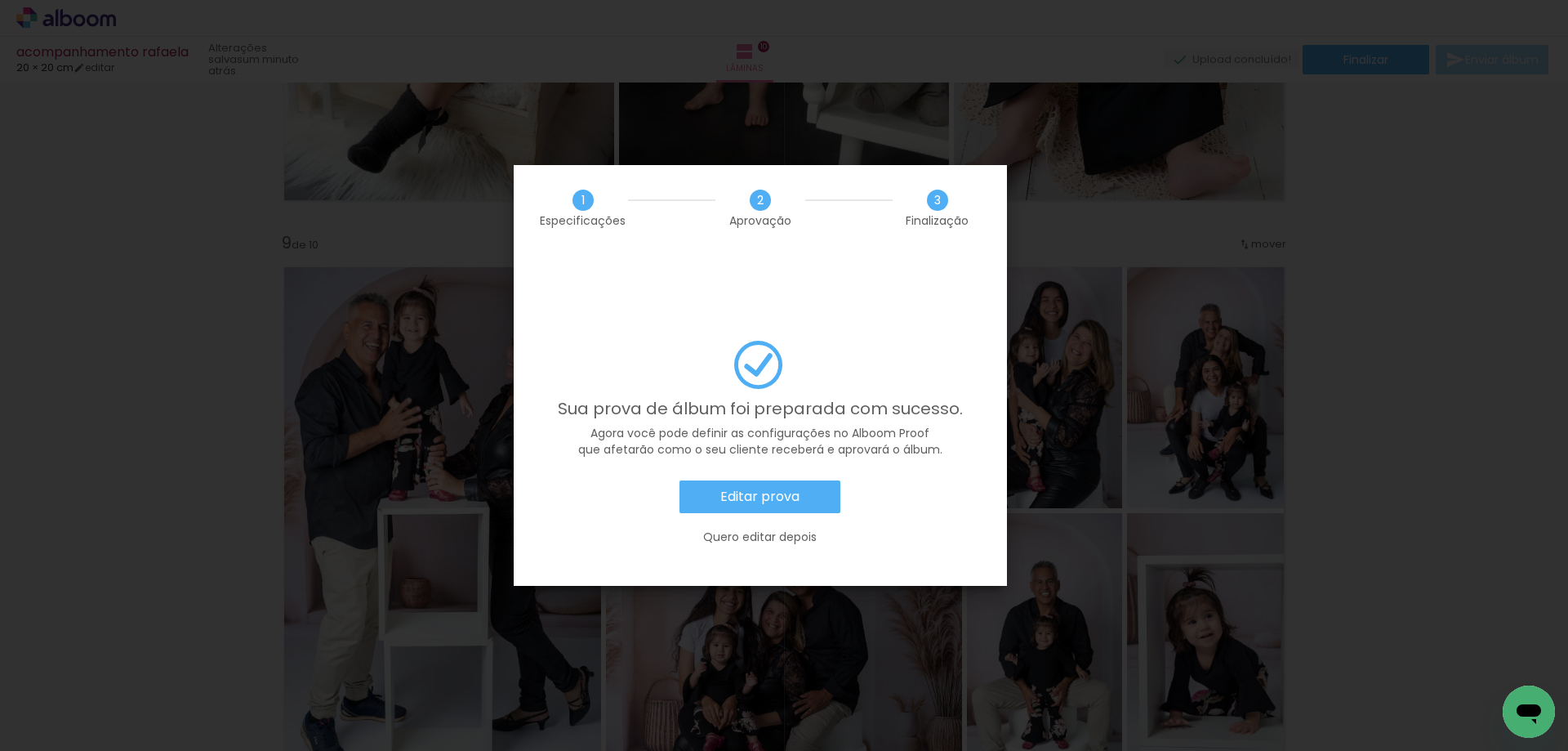
click at [0, 0] on slot "Editar prova" at bounding box center [0, 0] width 0 height 0
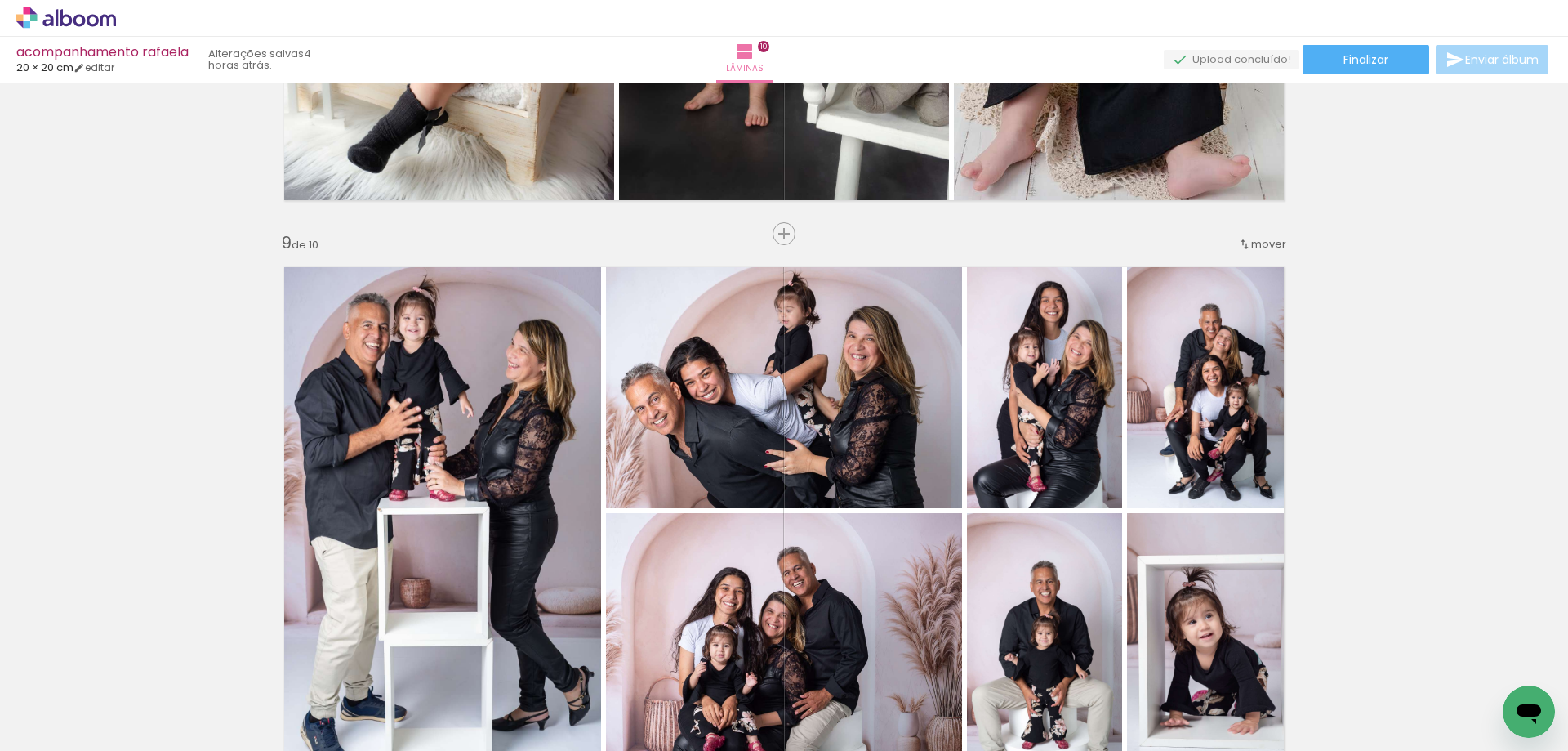
scroll to position [0, 1497]
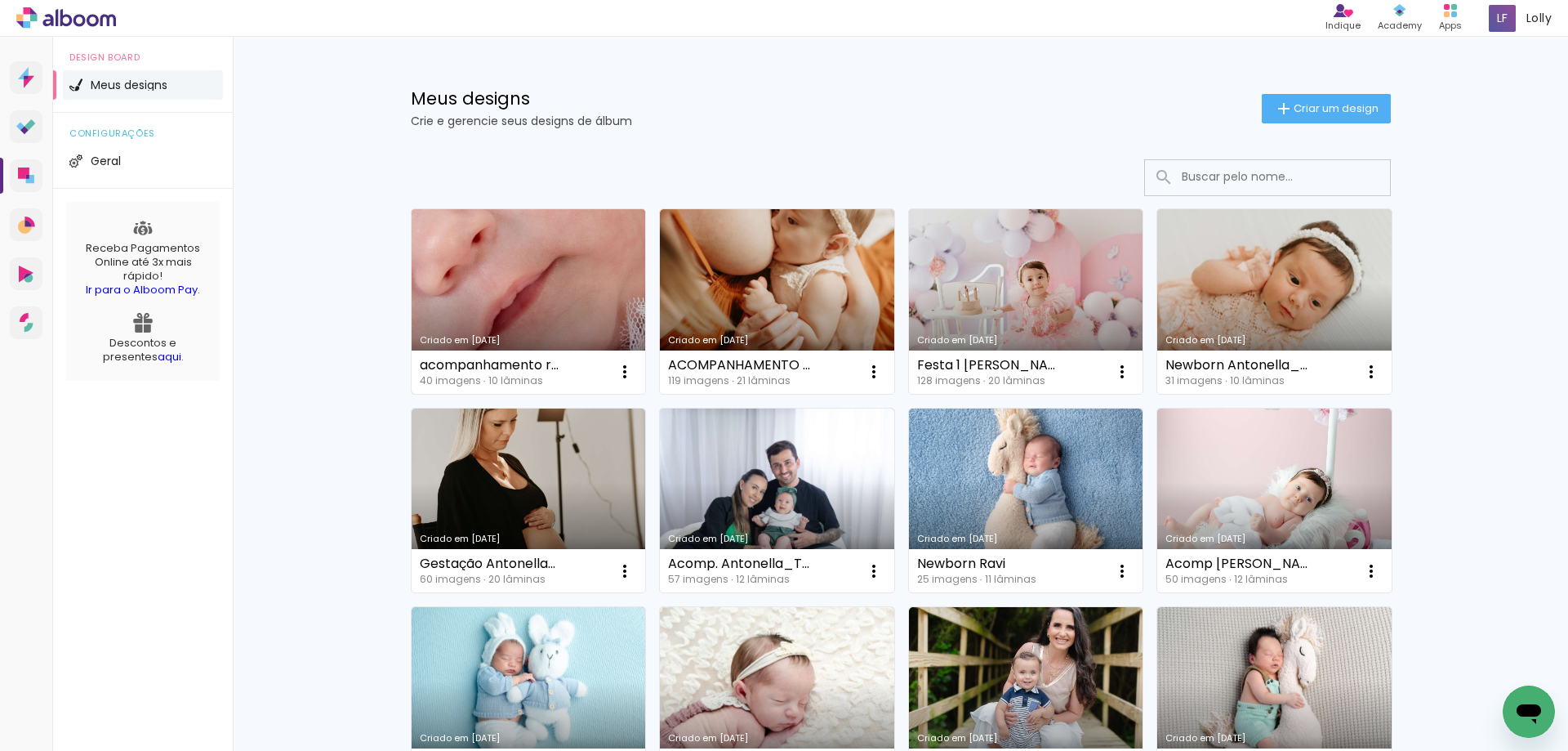
click at [534, 264] on link "Criado em [DATE]" at bounding box center [529, 301] width 235 height 184
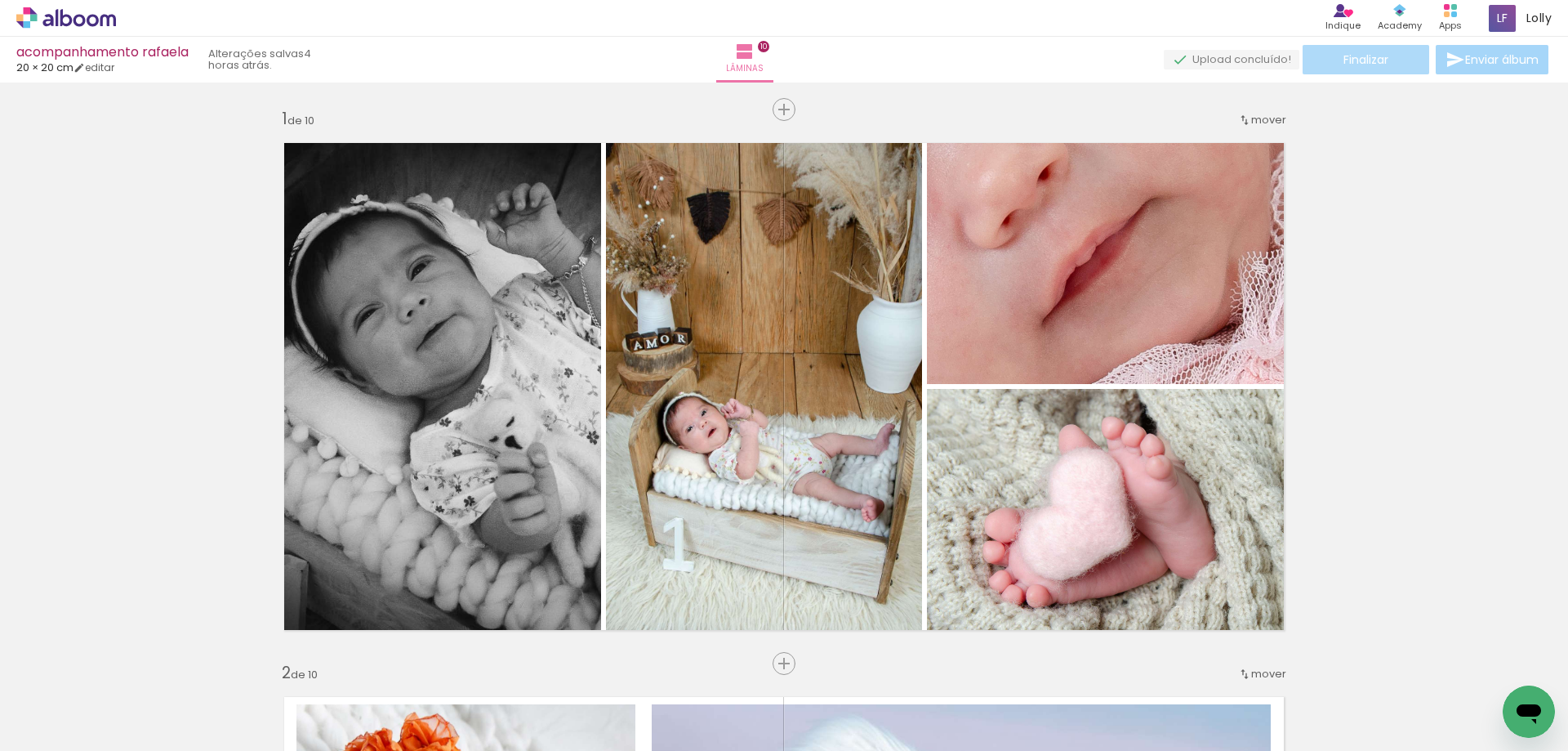
click at [1365, 64] on span "Finalizar" at bounding box center [1367, 59] width 45 height 12
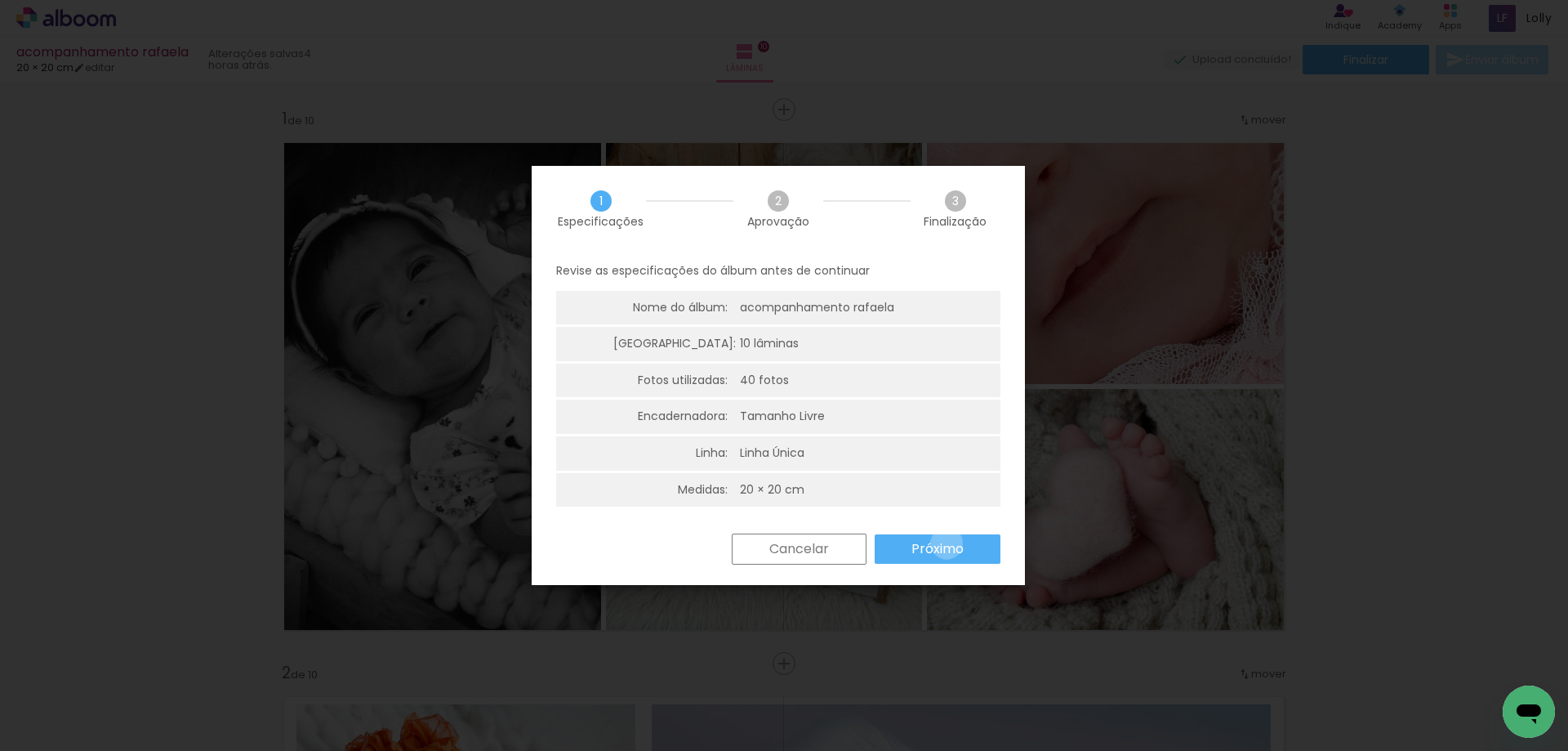
click at [0, 0] on slot "Próximo" at bounding box center [0, 0] width 0 height 0
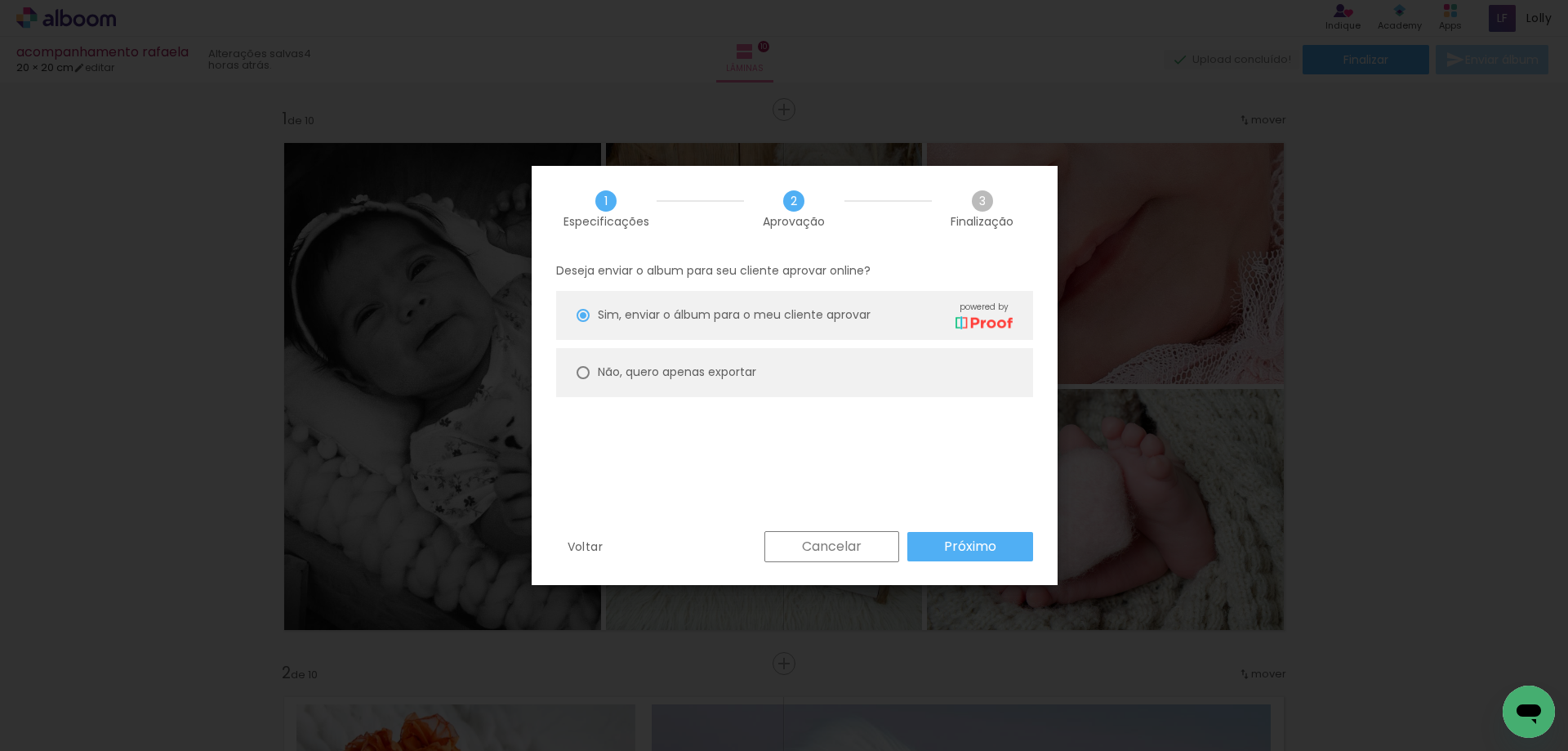
click at [0, 0] on slot "Não, quero apenas exportar" at bounding box center [0, 0] width 0 height 0
type paper-radio-button "on"
click at [0, 0] on slot "Próximo" at bounding box center [0, 0] width 0 height 0
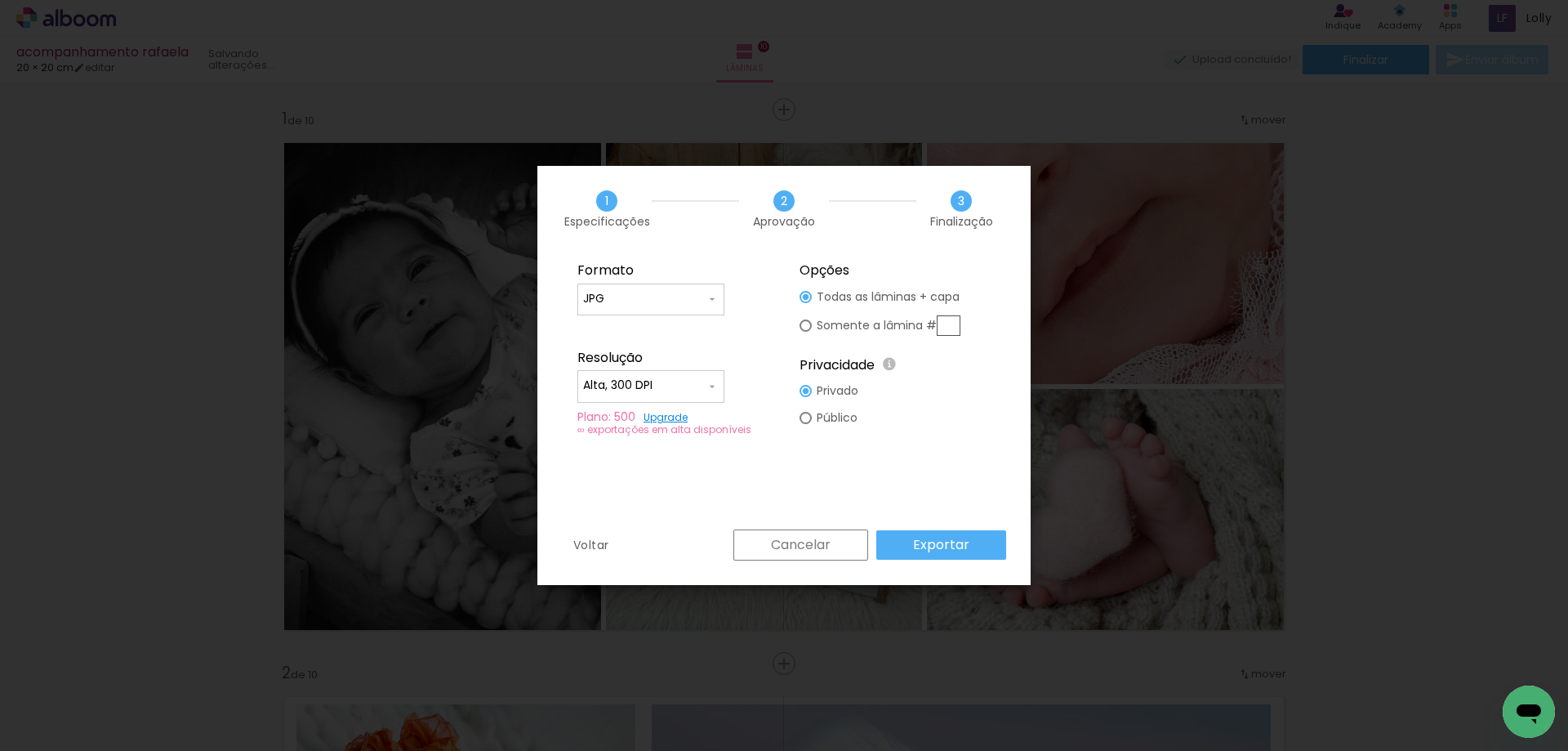
type input "Alta, 300 DPI"
click at [947, 534] on paper-button "Exportar" at bounding box center [941, 545] width 129 height 30
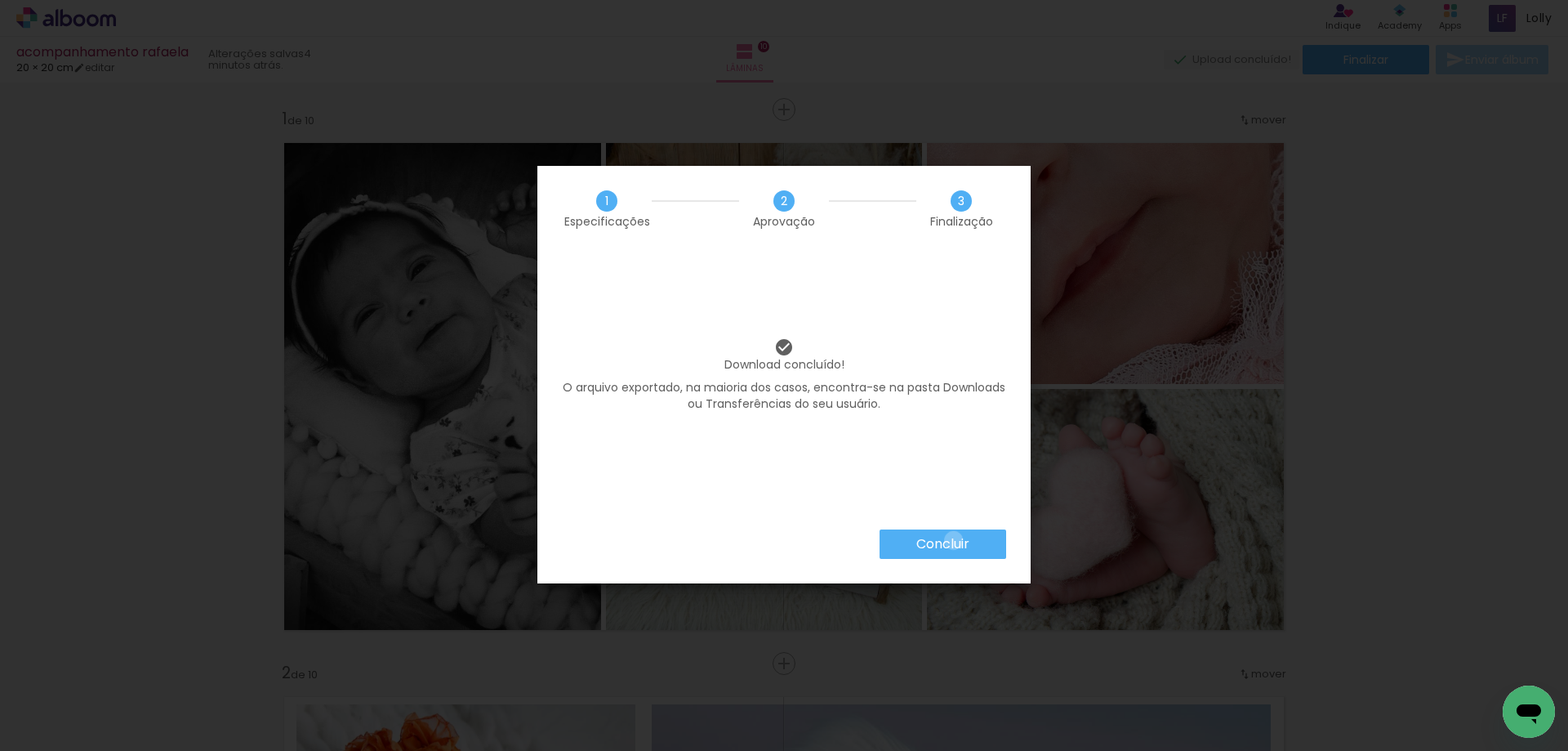
click at [0, 0] on slot "Concluir" at bounding box center [0, 0] width 0 height 0
